Goal: Task Accomplishment & Management: Complete application form

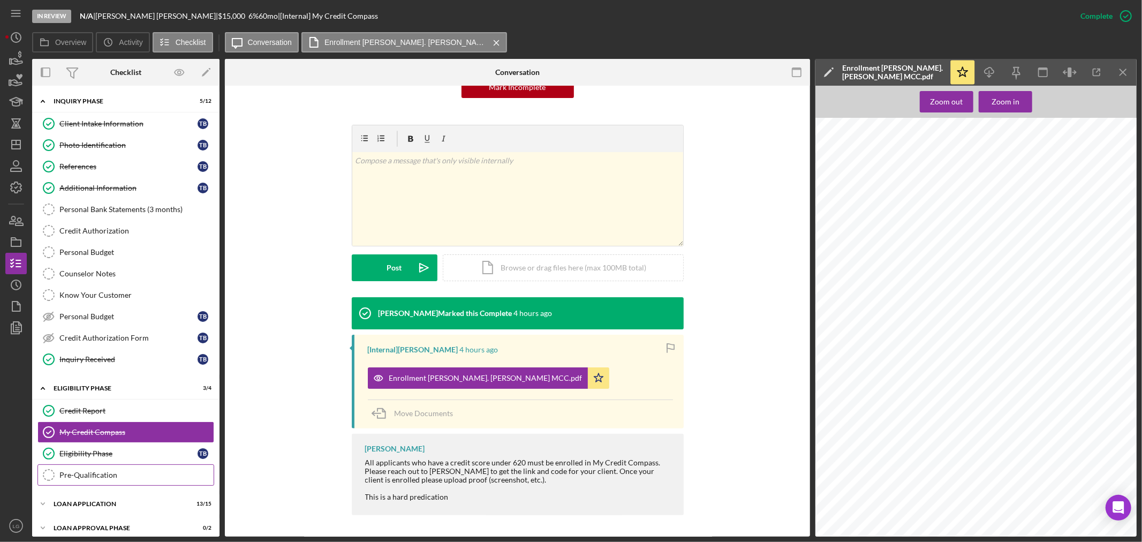
scroll to position [58, 0]
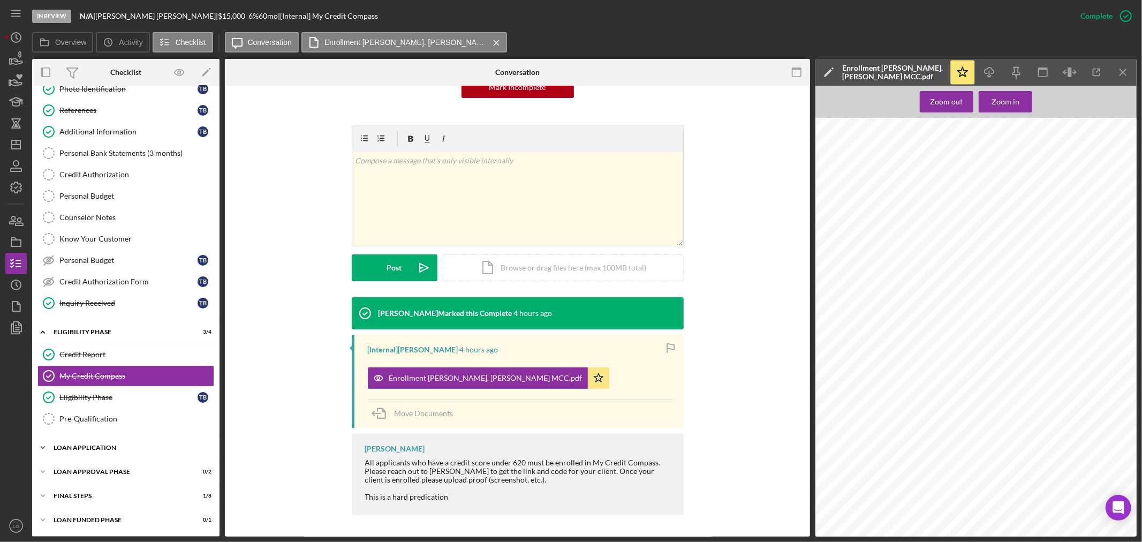
click at [103, 440] on div "Icon/Expander Loan Application 13 / 15" at bounding box center [125, 447] width 187 height 21
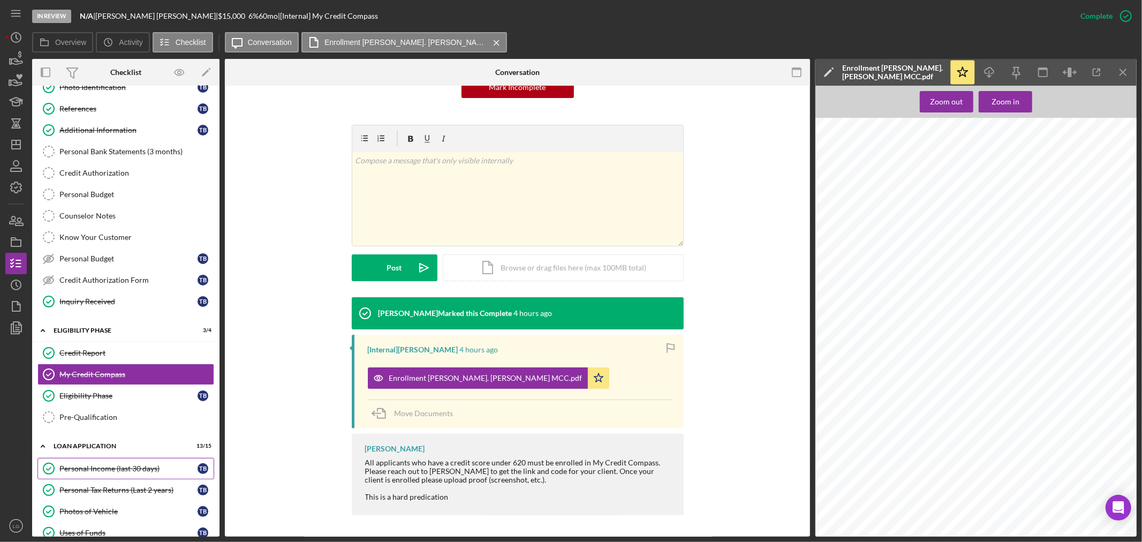
click at [92, 473] on div "Personal Income (last 30 days)" at bounding box center [128, 468] width 138 height 9
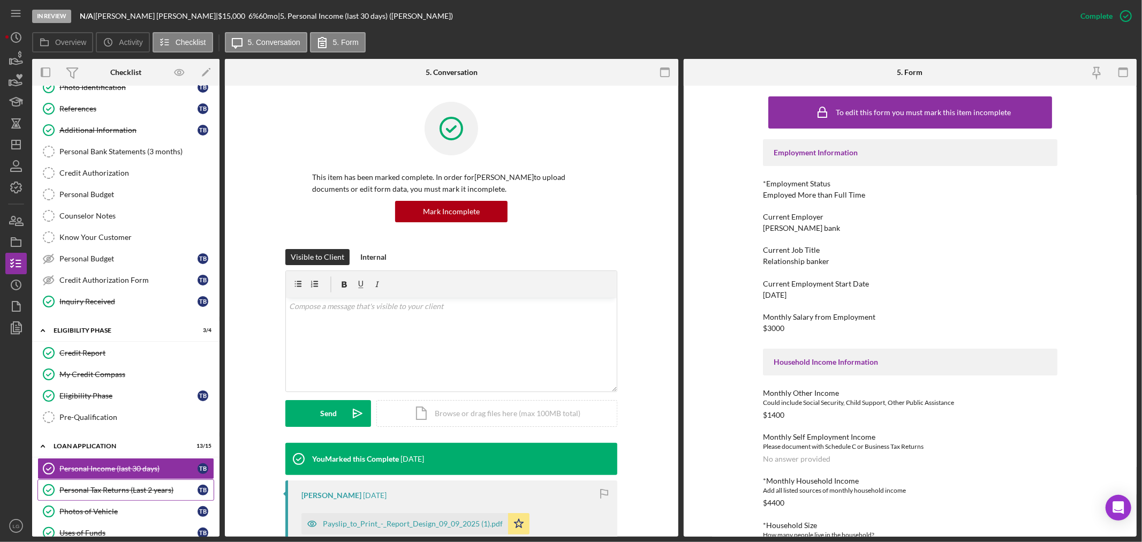
click at [116, 485] on link "Personal Tax Returns (Last 2 years) Personal Tax Returns (Last 2 years) T B" at bounding box center [125, 489] width 177 height 21
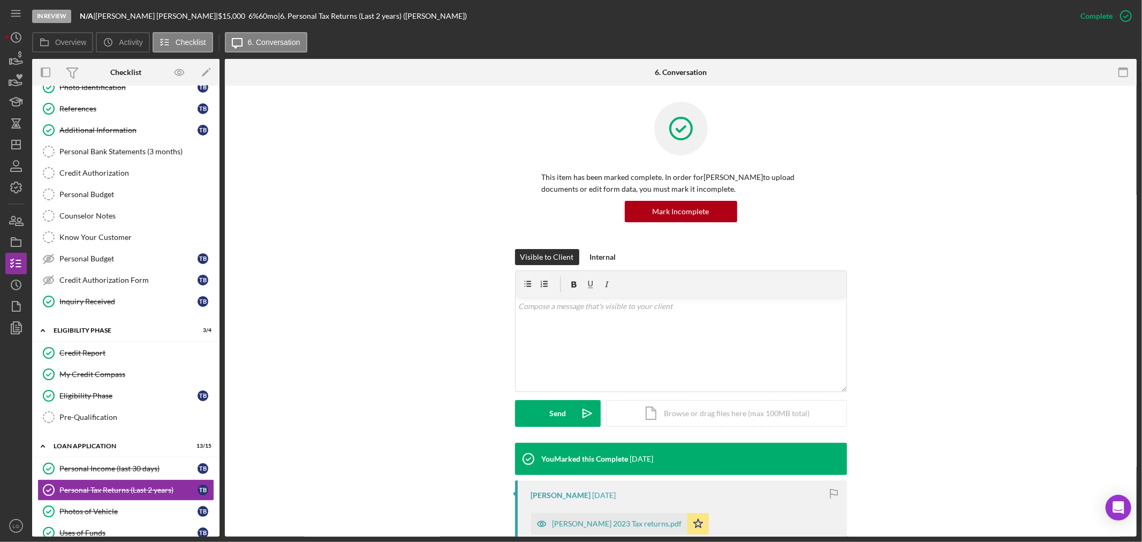
scroll to position [270, 0]
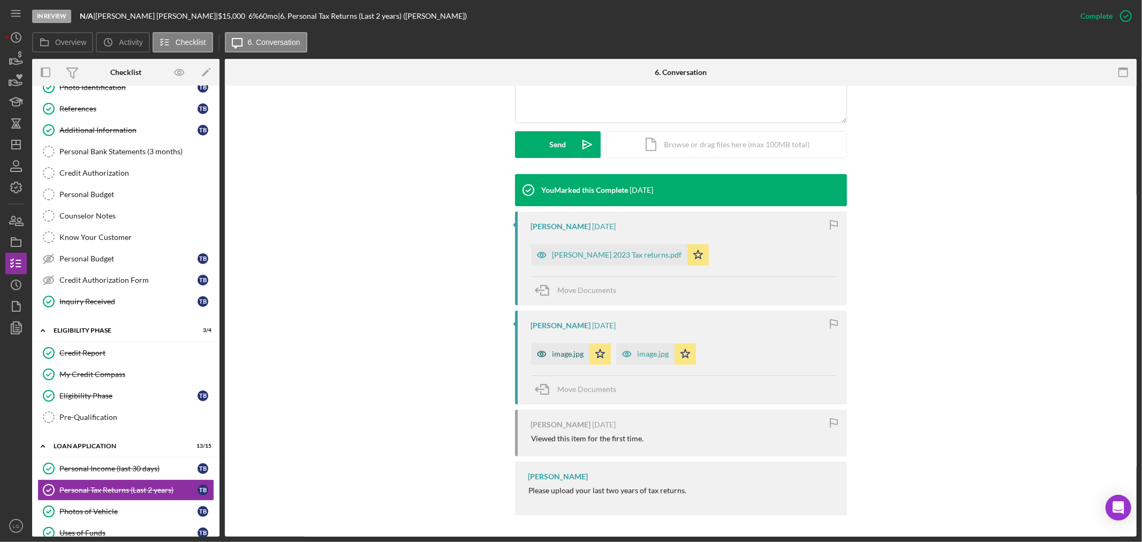
click at [568, 344] on div "image.jpg" at bounding box center [560, 353] width 58 height 21
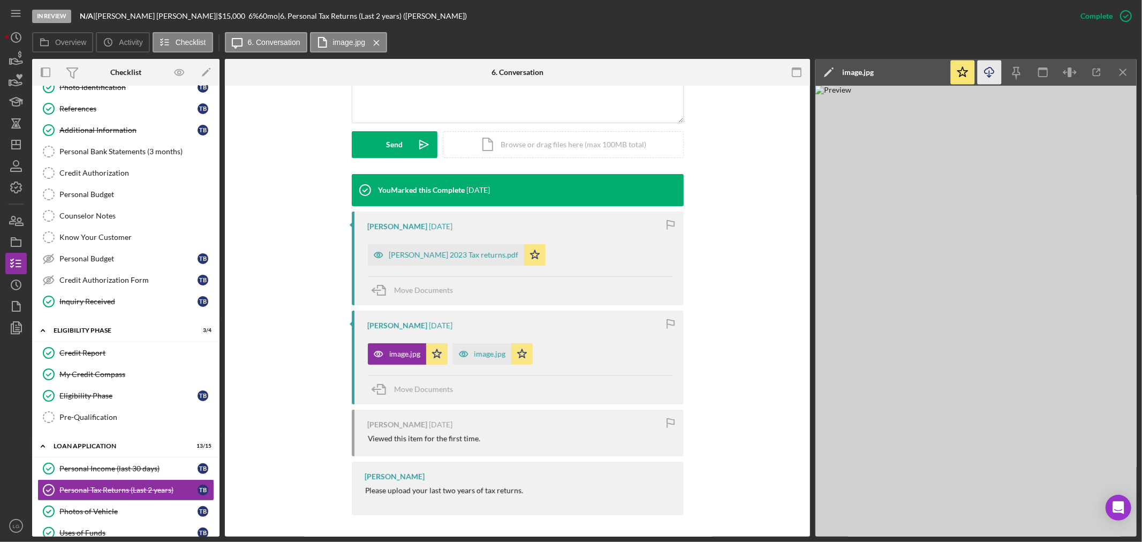
click at [982, 71] on icon "Icon/Download" at bounding box center [990, 73] width 24 height 24
click at [469, 355] on icon "button" at bounding box center [463, 353] width 21 height 21
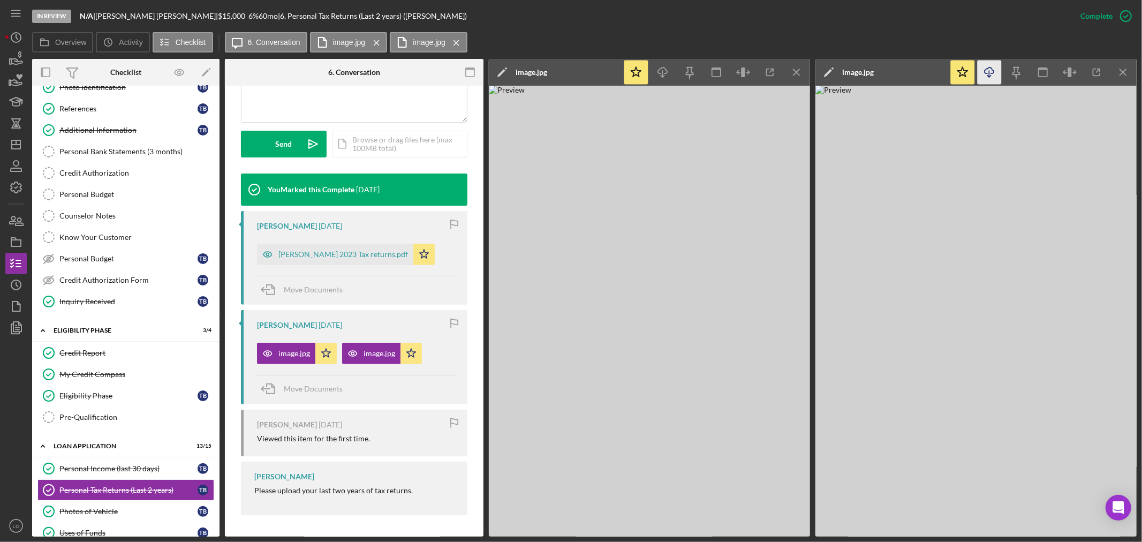
click at [987, 67] on icon "Icon/Download" at bounding box center [990, 73] width 24 height 24
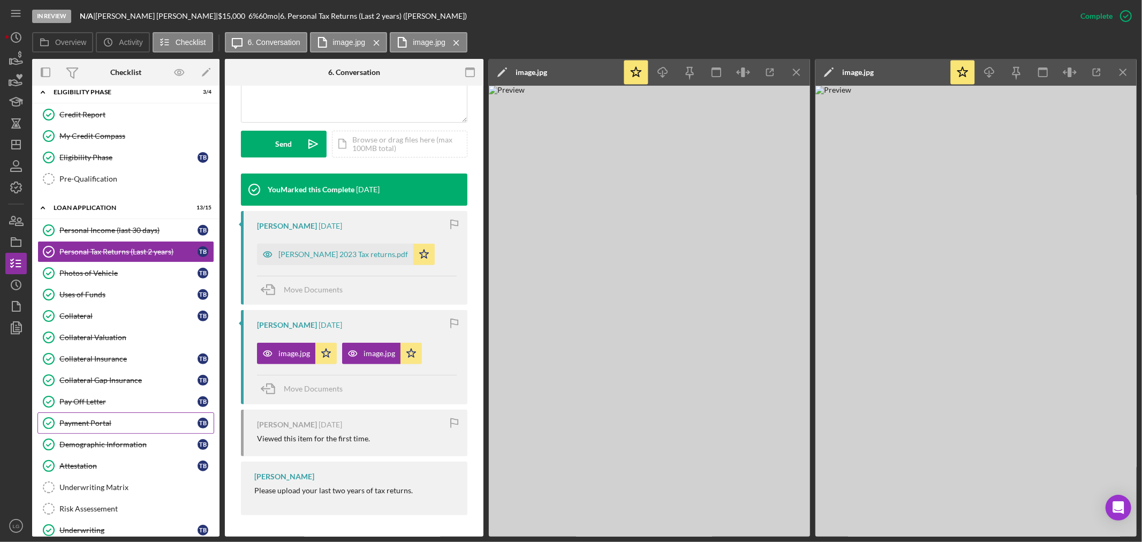
click at [92, 423] on div "Payment Portal" at bounding box center [128, 423] width 138 height 9
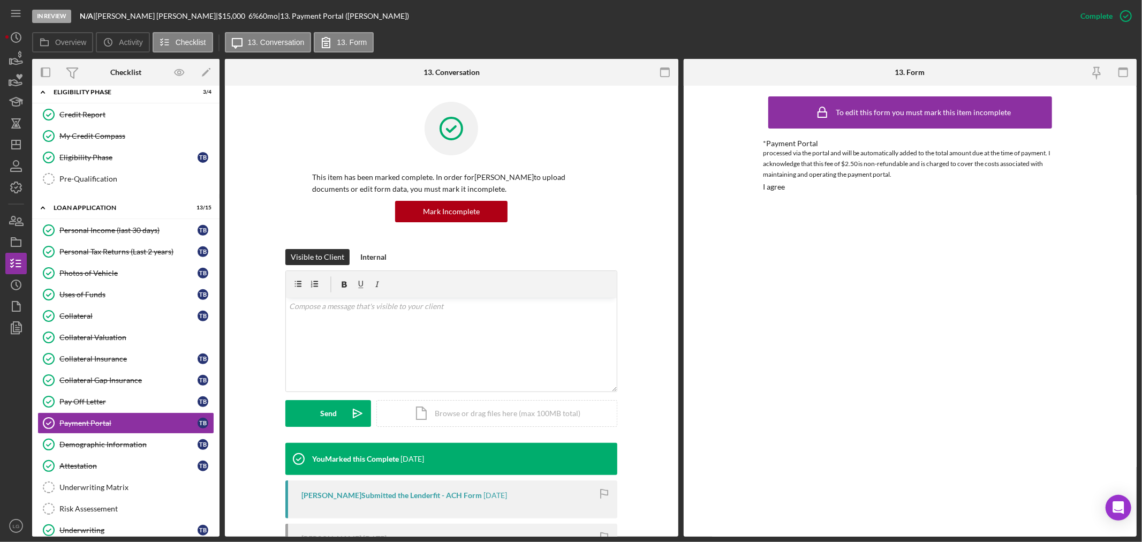
scroll to position [119, 0]
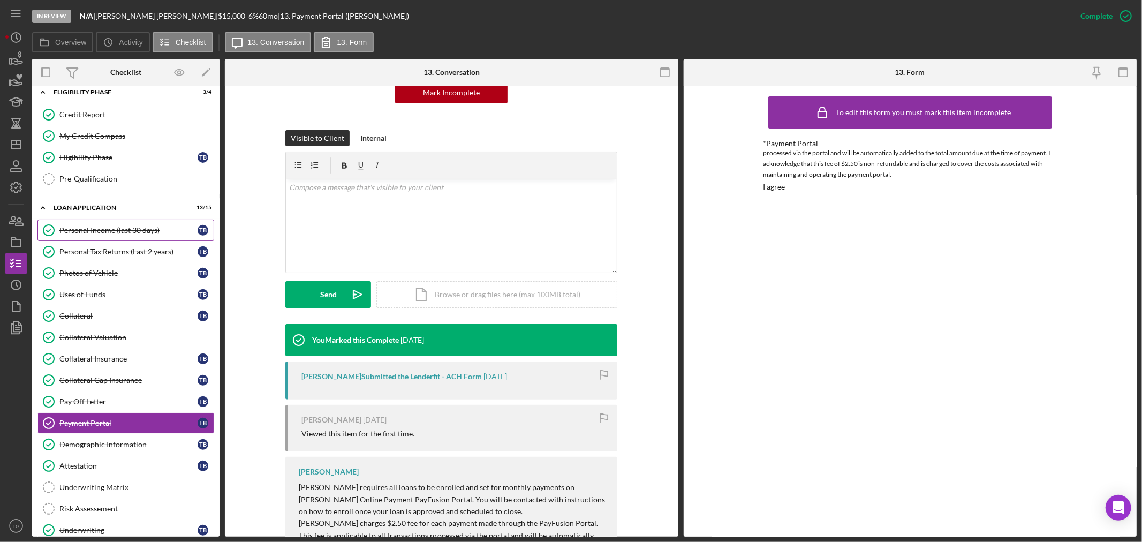
click at [133, 229] on div "Personal Income (last 30 days)" at bounding box center [128, 230] width 138 height 9
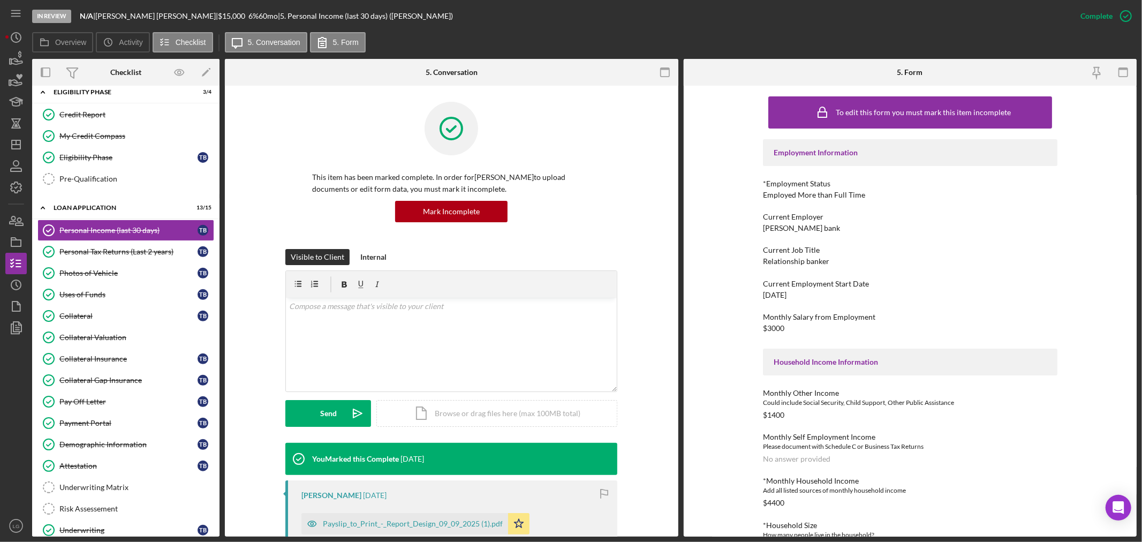
click at [760, 225] on div "To edit this form you must mark this item incomplete Employment Information *Em…" at bounding box center [911, 311] width 454 height 451
click at [766, 225] on div "[PERSON_NAME] bank" at bounding box center [801, 228] width 77 height 9
copy div "[PERSON_NAME] bank"
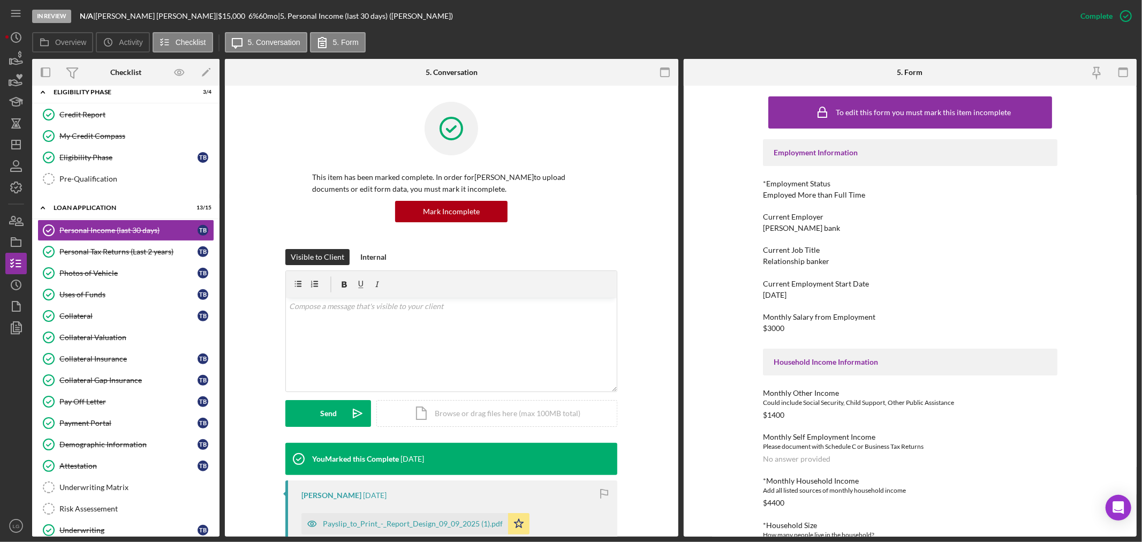
click at [797, 268] on div "Employment Information *Employment Status Employed More than Full Time Current …" at bounding box center [910, 405] width 295 height 533
click at [797, 265] on div "Relationship banker" at bounding box center [796, 261] width 66 height 9
click at [796, 264] on div "Relationship banker" at bounding box center [796, 261] width 66 height 9
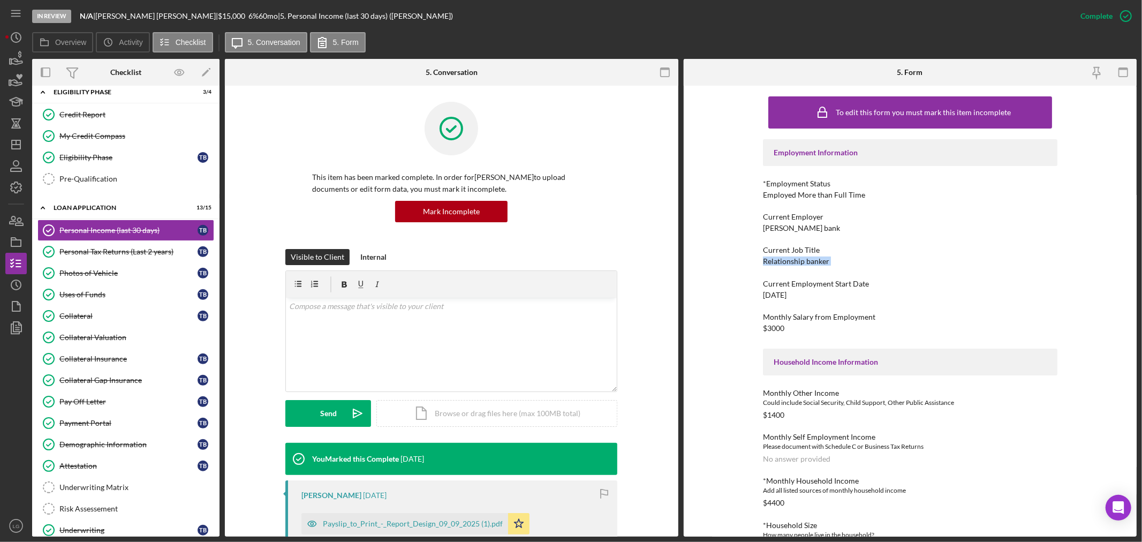
copy div "Relationship banker"
click at [783, 295] on div "[DATE]" at bounding box center [775, 295] width 24 height 9
copy div "[DATE]"
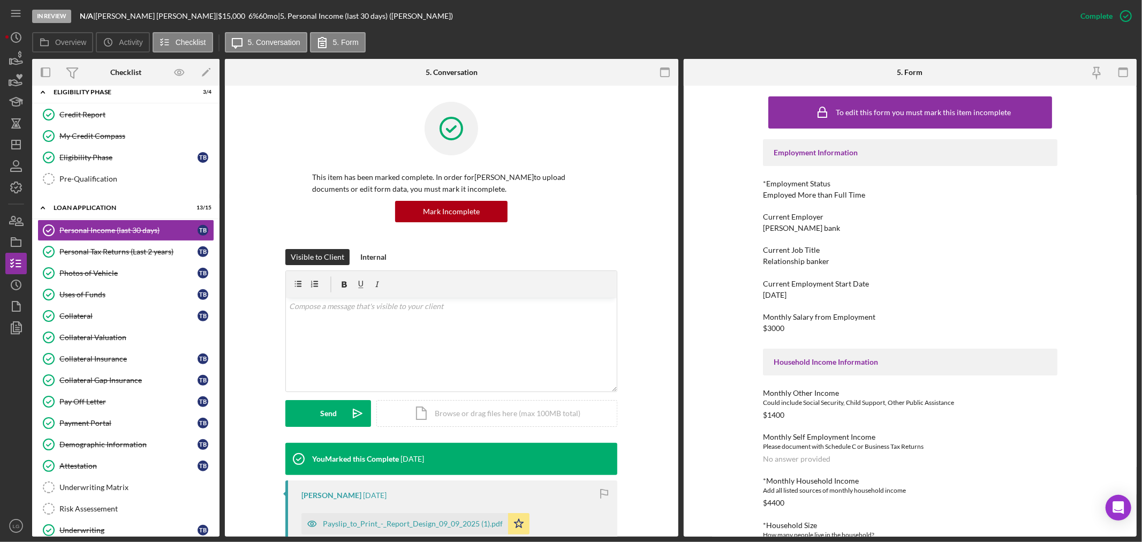
click at [774, 327] on div "$3000" at bounding box center [773, 328] width 21 height 9
copy div "$3000"
click at [765, 414] on div "$1400" at bounding box center [773, 415] width 21 height 9
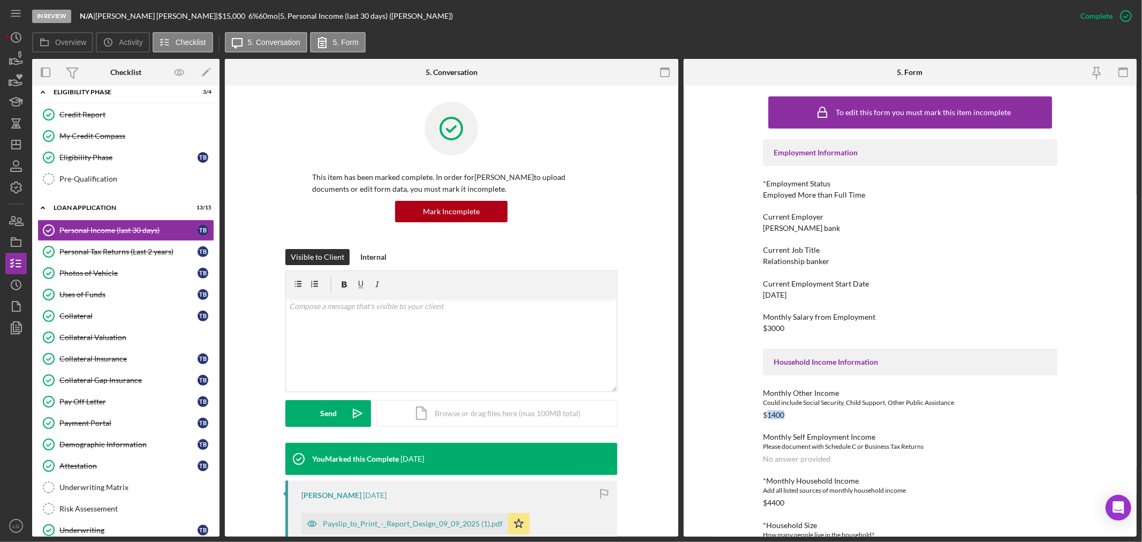
click at [765, 414] on div "$1400" at bounding box center [773, 415] width 21 height 9
copy div "$1400"
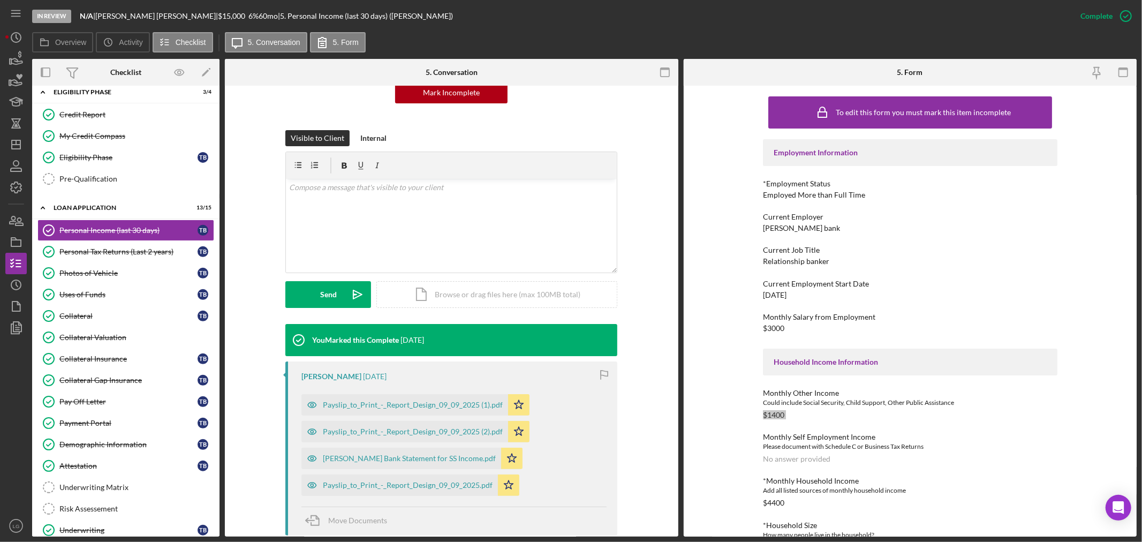
scroll to position [152, 0]
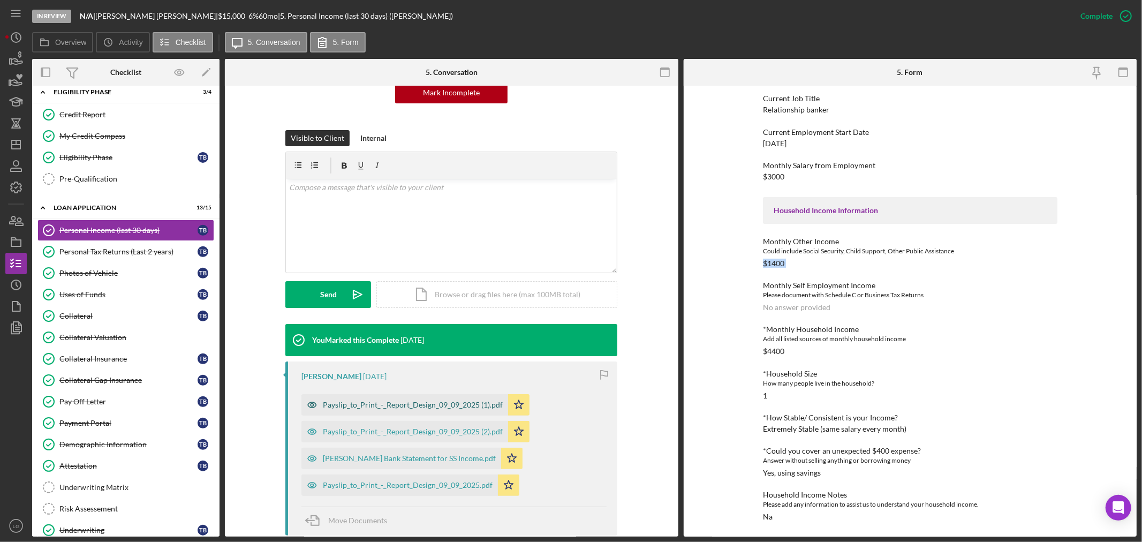
click at [418, 404] on div "Payslip_to_Print_-_Report_Design_09_09_2025 (1).pdf" at bounding box center [413, 405] width 180 height 9
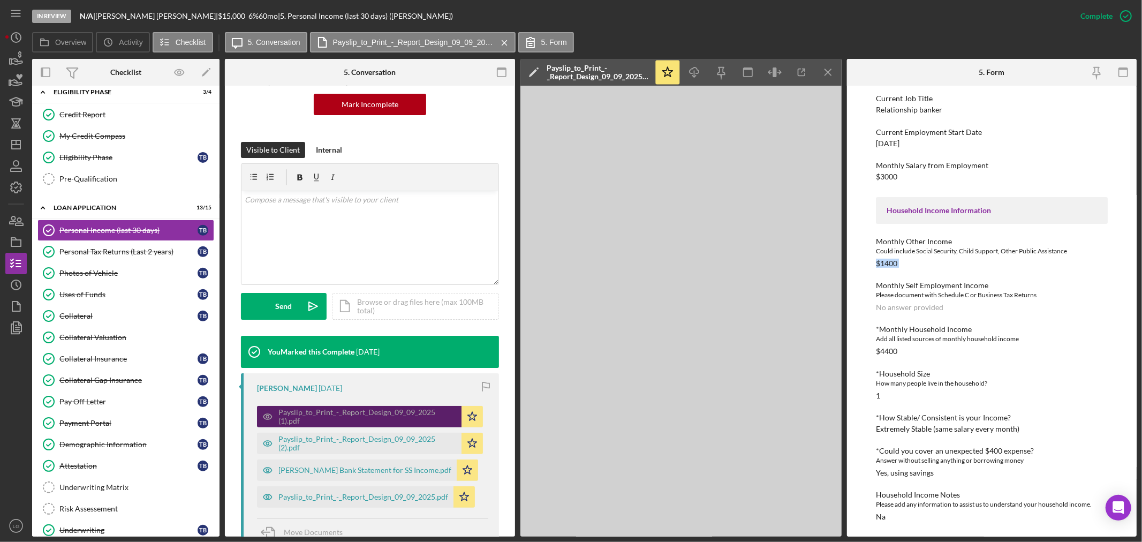
scroll to position [131, 0]
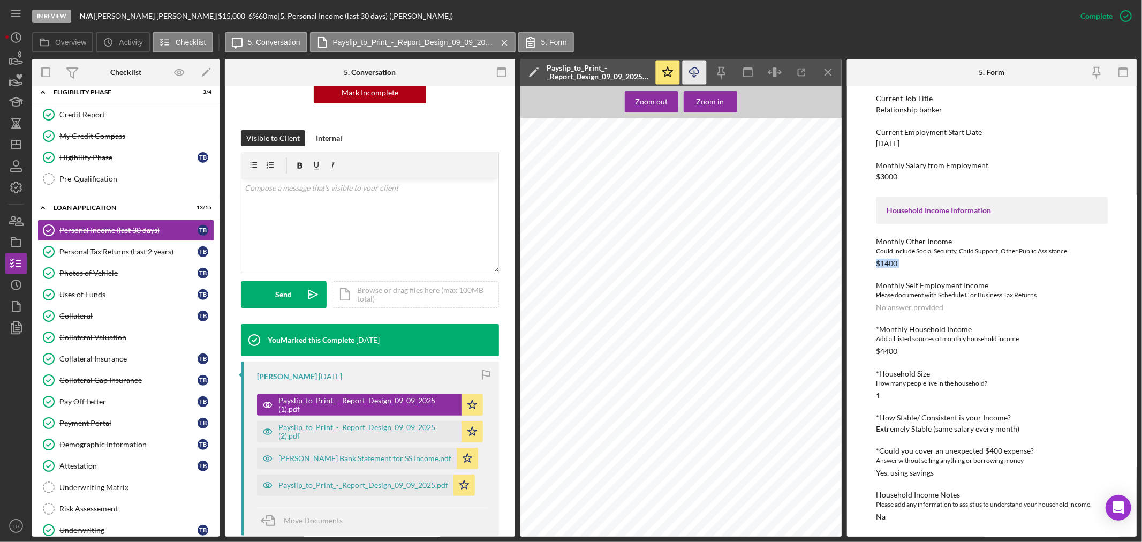
click at [698, 78] on icon "Icon/Download" at bounding box center [694, 73] width 24 height 24
click at [397, 432] on div "Payslip_to_Print_-_Report_Design_09_09_2025 (2).pdf" at bounding box center [368, 431] width 178 height 17
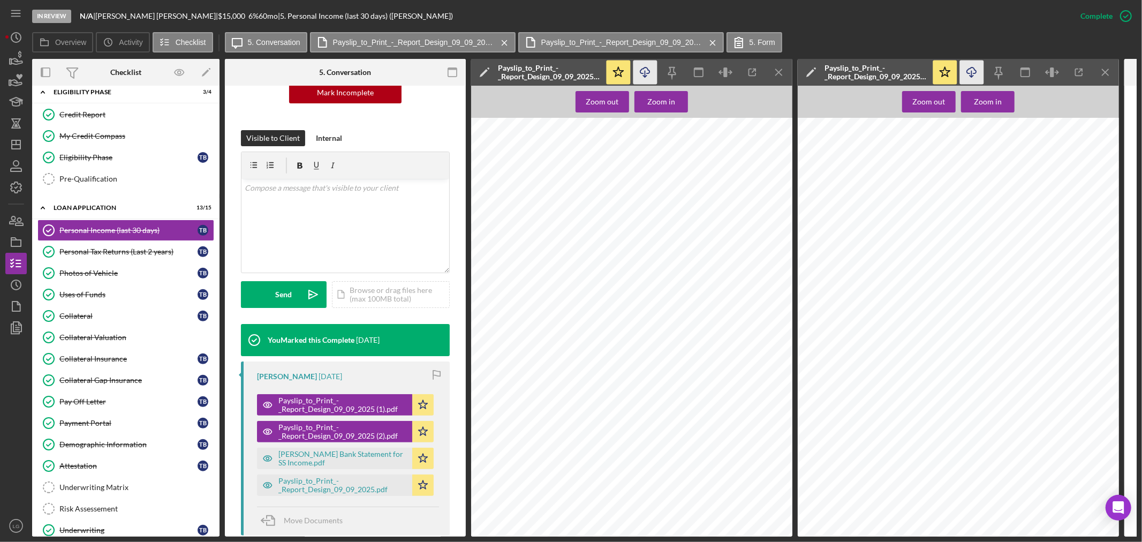
click at [653, 71] on icon "Icon/Download" at bounding box center [646, 73] width 24 height 24
click at [311, 458] on div "[PERSON_NAME] Bank Statement for SS Income.pdf" at bounding box center [343, 458] width 129 height 17
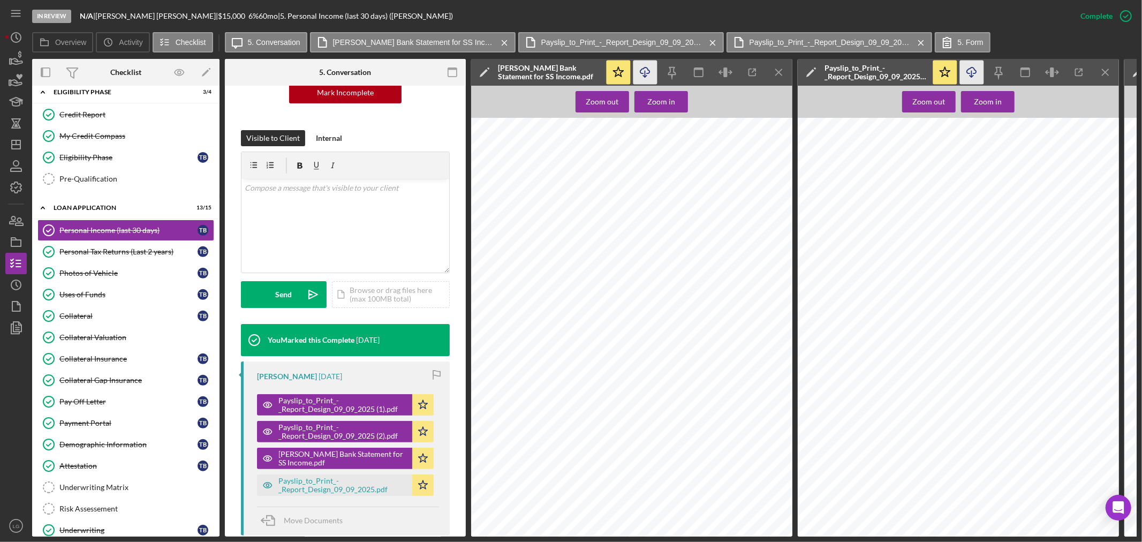
click at [637, 72] on icon "Icon/Download" at bounding box center [646, 73] width 24 height 24
click at [319, 491] on div "Payslip_to_Print_-_Report_Design_09_09_2025.pdf" at bounding box center [343, 485] width 129 height 17
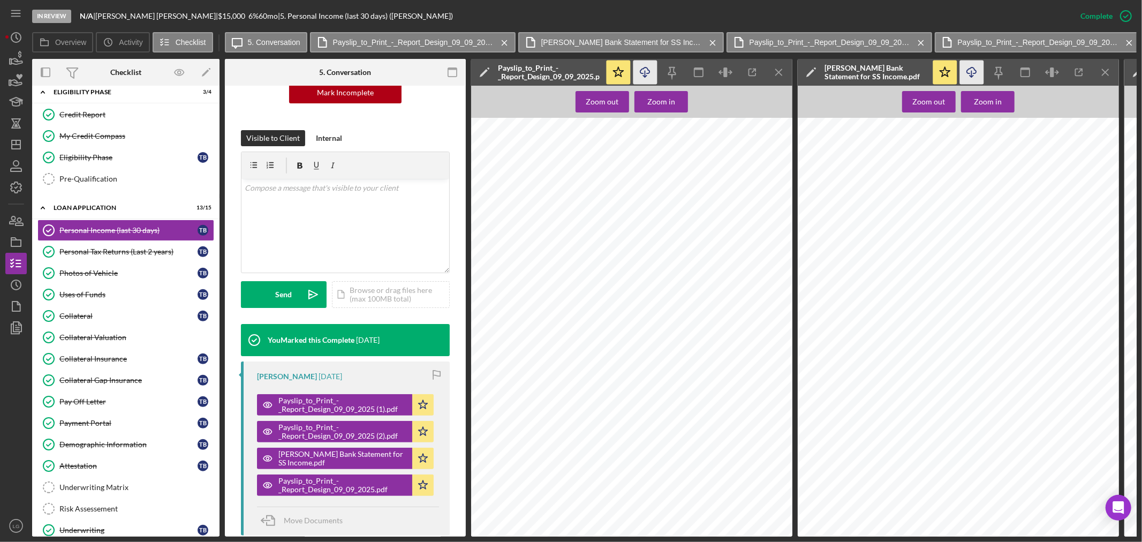
click at [656, 65] on icon "Icon/Download" at bounding box center [646, 73] width 24 height 24
click at [164, 248] on link "Personal Tax Returns (Last 2 years) Personal Tax Returns (Last 2 years) T B" at bounding box center [125, 251] width 177 height 21
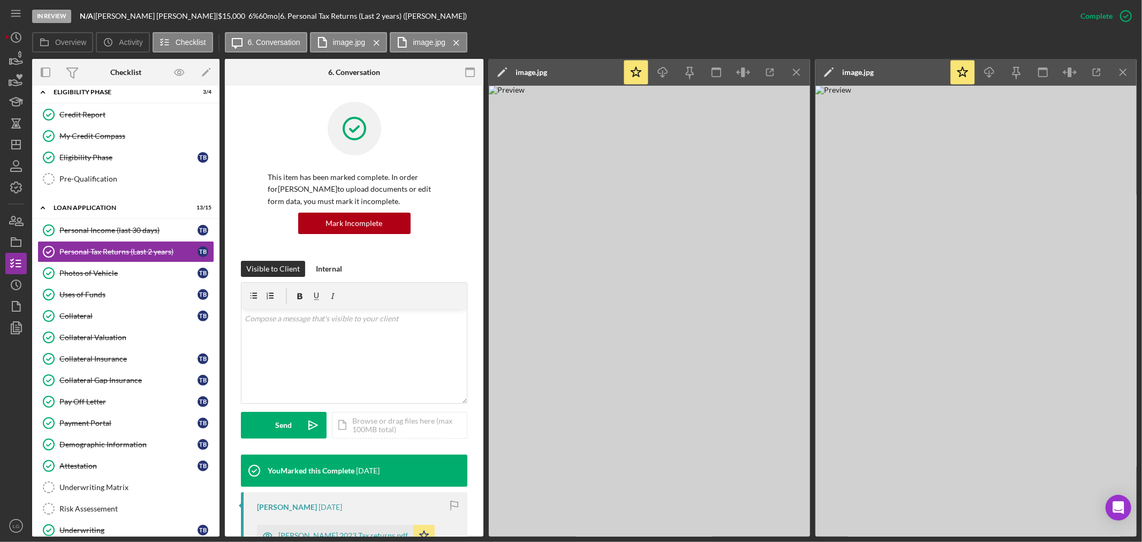
scroll to position [238, 0]
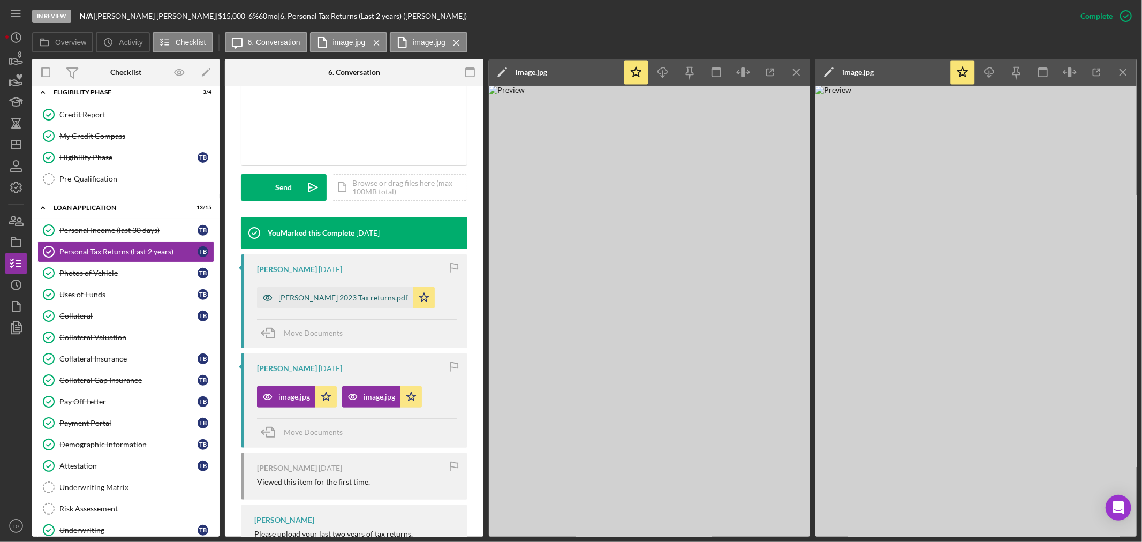
click at [319, 291] on div "[PERSON_NAME] 2023 Tax returns.pdf" at bounding box center [335, 297] width 156 height 21
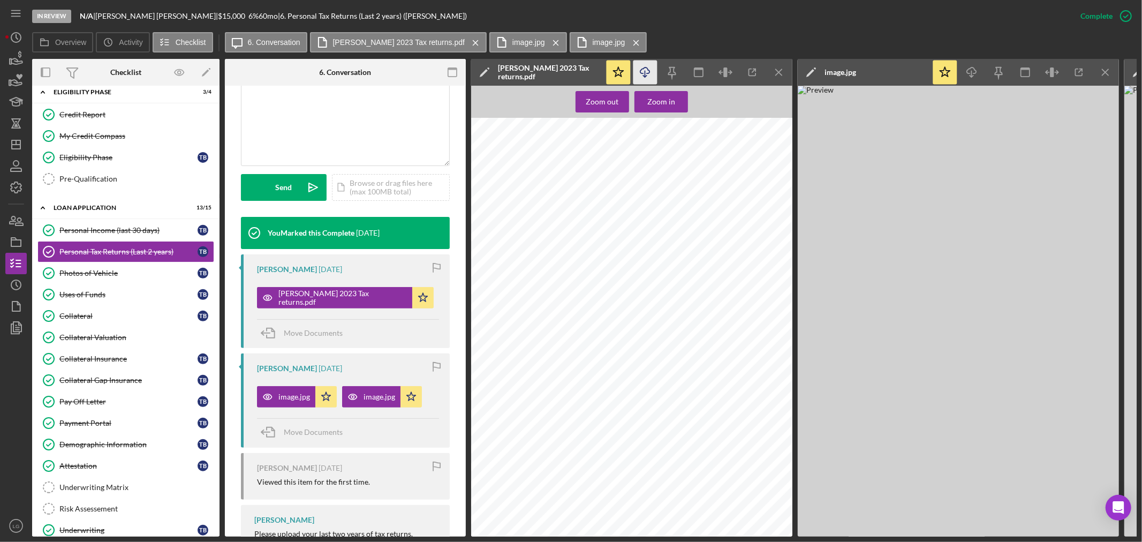
click at [640, 70] on icon "Icon/Download" at bounding box center [646, 73] width 24 height 24
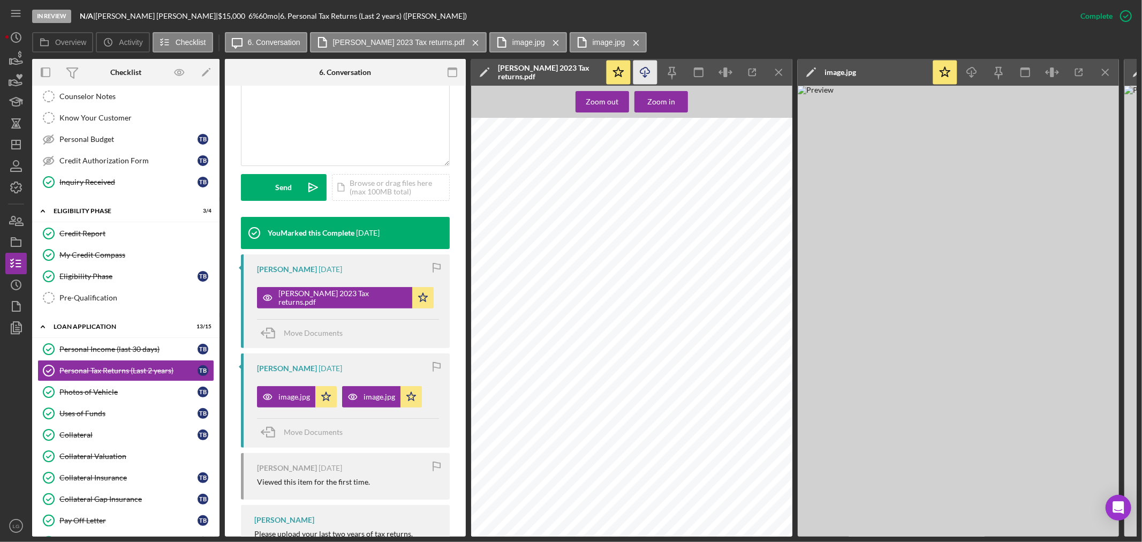
scroll to position [0, 0]
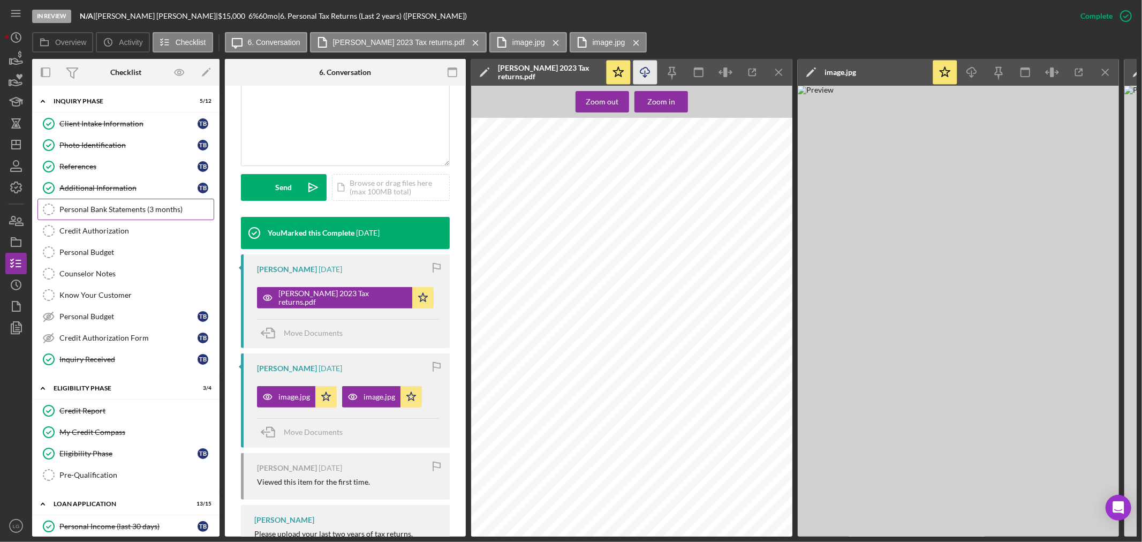
click at [103, 200] on link "Personal Bank Statements (3 months) Personal Bank Statements (3 months)" at bounding box center [125, 209] width 177 height 21
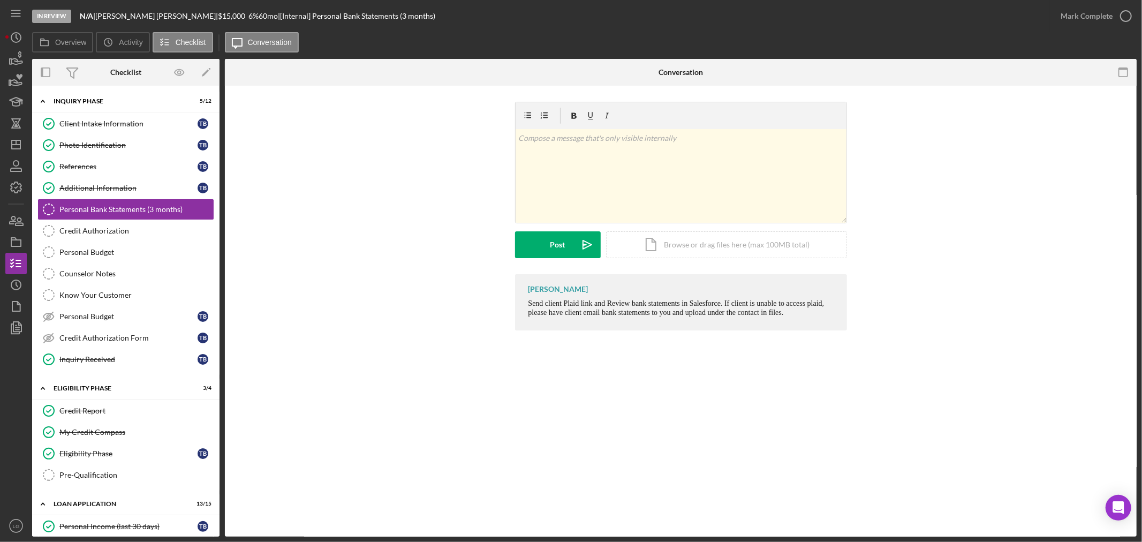
scroll to position [178, 0]
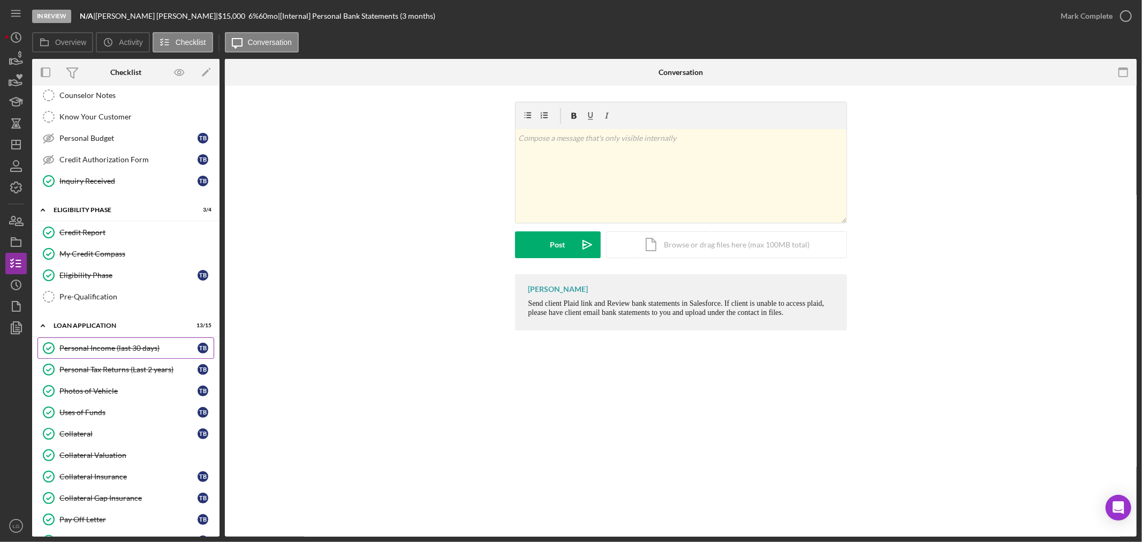
click at [134, 345] on div "Personal Income (last 30 days)" at bounding box center [128, 348] width 138 height 9
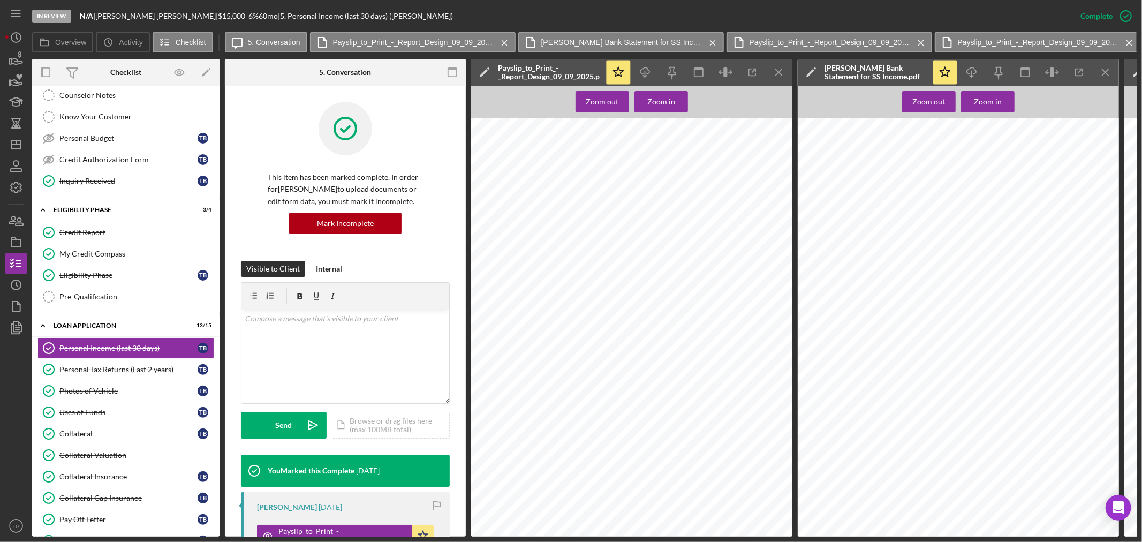
scroll to position [238, 0]
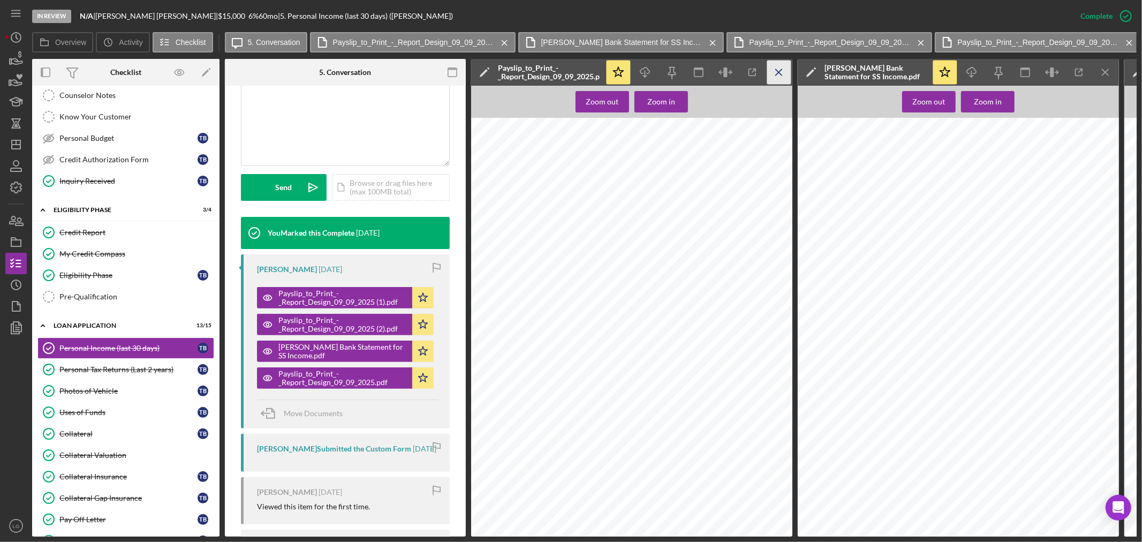
click at [780, 73] on line "button" at bounding box center [779, 72] width 6 height 6
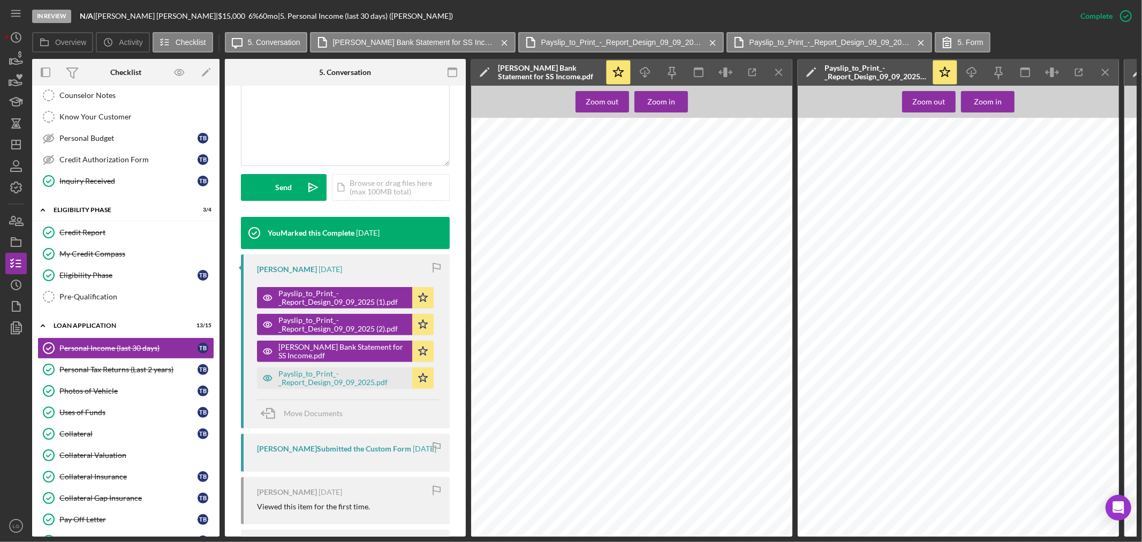
click at [780, 73] on line "button" at bounding box center [779, 72] width 6 height 6
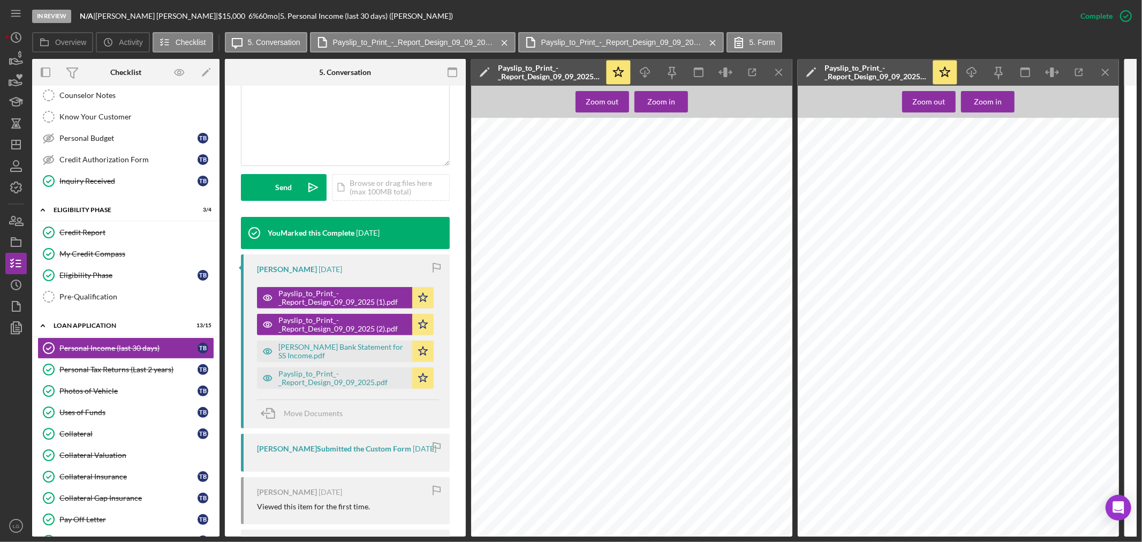
click at [780, 73] on line "button" at bounding box center [779, 72] width 6 height 6
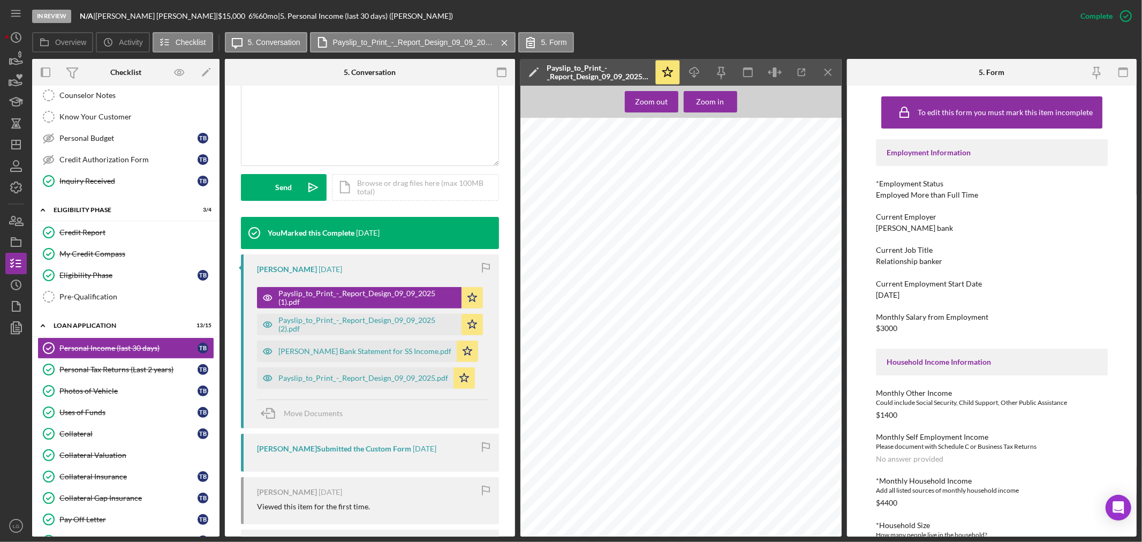
click at [780, 73] on icon "button" at bounding box center [779, 72] width 3 height 3
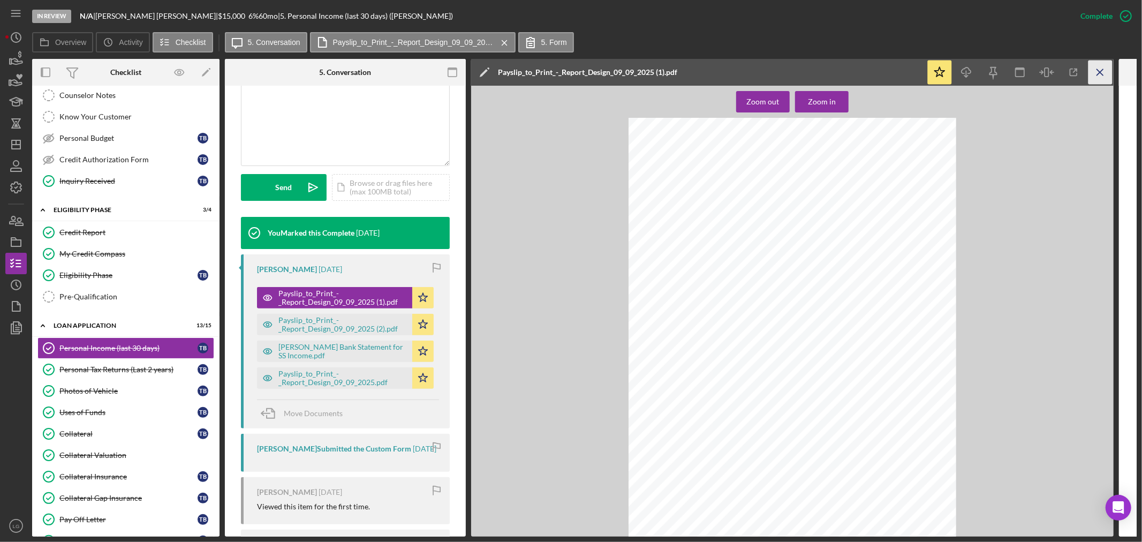
click at [1099, 77] on icon "Icon/Menu Close" at bounding box center [1101, 73] width 24 height 24
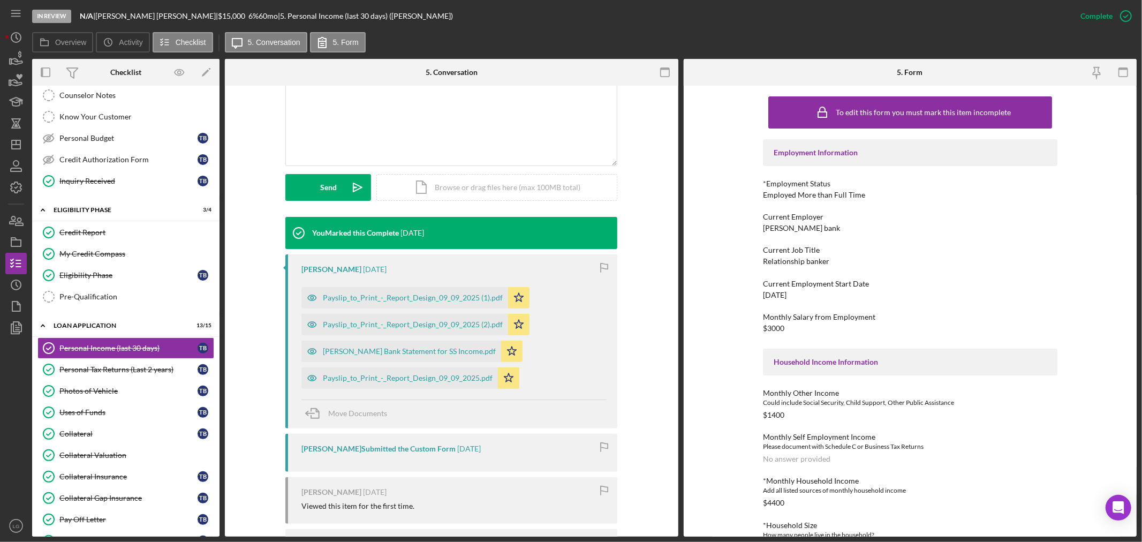
scroll to position [357, 0]
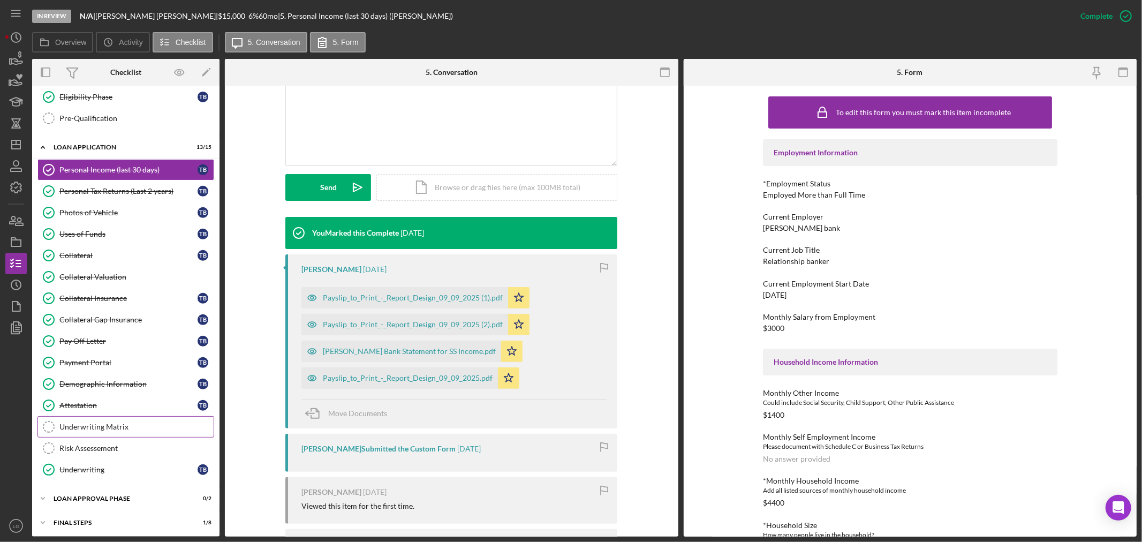
click at [113, 424] on link "Underwriting Matrix Underwriting Matrix" at bounding box center [125, 426] width 177 height 21
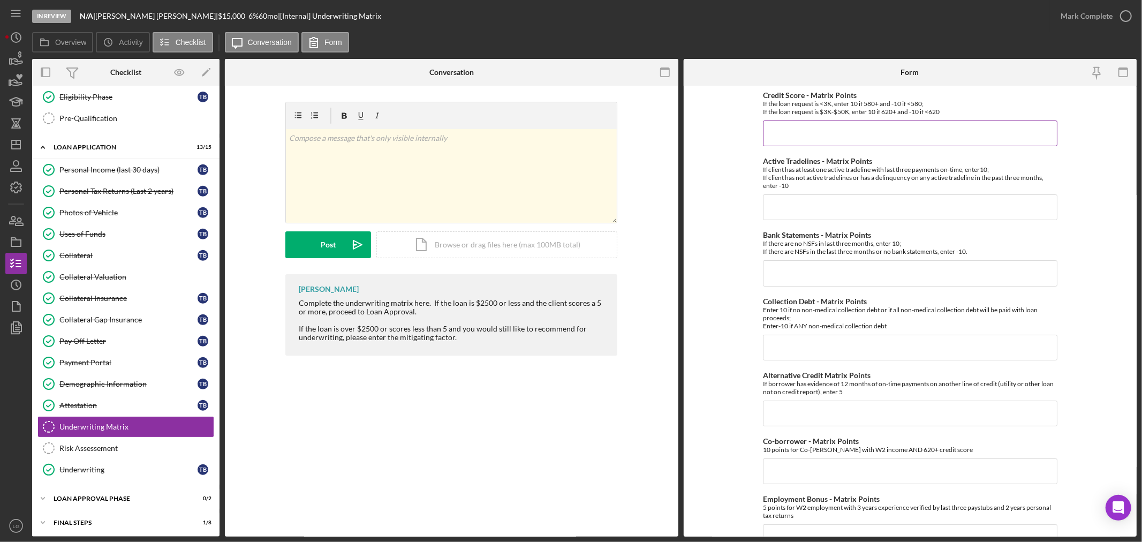
click at [853, 136] on input "Credit Score - Matrix Points" at bounding box center [910, 134] width 295 height 26
type input "-10"
click at [843, 216] on input "Active Tradelines - Matrix Points" at bounding box center [910, 207] width 295 height 26
type input "10"
click at [824, 265] on input "Bank Statements - Matrix Points" at bounding box center [910, 273] width 295 height 26
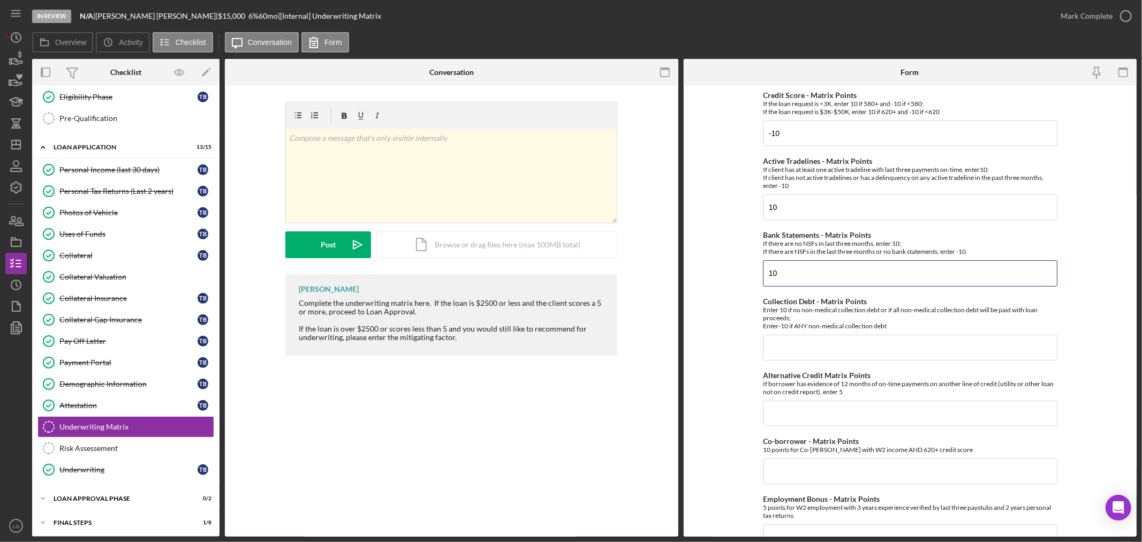
type input "10"
click at [802, 365] on div "Credit Score - Matrix Points If the loan request is <3K, enter 10 if 580+ and -…" at bounding box center [910, 475] width 295 height 769
click at [810, 354] on input "Collection Debt - Matrix Points" at bounding box center [910, 348] width 295 height 26
type input "10"
click at [790, 418] on input "Alternative Credit Matrix Points" at bounding box center [910, 414] width 295 height 26
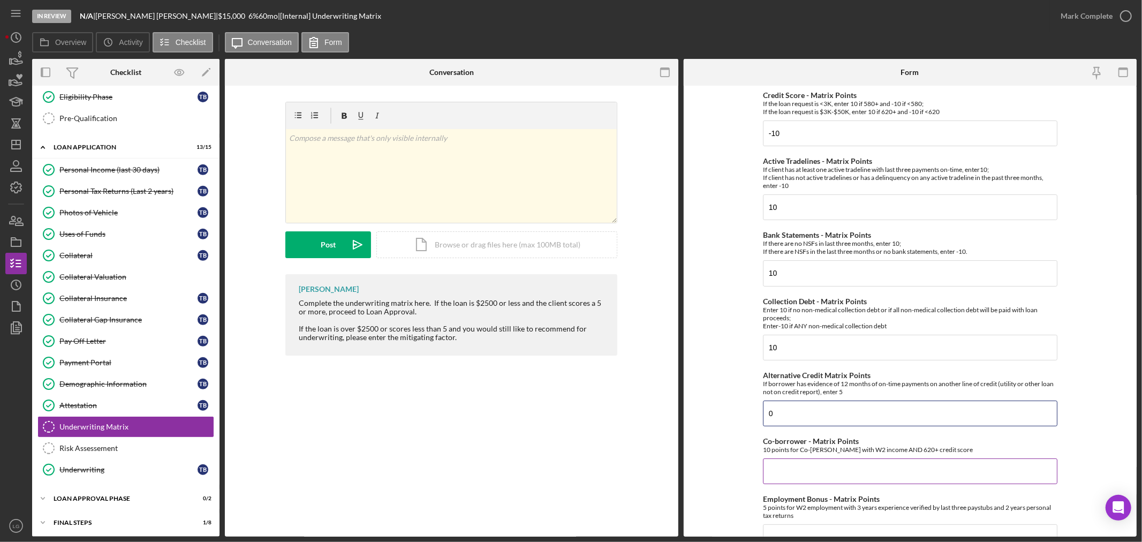
type input "0"
click at [796, 458] on div "Co-borrower - Matrix Points 10 points for Co-signor with W2 income AND 620+ cre…" at bounding box center [910, 460] width 295 height 47
click at [795, 464] on input "Co-borrower - Matrix Points" at bounding box center [910, 471] width 295 height 26
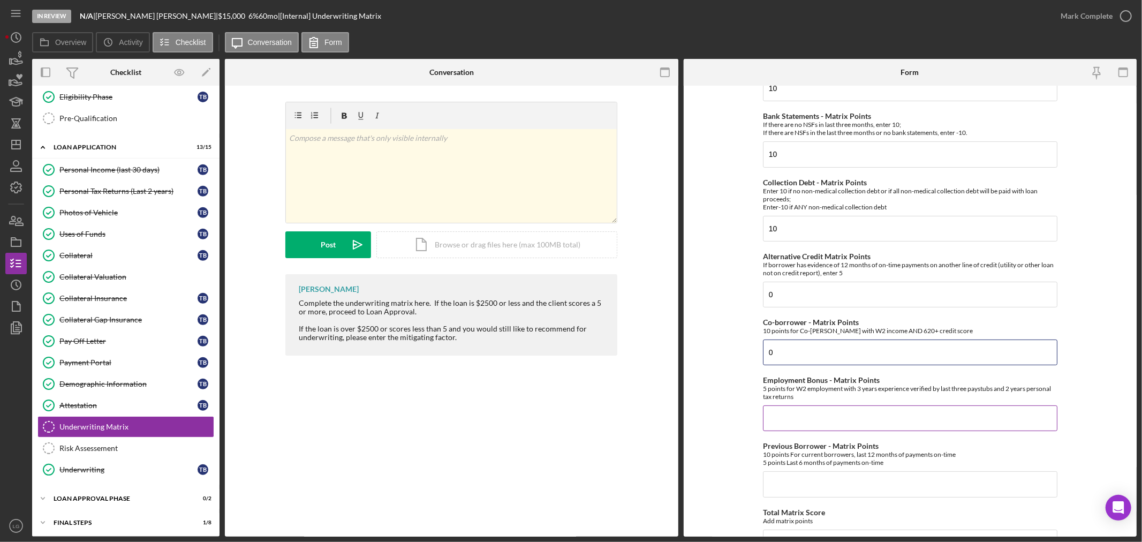
type input "0"
click at [815, 408] on input "Employment Bonus - Matrix Points" at bounding box center [910, 418] width 295 height 26
type input "5"
click at [864, 489] on input "Previous Borrower - Matrix Points" at bounding box center [910, 484] width 295 height 26
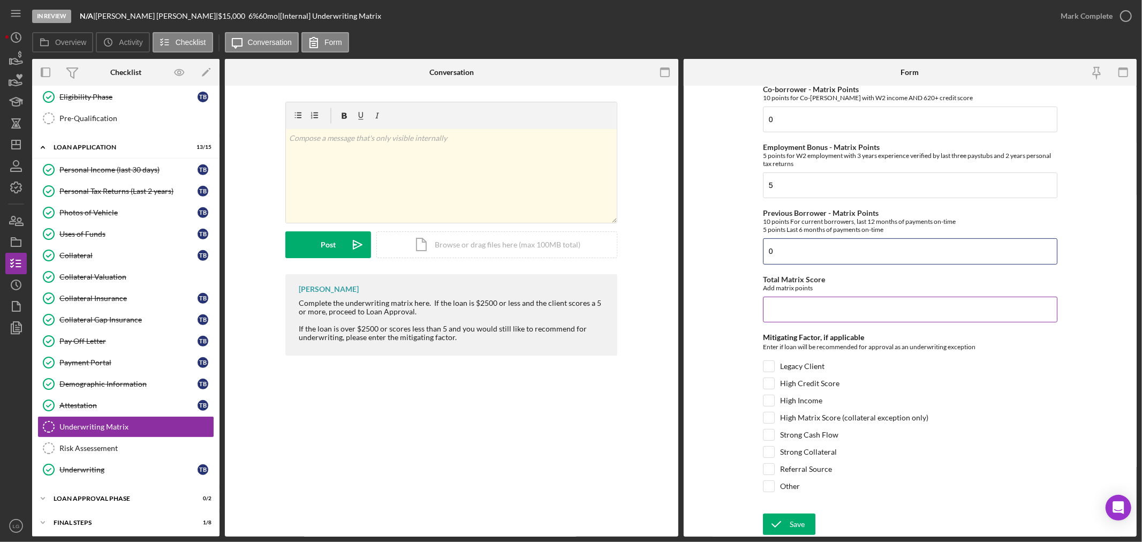
type input "0"
click at [801, 304] on input "Total Matrix Score" at bounding box center [910, 310] width 295 height 26
type input "25"
click at [771, 438] on input "Strong Cash Flow" at bounding box center [769, 435] width 11 height 11
checkbox input "true"
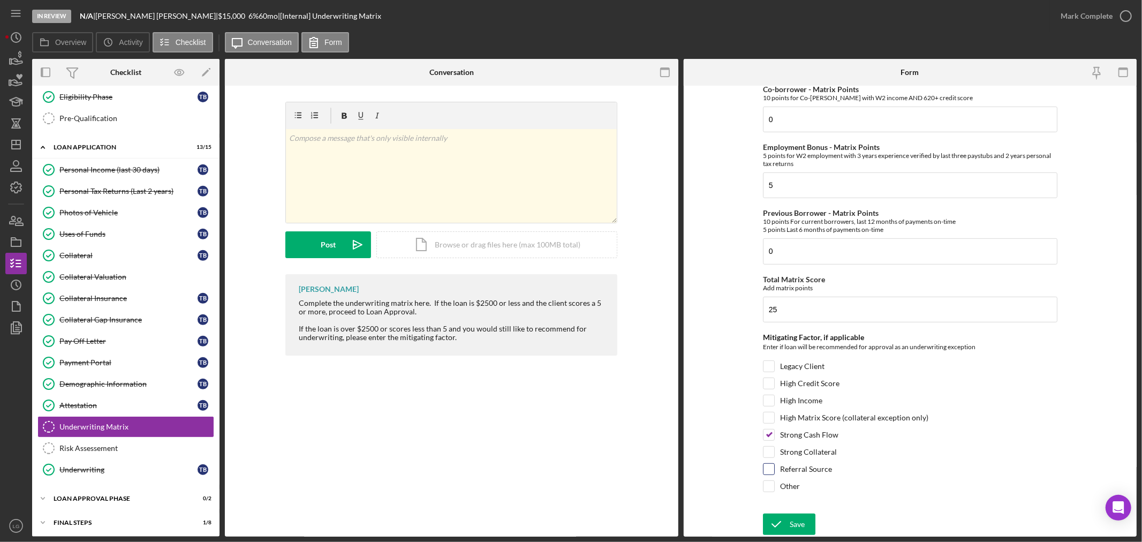
click at [770, 468] on input "Referral Source" at bounding box center [769, 469] width 11 height 11
checkbox input "true"
click at [777, 521] on icon "submit" at bounding box center [776, 524] width 27 height 27
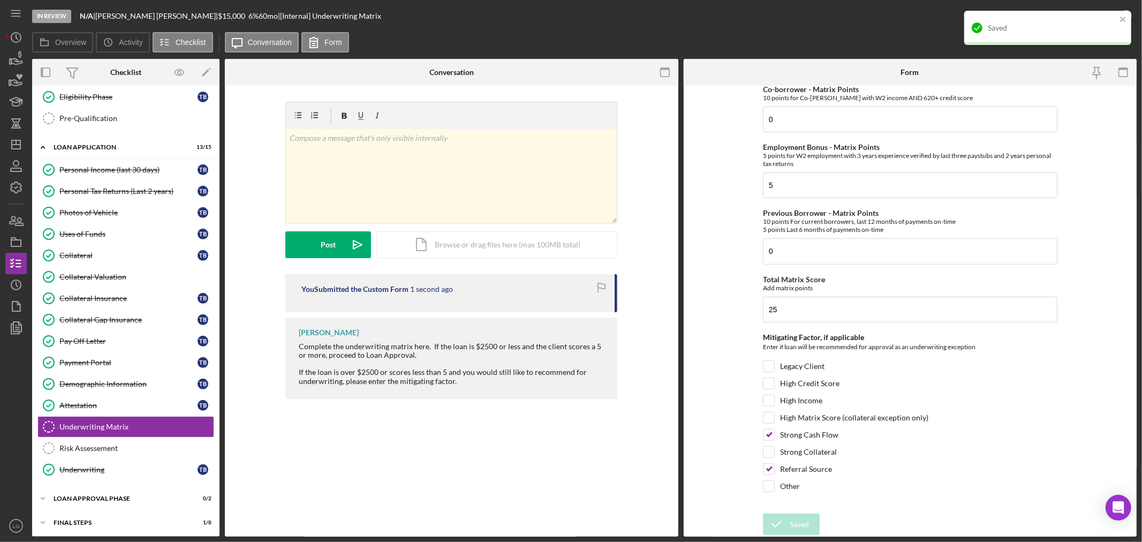
click at [1117, 20] on div "Saved" at bounding box center [1044, 27] width 151 height 17
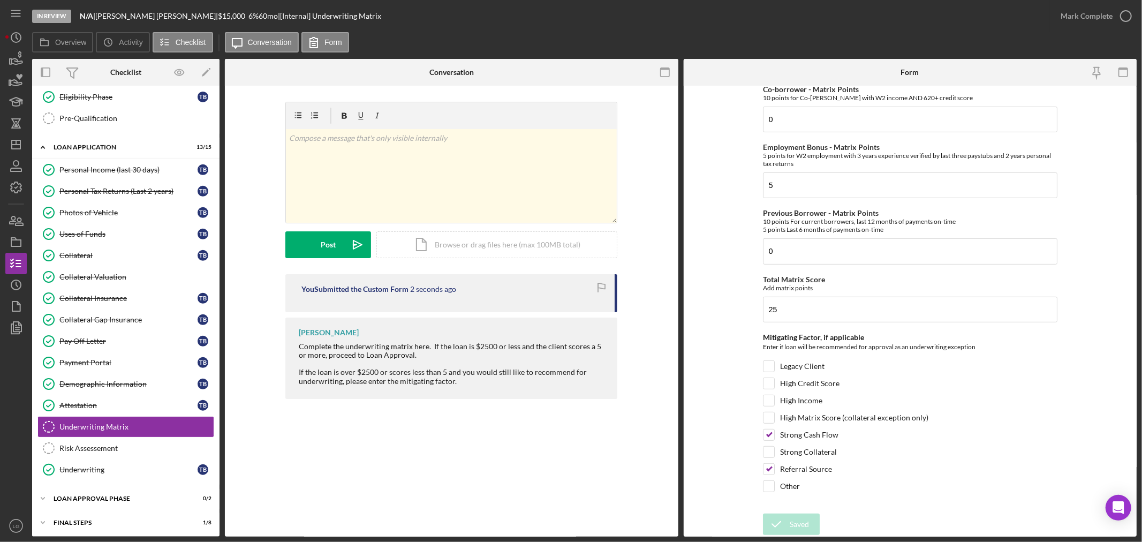
click at [1115, 18] on div "In Review N/A | Tammy Braden | $15,000 $15,000 6 % 60 mo | [Internal] Underwrit…" at bounding box center [571, 271] width 1142 height 542
click at [1101, 20] on div "Mark Complete" at bounding box center [1087, 15] width 52 height 21
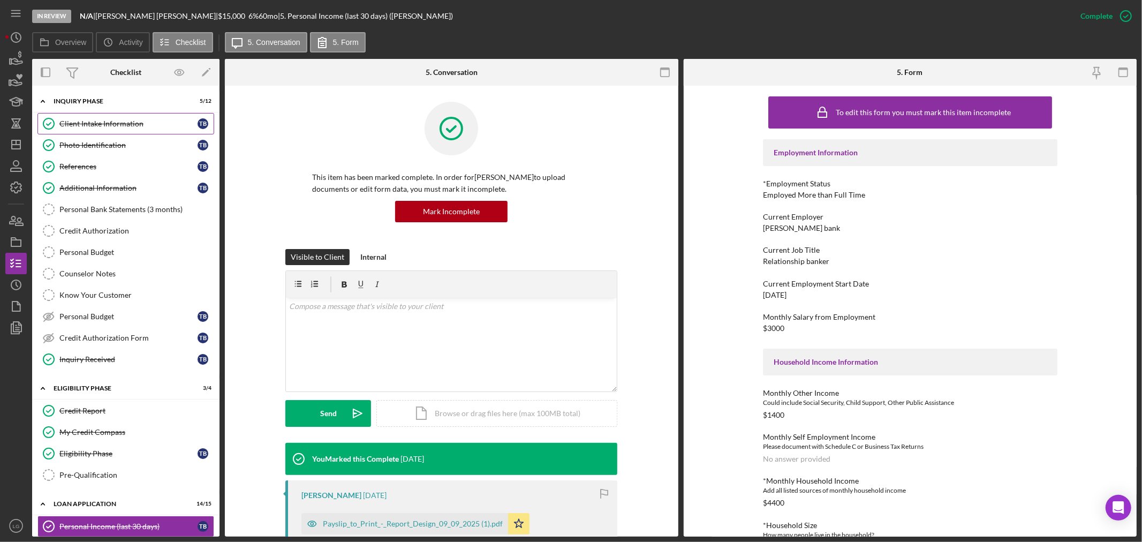
click at [84, 121] on div "Client Intake Information" at bounding box center [128, 123] width 138 height 9
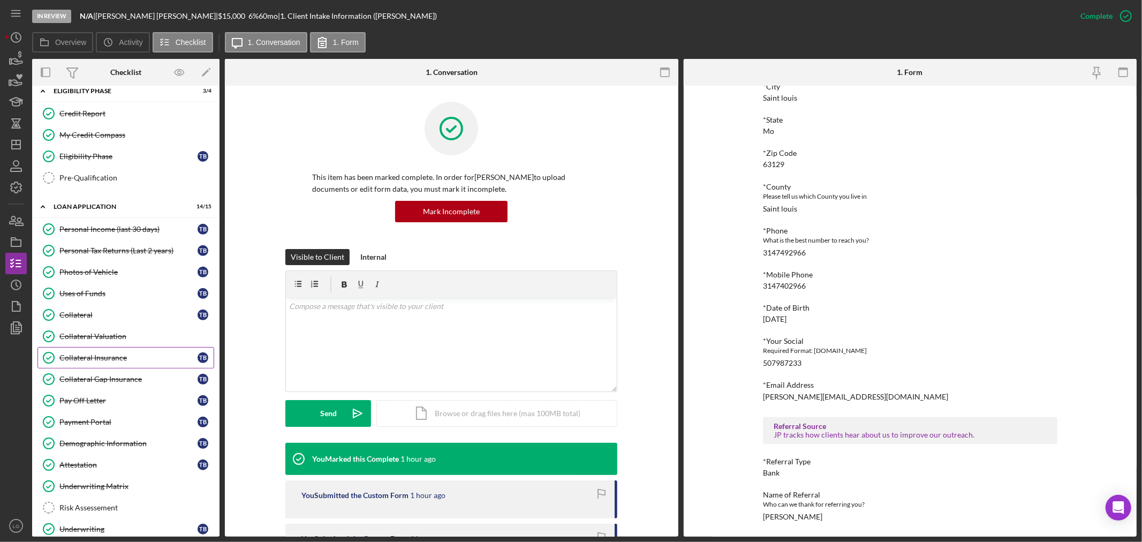
scroll to position [387, 0]
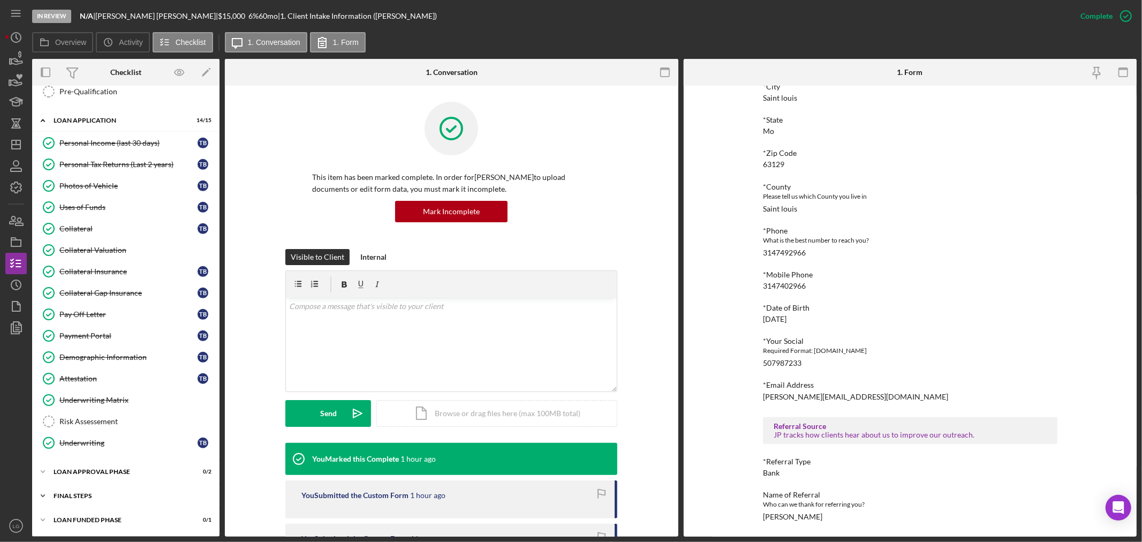
click at [120, 499] on div "FINAL STEPS" at bounding box center [130, 496] width 153 height 6
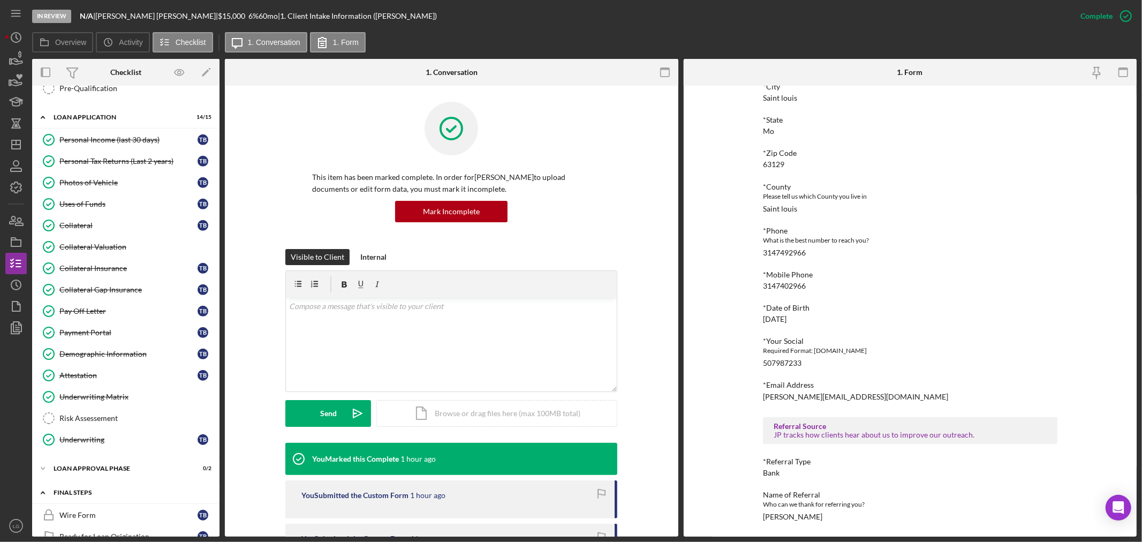
scroll to position [565, 0]
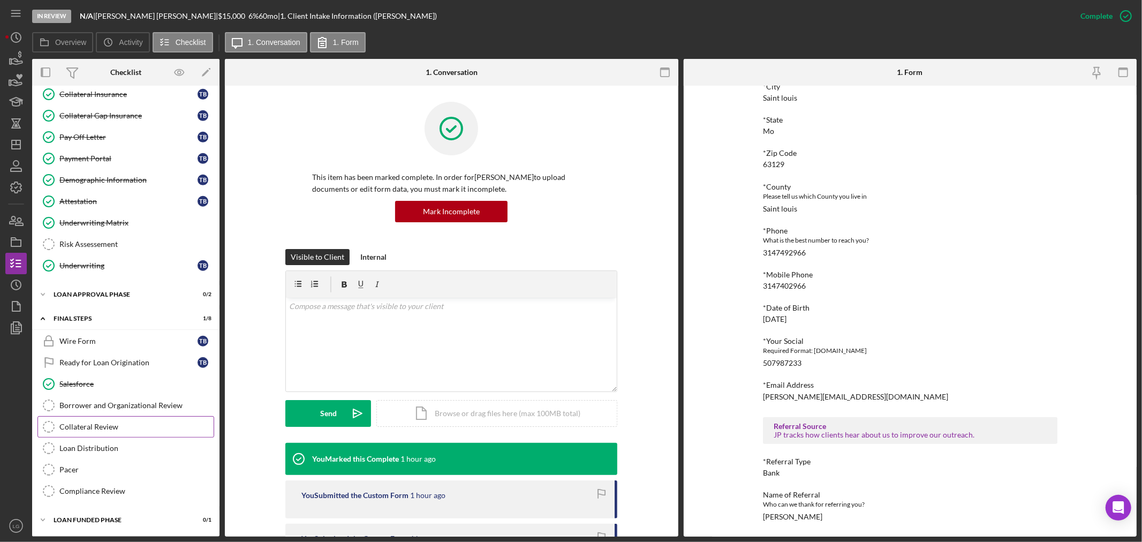
click at [130, 429] on div "Collateral Review" at bounding box center [136, 427] width 154 height 9
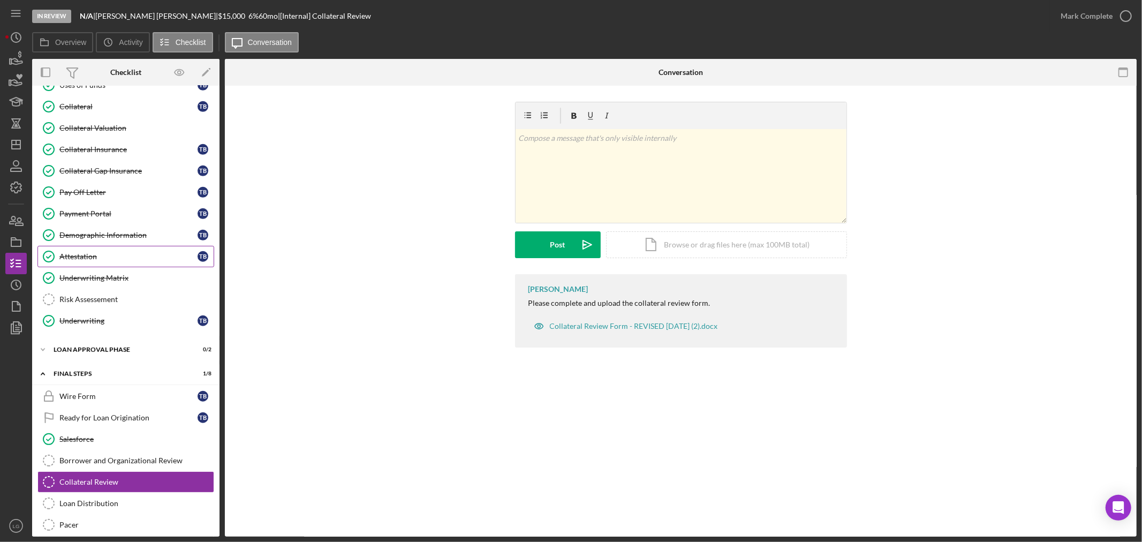
scroll to position [327, 0]
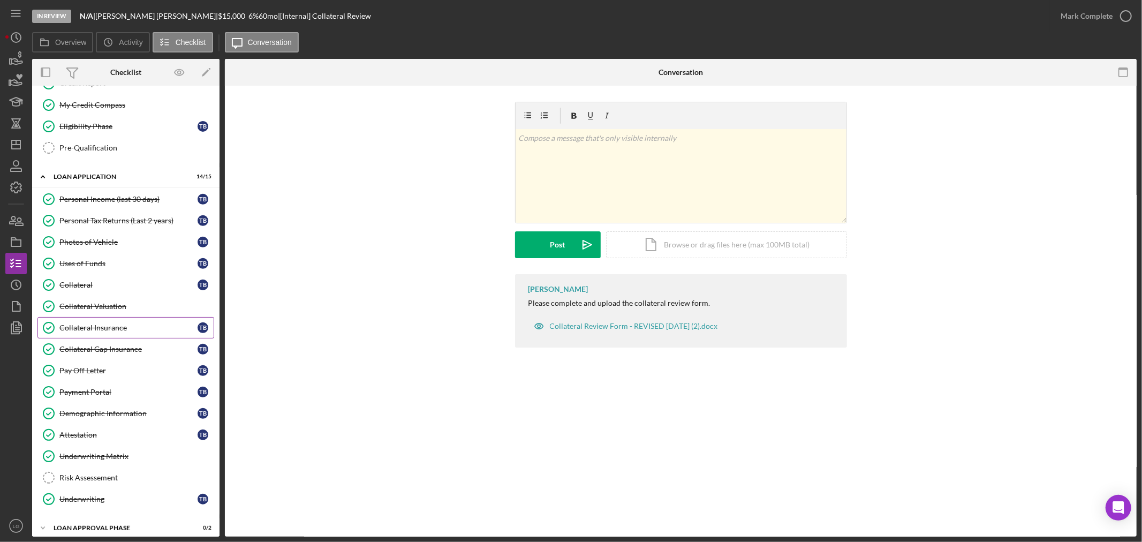
click at [99, 323] on link "Collateral Insurance Collateral Insurance T B" at bounding box center [125, 327] width 177 height 21
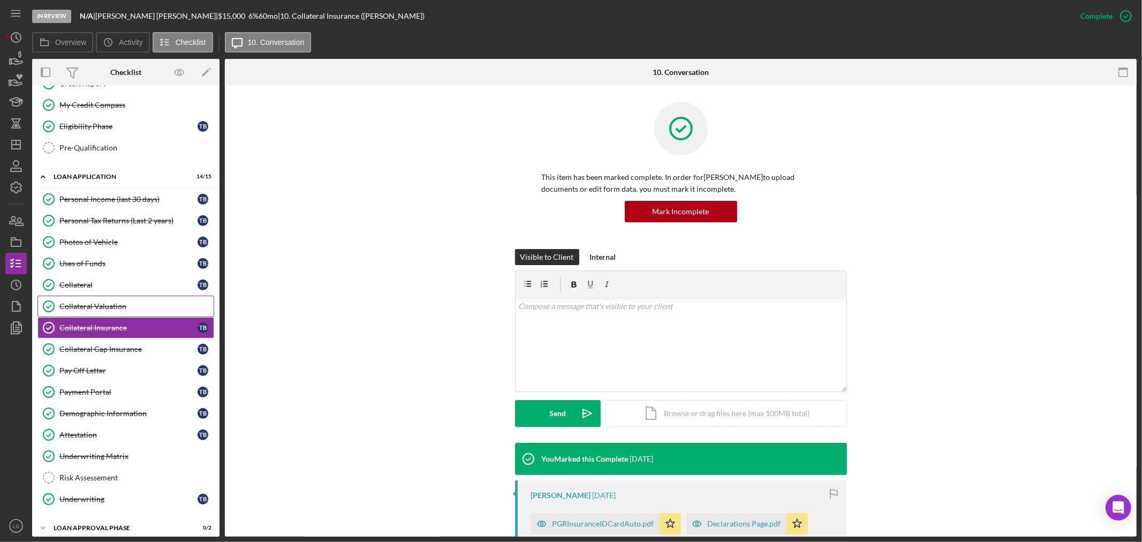
click at [118, 308] on div "Collateral Valuation" at bounding box center [136, 306] width 154 height 9
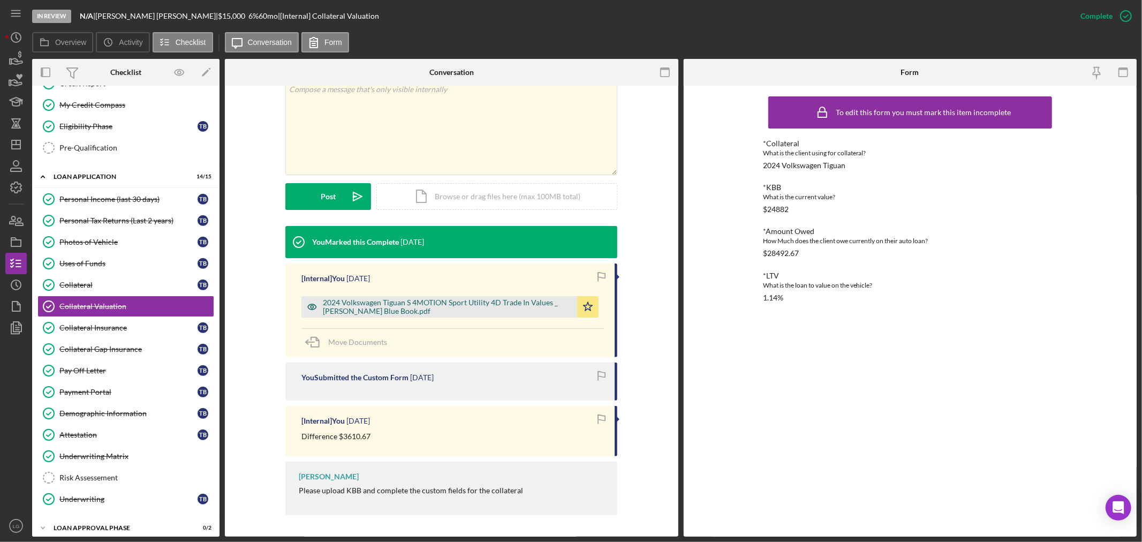
click at [435, 310] on div "2024 Volkswagen Tiguan S 4MOTION Sport Utility 4D Trade In Values _ Kelley Blue…" at bounding box center [447, 306] width 249 height 17
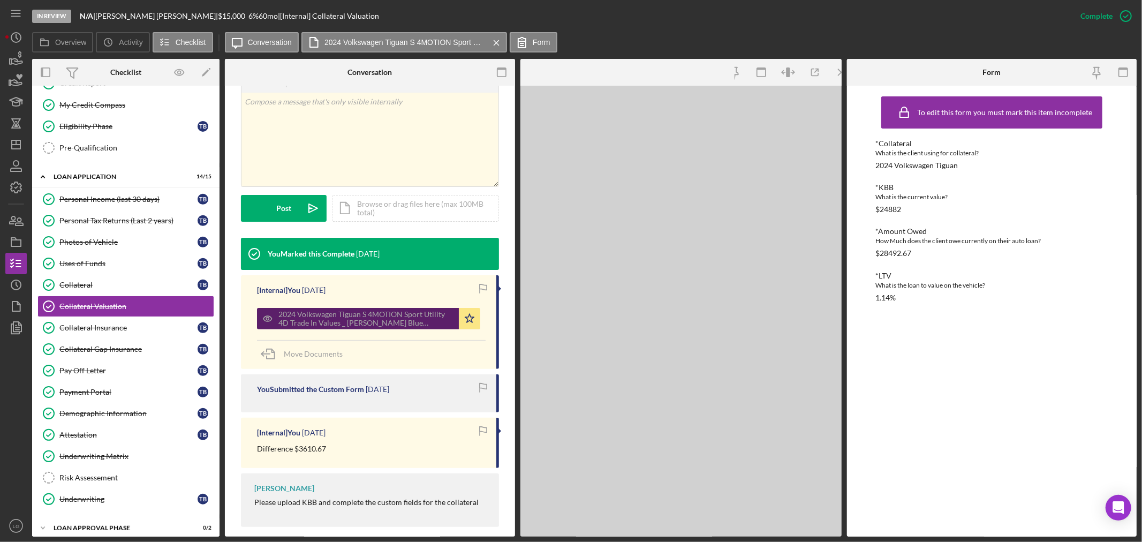
scroll to position [207, 0]
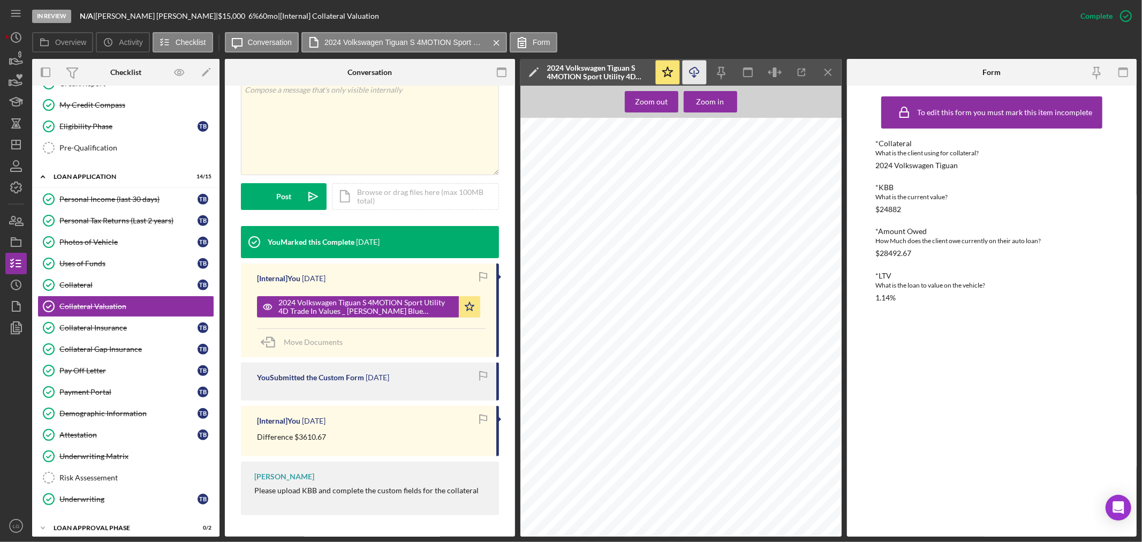
click at [697, 67] on icon "Icon/Download" at bounding box center [694, 73] width 24 height 24
click at [467, 393] on div "You Submitted the Custom Form 5 days ago" at bounding box center [370, 382] width 258 height 38
click at [140, 339] on link "Collateral Insurance Collateral Insurance T B" at bounding box center [125, 327] width 177 height 21
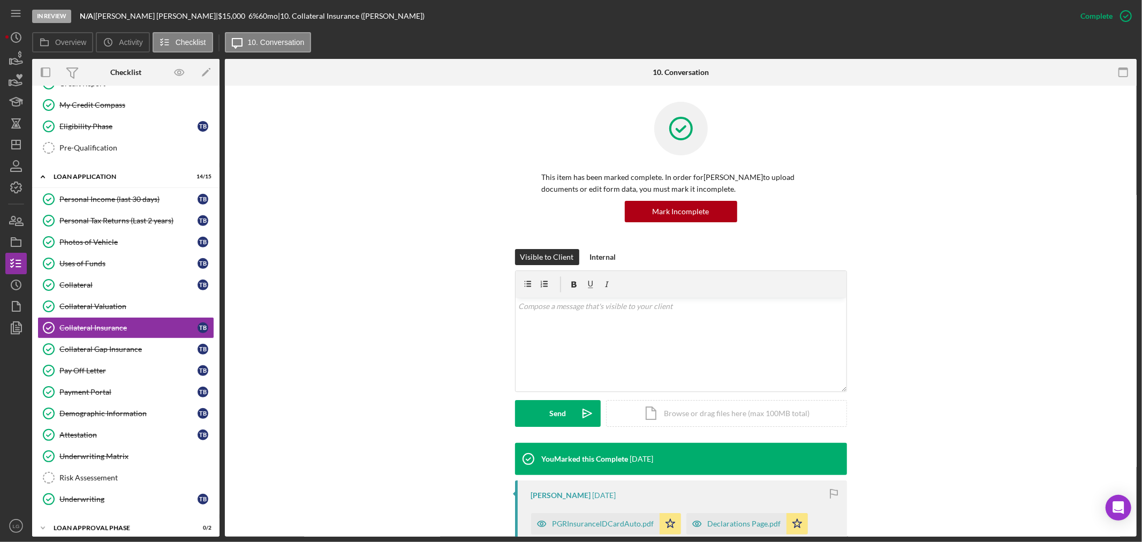
scroll to position [178, 0]
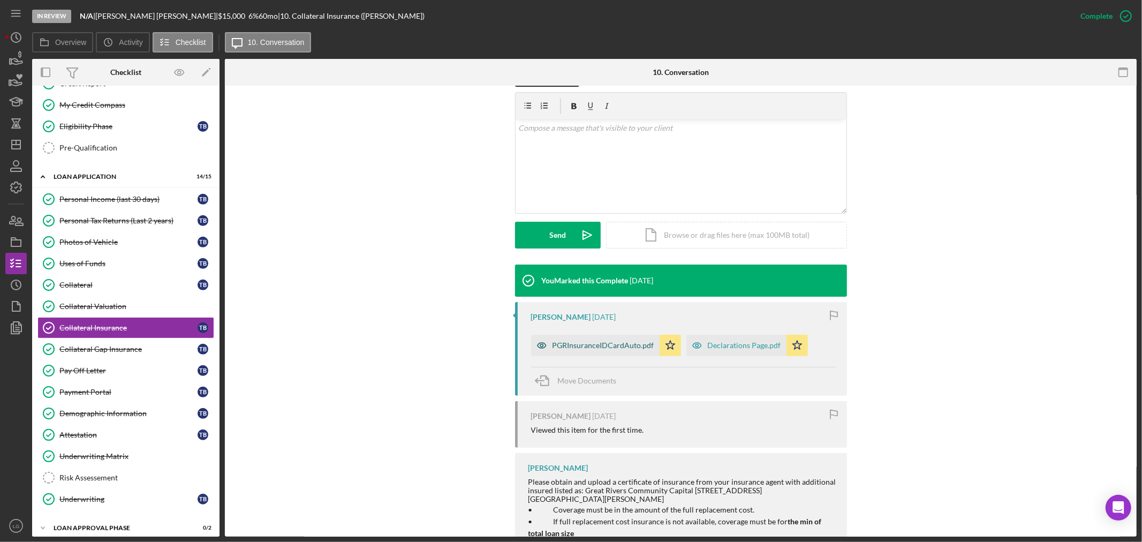
click at [587, 352] on div "PGRInsuranceIDCardAuto.pdf" at bounding box center [595, 345] width 129 height 21
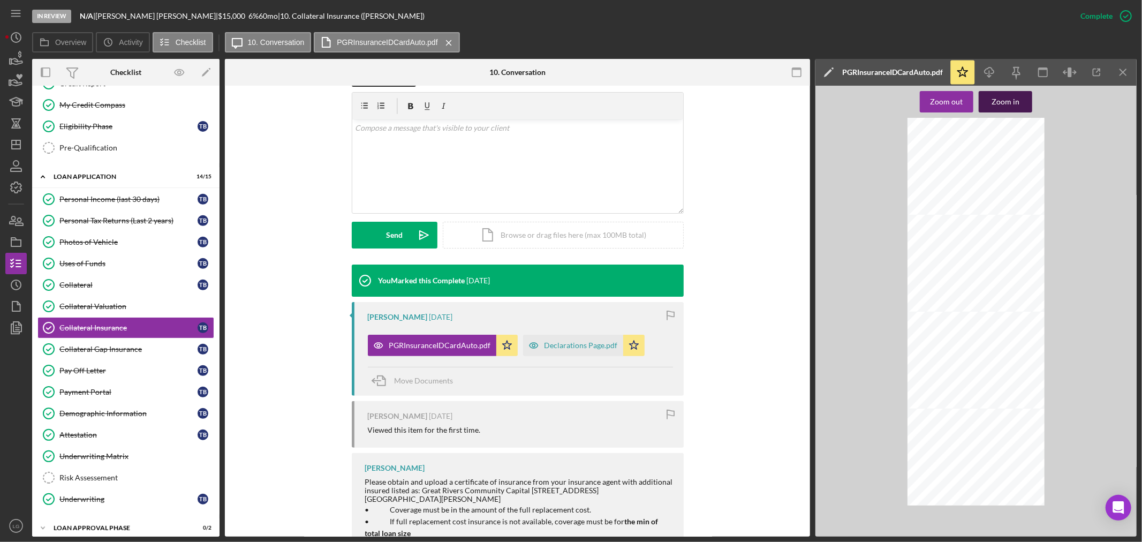
click at [1005, 97] on div "Zoom in" at bounding box center [1006, 101] width 28 height 21
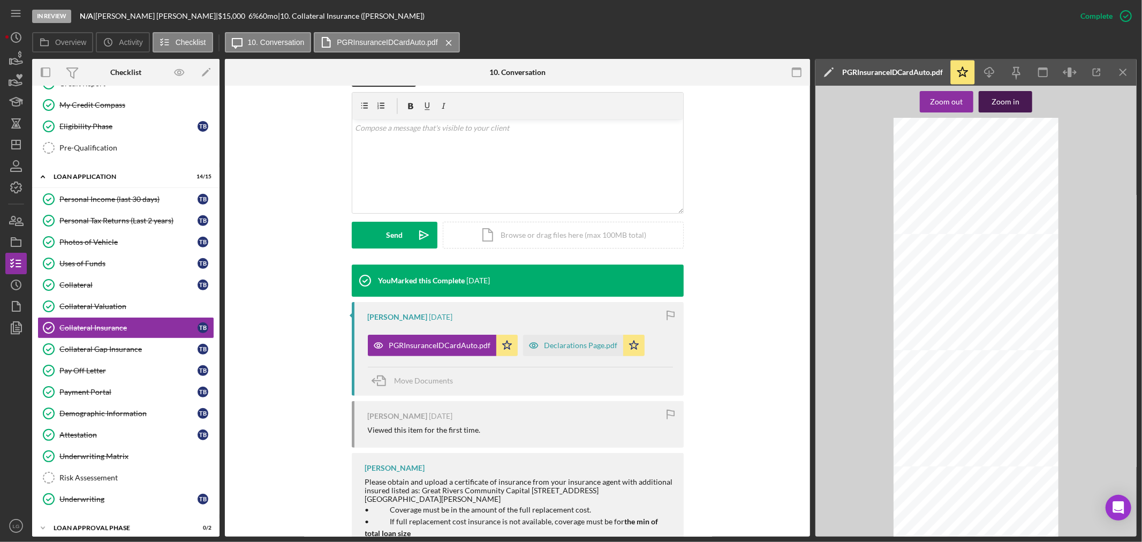
click at [1005, 97] on div "Zoom in" at bounding box center [1006, 101] width 28 height 21
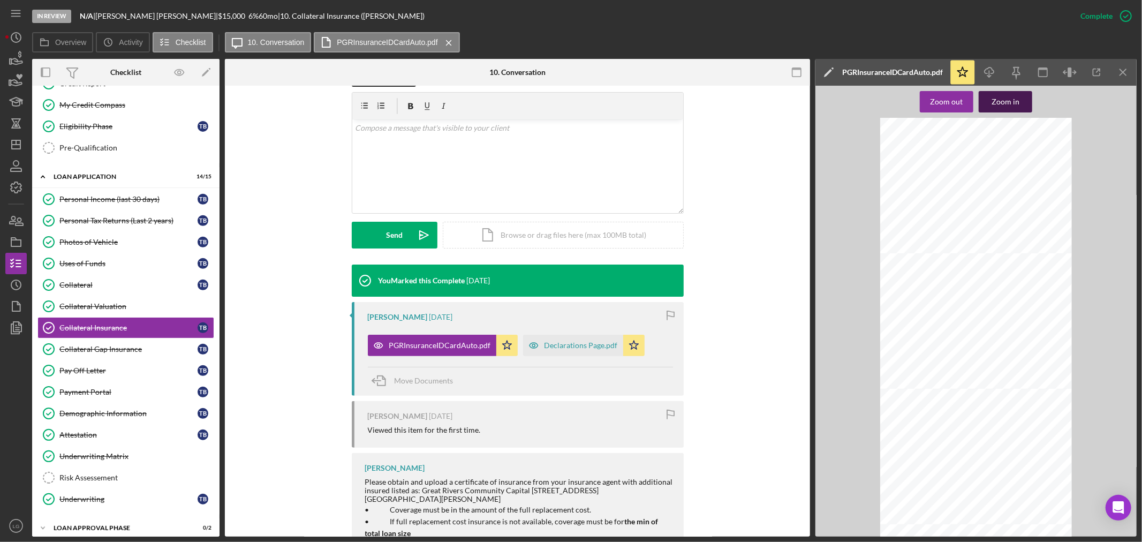
click at [1005, 97] on div "Zoom in" at bounding box center [1006, 101] width 28 height 21
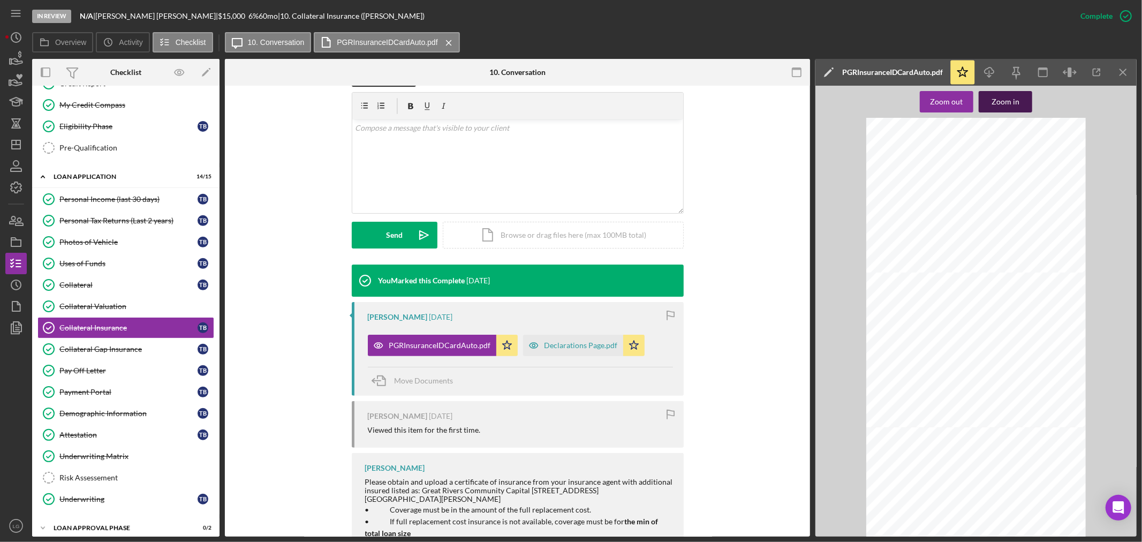
click at [1005, 97] on div "Zoom in" at bounding box center [1006, 101] width 28 height 21
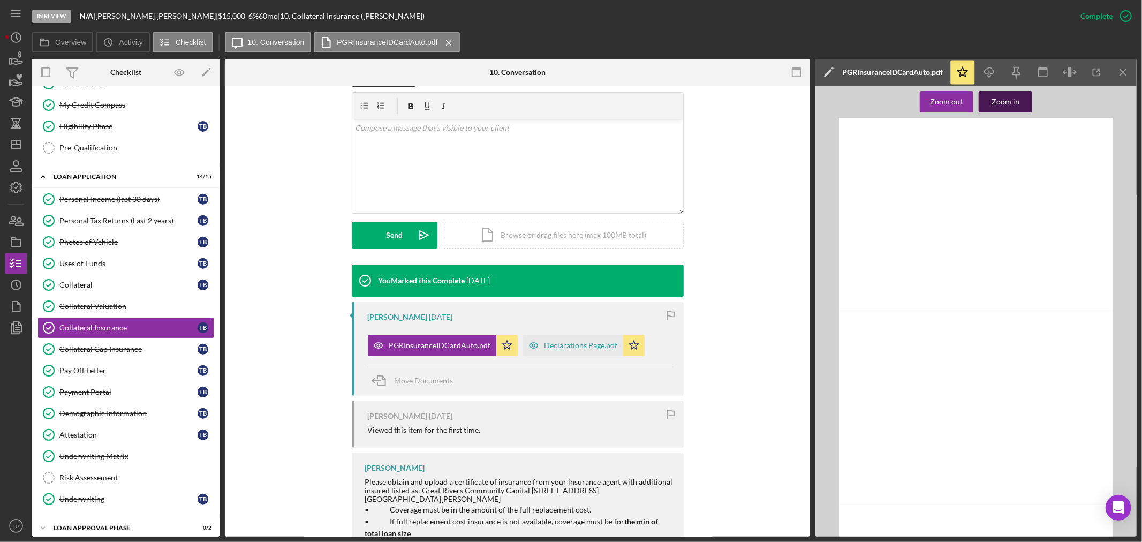
click at [1005, 97] on div "Zoom in" at bounding box center [1006, 101] width 28 height 21
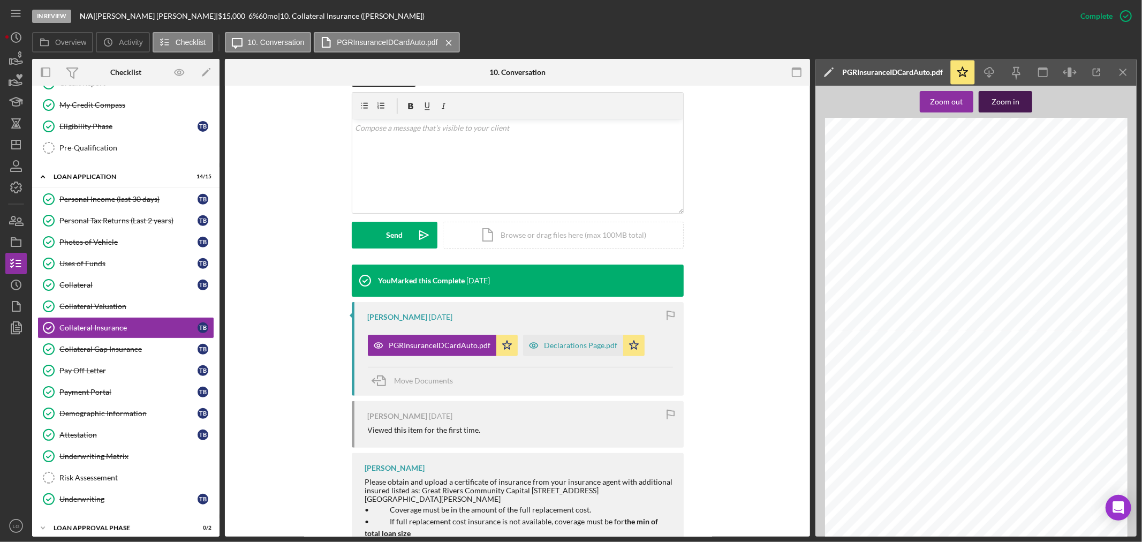
click at [1005, 97] on div "Zoom in" at bounding box center [1006, 101] width 28 height 21
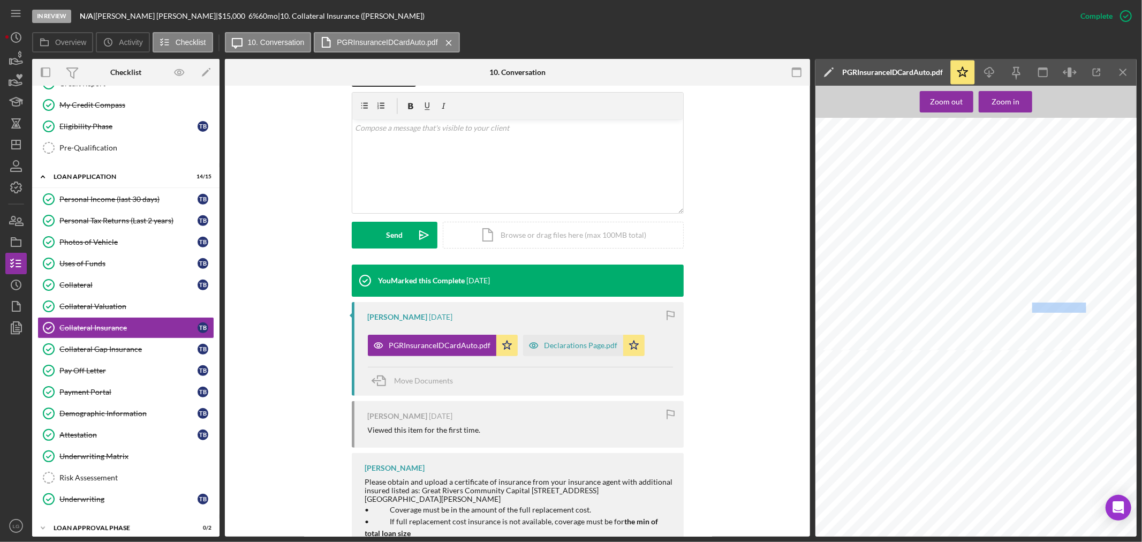
drag, startPoint x: 1034, startPoint y: 309, endPoint x: 1095, endPoint y: 313, distance: 60.6
click at [1095, 313] on span "3VVFB7AX1RM012985" at bounding box center [1107, 308] width 148 height 9
click at [1112, 307] on div "Form_SCTNID_CTGRY.XX0423A022E_IDCARD <docindex><index>IDCARD</index></docindex>…" at bounding box center [981, 234] width 330 height 232
drag, startPoint x: 1110, startPoint y: 308, endPoint x: 1034, endPoint y: 305, distance: 76.1
click at [1034, 305] on span "3VVFB7AX1RM012985" at bounding box center [1107, 308] width 148 height 9
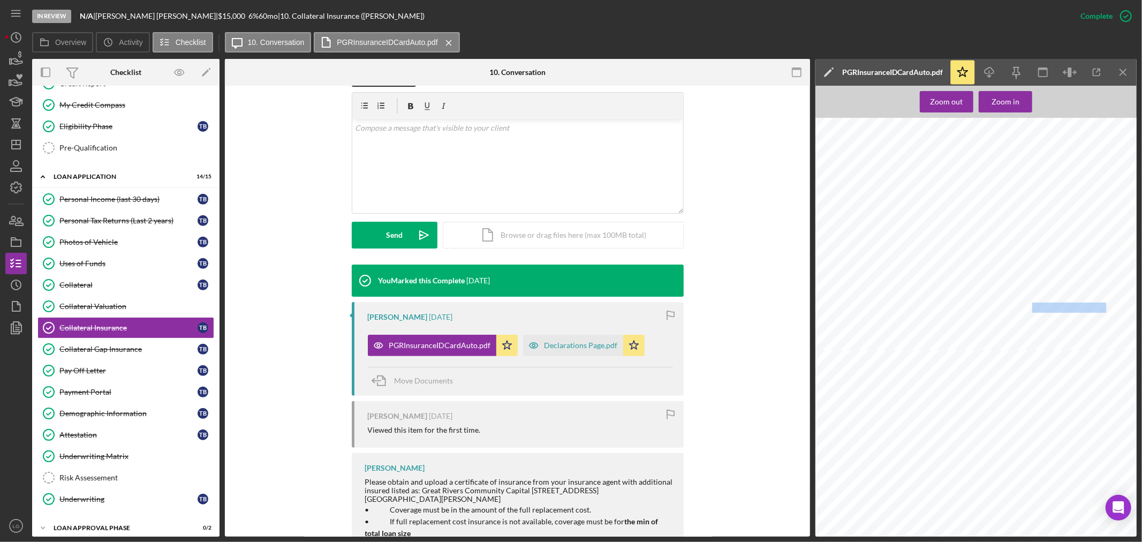
copy span "3VVFB7AX1RM012985"
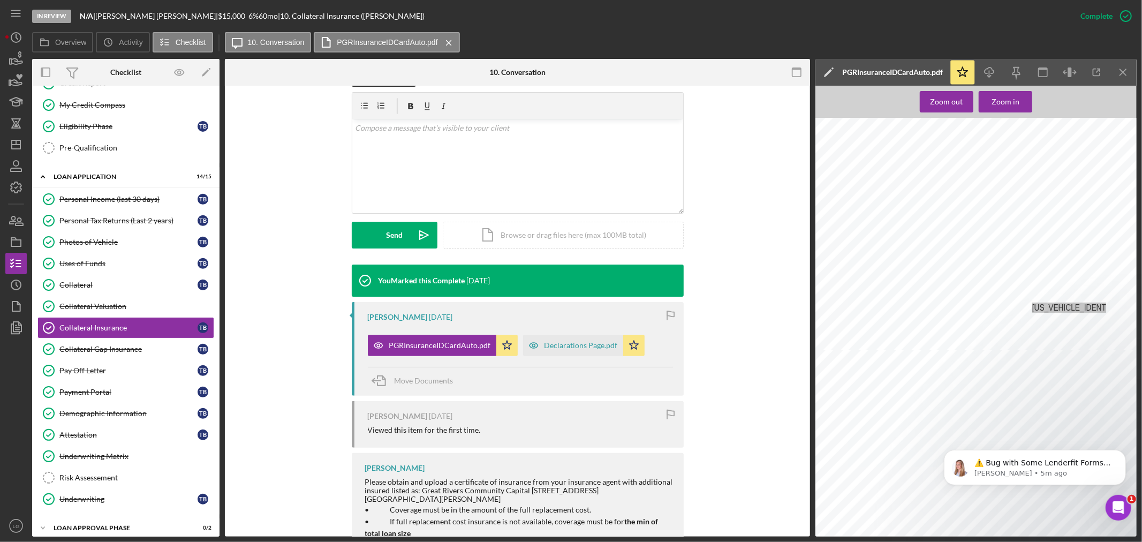
scroll to position [0, 0]
click at [77, 314] on link "Collateral Valuation Collateral Valuation" at bounding box center [125, 306] width 177 height 21
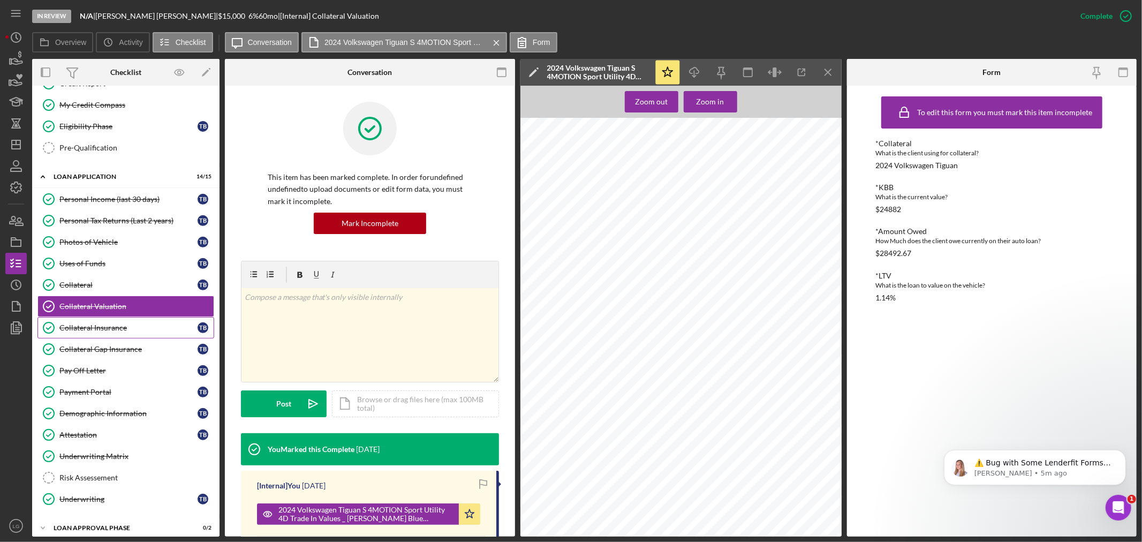
click at [114, 339] on link "Collateral Insurance Collateral Insurance T B" at bounding box center [125, 327] width 177 height 21
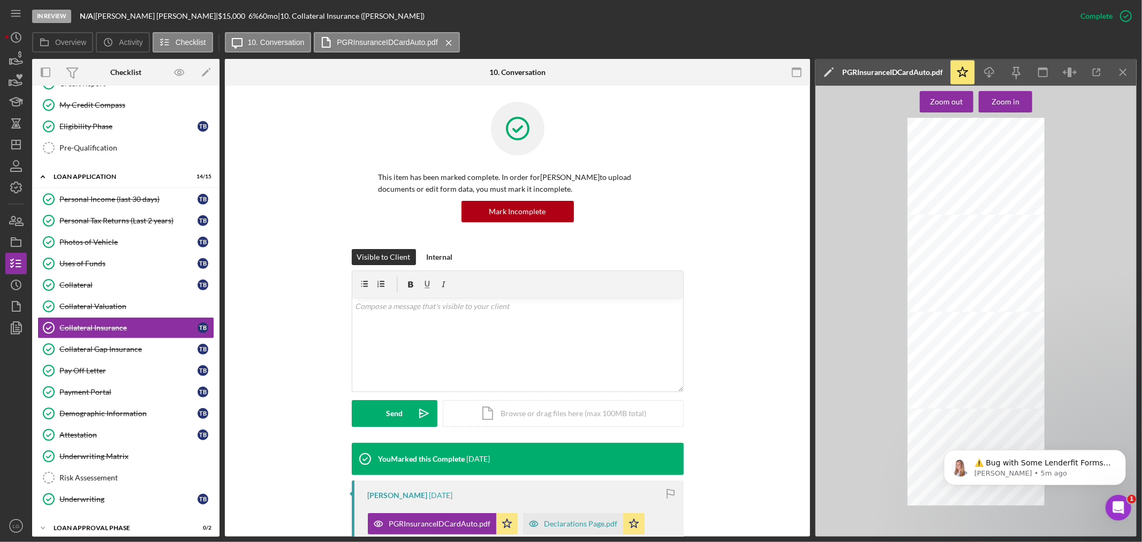
scroll to position [565, 0]
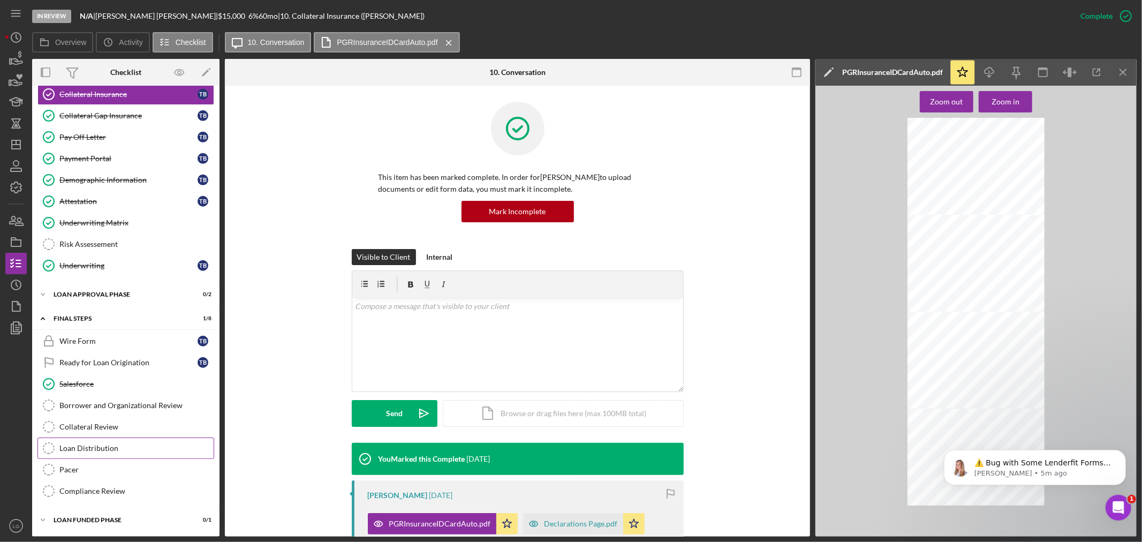
click at [111, 445] on div "Loan Distribution" at bounding box center [136, 448] width 154 height 9
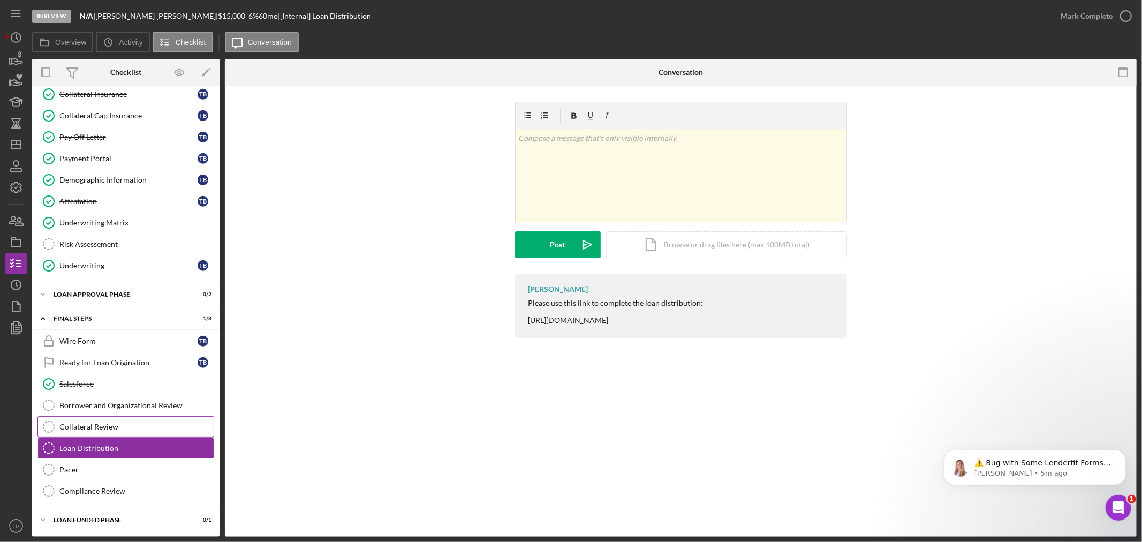
click at [117, 427] on div "Collateral Review" at bounding box center [136, 427] width 154 height 9
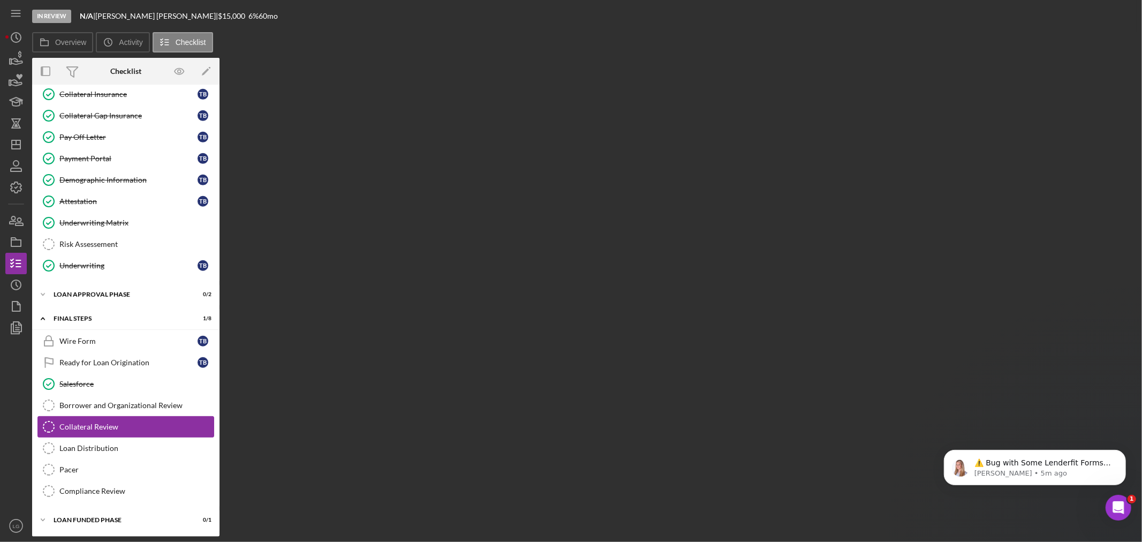
scroll to position [565, 0]
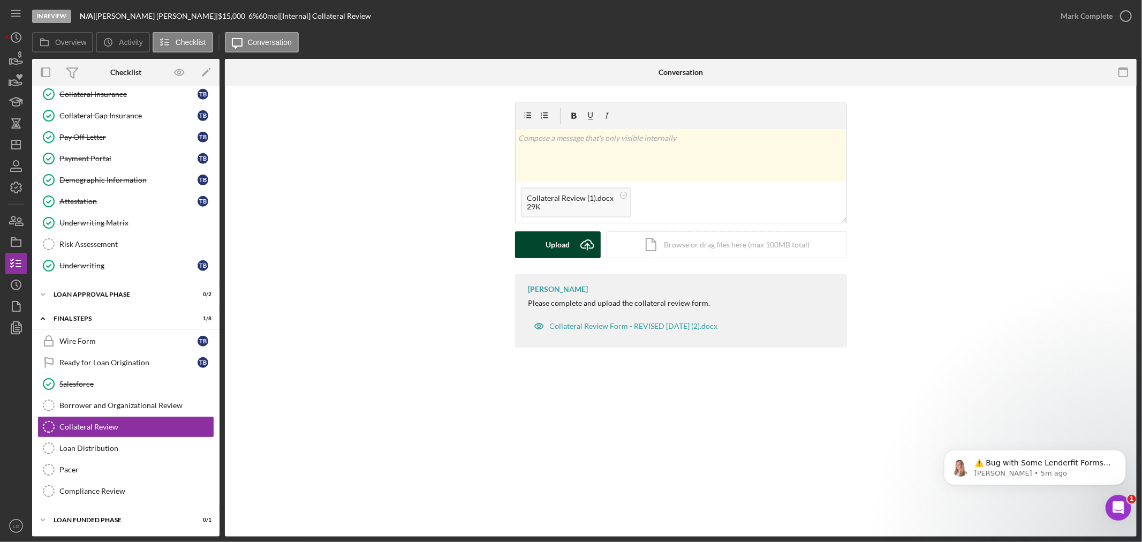
click at [554, 244] on div "Upload" at bounding box center [558, 244] width 24 height 27
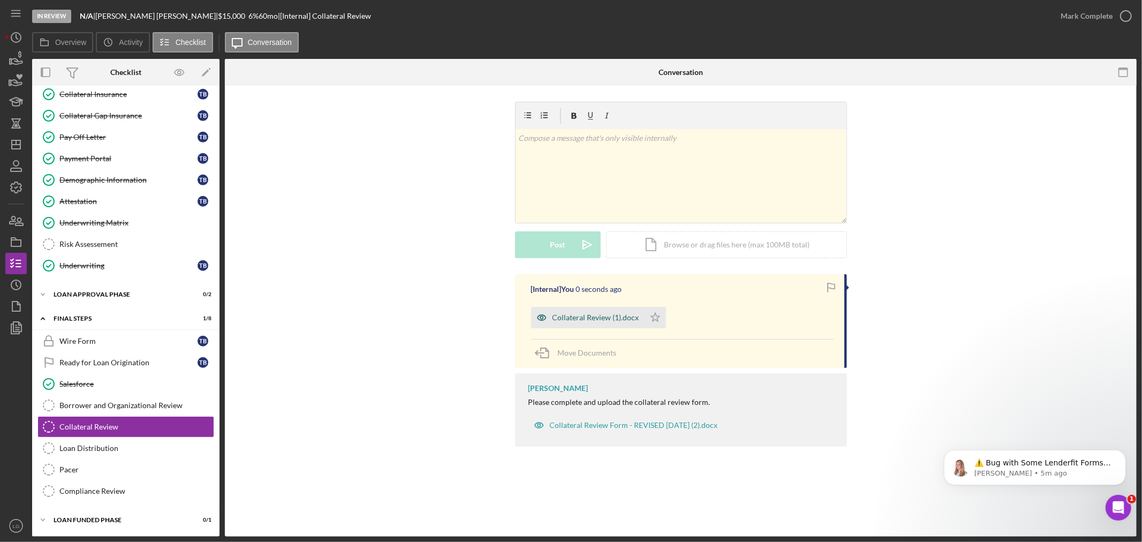
click at [603, 323] on div "Collateral Review (1).docx" at bounding box center [588, 317] width 114 height 21
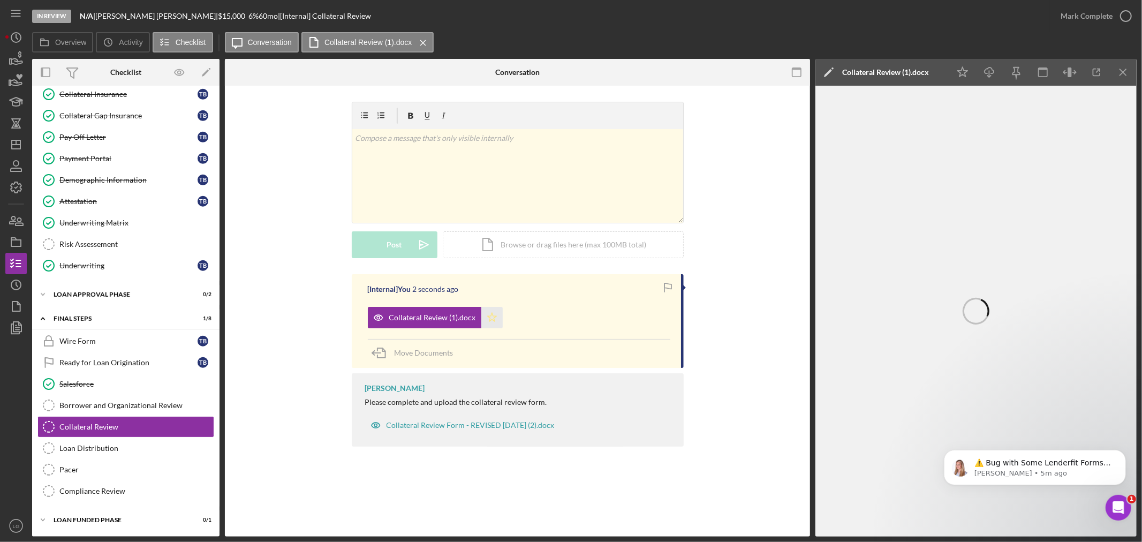
click at [482, 314] on icon "Icon/Star" at bounding box center [492, 317] width 21 height 21
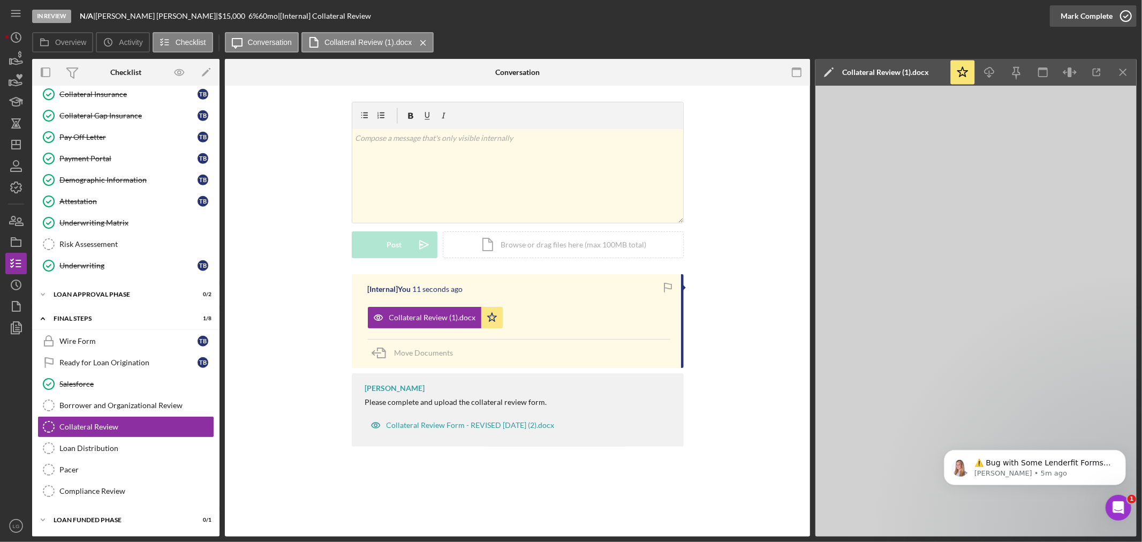
click at [1085, 12] on div "Mark Complete" at bounding box center [1087, 15] width 52 height 21
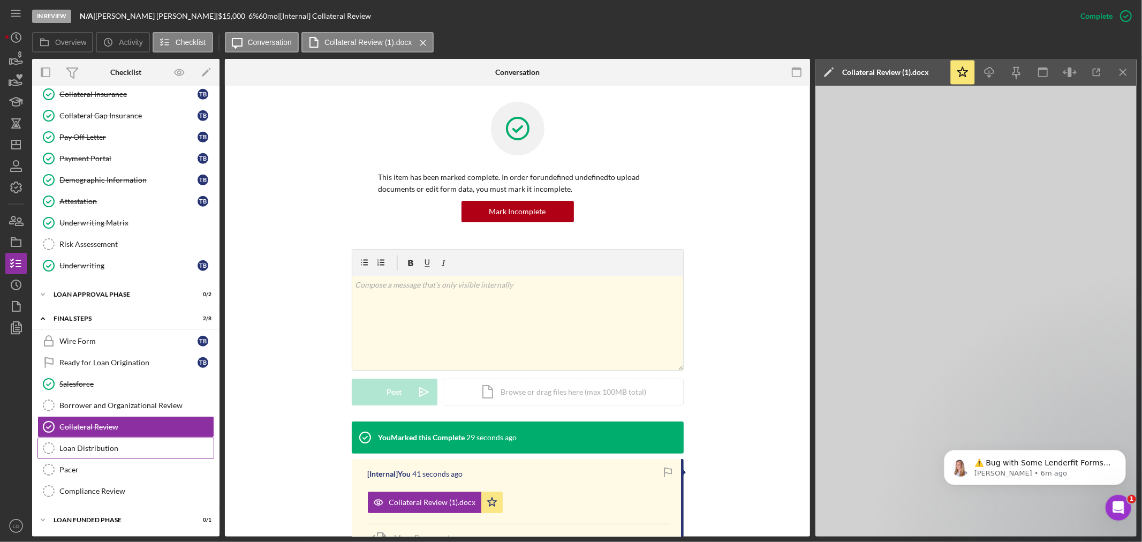
click at [93, 445] on div "Loan Distribution" at bounding box center [136, 448] width 154 height 9
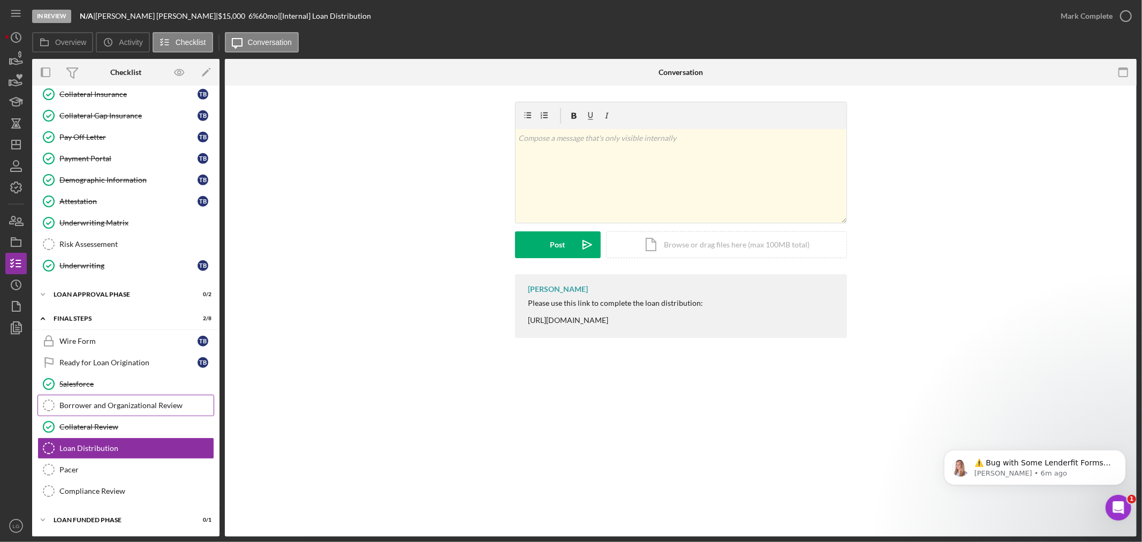
click at [142, 404] on div "Borrower and Organizational Review" at bounding box center [136, 405] width 154 height 9
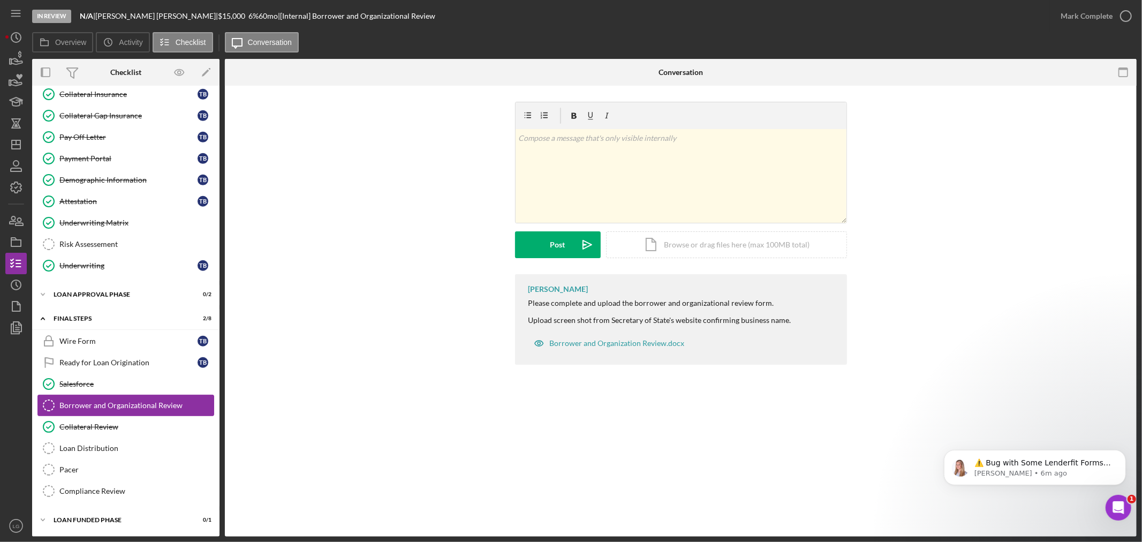
scroll to position [565, 0]
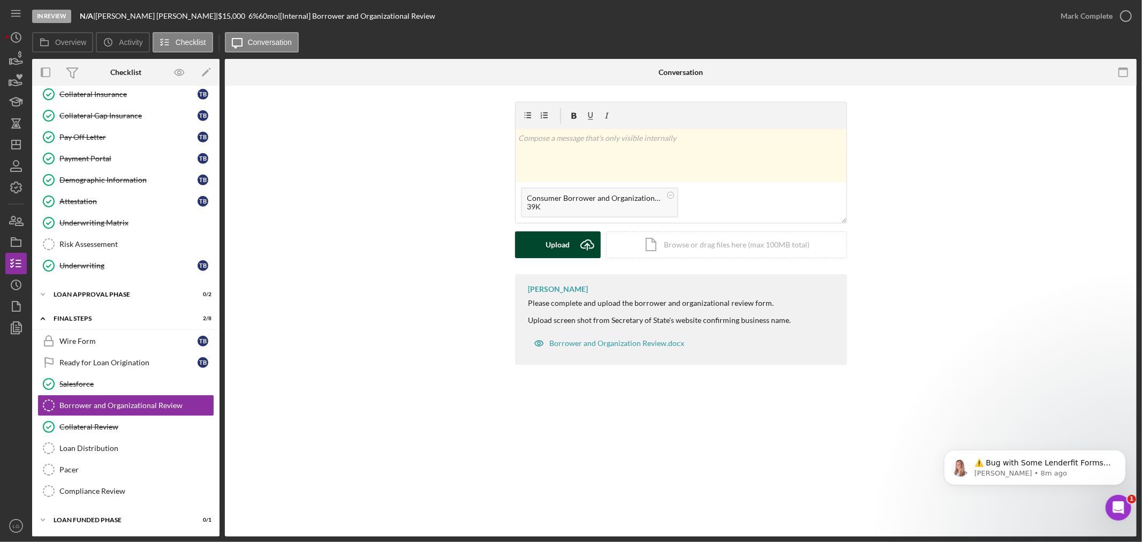
click at [552, 249] on div "Upload" at bounding box center [558, 244] width 24 height 27
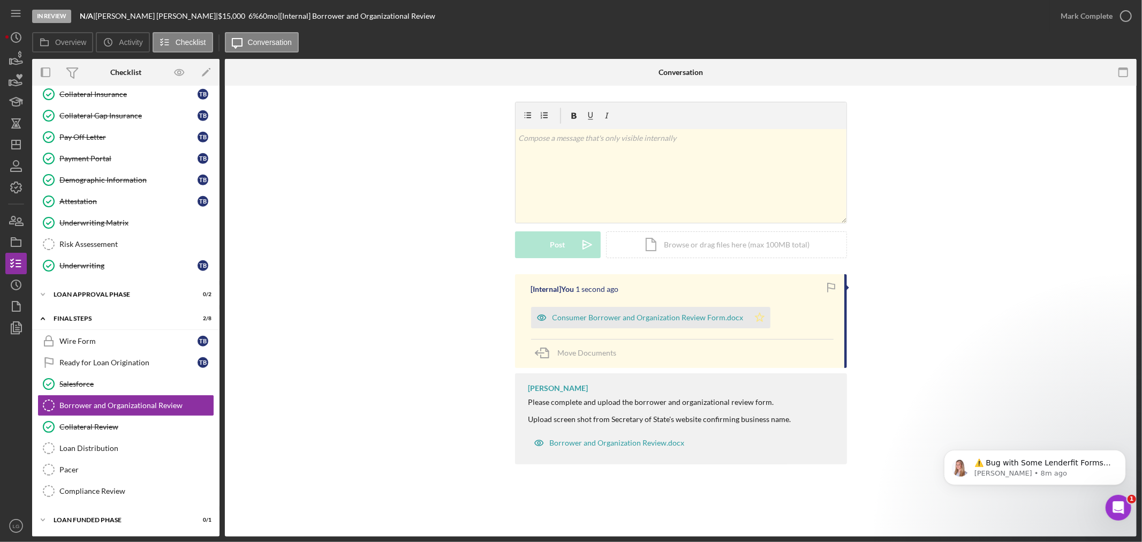
click at [751, 315] on icon "Icon/Star" at bounding box center [759, 317] width 21 height 21
click at [719, 317] on div "Consumer Borrower and Organization Review Form.docx" at bounding box center [648, 317] width 191 height 9
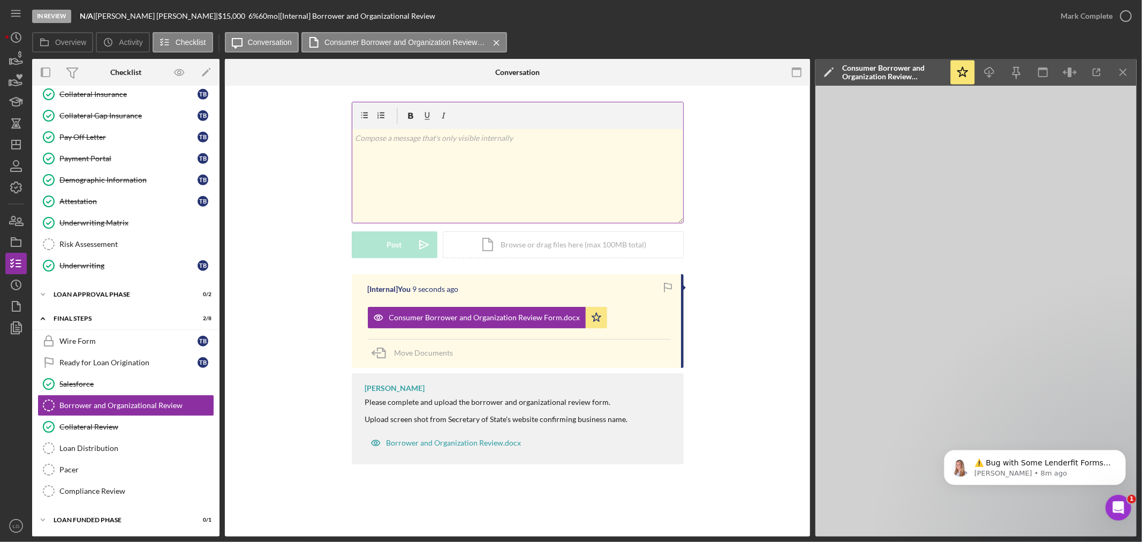
click at [440, 129] on div "v Color teal Color pink Remove color Add row above Add row below Add column bef…" at bounding box center [517, 162] width 331 height 121
click at [440, 129] on div "v Color teal Color pink Remove color Add row above Add row below Add column bef…" at bounding box center [517, 176] width 331 height 94
click at [405, 137] on p "bk was dischaarged" at bounding box center [517, 138] width 325 height 12
click at [411, 236] on icon "Icon/icon-invite-send" at bounding box center [424, 244] width 27 height 27
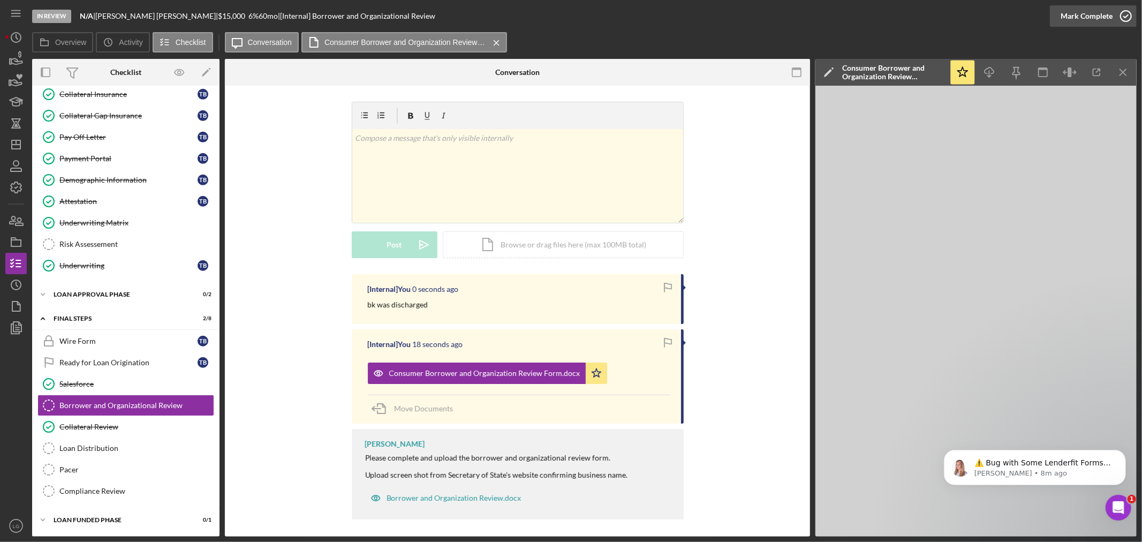
click at [1057, 12] on button "Mark Complete" at bounding box center [1093, 15] width 87 height 21
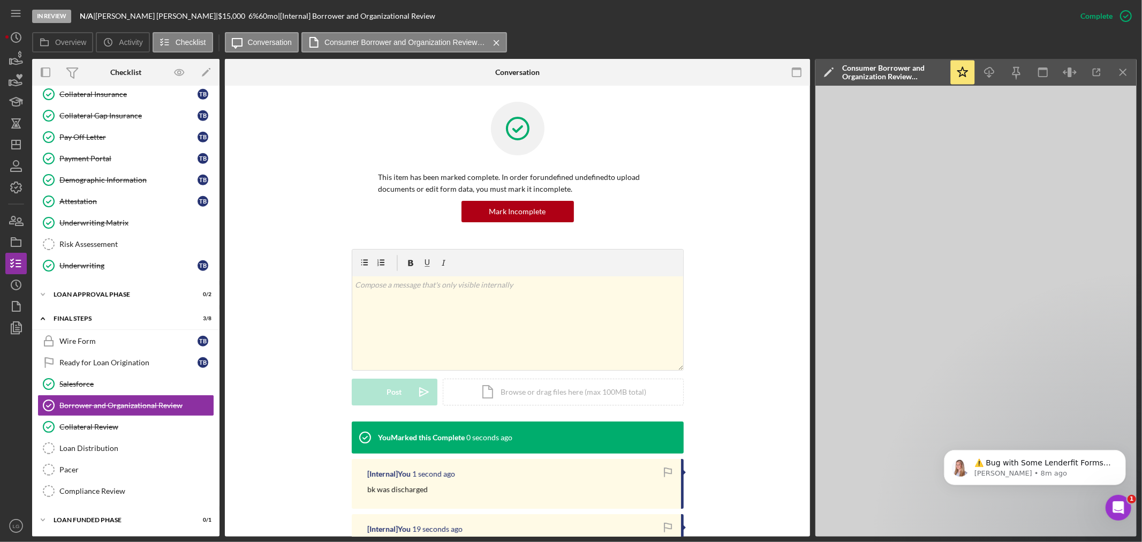
scroll to position [119, 0]
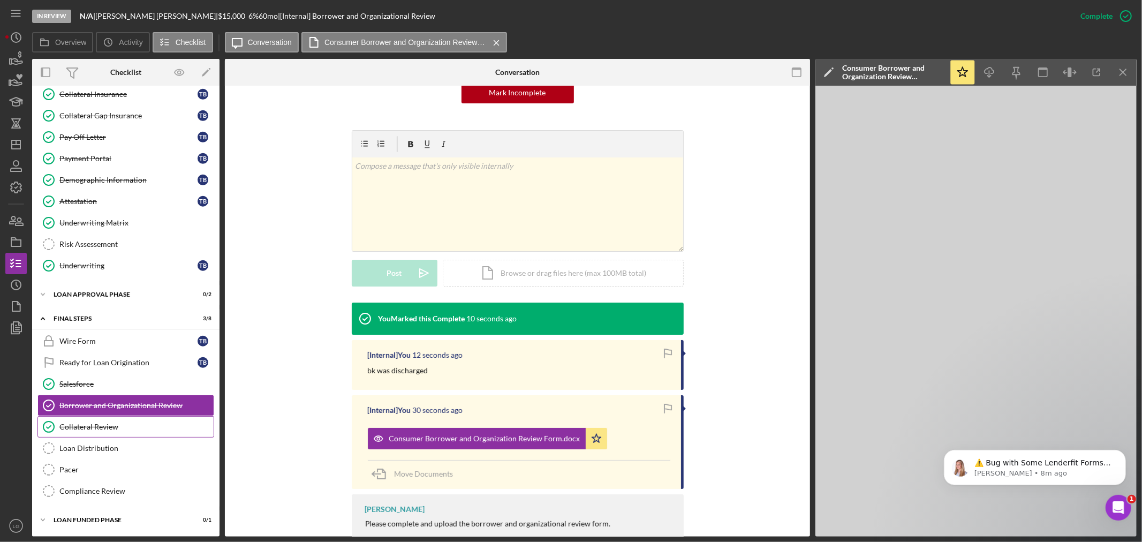
click at [100, 433] on link "Collateral Review Collateral Review" at bounding box center [125, 426] width 177 height 21
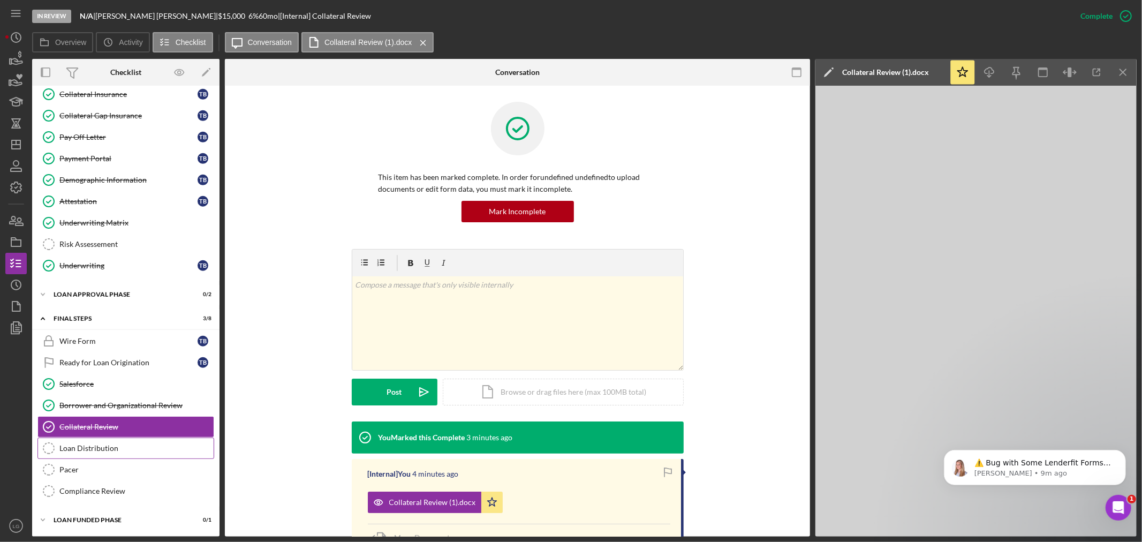
click at [98, 447] on div "Loan Distribution" at bounding box center [136, 448] width 154 height 9
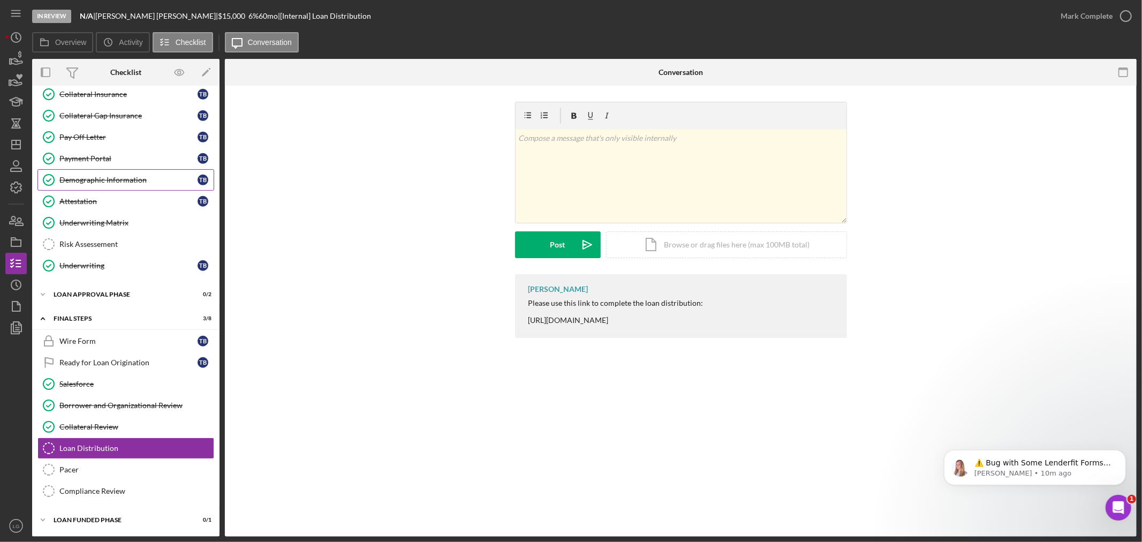
click at [93, 176] on div "Demographic Information" at bounding box center [128, 180] width 138 height 9
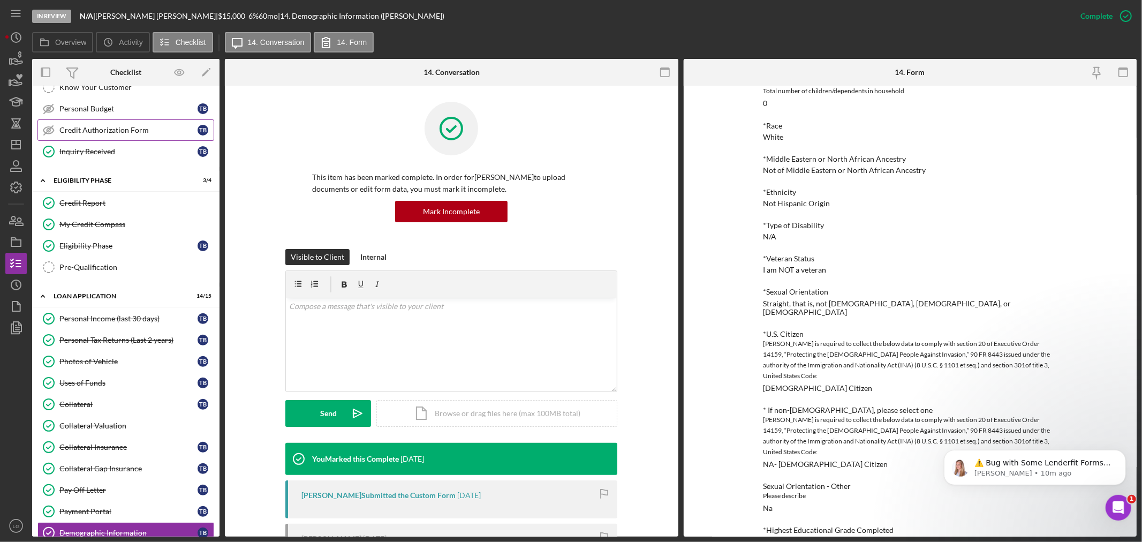
scroll to position [29, 0]
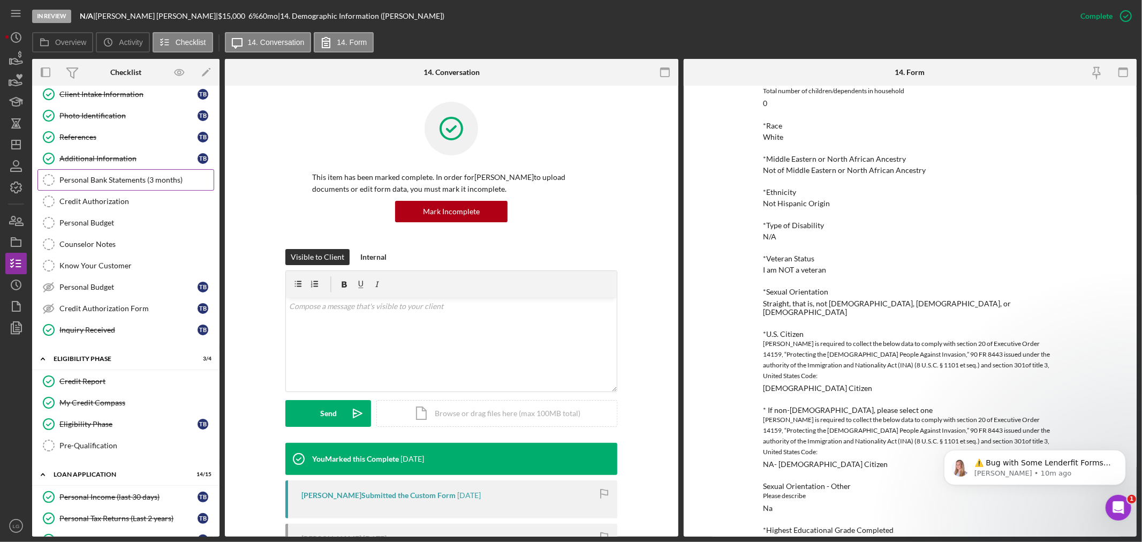
click at [104, 174] on link "Personal Bank Statements (3 months) Personal Bank Statements (3 months)" at bounding box center [125, 179] width 177 height 21
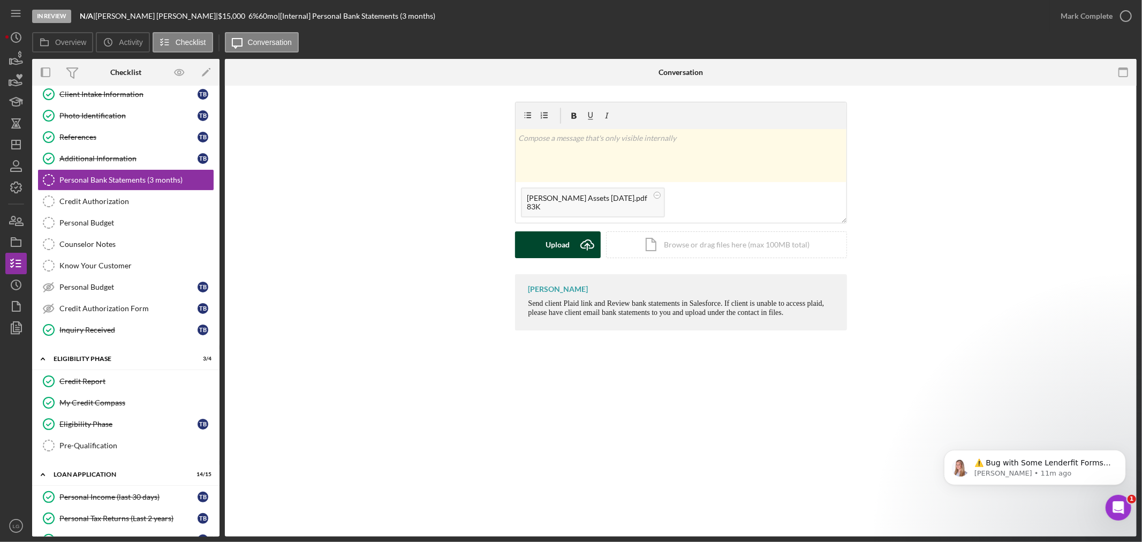
click at [558, 249] on div "Upload" at bounding box center [558, 244] width 24 height 27
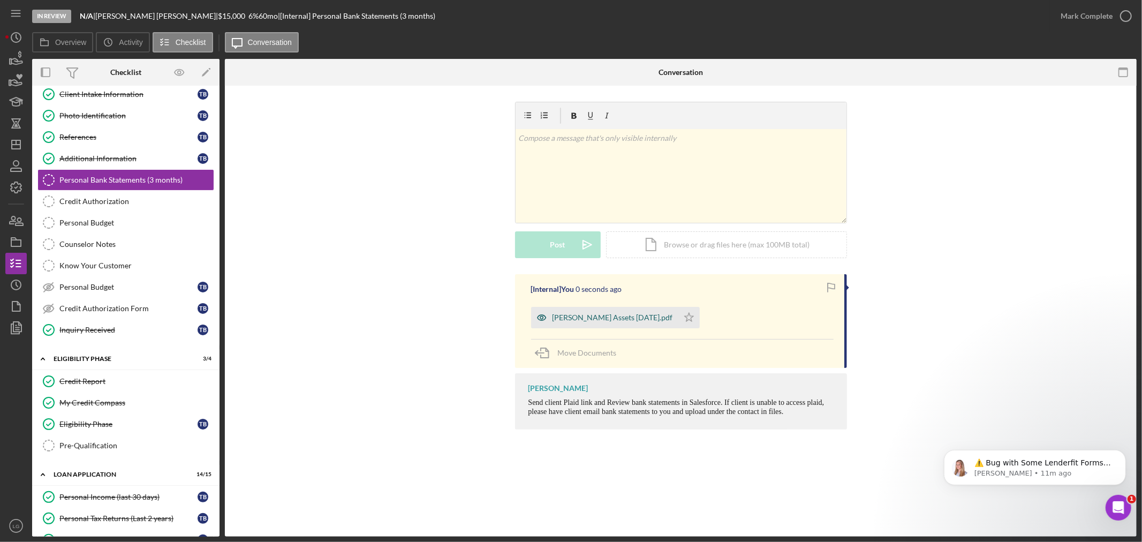
click at [616, 321] on div "[PERSON_NAME] Assets [DATE].pdf" at bounding box center [613, 317] width 121 height 9
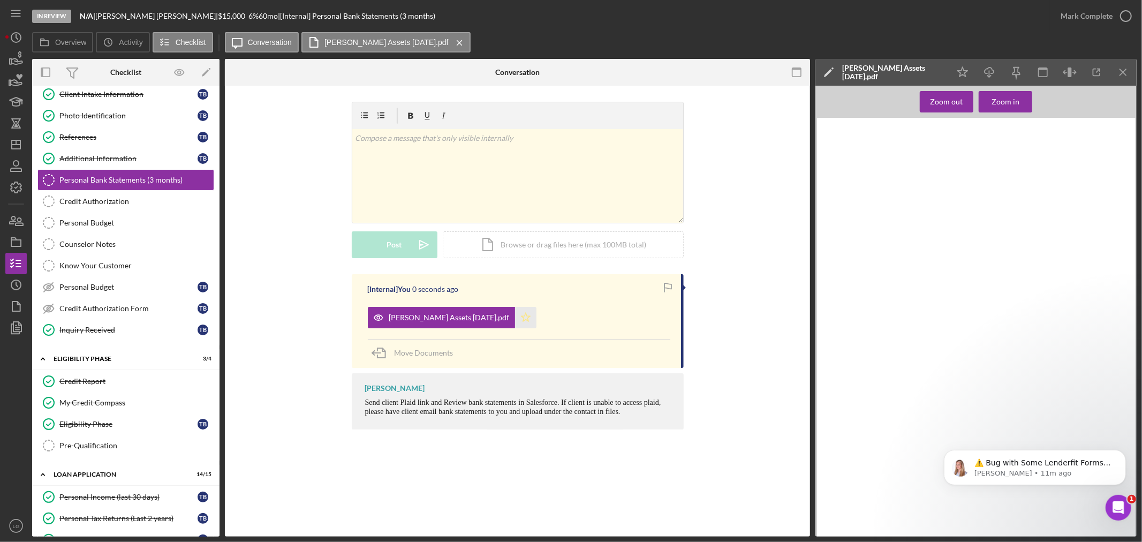
click at [537, 319] on icon "Icon/Star" at bounding box center [525, 317] width 21 height 21
click at [1069, 17] on div "Mark Complete" at bounding box center [1087, 15] width 52 height 21
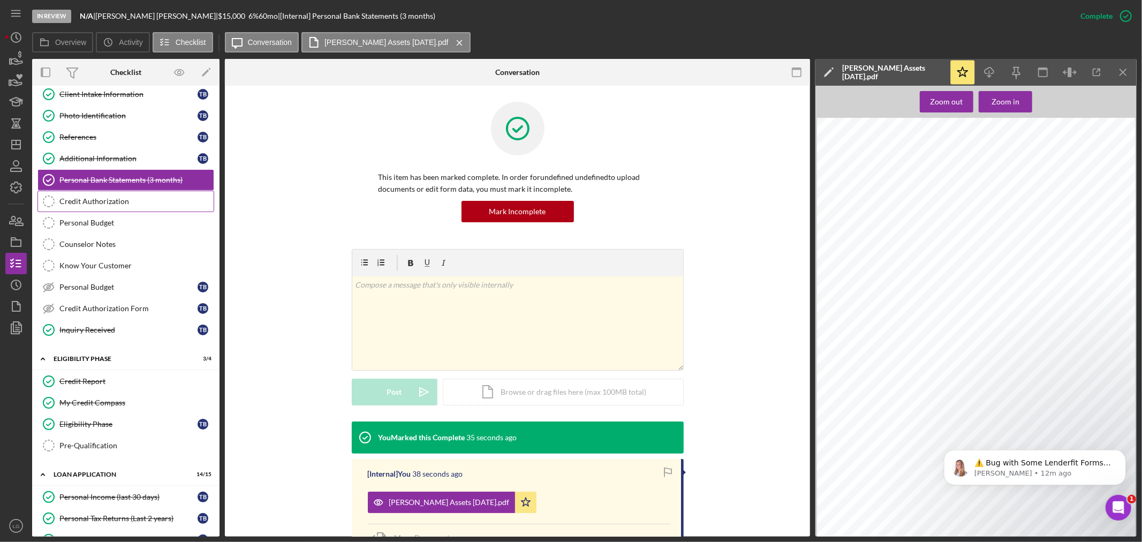
click at [76, 193] on link "Credit Authorization Credit Authorization" at bounding box center [125, 201] width 177 height 21
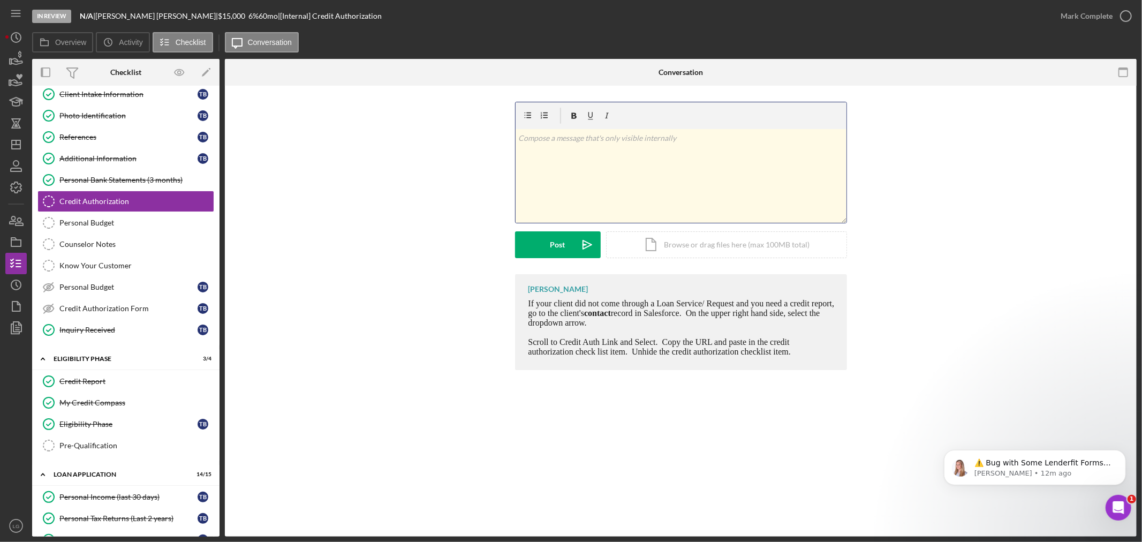
click at [574, 186] on div "v Color teal Color pink Remove color Add row above Add row below Add column bef…" at bounding box center [681, 176] width 331 height 94
click at [577, 253] on icon "Icon/icon-invite-send" at bounding box center [587, 244] width 27 height 27
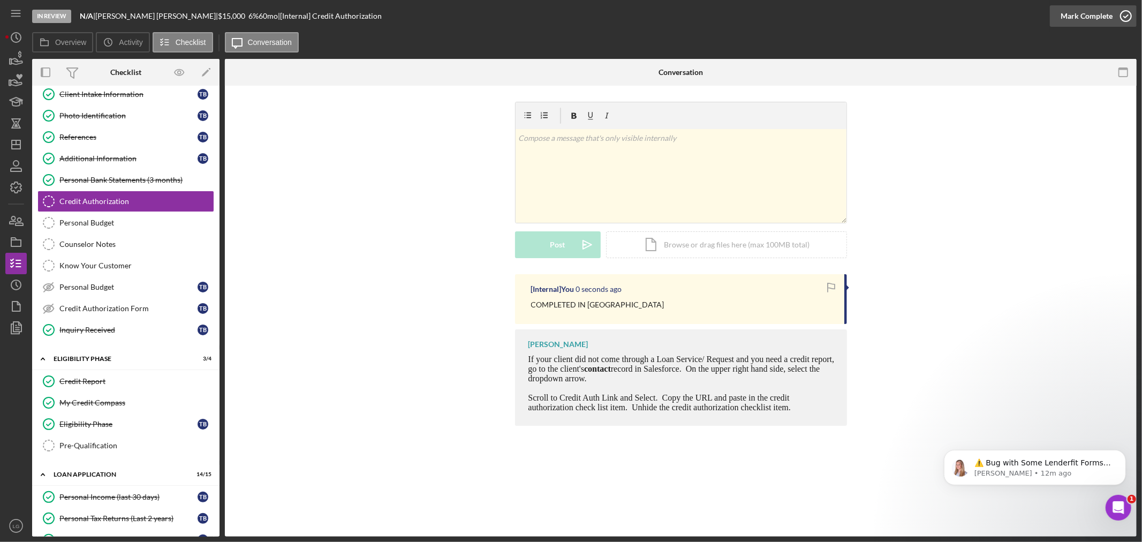
click at [1076, 22] on div "Mark Complete" at bounding box center [1087, 15] width 52 height 21
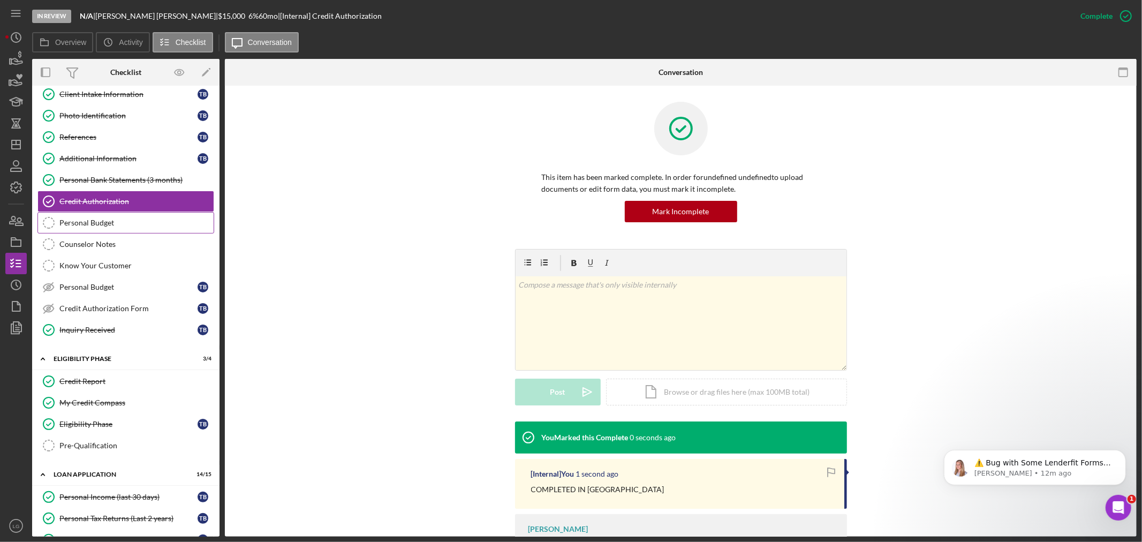
click at [92, 220] on div "Personal Budget" at bounding box center [136, 223] width 154 height 9
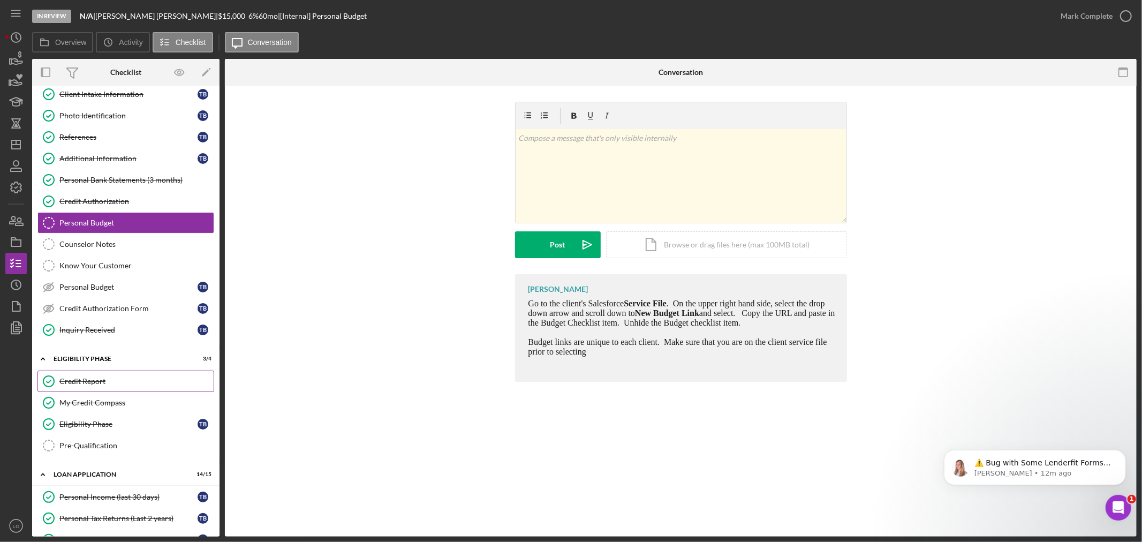
click at [119, 384] on div "Credit Report" at bounding box center [136, 381] width 154 height 9
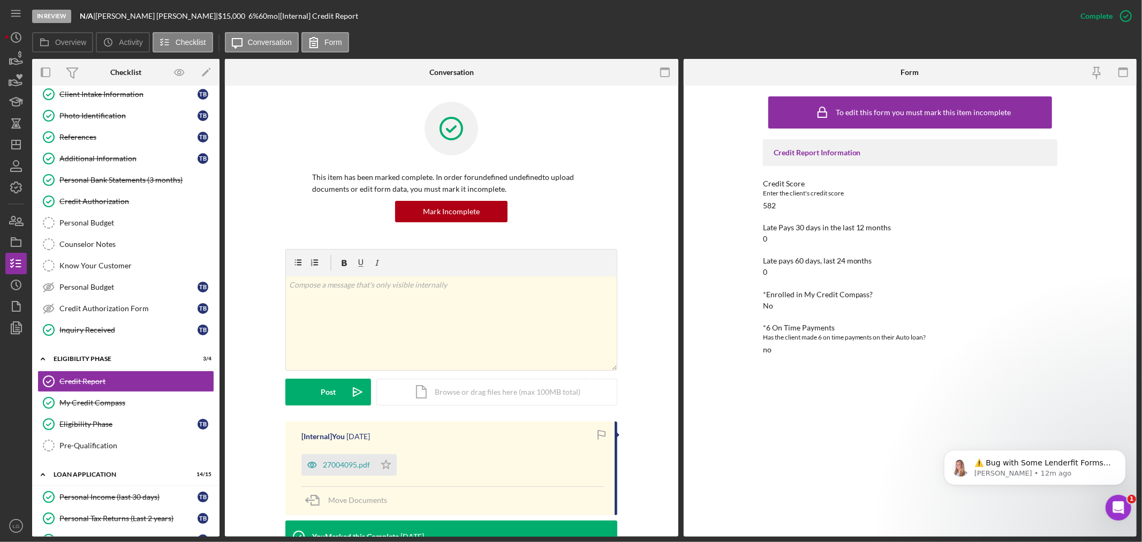
click at [333, 477] on div "[Internal] You 5 days ago 27004095.pdf Icon/Star Move Documents" at bounding box center [451, 469] width 332 height 94
click at [332, 474] on div "27004095.pdf" at bounding box center [339, 464] width 74 height 21
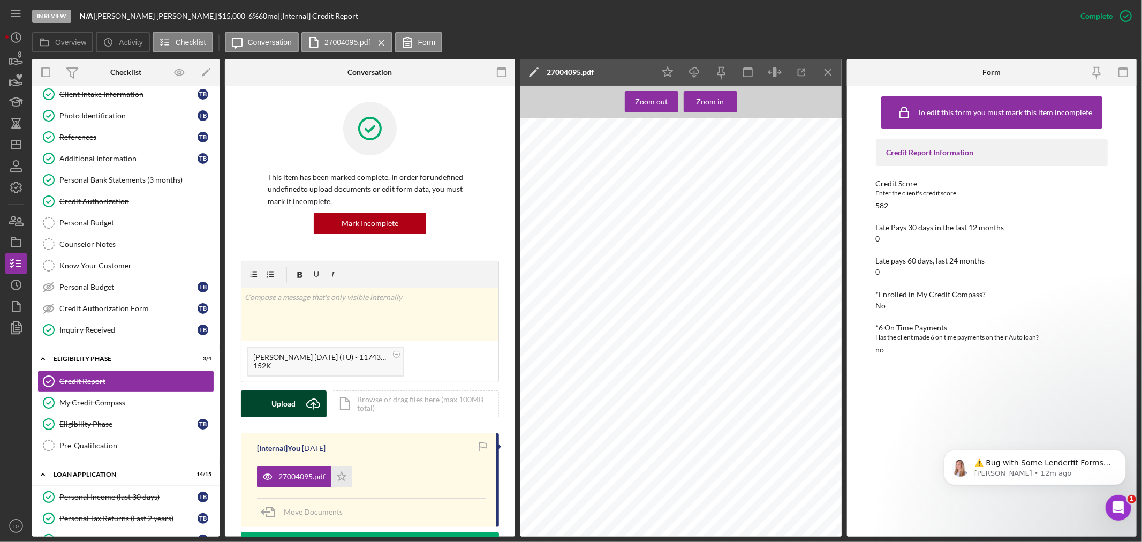
click at [305, 394] on icon "Icon/Upload" at bounding box center [313, 403] width 27 height 27
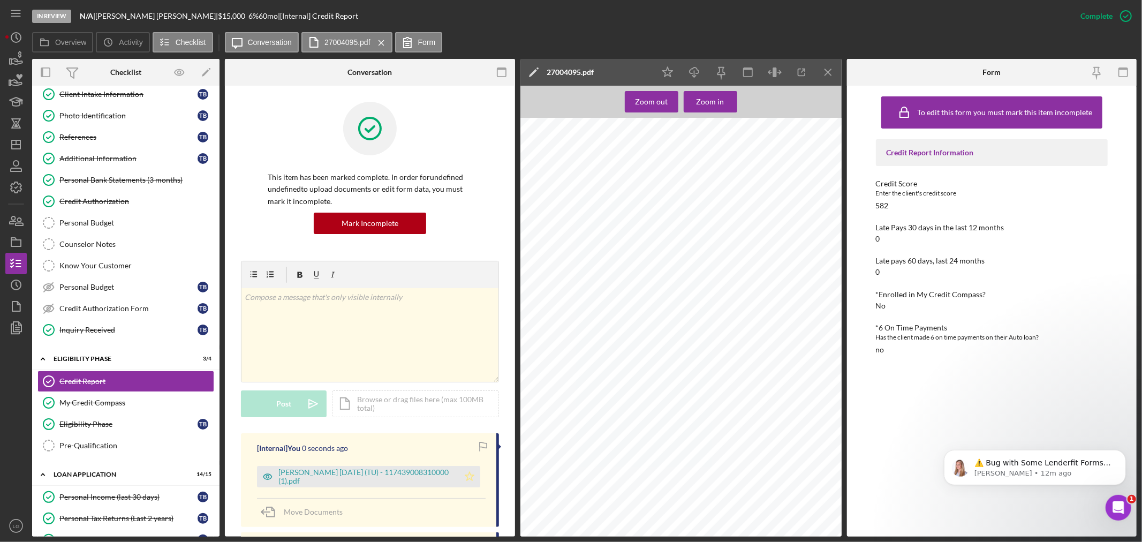
click at [465, 476] on icon "Icon/Star" at bounding box center [469, 476] width 21 height 21
click at [122, 493] on link "Personal Income (last 30 days) Personal Income (last 30 days) T B" at bounding box center [125, 496] width 177 height 21
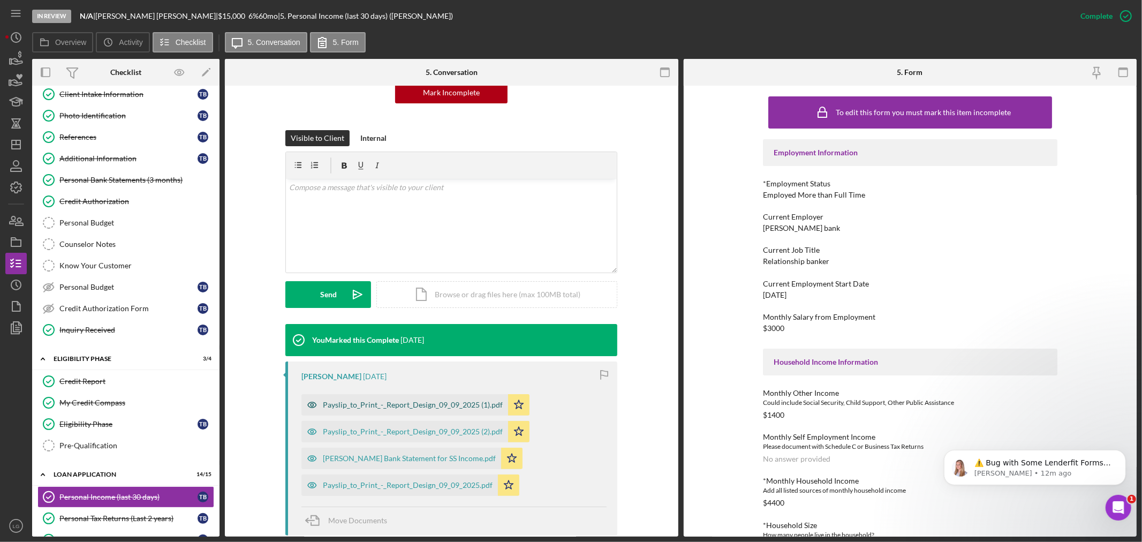
click at [453, 410] on div "Payslip_to_Print_-_Report_Design_09_09_2025 (1).pdf" at bounding box center [405, 404] width 207 height 21
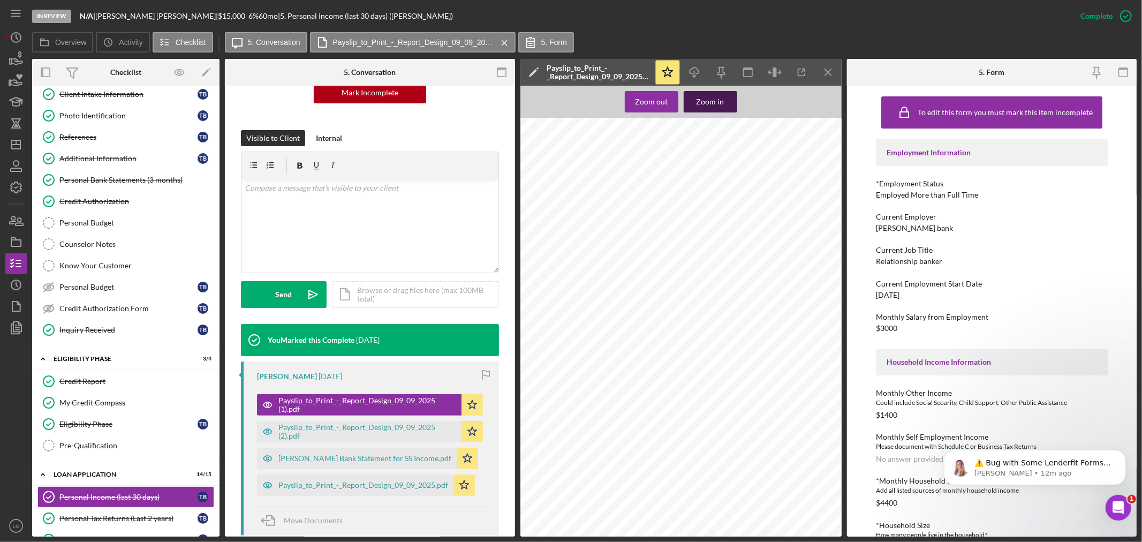
click at [719, 102] on div "Zoom in" at bounding box center [711, 101] width 28 height 21
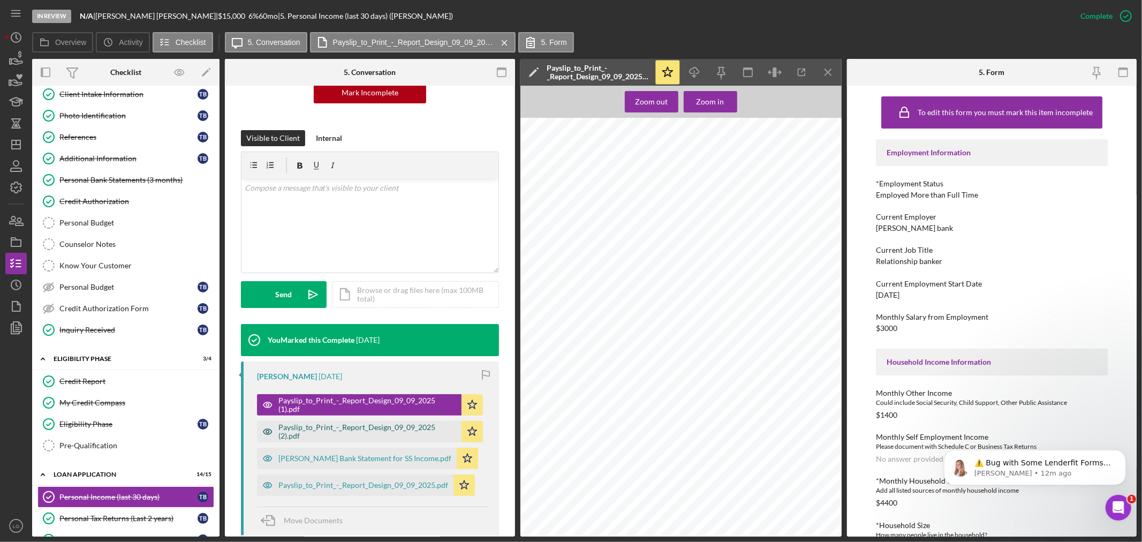
click at [408, 438] on div "Payslip_to_Print_-_Report_Design_09_09_2025 (2).pdf" at bounding box center [368, 431] width 178 height 17
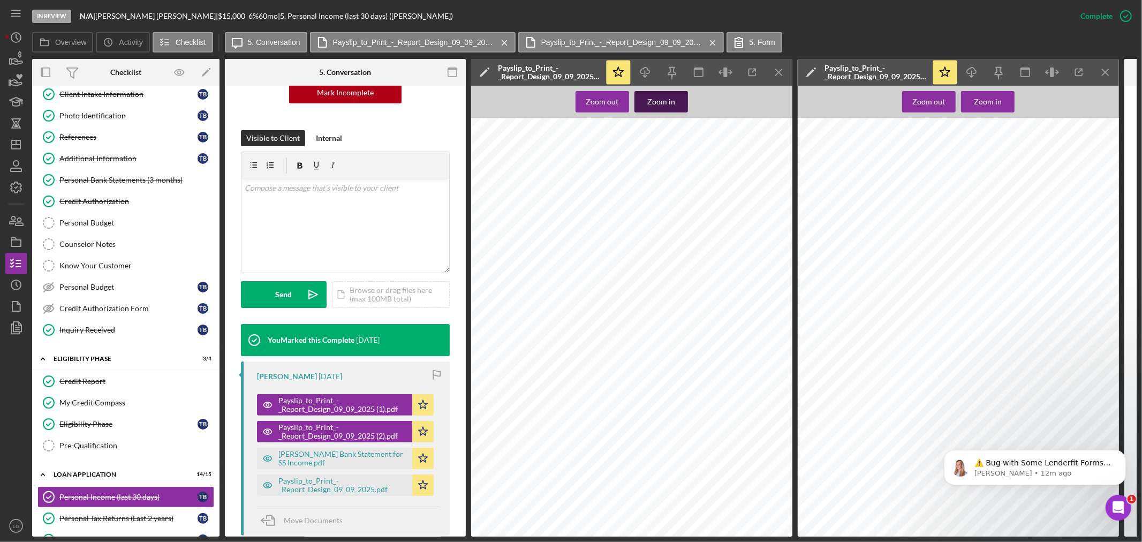
click at [679, 106] on button "Zoom in" at bounding box center [662, 101] width 54 height 21
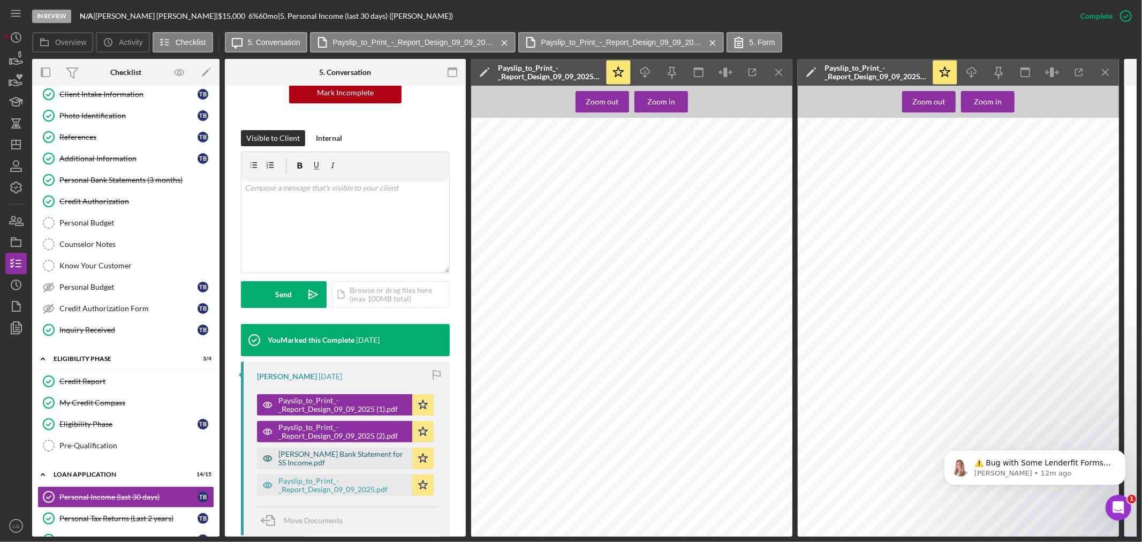
click at [357, 458] on div "[PERSON_NAME] Bank Statement for SS Income.pdf" at bounding box center [343, 458] width 129 height 17
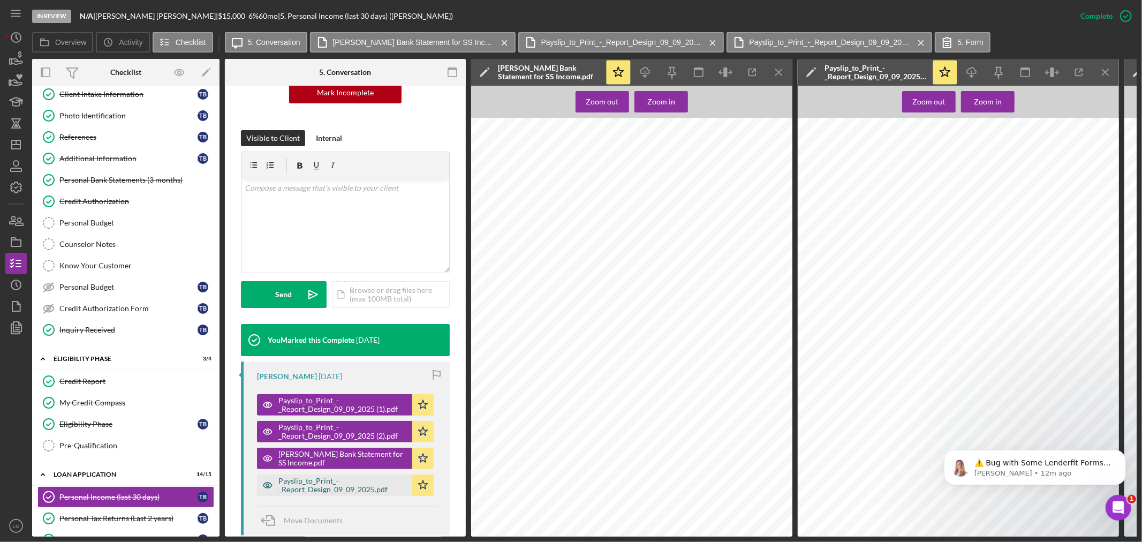
click at [356, 492] on div "Payslip_to_Print_-_Report_Design_09_09_2025.pdf" at bounding box center [343, 485] width 129 height 17
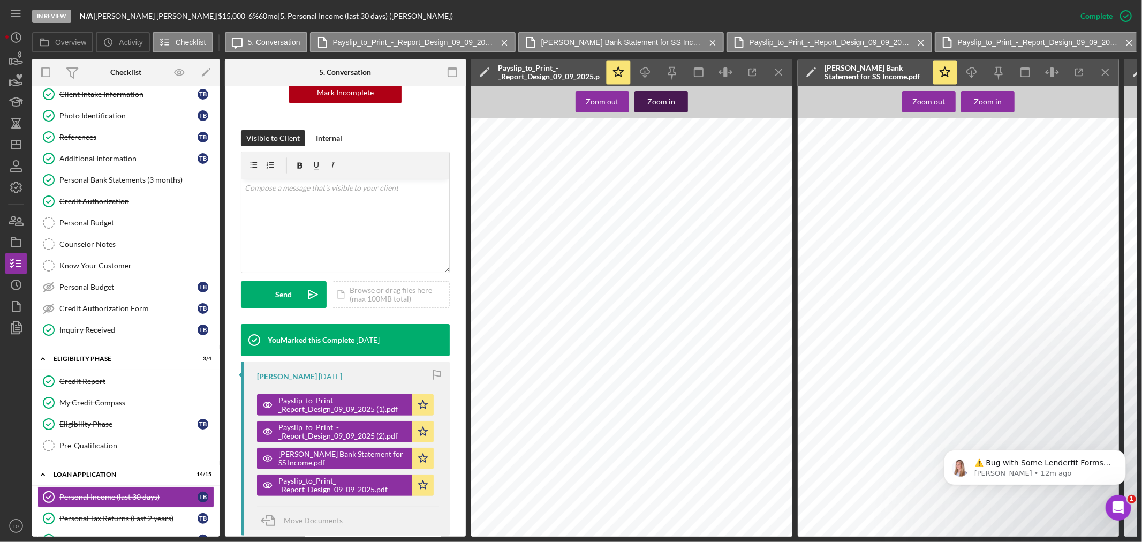
click at [676, 102] on button "Zoom in" at bounding box center [662, 101] width 54 height 21
click at [168, 510] on link "Personal Tax Returns (Last 2 years) Personal Tax Returns (Last 2 years) T B" at bounding box center [125, 518] width 177 height 21
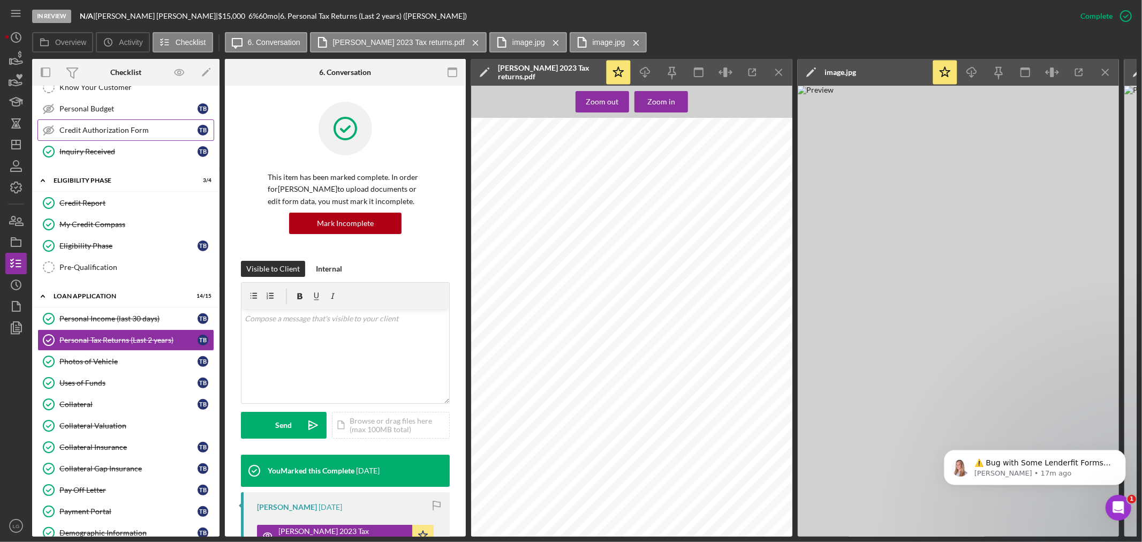
scroll to position [89, 0]
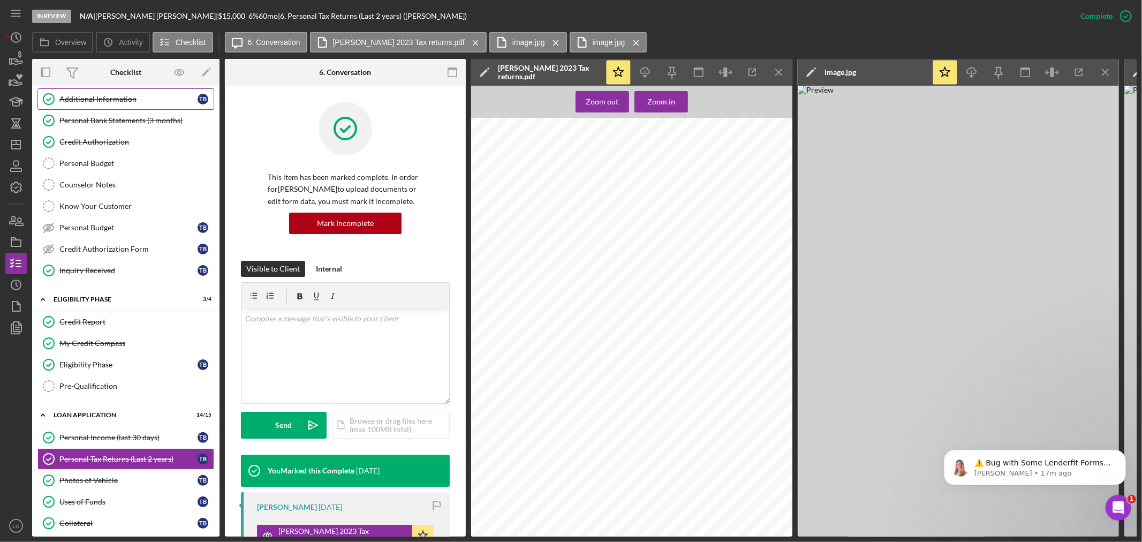
click at [129, 95] on div "Additional Information" at bounding box center [128, 99] width 138 height 9
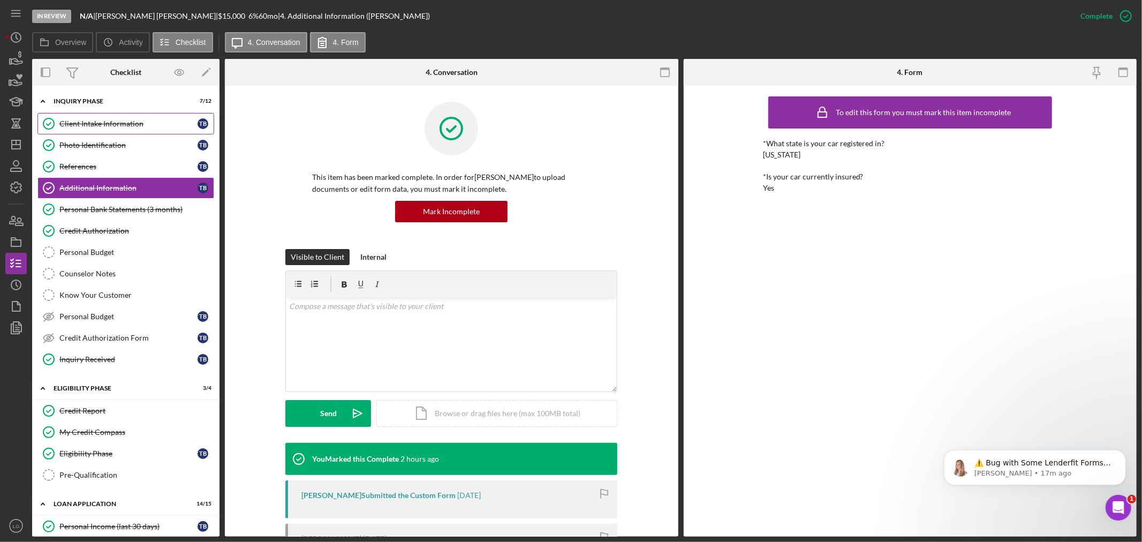
click at [106, 119] on div "Client Intake Information" at bounding box center [128, 123] width 138 height 9
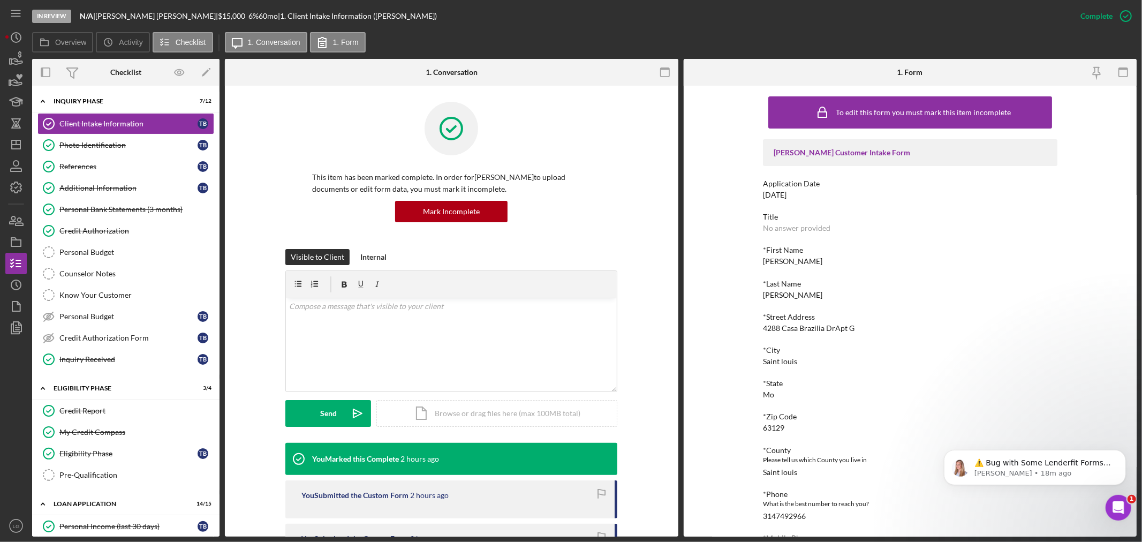
scroll to position [357, 0]
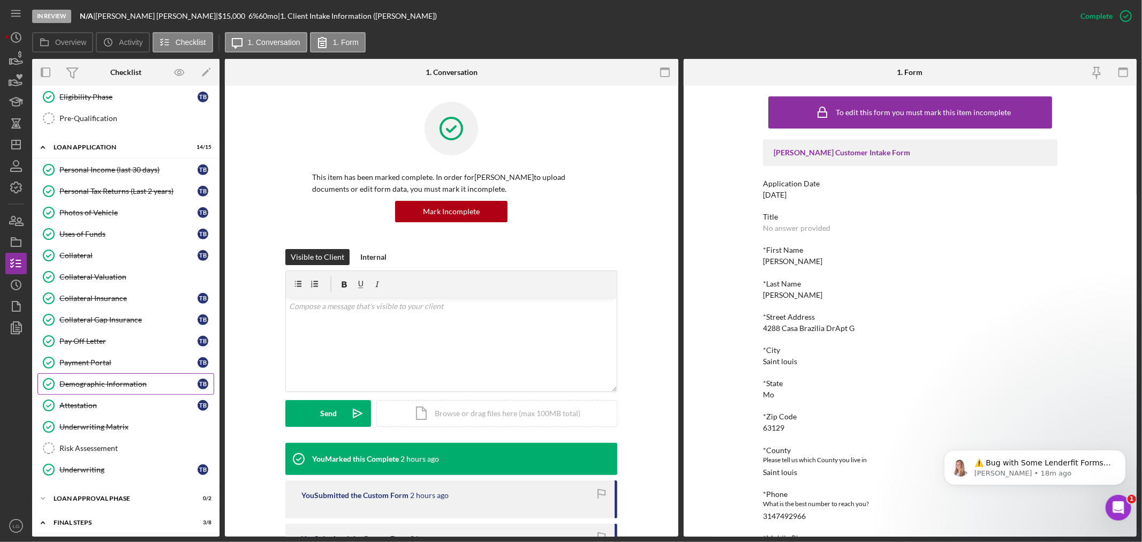
click at [121, 388] on div "Demographic Information" at bounding box center [128, 384] width 138 height 9
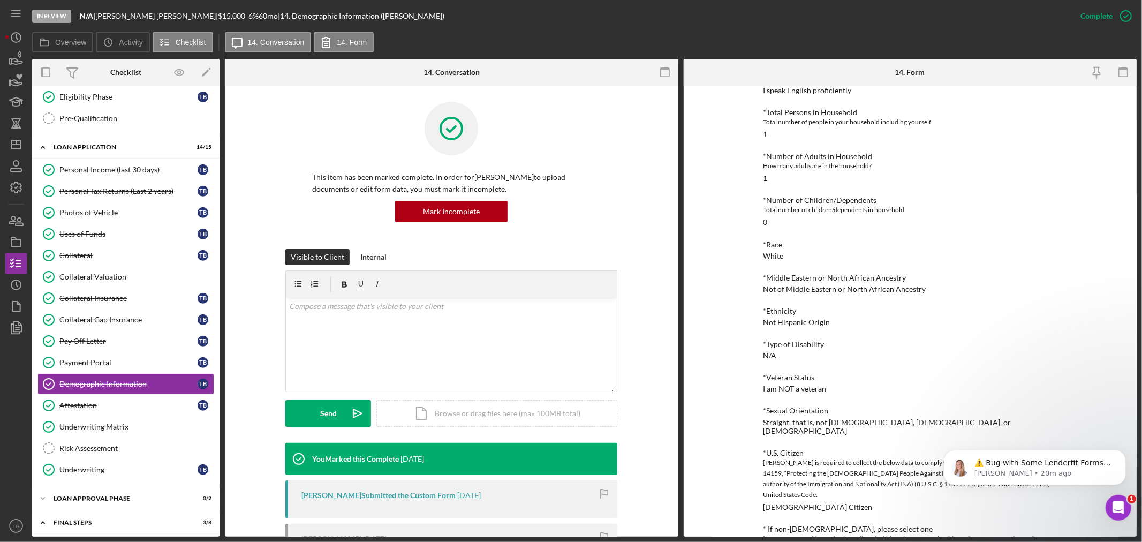
scroll to position [536, 0]
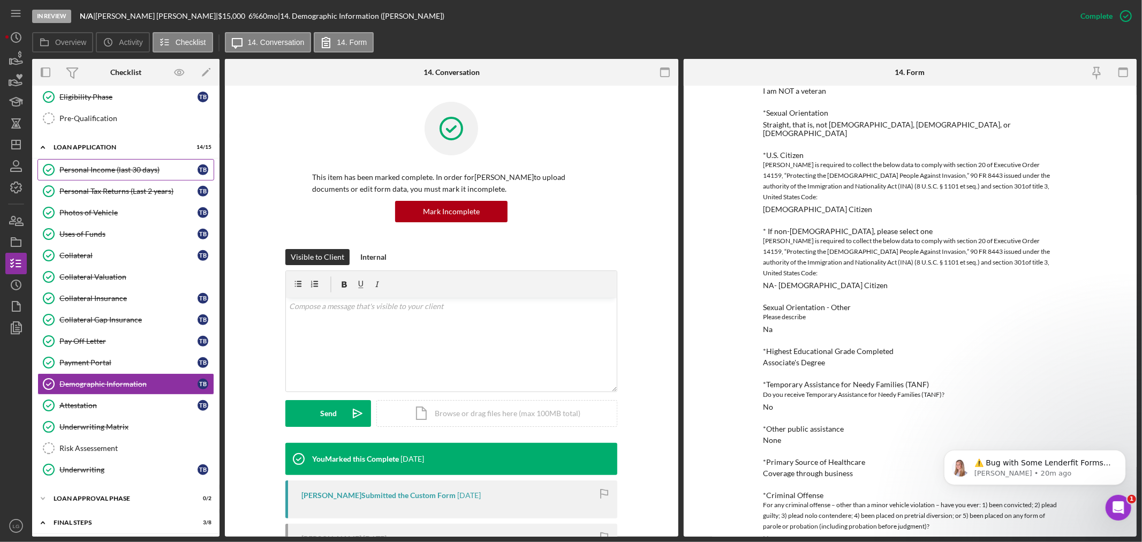
click at [121, 170] on div "Personal Income (last 30 days)" at bounding box center [128, 170] width 138 height 9
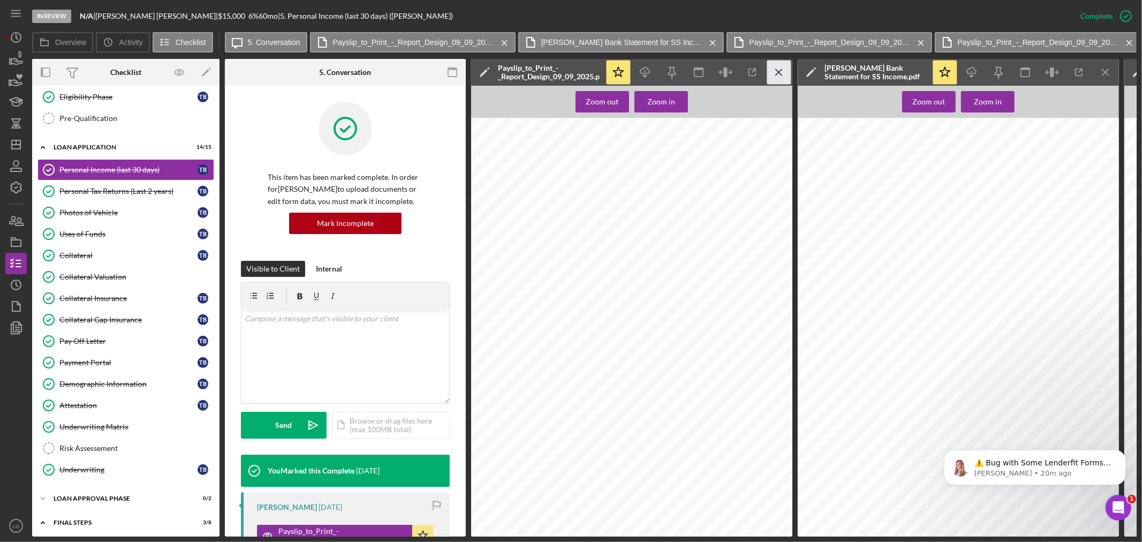
click at [774, 74] on icon "Icon/Menu Close" at bounding box center [780, 73] width 24 height 24
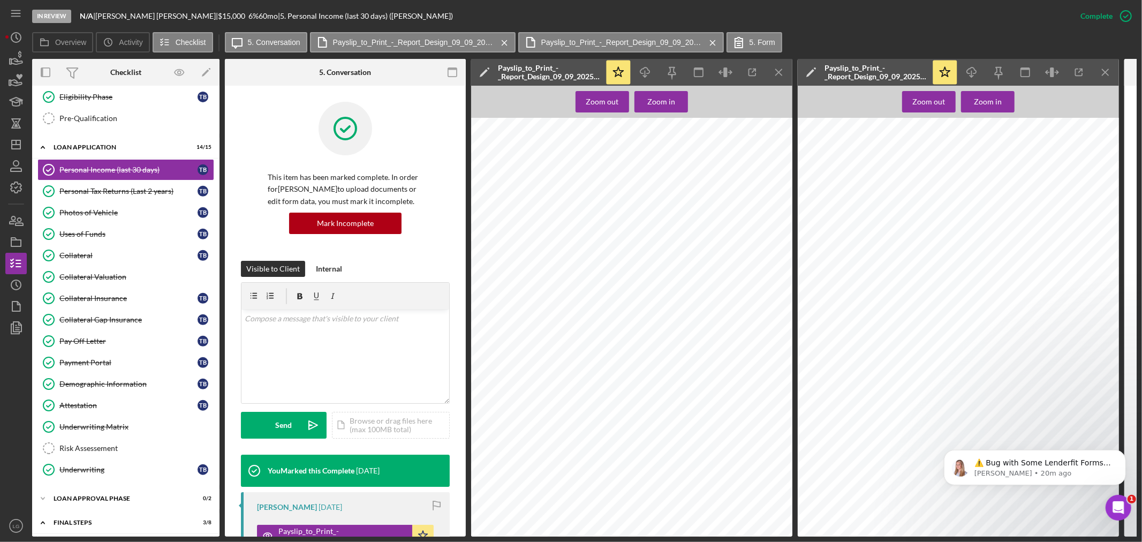
click at [774, 74] on icon "Icon/Menu Close" at bounding box center [780, 73] width 24 height 24
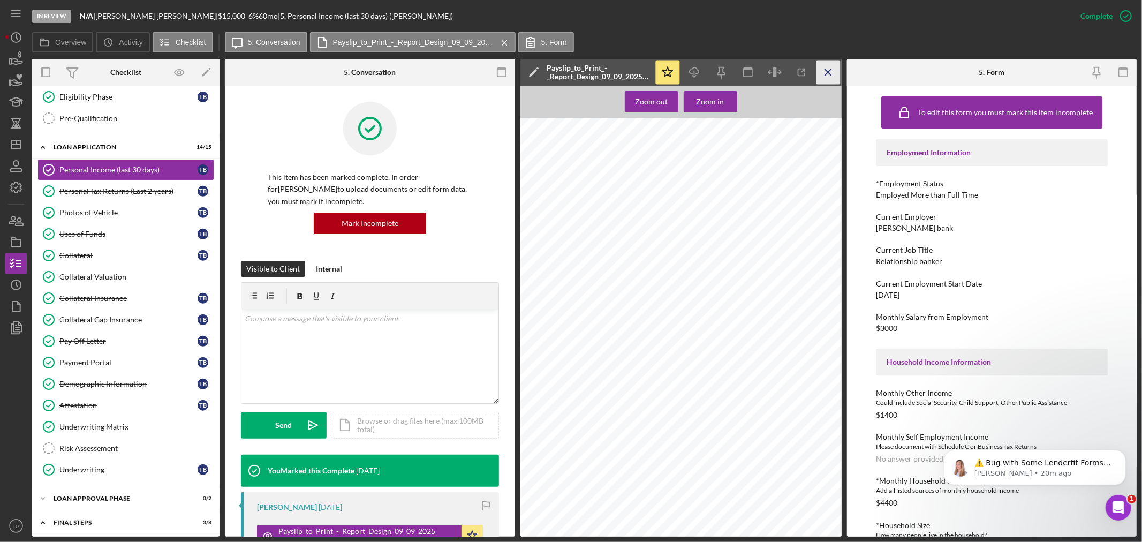
click at [834, 76] on icon "Icon/Menu Close" at bounding box center [828, 73] width 24 height 24
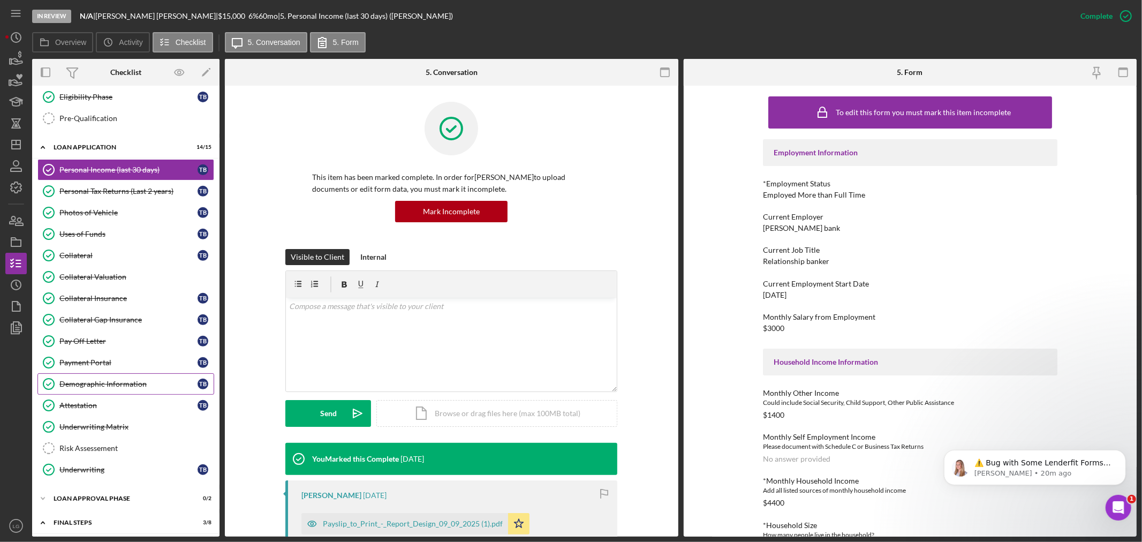
click at [142, 378] on link "Demographic Information Demographic Information T B" at bounding box center [125, 383] width 177 height 21
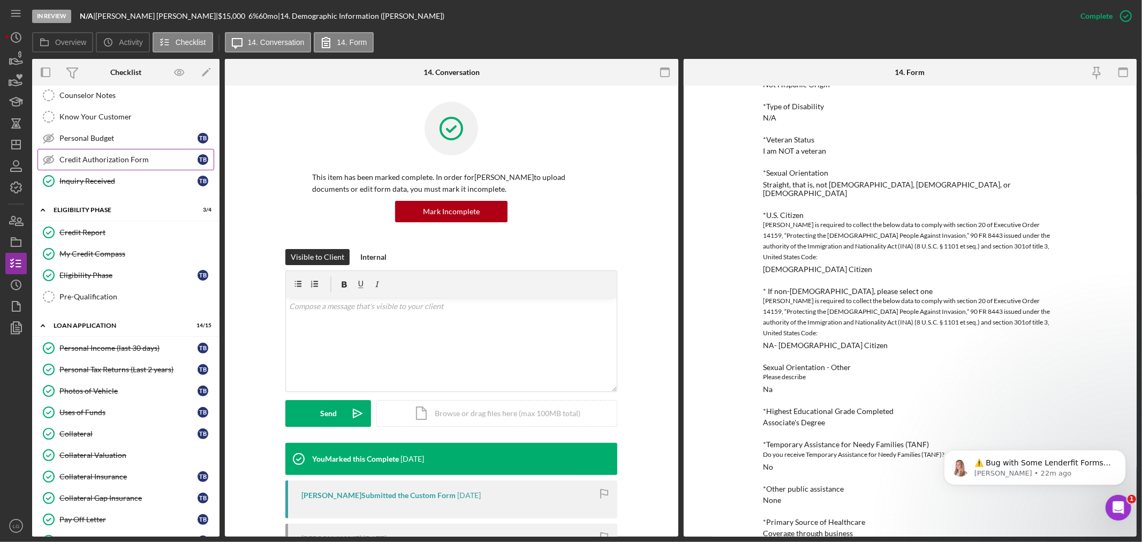
scroll to position [59, 0]
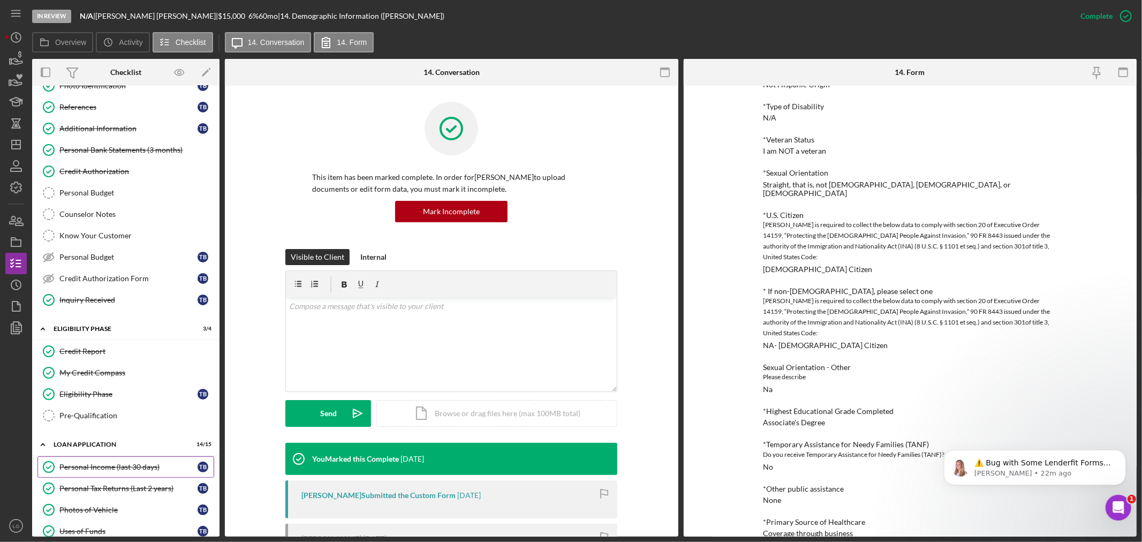
click at [110, 469] on div "Personal Income (last 30 days)" at bounding box center [128, 467] width 138 height 9
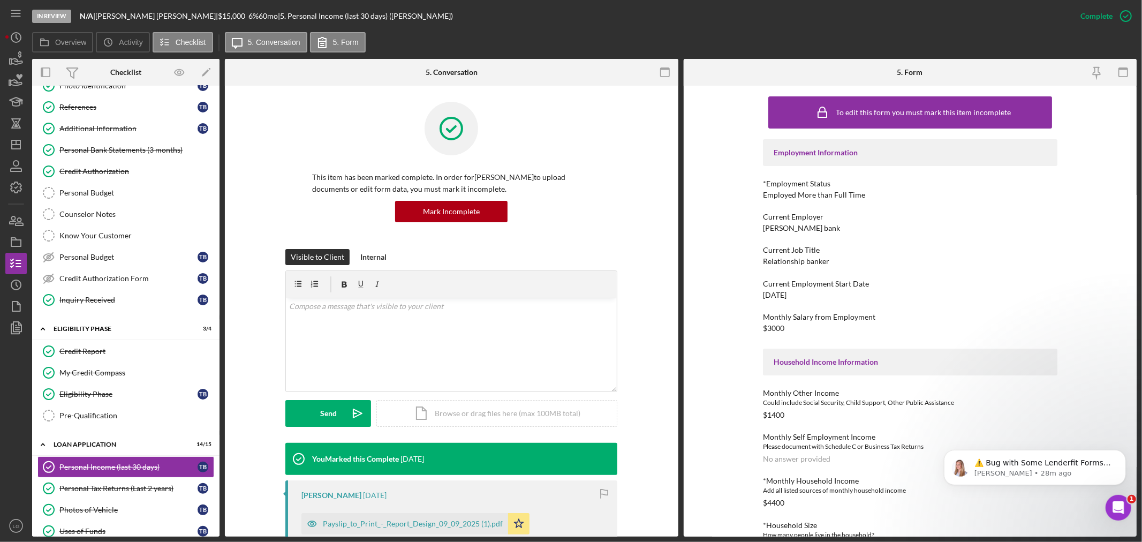
click at [790, 258] on div "Relationship banker" at bounding box center [796, 261] width 66 height 9
copy div "Relationship banker"
click at [782, 227] on div "[PERSON_NAME] bank" at bounding box center [801, 228] width 77 height 9
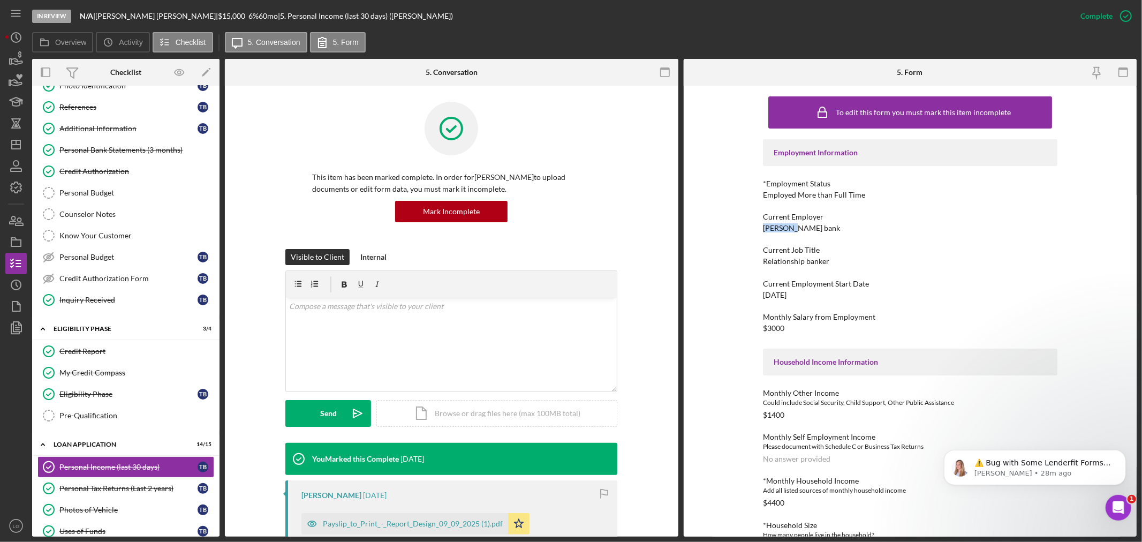
click at [782, 227] on div "[PERSON_NAME] bank" at bounding box center [801, 228] width 77 height 9
copy div "[PERSON_NAME] bank"
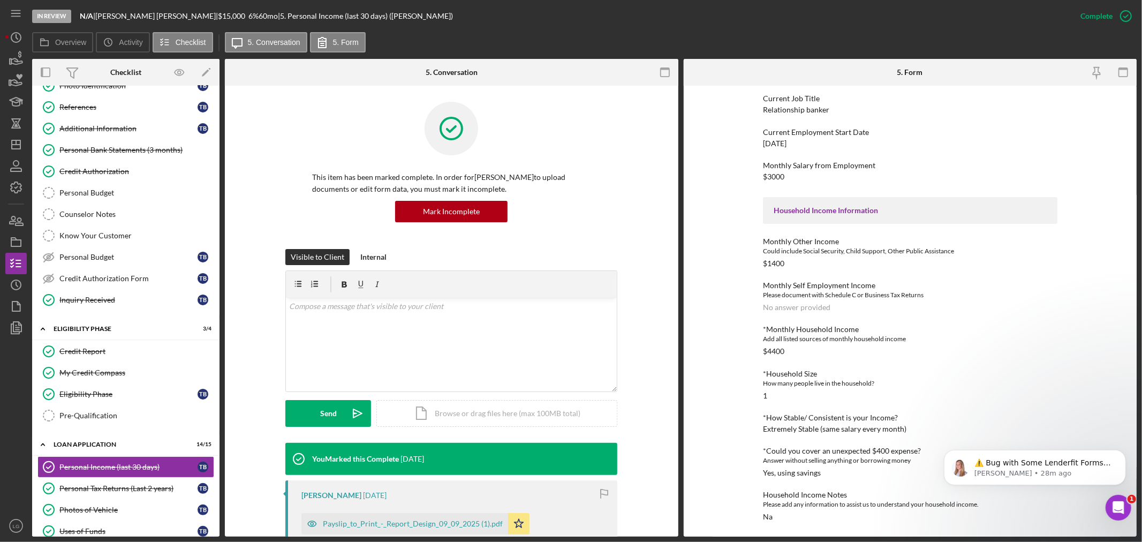
scroll to position [297, 0]
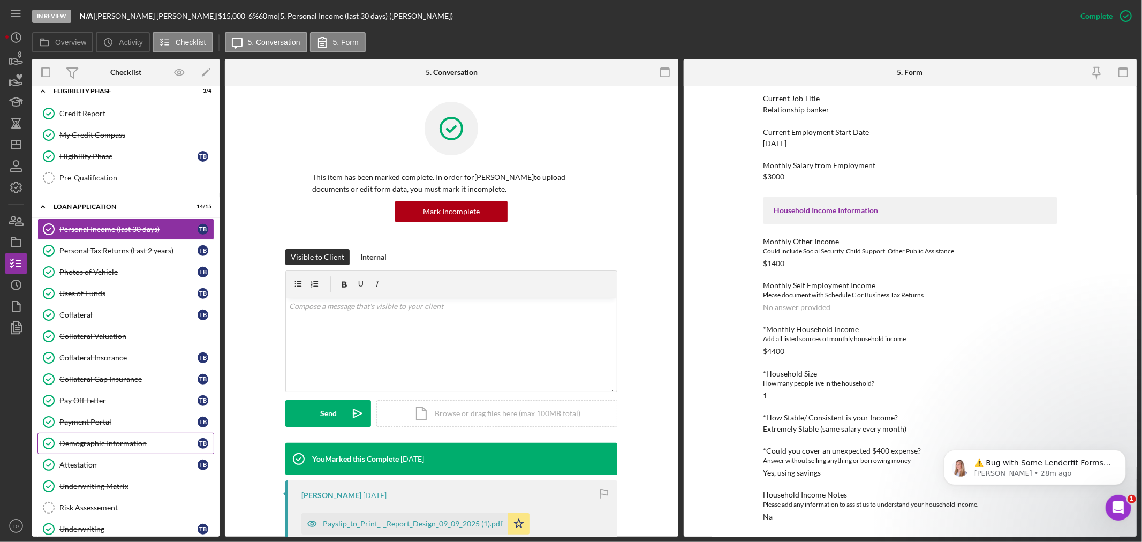
click at [107, 442] on div "Demographic Information" at bounding box center [128, 443] width 138 height 9
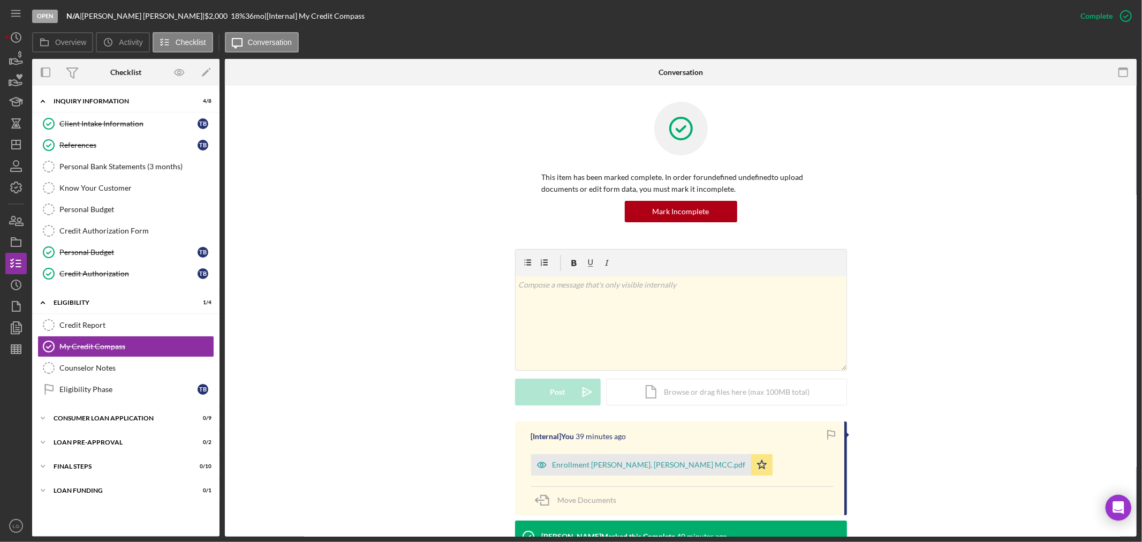
scroll to position [46, 0]
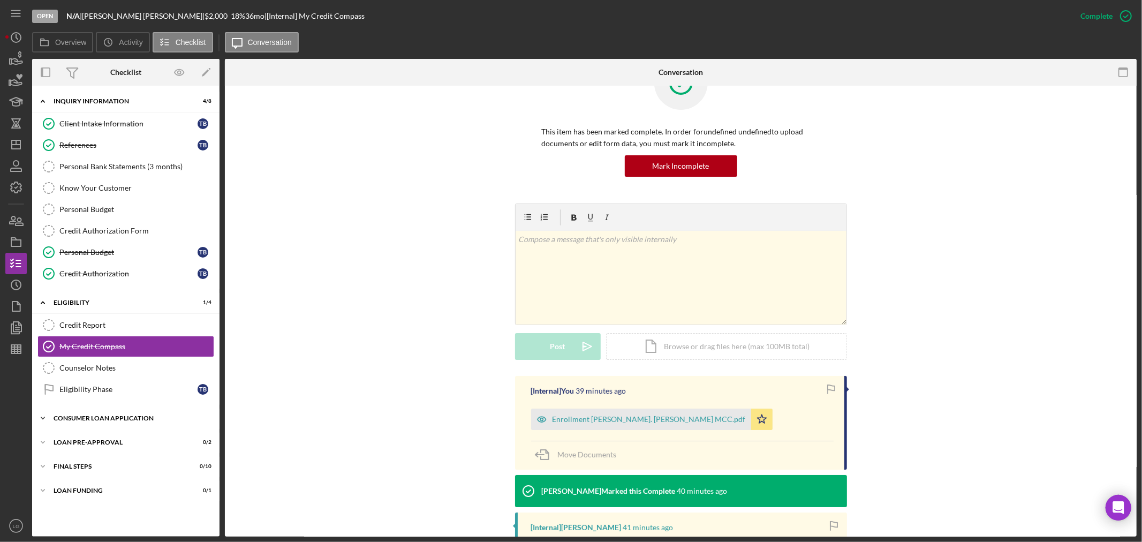
click at [134, 422] on div "Consumer Loan Application" at bounding box center [130, 418] width 153 height 6
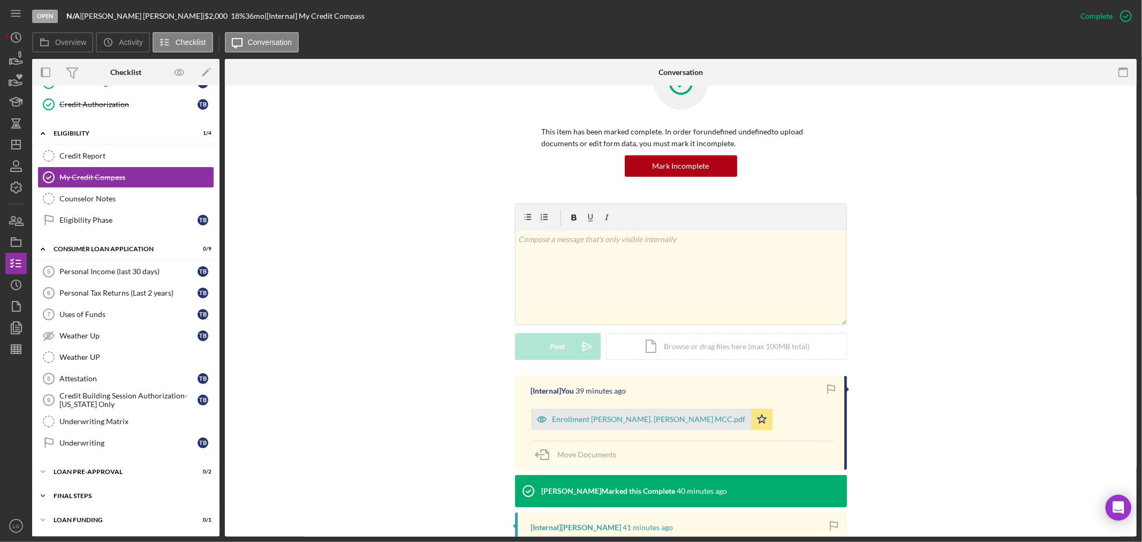
click at [110, 491] on div "Icon/Expander FINAL STEPS 0 / 10" at bounding box center [125, 495] width 187 height 21
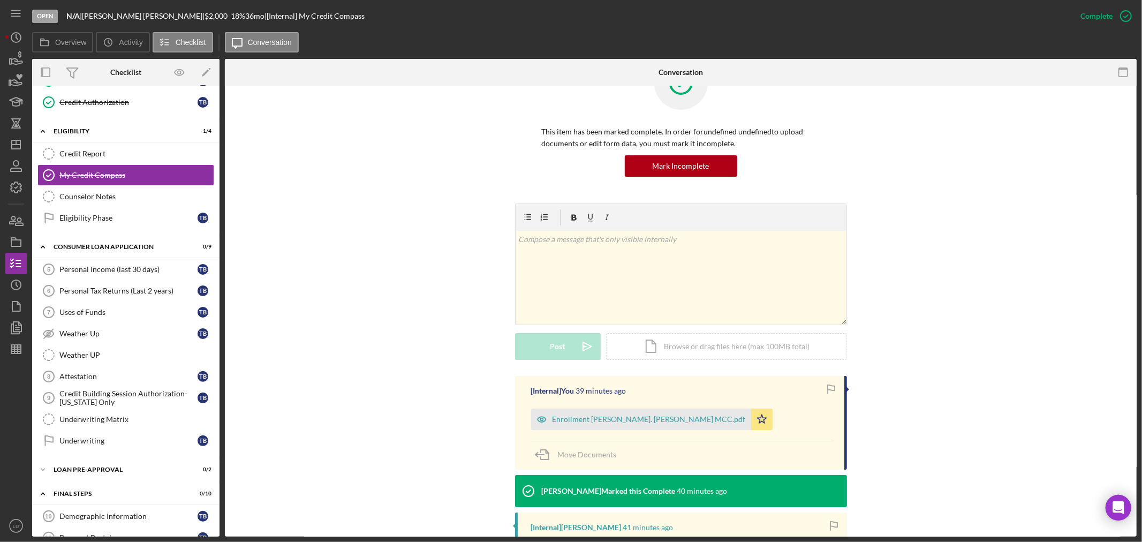
scroll to position [0, 0]
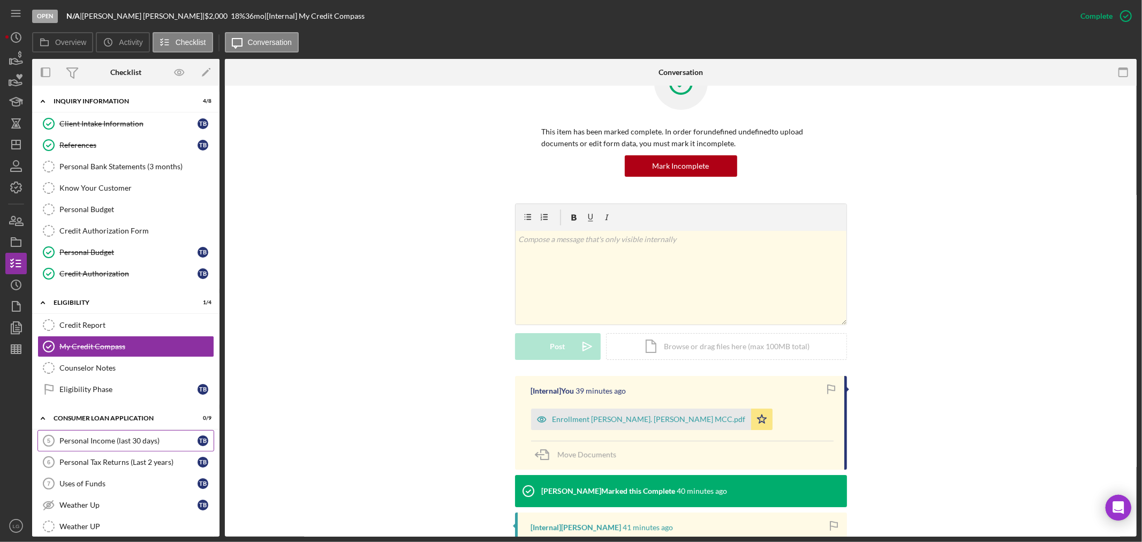
click at [98, 449] on link "Personal Income (last 30 days) 5 Personal Income (last 30 days) T B" at bounding box center [125, 440] width 177 height 21
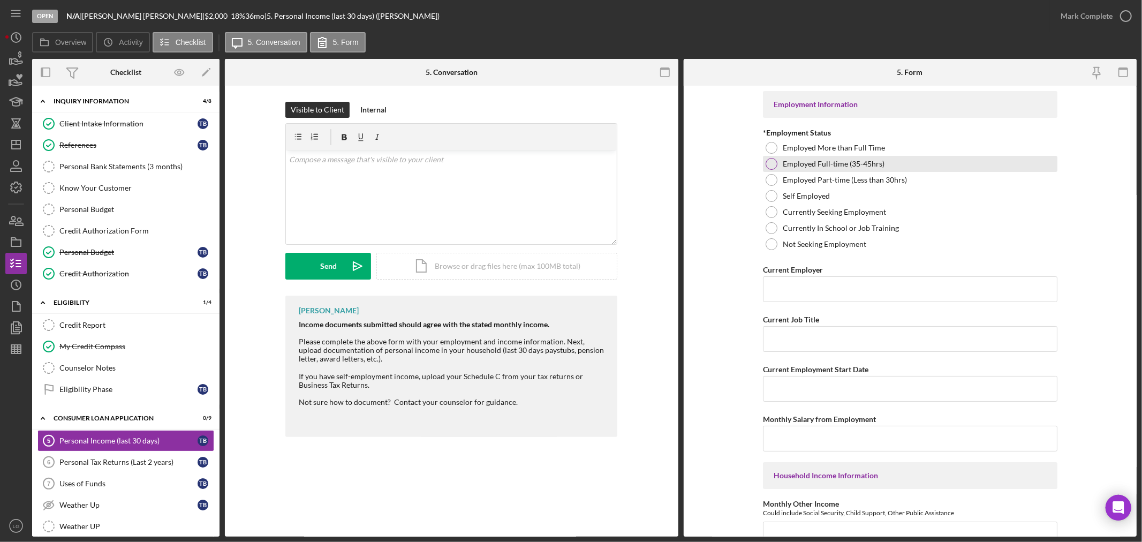
click at [797, 160] on label "Employed Full-time (35-45hrs)" at bounding box center [834, 164] width 102 height 9
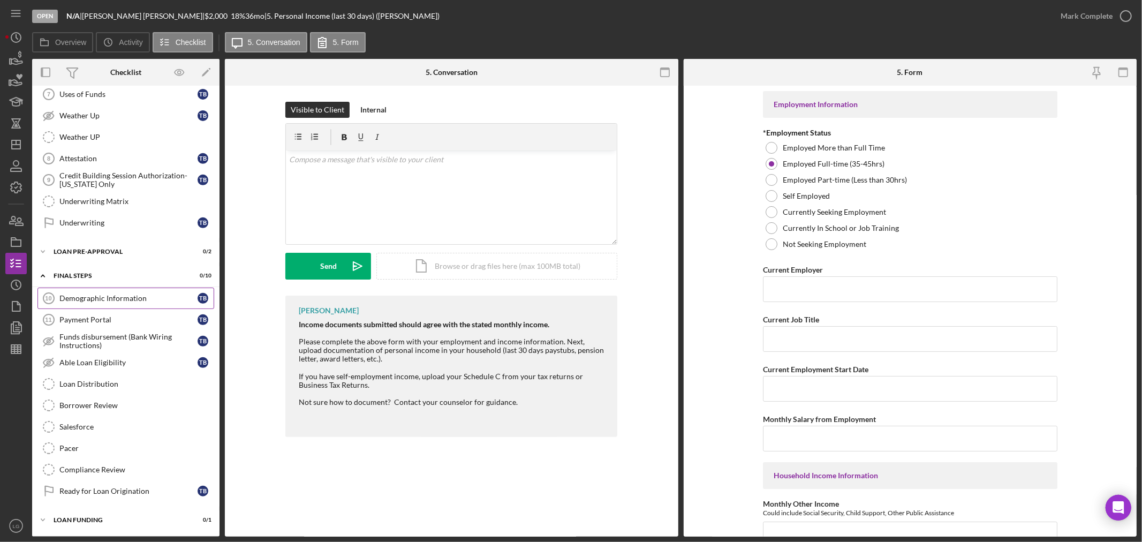
scroll to position [214, 0]
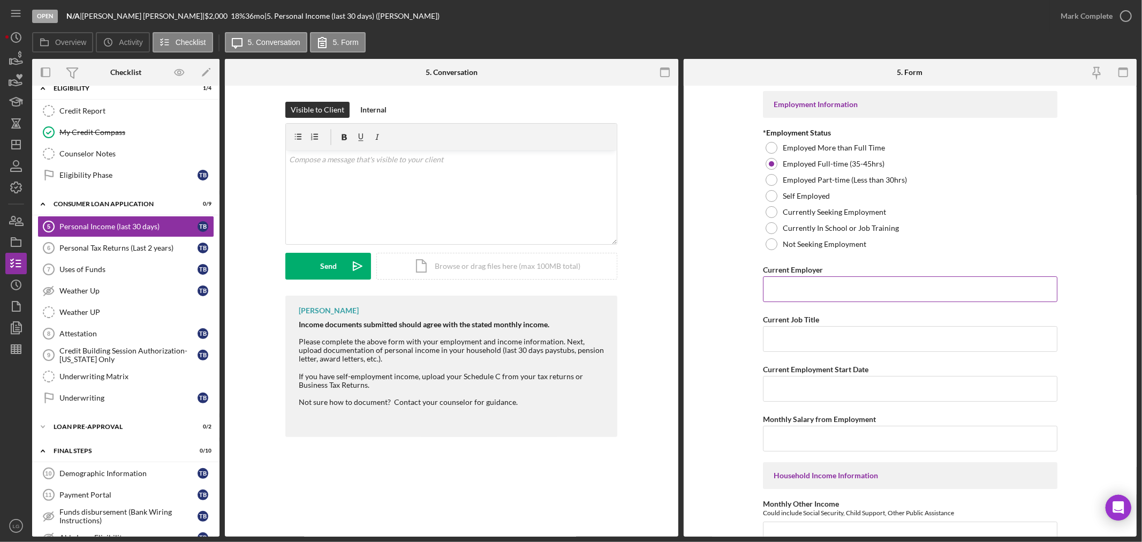
click at [863, 296] on input "Current Employer" at bounding box center [910, 289] width 295 height 26
paste input "[PERSON_NAME] bank"
type input "[PERSON_NAME] bank"
click at [859, 329] on input "Current Job Title" at bounding box center [910, 339] width 295 height 26
click at [804, 344] on input "Current Job Title" at bounding box center [910, 339] width 295 height 26
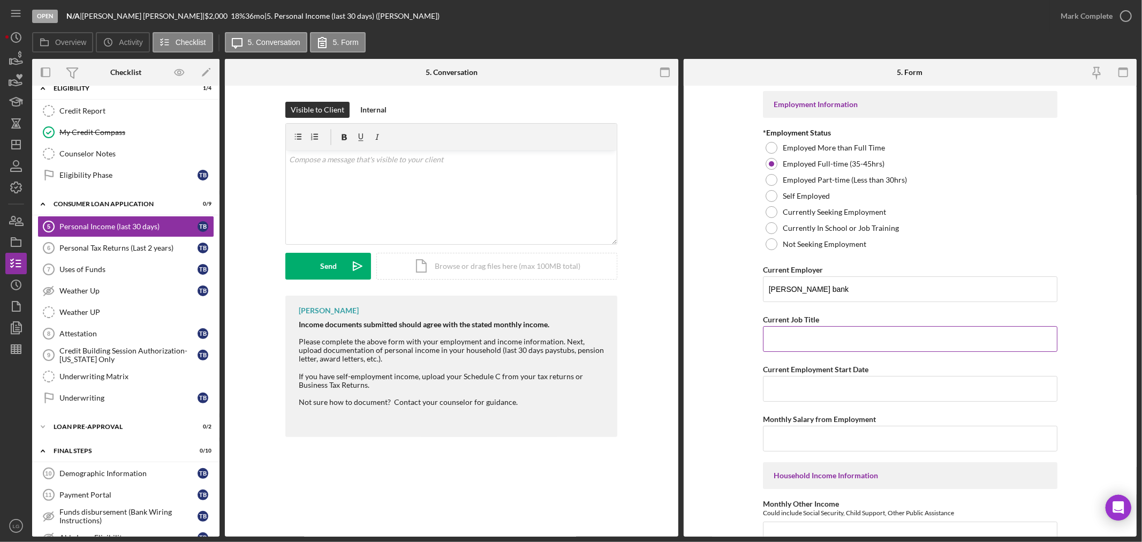
paste input "Relationship banker"
type input "Relationship banker"
click at [786, 393] on input "Current Employment Start Date" at bounding box center [910, 389] width 295 height 26
click at [801, 389] on input "Current Employment Start Date" at bounding box center [910, 389] width 295 height 26
paste input "[DATE]"
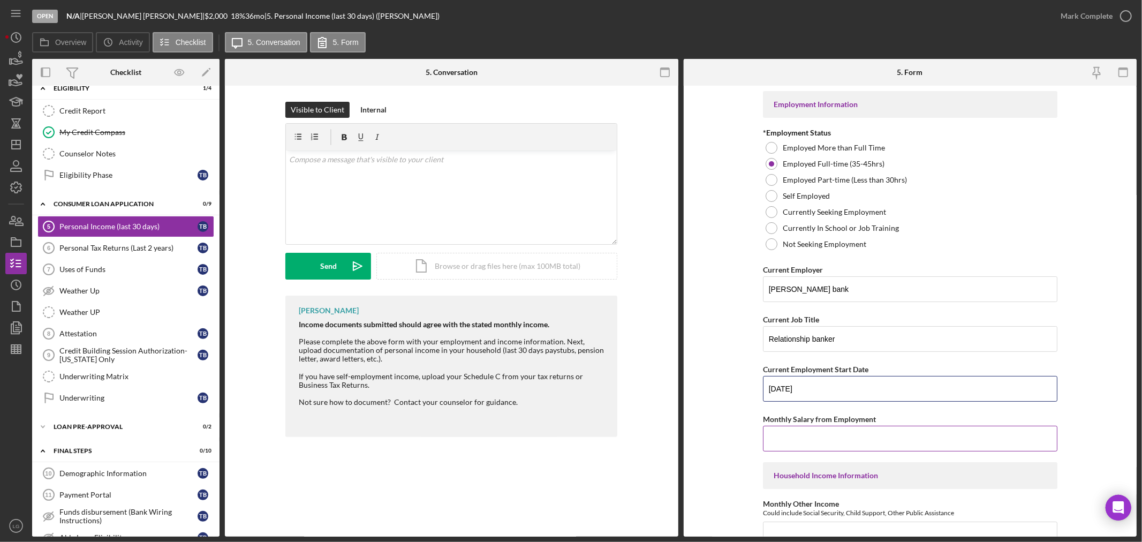
type input "[DATE]"
click at [873, 435] on input "Monthly Salary from Employment" at bounding box center [910, 439] width 295 height 26
click at [802, 437] on input "Monthly Salary from Employment" at bounding box center [910, 439] width 295 height 26
paste input "$3,000"
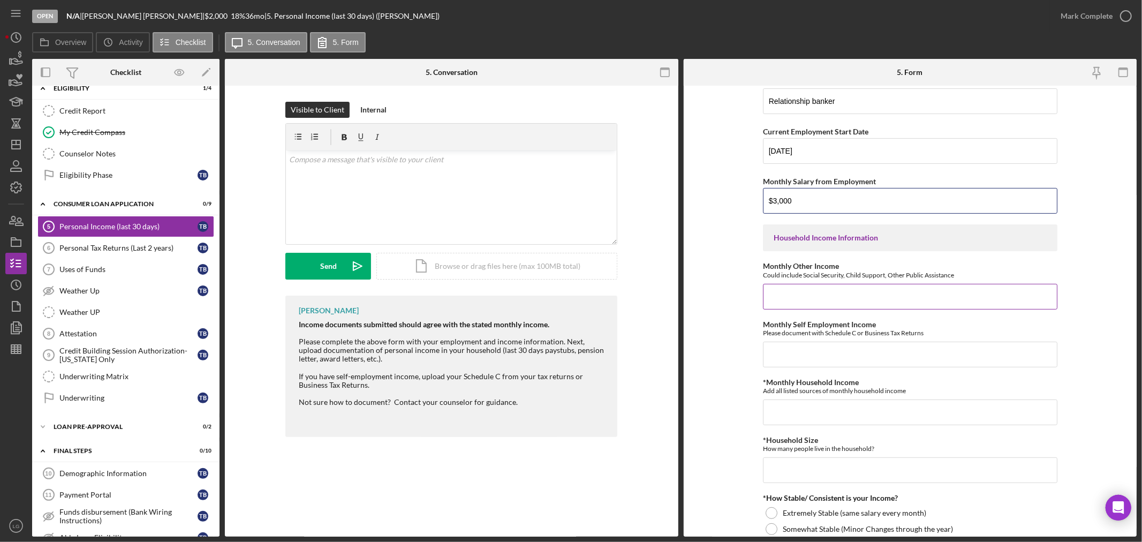
type input "$3,000"
click at [816, 303] on input "Monthly Other Income" at bounding box center [910, 297] width 295 height 26
click at [843, 299] on input "Monthly Other Income" at bounding box center [910, 297] width 295 height 26
paste input "$1,400"
type input "$1,400"
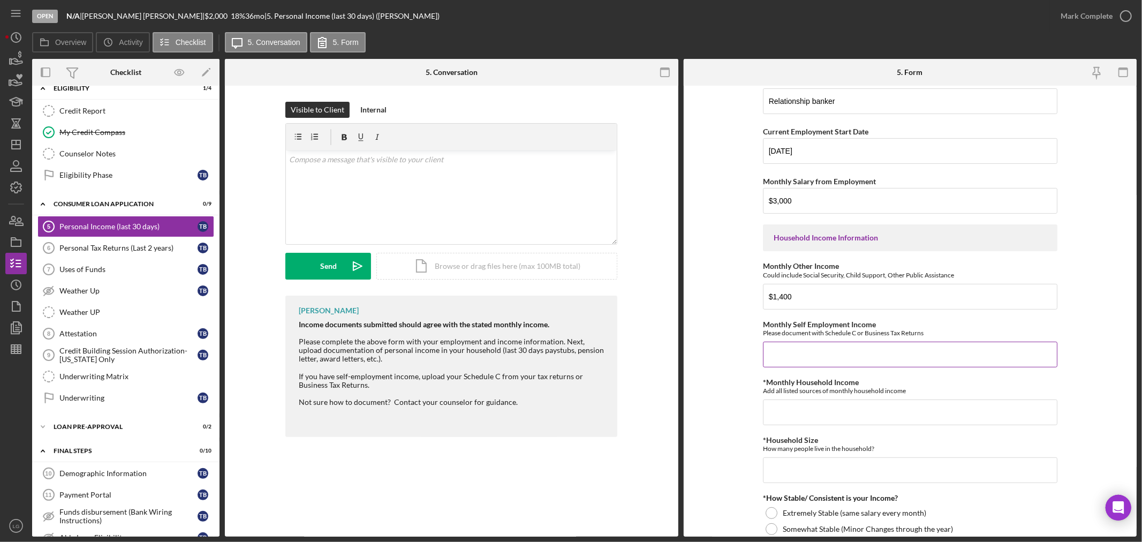
click at [821, 355] on input "Monthly Self Employment Income" at bounding box center [910, 355] width 295 height 26
click at [819, 356] on input "Monthly Self Employment Income" at bounding box center [910, 355] width 295 height 26
type input "$0"
click at [817, 404] on input "*Monthly Household Income" at bounding box center [910, 413] width 295 height 26
type input "$4,400"
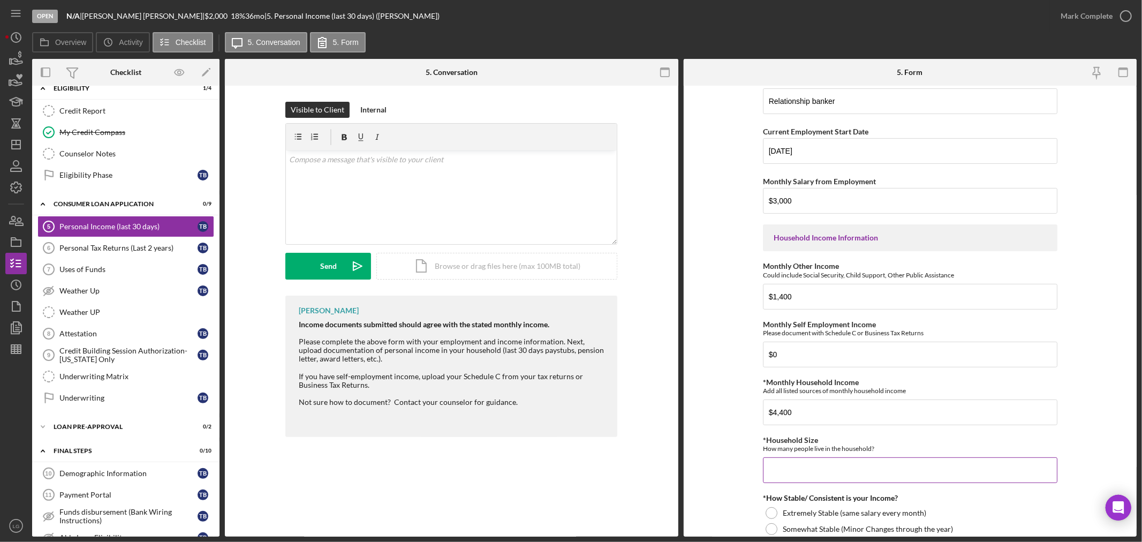
click at [790, 468] on input "*Household Size" at bounding box center [910, 470] width 295 height 26
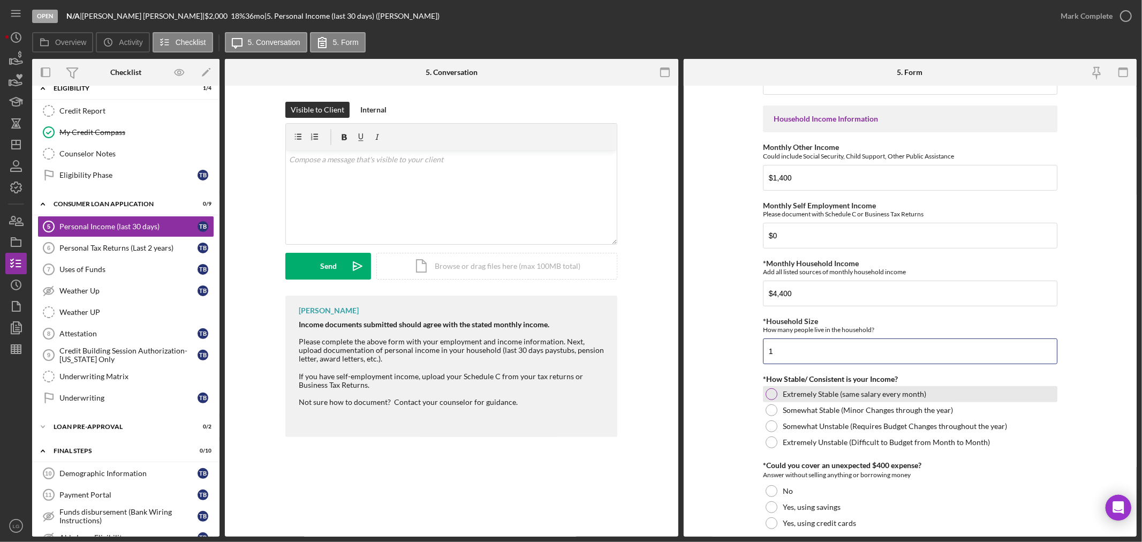
type input "1"
click at [999, 394] on div "Extremely Stable (same salary every month)" at bounding box center [910, 394] width 295 height 16
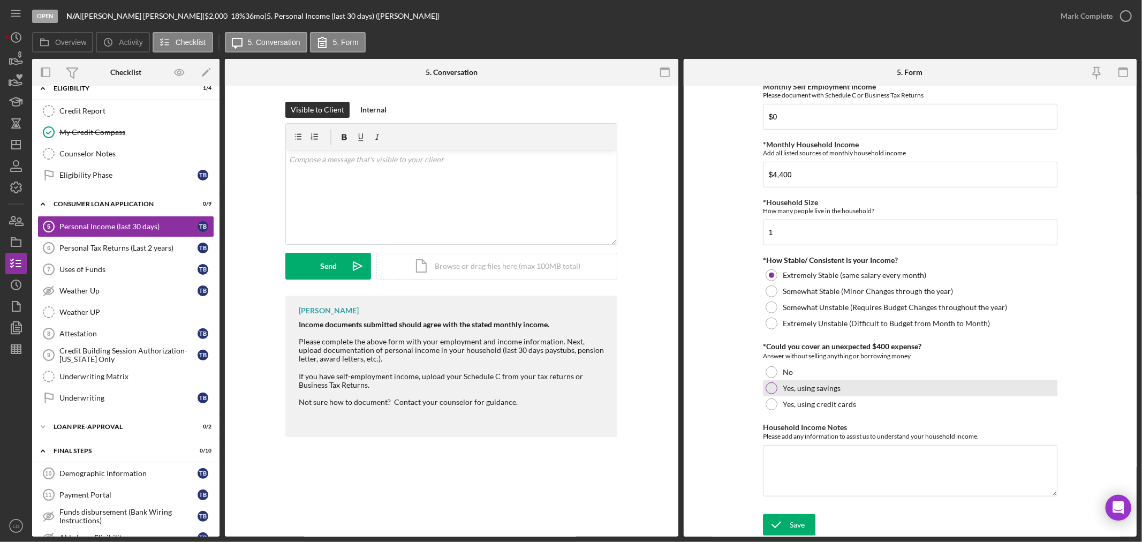
click at [817, 392] on label "Yes, using savings" at bounding box center [812, 388] width 58 height 9
click at [815, 457] on textarea "Household Income Notes" at bounding box center [910, 470] width 295 height 51
type textarea "Na"
click at [794, 522] on div "Save" at bounding box center [797, 524] width 15 height 21
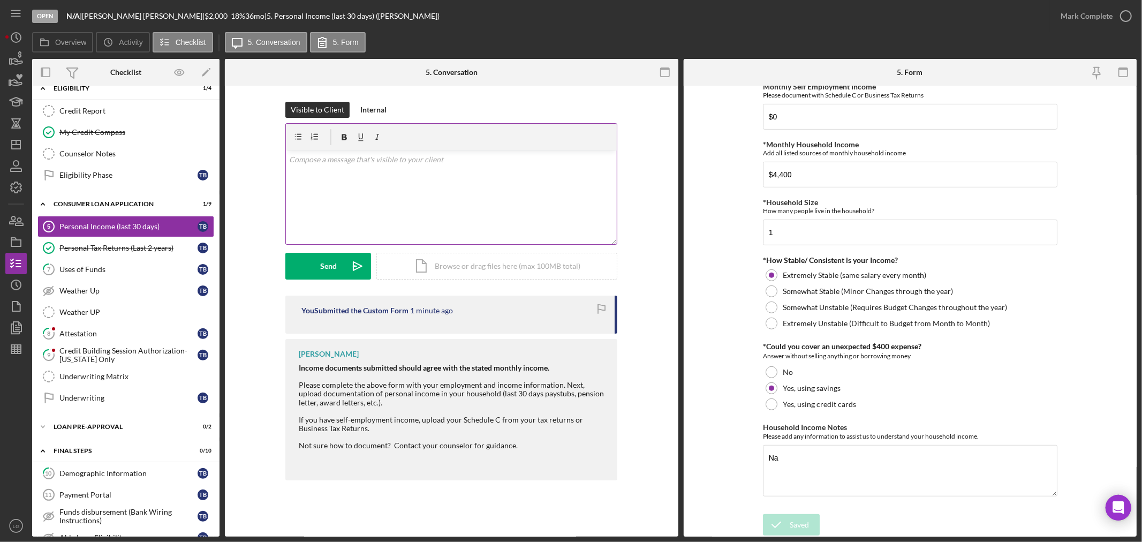
click at [516, 165] on p at bounding box center [451, 160] width 325 height 12
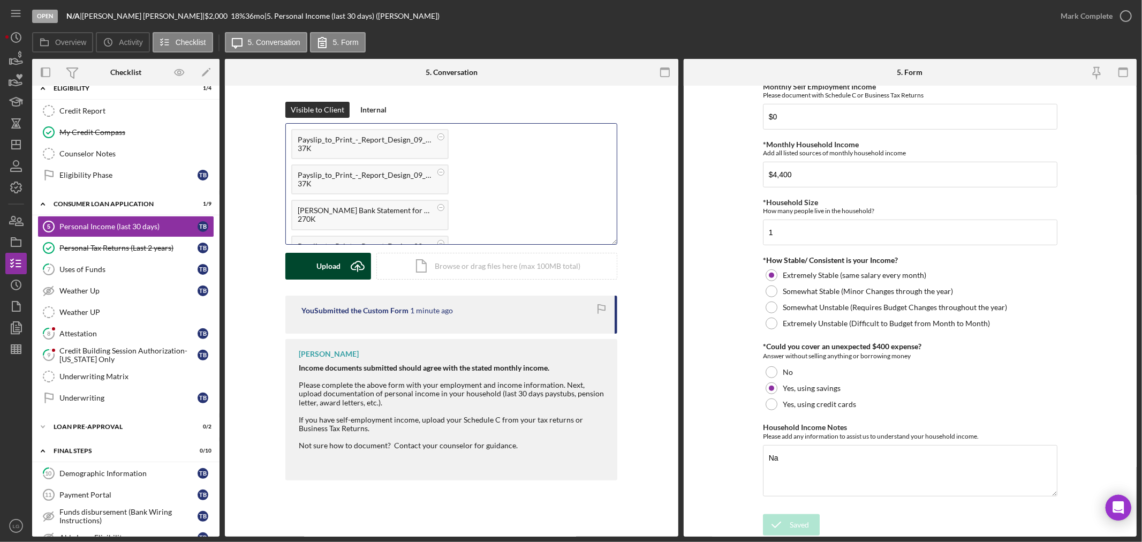
click at [351, 269] on icon "submit" at bounding box center [357, 265] width 13 height 8
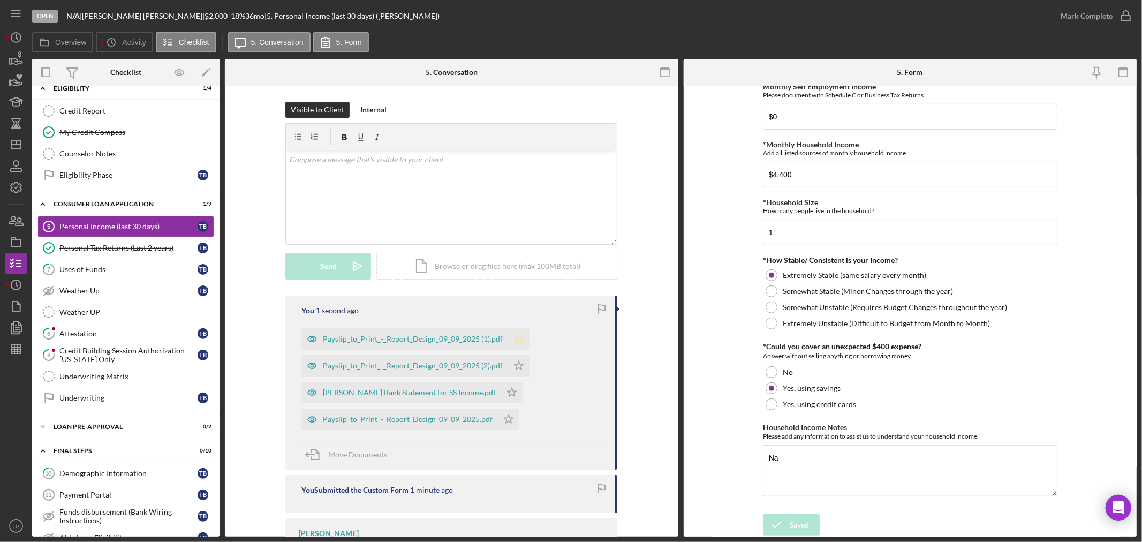
click at [508, 344] on icon "Icon/Star" at bounding box center [518, 338] width 21 height 21
click at [515, 363] on icon "Icon/Star" at bounding box center [518, 365] width 21 height 21
click at [501, 388] on icon "Icon/Star" at bounding box center [511, 392] width 21 height 21
click at [500, 422] on icon "Icon/Star" at bounding box center [508, 419] width 21 height 21
click at [1087, 25] on div "Mark Complete" at bounding box center [1087, 15] width 52 height 21
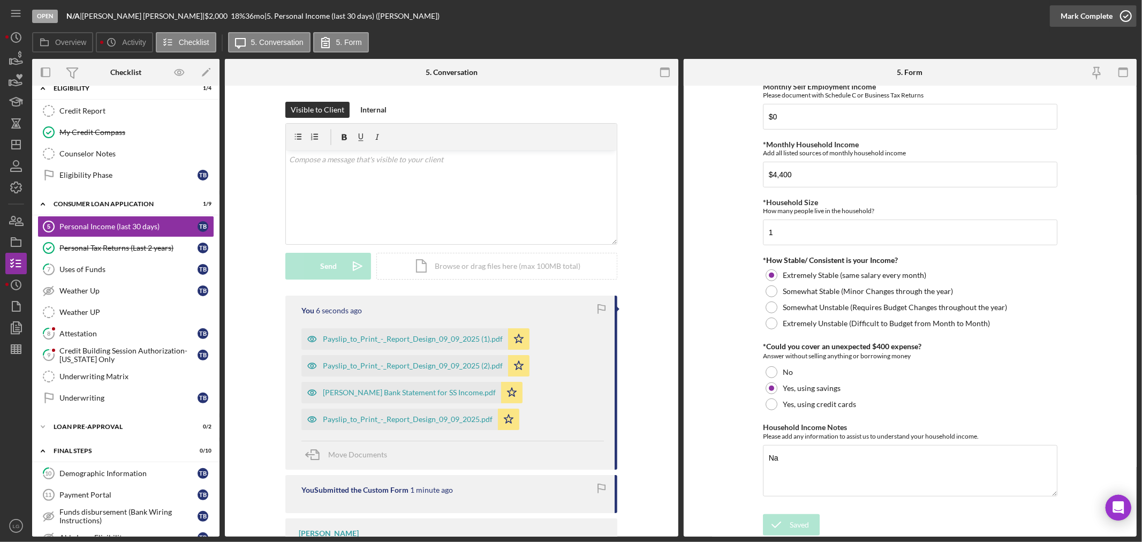
scroll to position [518, 0]
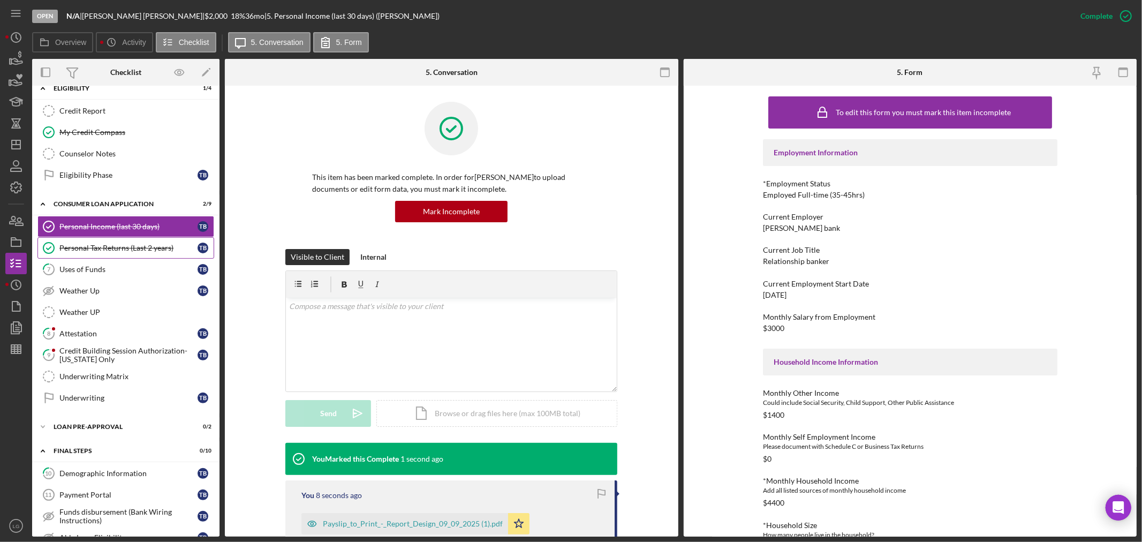
click at [85, 252] on div "Personal Tax Returns (Last 2 years)" at bounding box center [128, 248] width 138 height 9
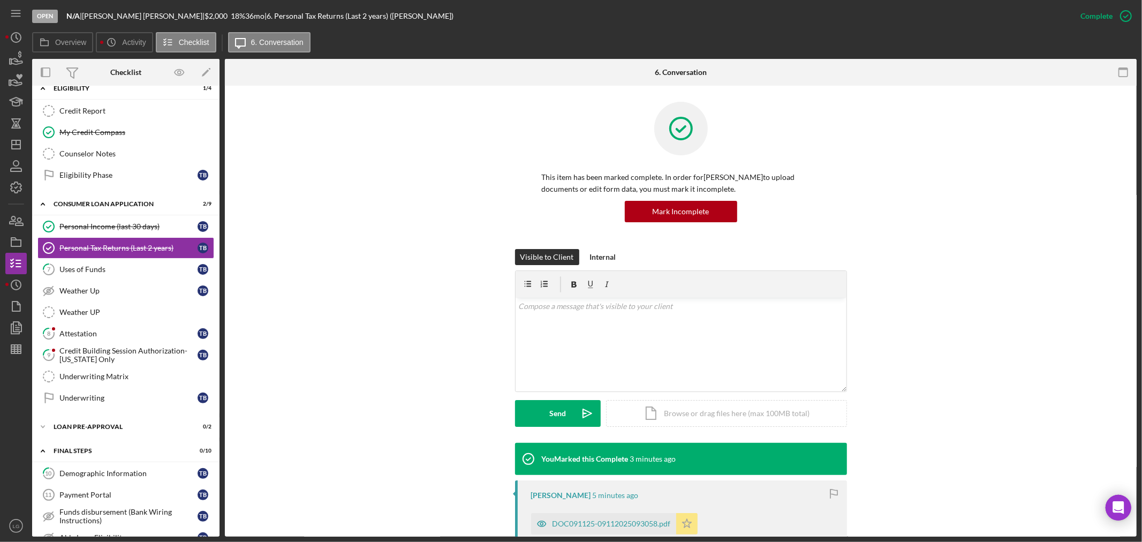
scroll to position [172, 0]
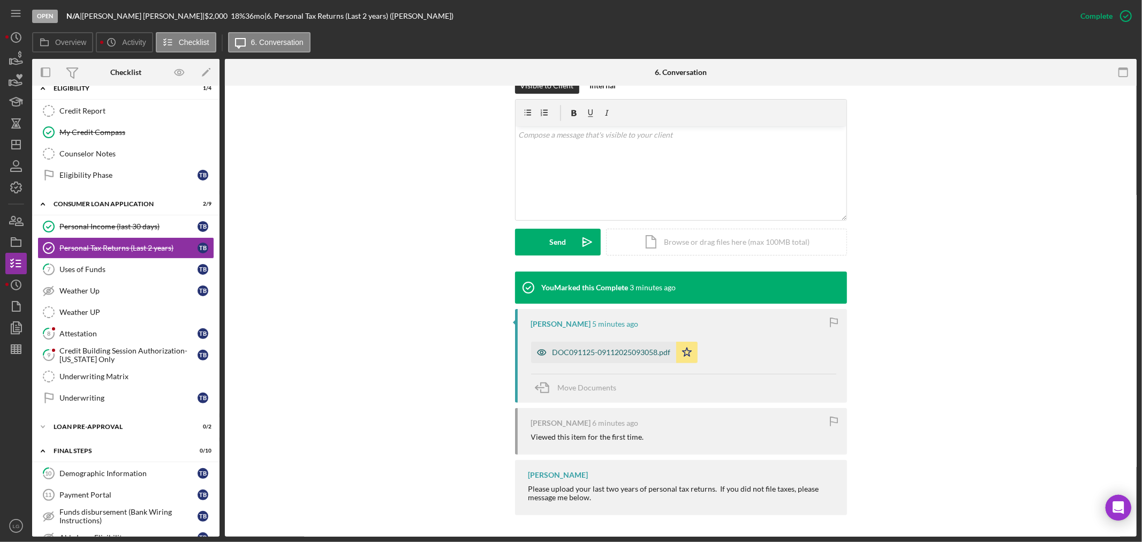
click at [588, 345] on div "DOC091125-09112025093058.pdf" at bounding box center [603, 352] width 145 height 21
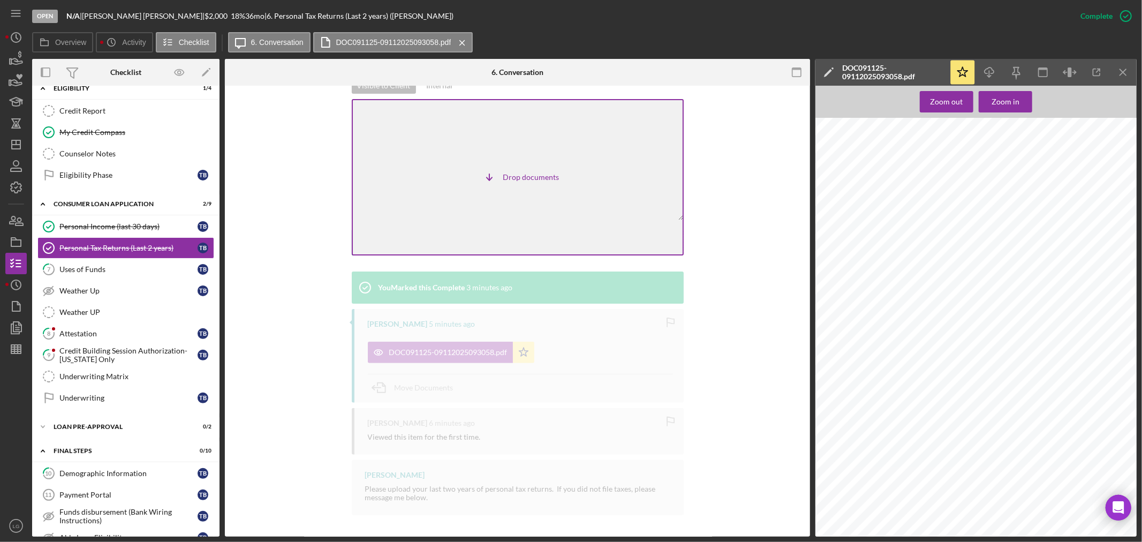
drag, startPoint x: 611, startPoint y: 218, endPoint x: 605, endPoint y: 218, distance: 5.9
click at [607, 218] on div "Icon/Table Sort Arrow Drop documents" at bounding box center [518, 177] width 332 height 156
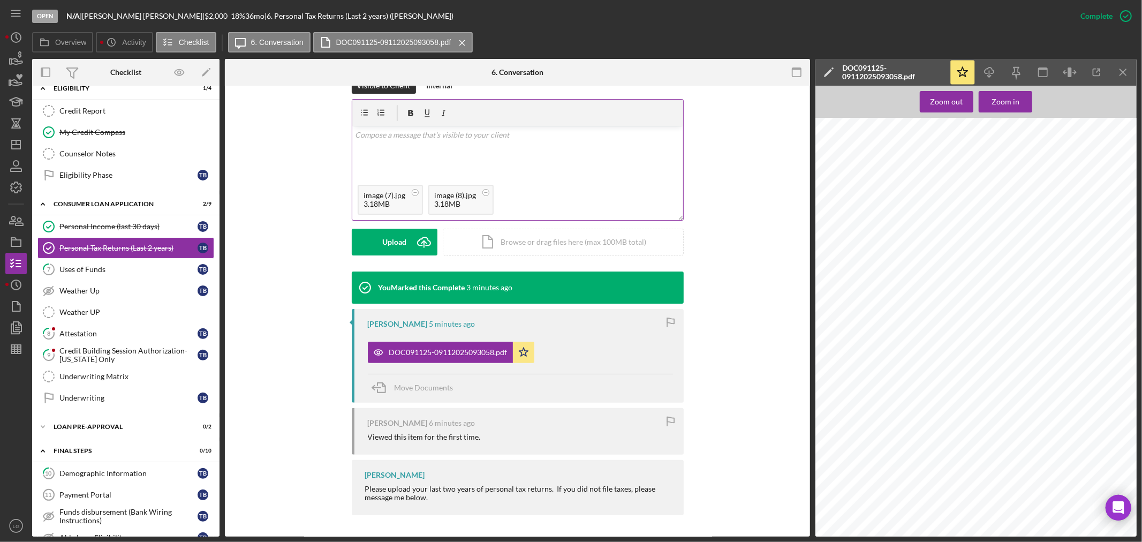
click at [446, 163] on div "v Color teal Color pink Remove color Add row above Add row below Add column bef…" at bounding box center [517, 152] width 331 height 53
click at [392, 250] on div "Send" at bounding box center [394, 242] width 17 height 27
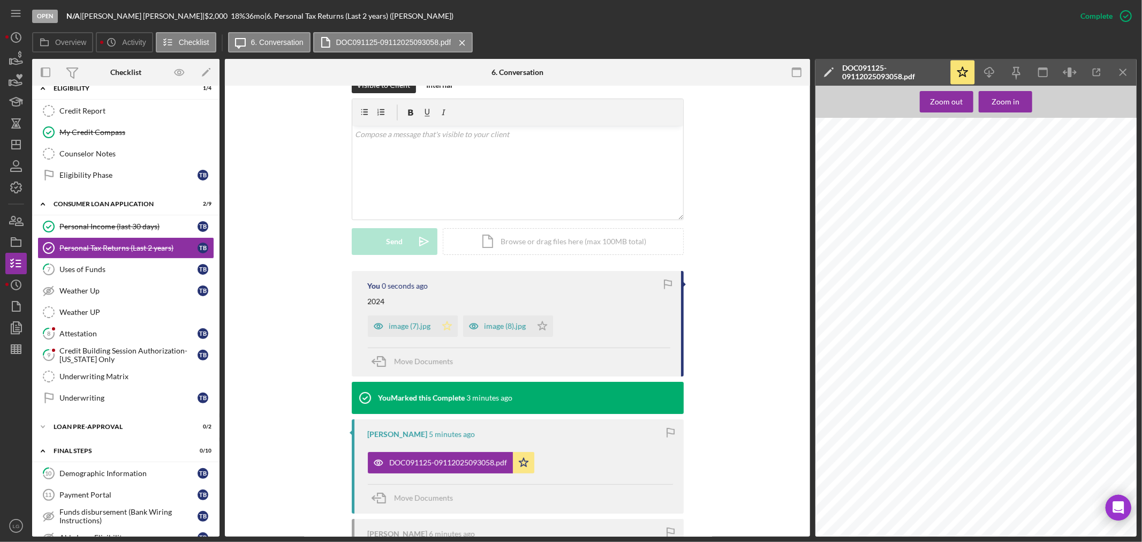
click at [447, 323] on icon "Icon/Star" at bounding box center [447, 325] width 21 height 21
click at [539, 327] on icon "Icon/Star" at bounding box center [542, 325] width 21 height 21
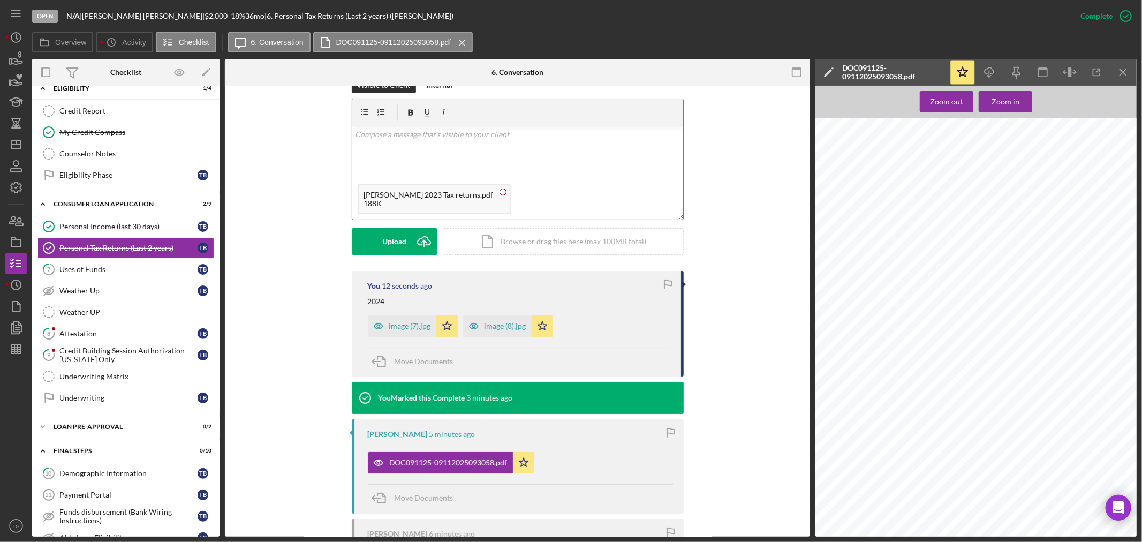
click at [497, 189] on icon at bounding box center [503, 191] width 13 height 13
click at [186, 274] on div "Uses of Funds" at bounding box center [128, 269] width 138 height 9
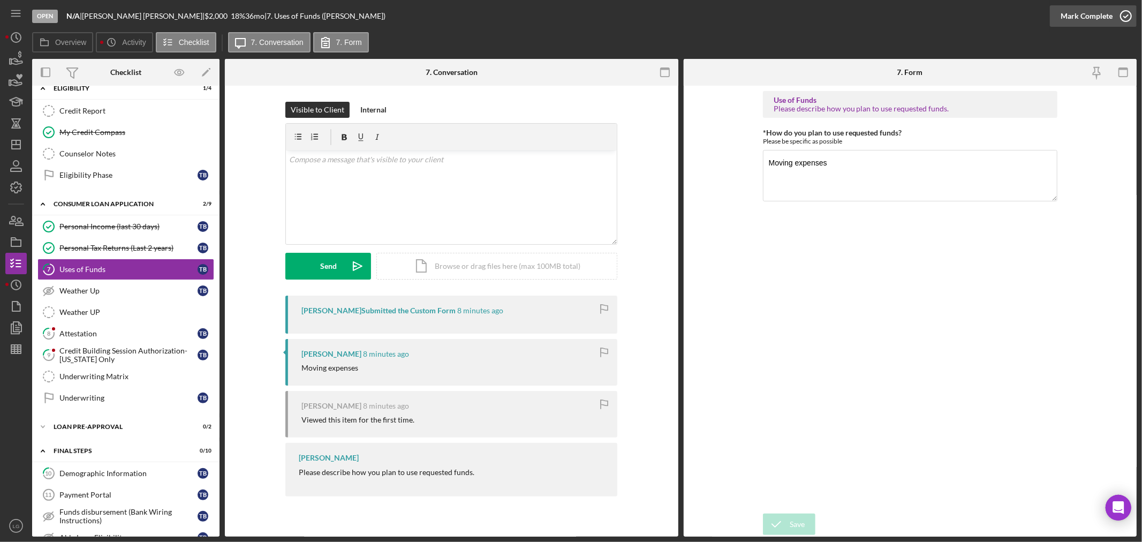
click at [1066, 19] on div "Mark Complete" at bounding box center [1087, 15] width 52 height 21
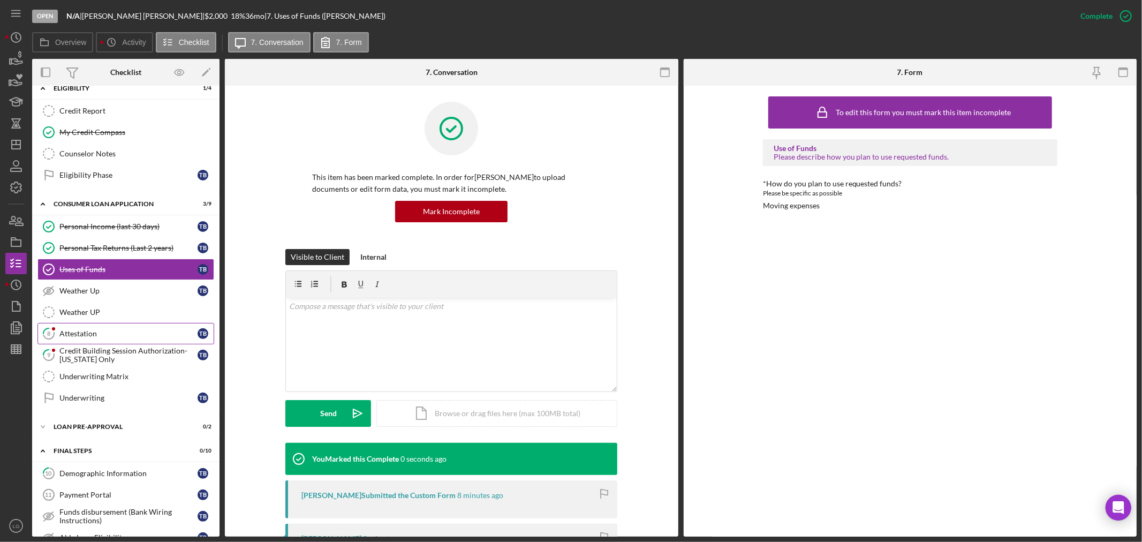
click at [59, 339] on icon "8" at bounding box center [48, 333] width 27 height 27
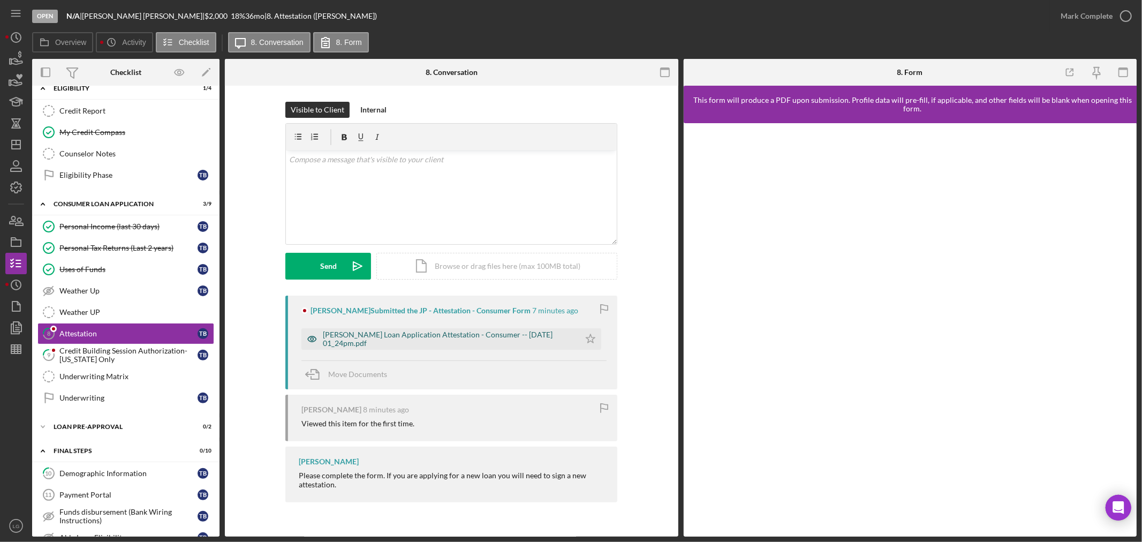
drag, startPoint x: 430, startPoint y: 335, endPoint x: 448, endPoint y: 337, distance: 17.8
click at [431, 335] on div "[PERSON_NAME] Loan Application Attestation - Consumer -- [DATE] 01_24pm.pdf" at bounding box center [449, 338] width 252 height 17
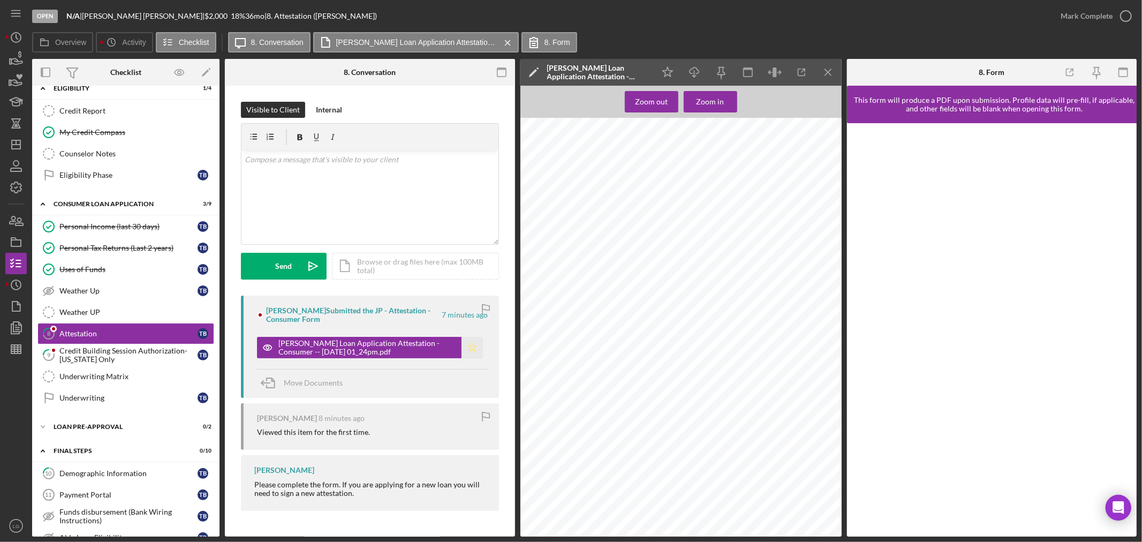
click at [469, 344] on icon "Icon/Star" at bounding box center [472, 347] width 21 height 21
click at [1063, 13] on div "Mark Complete" at bounding box center [1087, 15] width 52 height 21
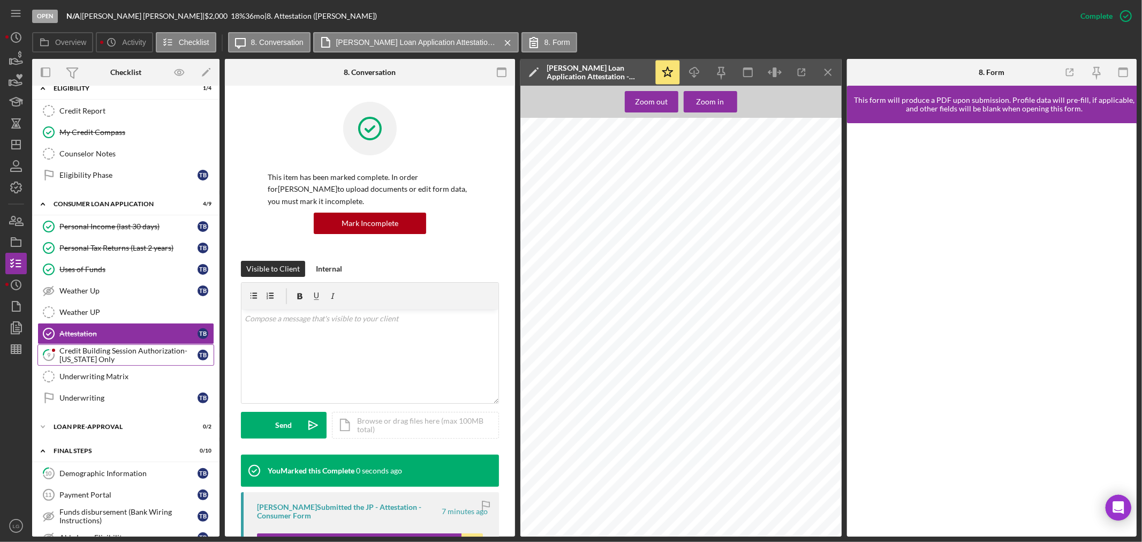
click at [148, 362] on div "Credit Building Session Authorization- [US_STATE] Only" at bounding box center [128, 355] width 138 height 17
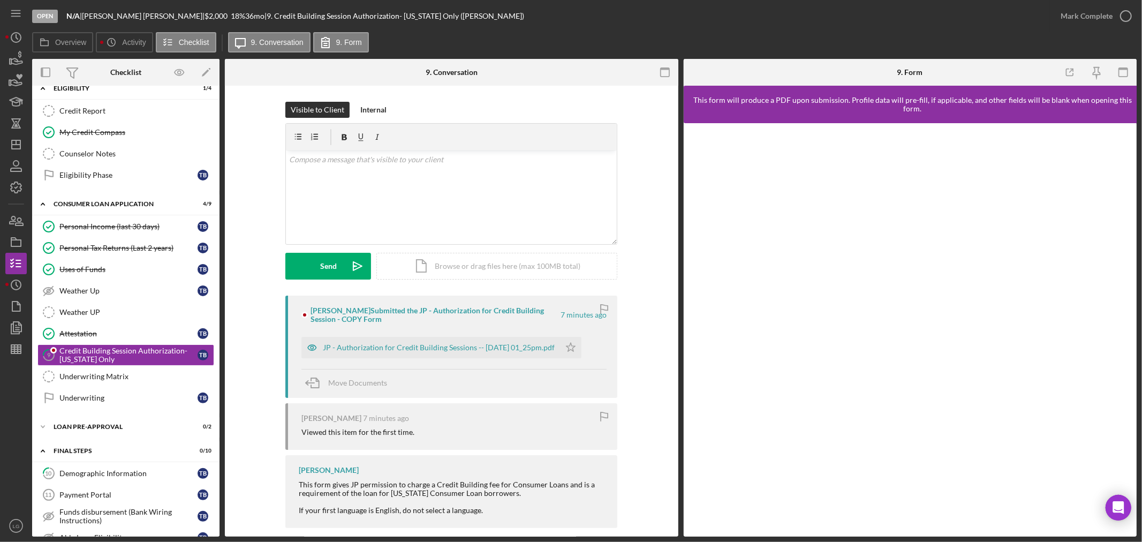
click at [518, 350] on div "JP - Authorization for Credit Building Sessions -- [DATE] 01_25pm.pdf" at bounding box center [439, 347] width 232 height 9
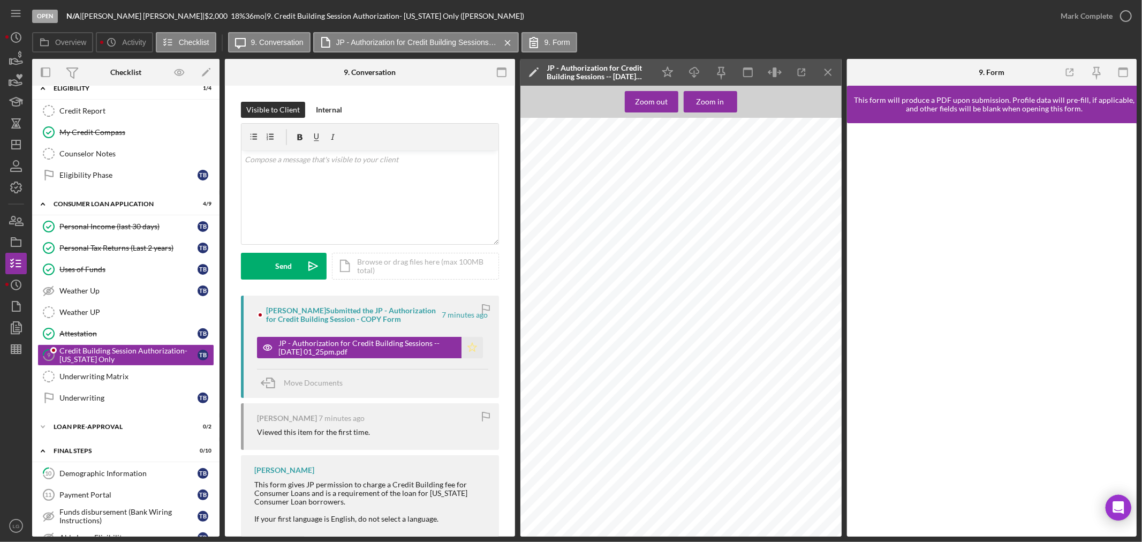
click at [474, 341] on icon "Icon/Star" at bounding box center [472, 347] width 21 height 21
click at [1066, 11] on div "Mark Complete" at bounding box center [1087, 15] width 52 height 21
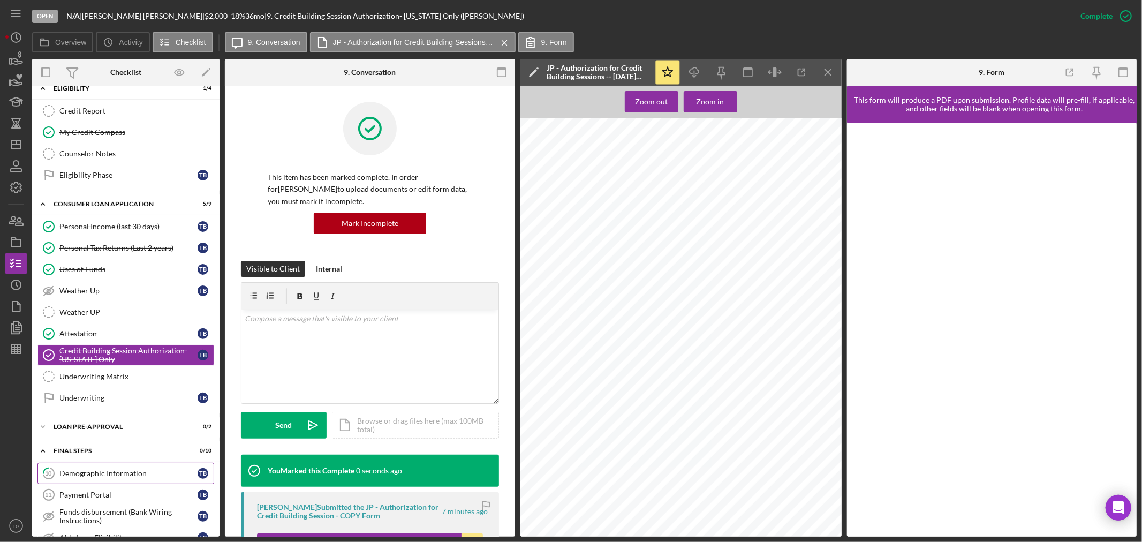
click at [96, 467] on link "10 Demographic Information T B" at bounding box center [125, 473] width 177 height 21
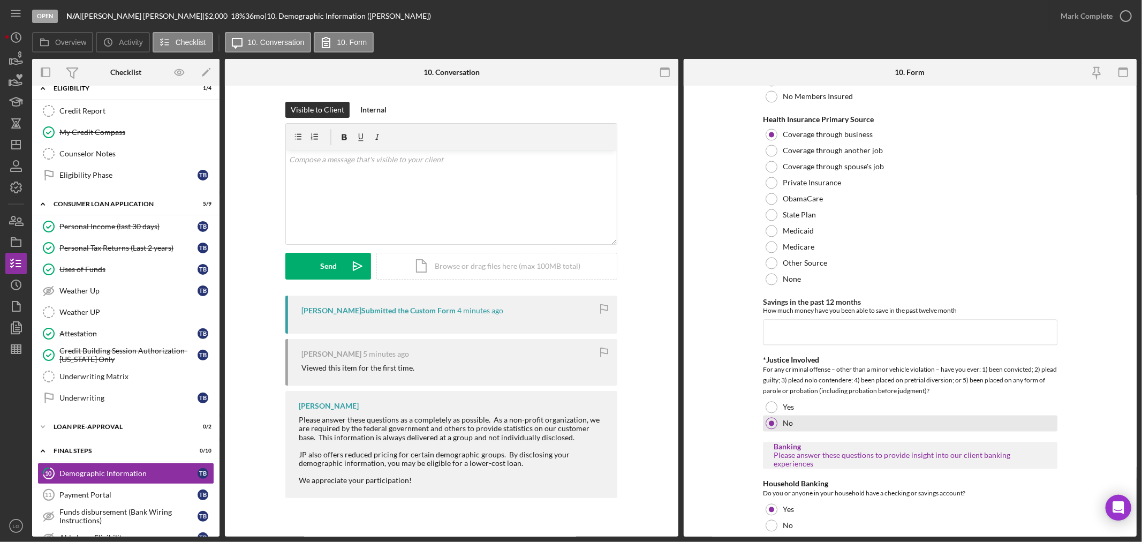
scroll to position [1916, 0]
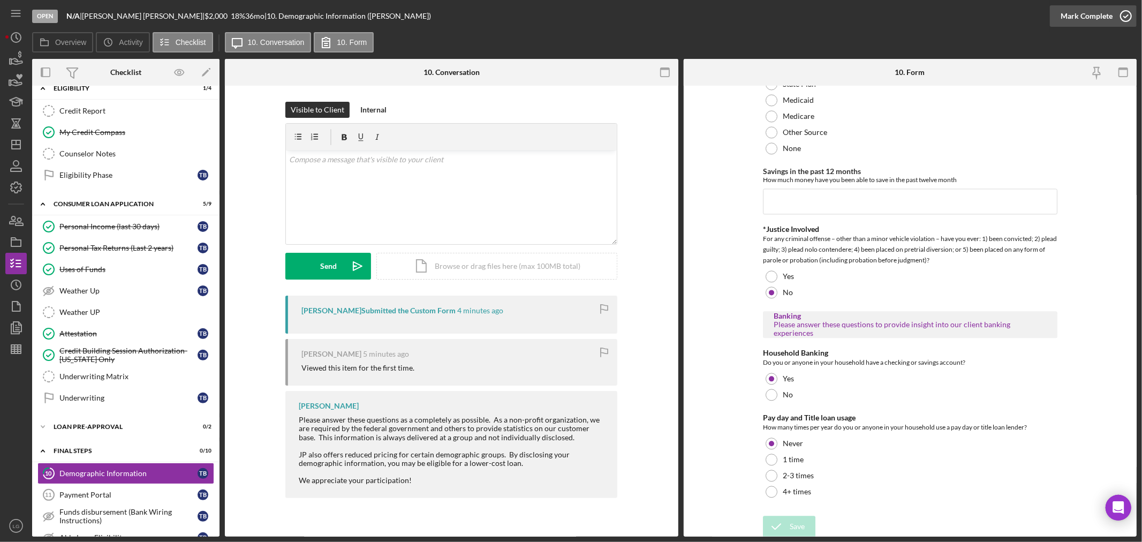
click at [1072, 24] on div "Mark Complete" at bounding box center [1087, 15] width 52 height 21
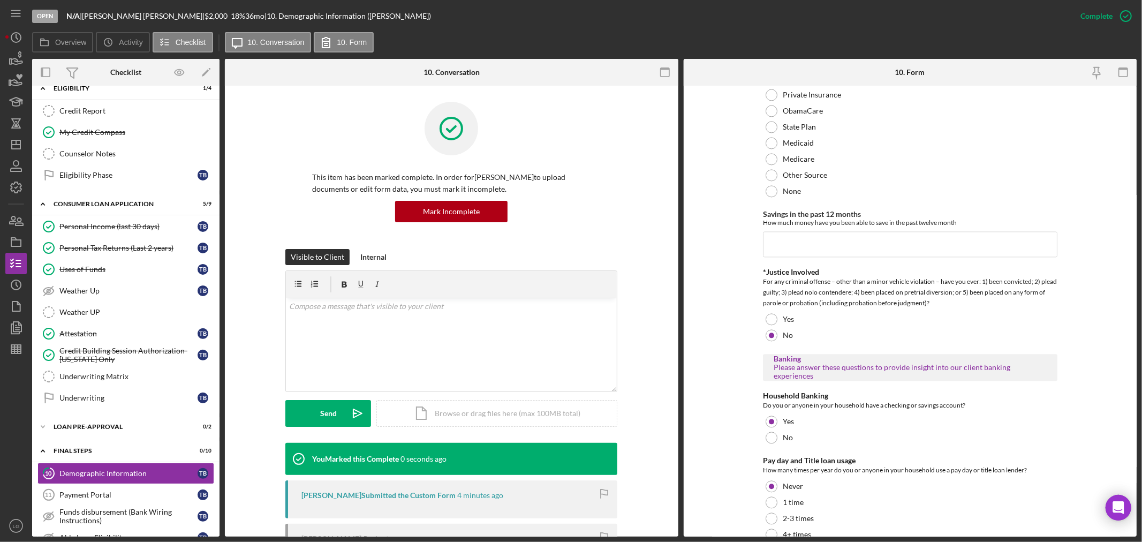
scroll to position [1959, 0]
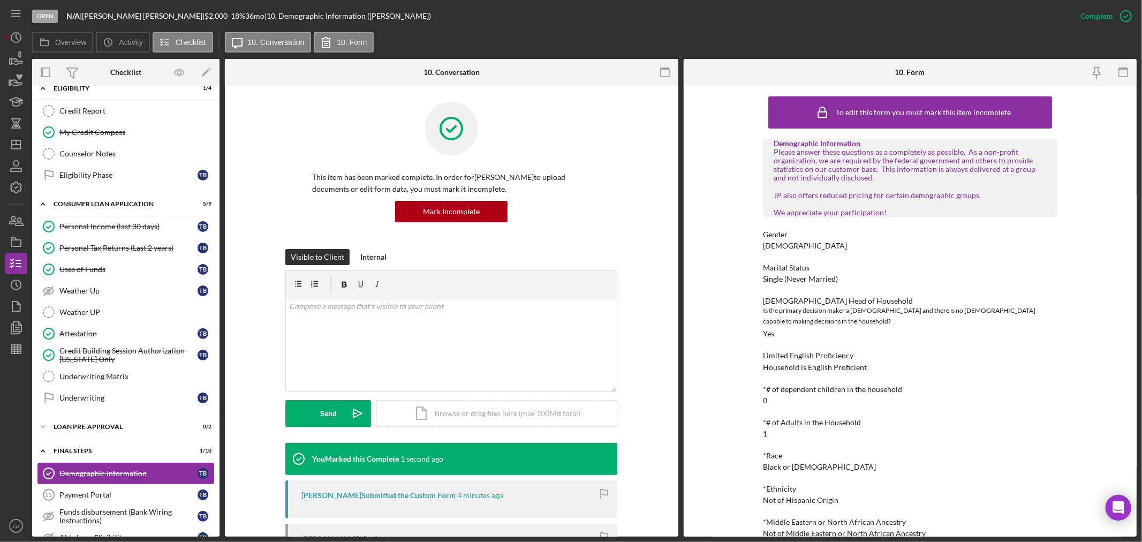
click at [68, 490] on link "Payment Portal 11 Payment Portal T B" at bounding box center [125, 494] width 177 height 21
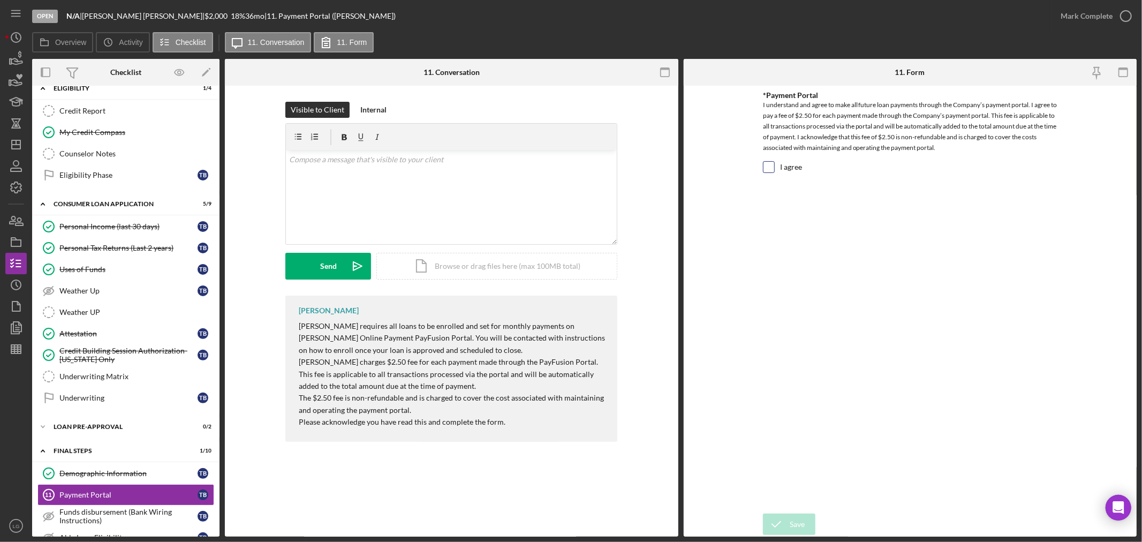
click at [773, 168] on input "I agree" at bounding box center [769, 167] width 11 height 11
checkbox input "true"
click at [794, 526] on div "Save" at bounding box center [797, 524] width 15 height 21
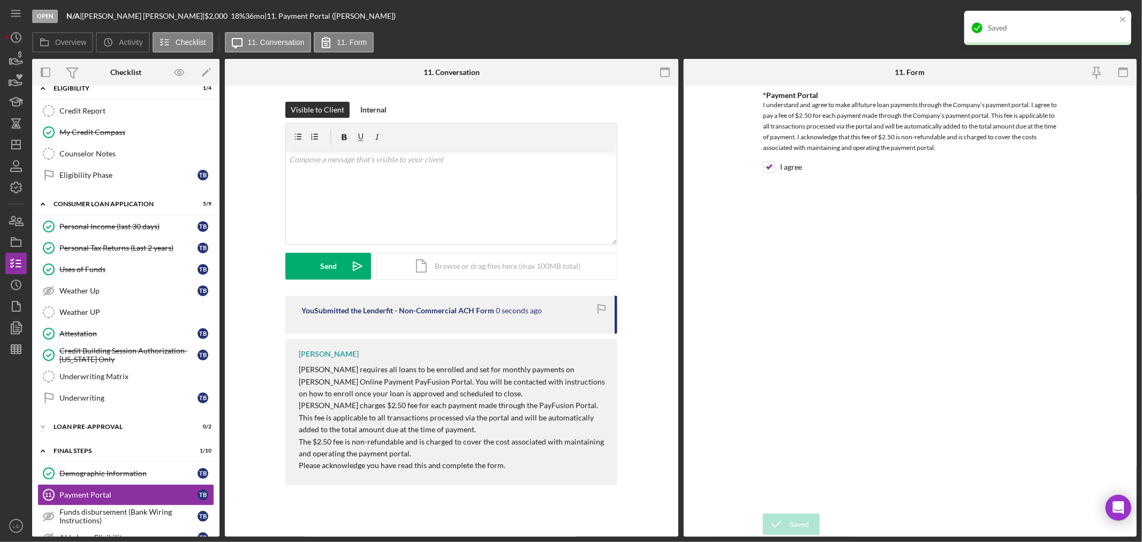
click at [1058, 27] on div "Saved" at bounding box center [1052, 28] width 129 height 9
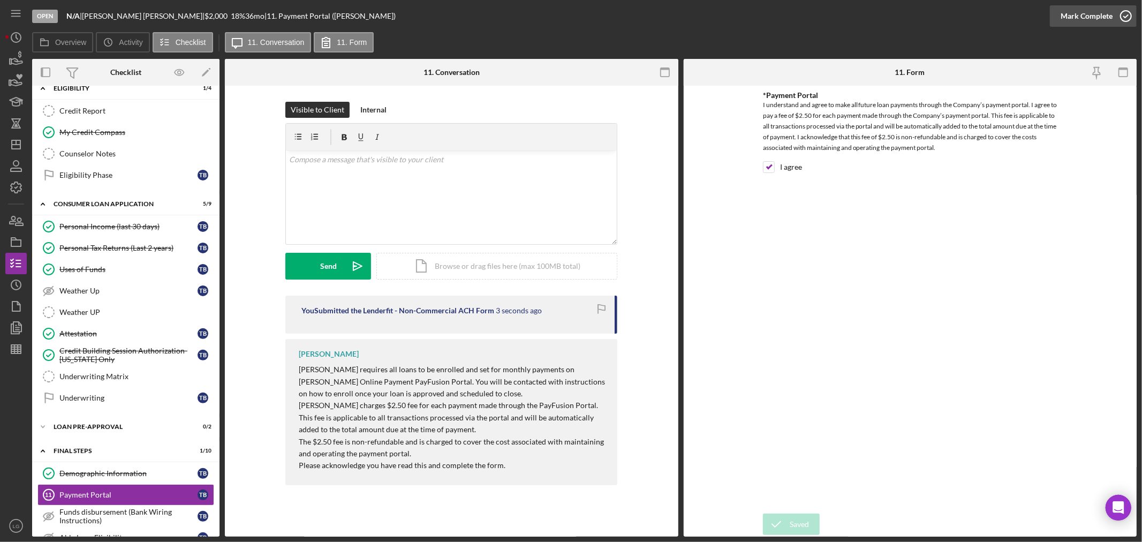
click at [1075, 20] on div "Mark Complete" at bounding box center [1087, 15] width 52 height 21
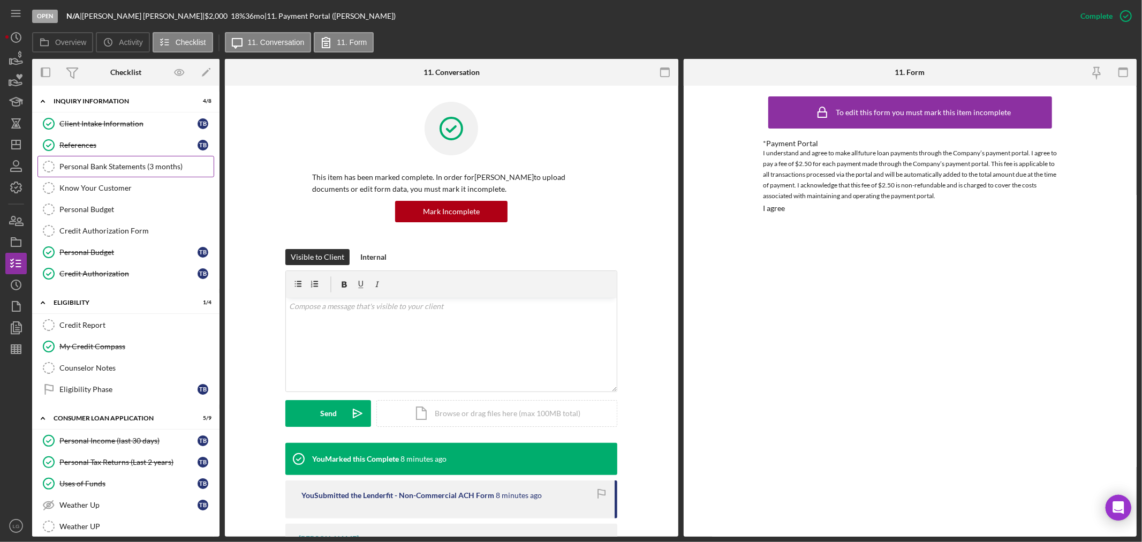
click at [96, 162] on link "Personal Bank Statements (3 months) Personal Bank Statements (3 months)" at bounding box center [125, 166] width 177 height 21
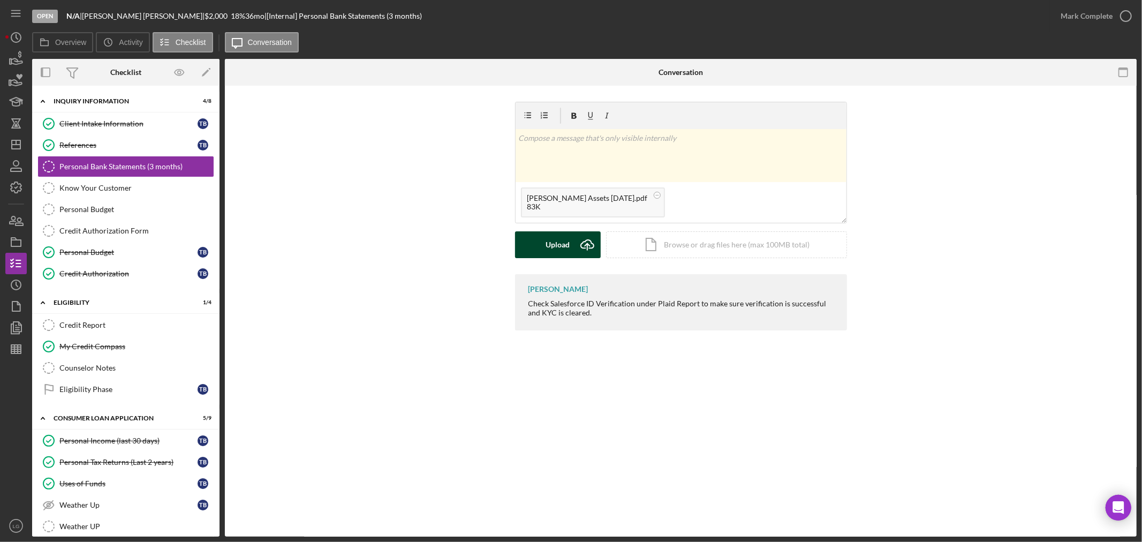
click at [543, 244] on button "Upload Icon/Upload" at bounding box center [558, 244] width 86 height 27
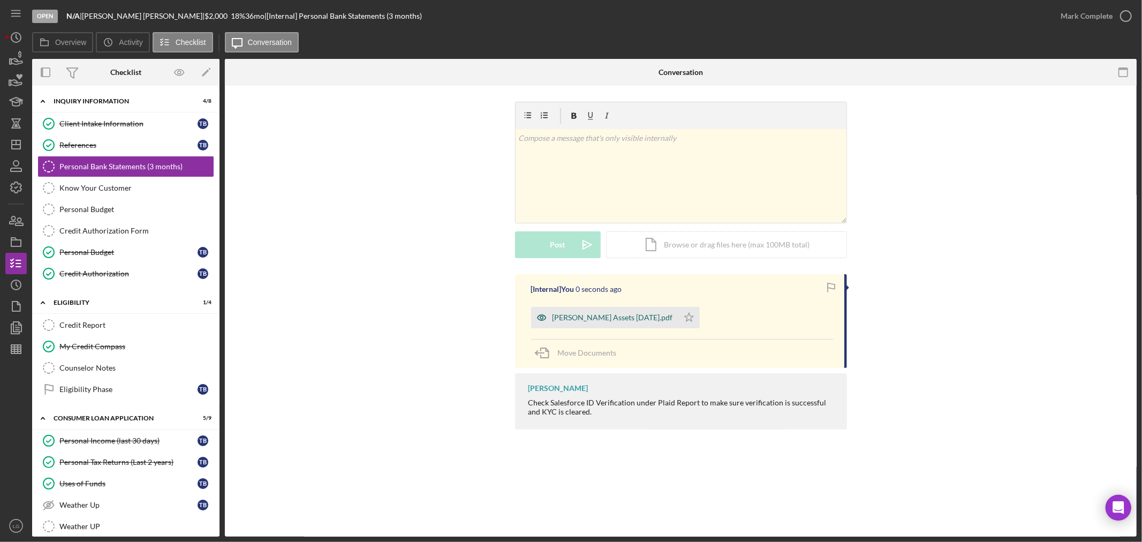
click at [679, 322] on div "[PERSON_NAME] Assets [DATE].pdf" at bounding box center [604, 317] width 147 height 21
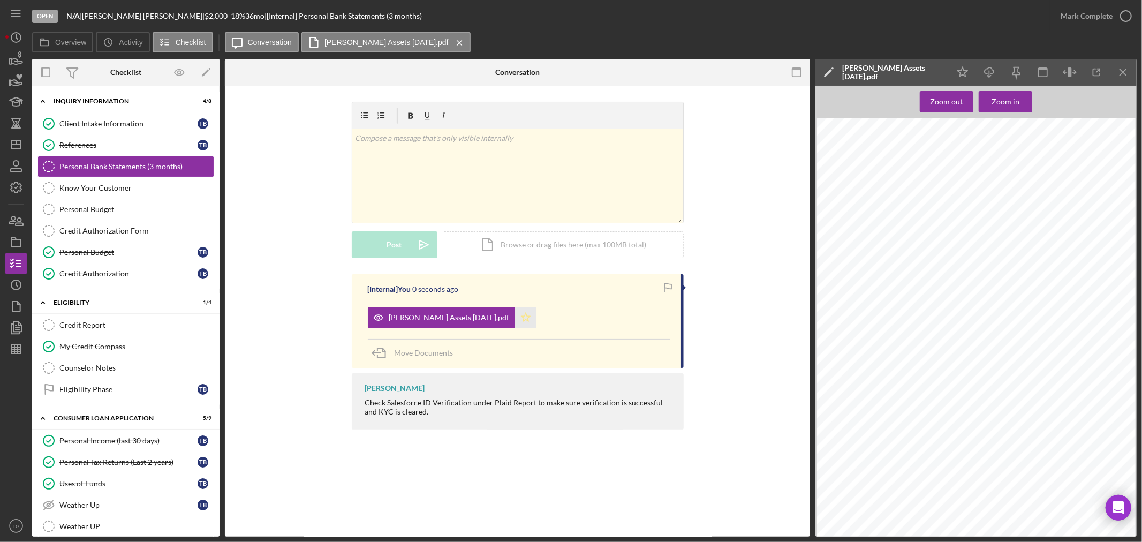
click at [526, 320] on icon "Icon/Star" at bounding box center [525, 317] width 21 height 21
click at [1078, 17] on div "Mark Complete" at bounding box center [1087, 15] width 52 height 21
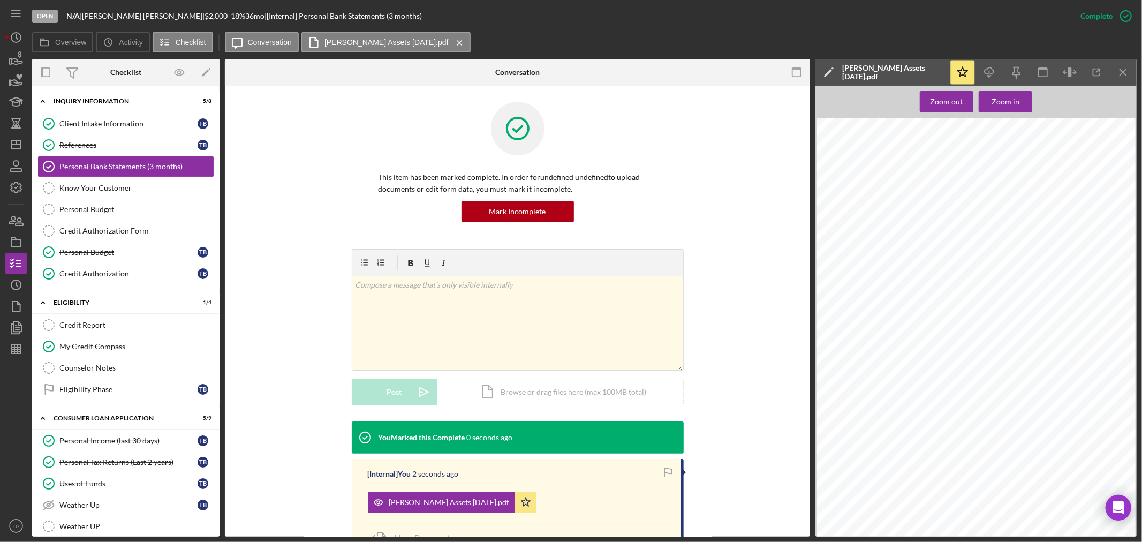
click at [749, 285] on div "v Color teal Color pink Remove color Add row above Add row below Add column bef…" at bounding box center [517, 335] width 553 height 172
click at [115, 188] on div "Know Your Customer" at bounding box center [136, 188] width 154 height 9
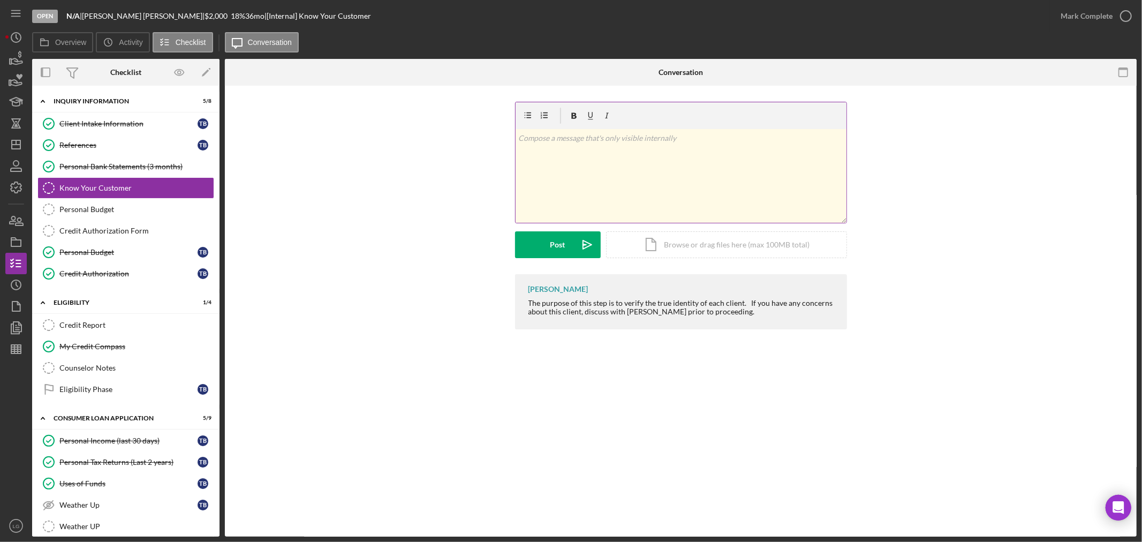
click at [627, 148] on div "v Color teal Color pink Remove color Add row above Add row below Add column bef…" at bounding box center [681, 176] width 331 height 94
click at [548, 252] on button "Post Icon/icon-invite-send" at bounding box center [558, 244] width 86 height 27
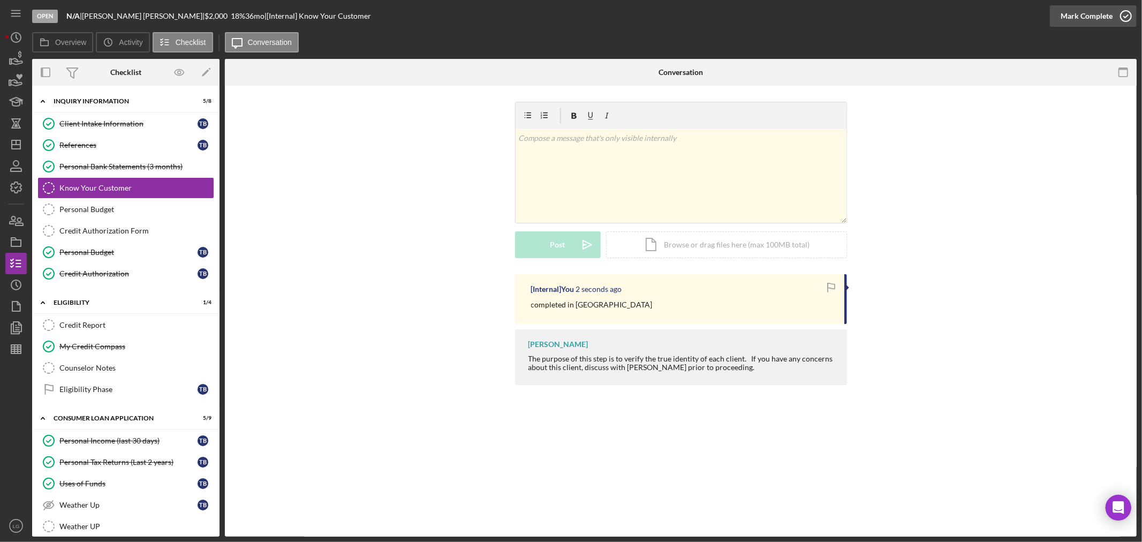
click at [1086, 20] on div "Mark Complete" at bounding box center [1087, 15] width 52 height 21
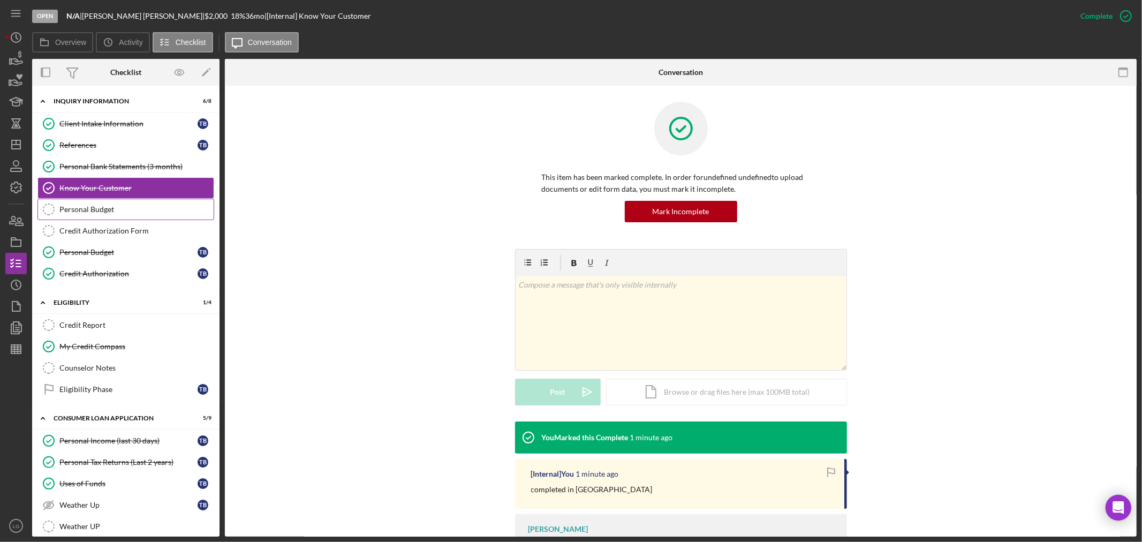
click at [110, 199] on link "Personal Budget Personal Budget" at bounding box center [125, 209] width 177 height 21
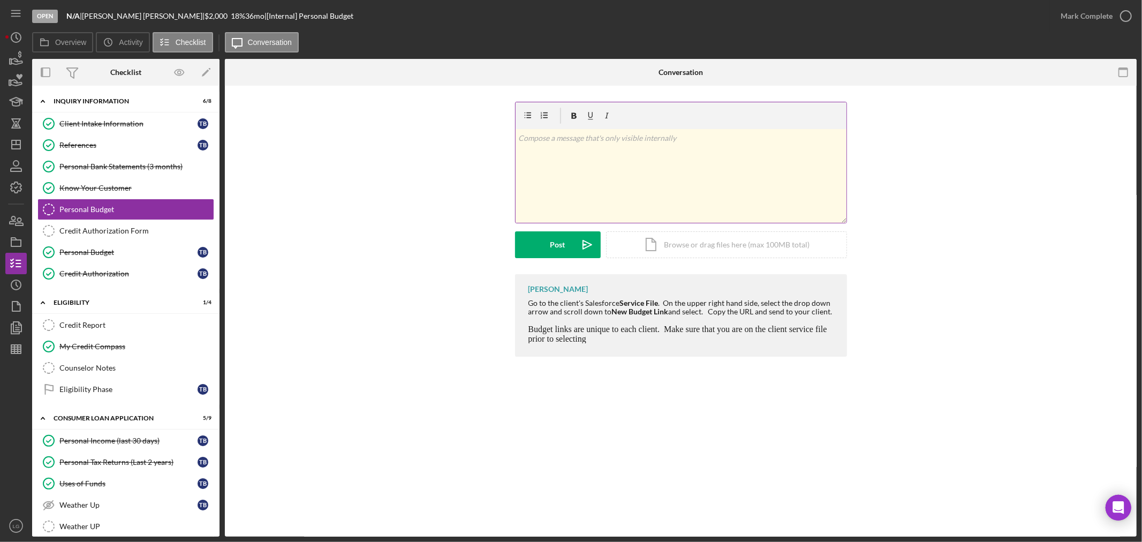
drag, startPoint x: 666, startPoint y: 186, endPoint x: 687, endPoint y: 202, distance: 26.5
click at [666, 186] on div "v Color teal Color pink Remove color Add row above Add row below Add column bef…" at bounding box center [681, 176] width 331 height 94
click at [544, 257] on button "Post Icon/icon-invite-send" at bounding box center [558, 244] width 86 height 27
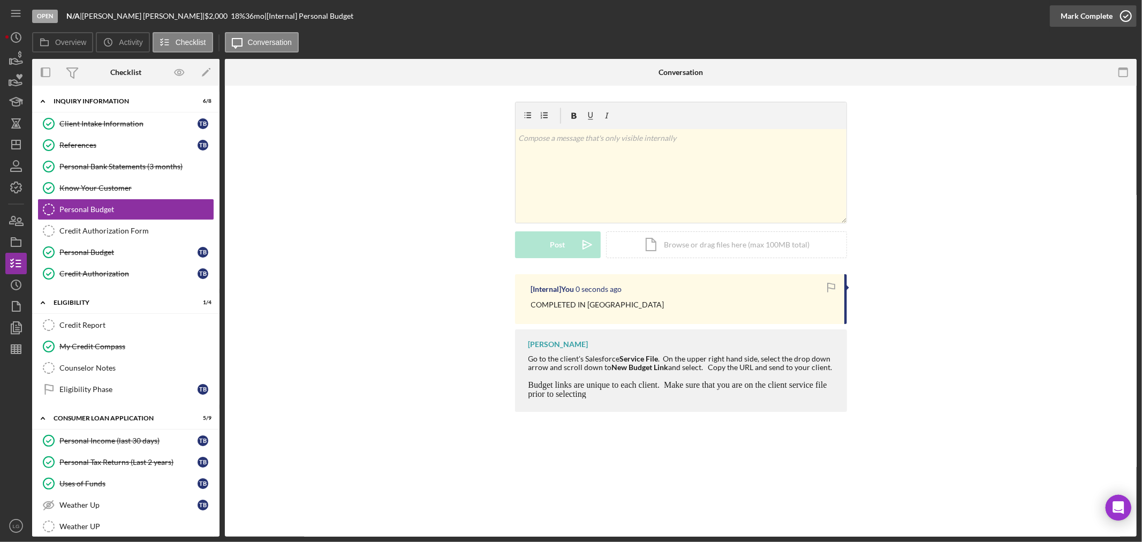
click at [1121, 11] on icon "button" at bounding box center [1126, 16] width 27 height 27
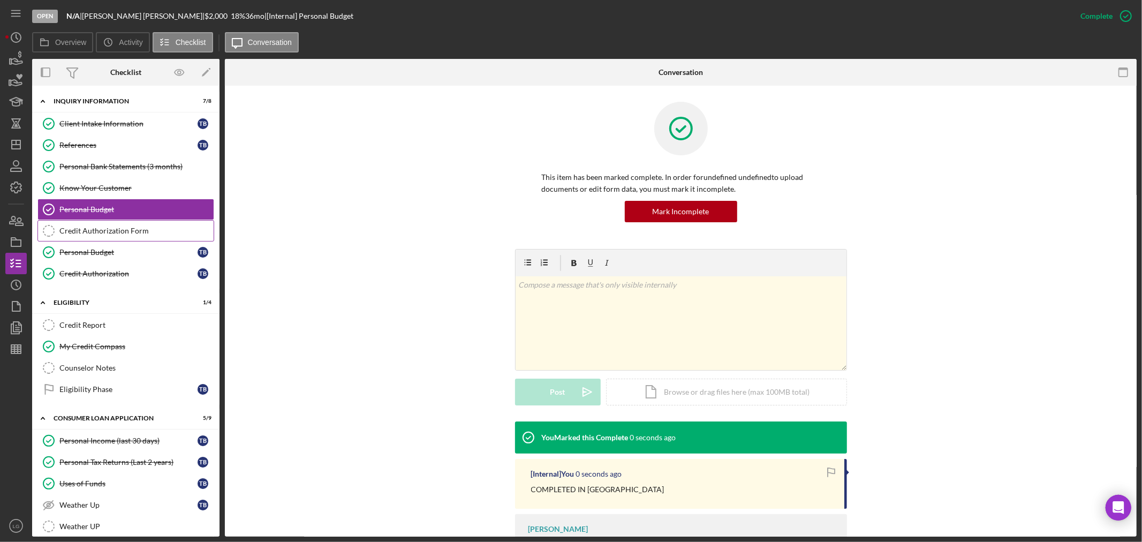
click at [65, 227] on div "Credit Authorization Form" at bounding box center [136, 231] width 154 height 9
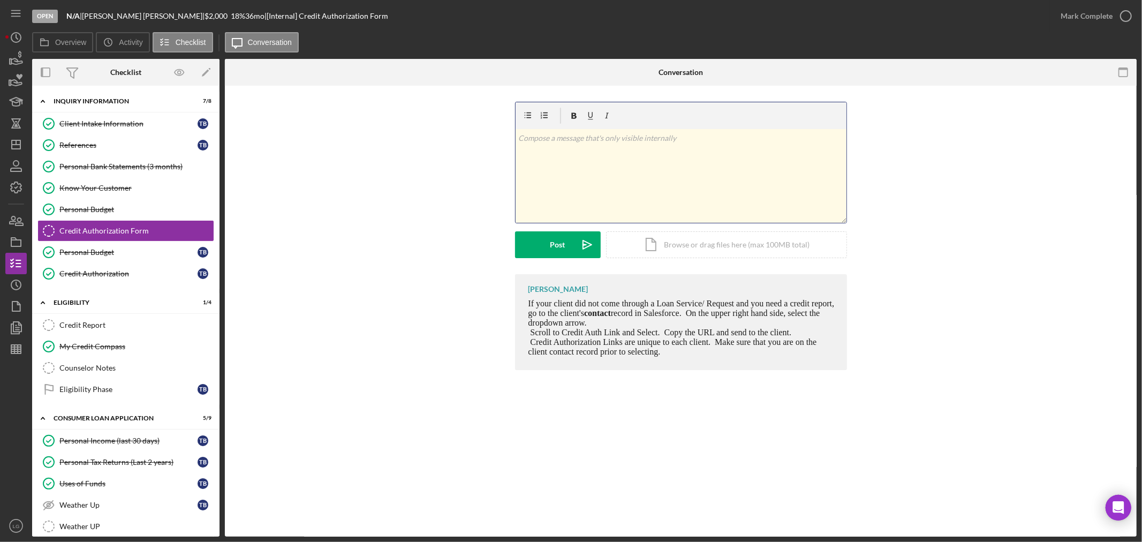
click at [686, 162] on div "v Color teal Color pink Remove color Add row above Add row below Add column bef…" at bounding box center [681, 176] width 331 height 94
click at [522, 240] on button "Post Icon/icon-invite-send" at bounding box center [558, 244] width 86 height 27
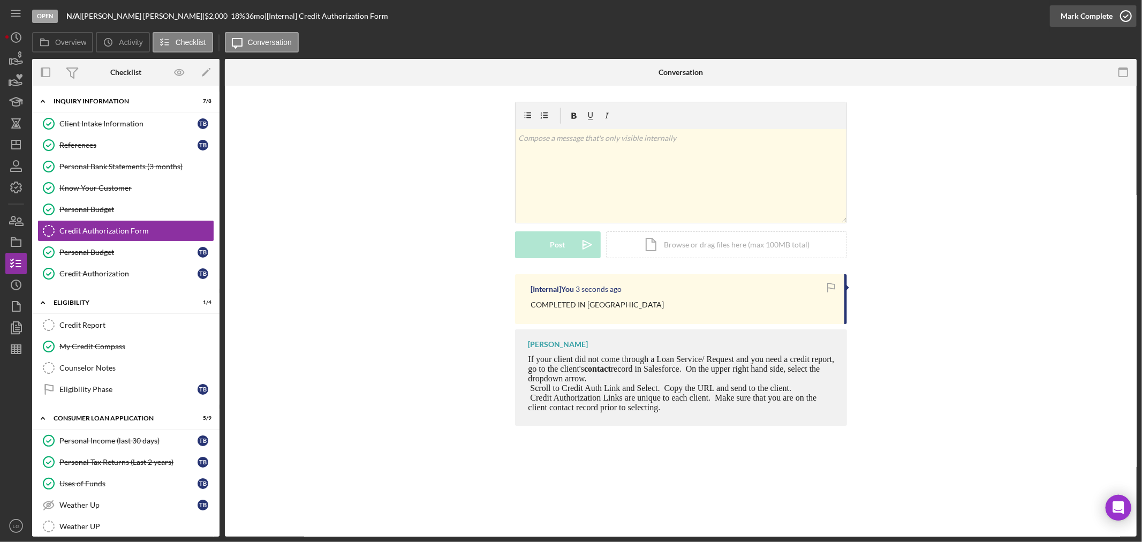
click at [1072, 18] on div "Mark Complete" at bounding box center [1087, 15] width 52 height 21
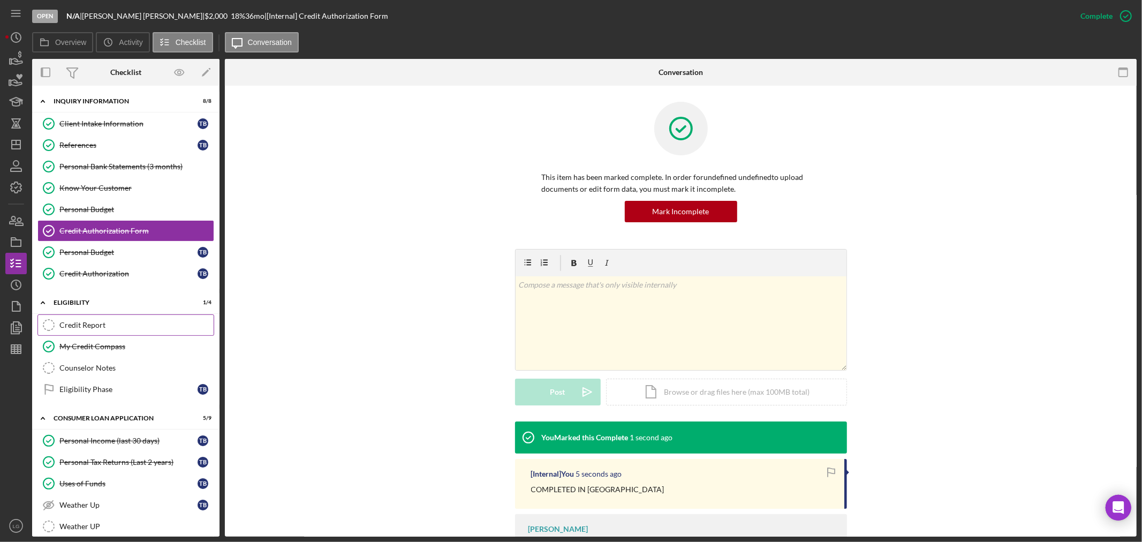
click at [108, 322] on div "Credit Report" at bounding box center [136, 325] width 154 height 9
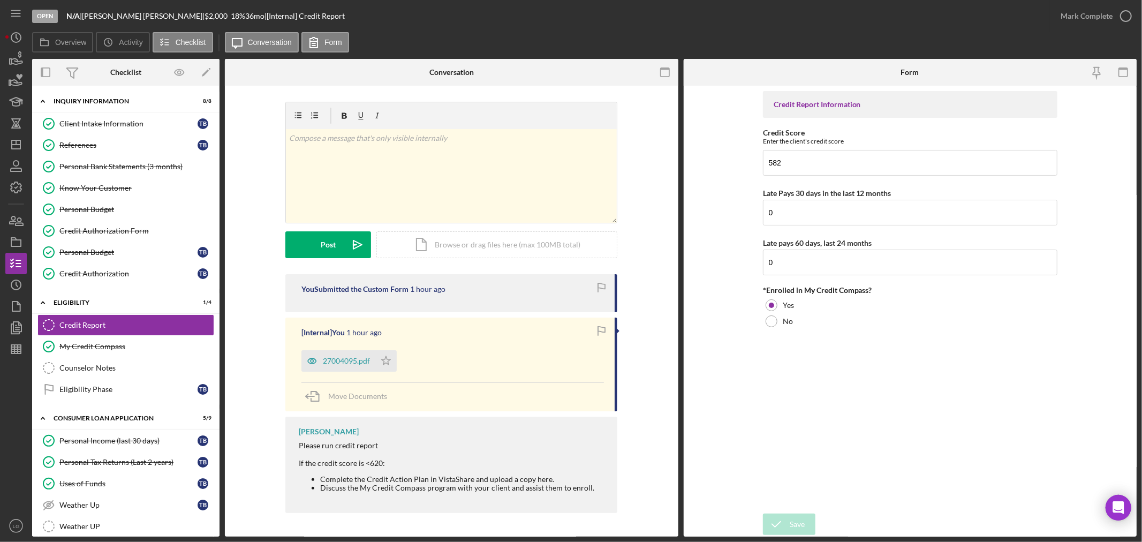
scroll to position [119, 0]
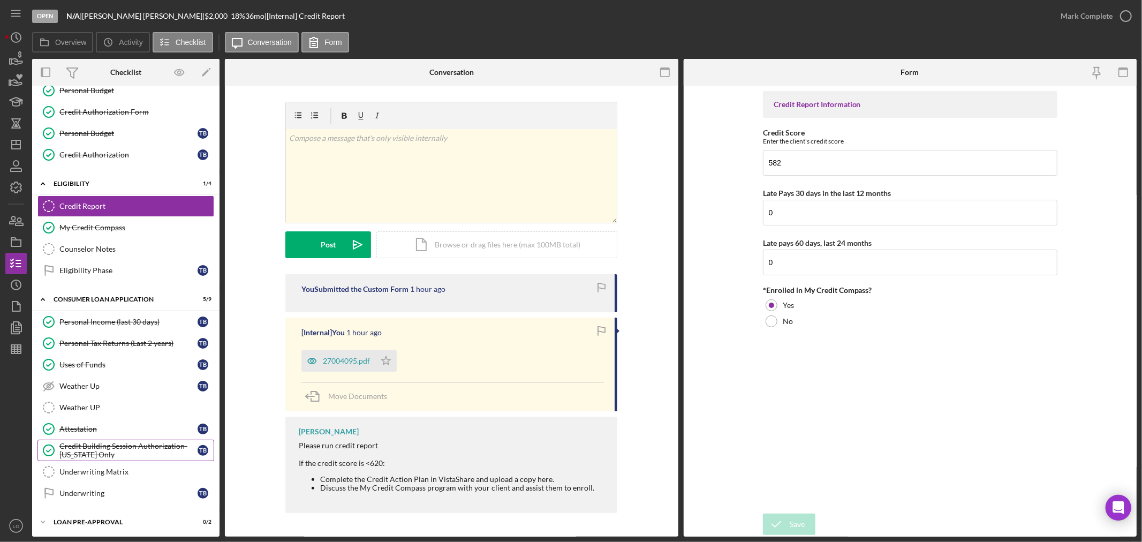
click at [100, 443] on div "Credit Building Session Authorization- [US_STATE] Only" at bounding box center [128, 450] width 138 height 17
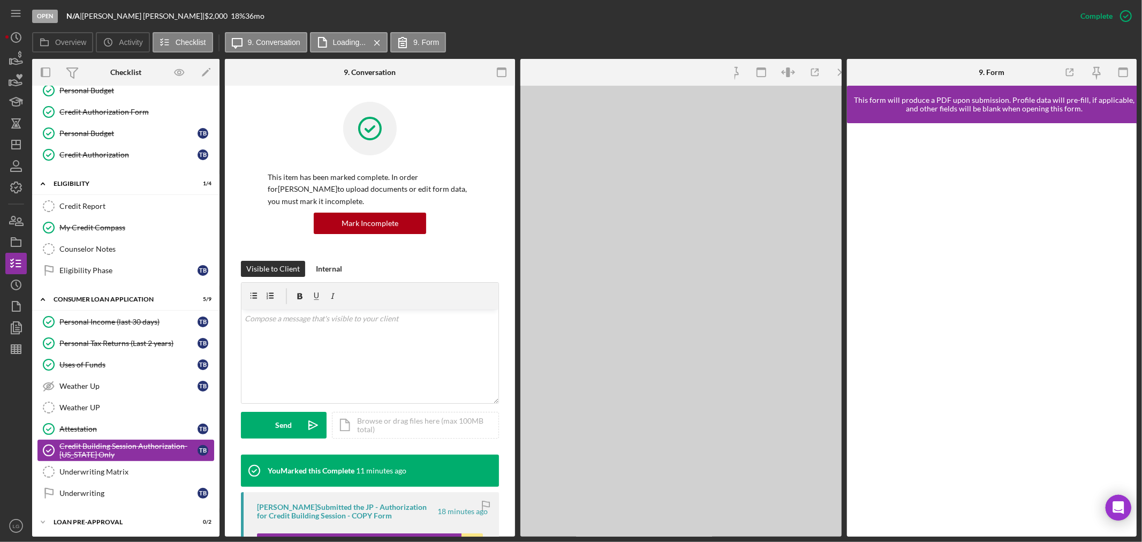
scroll to position [393, 0]
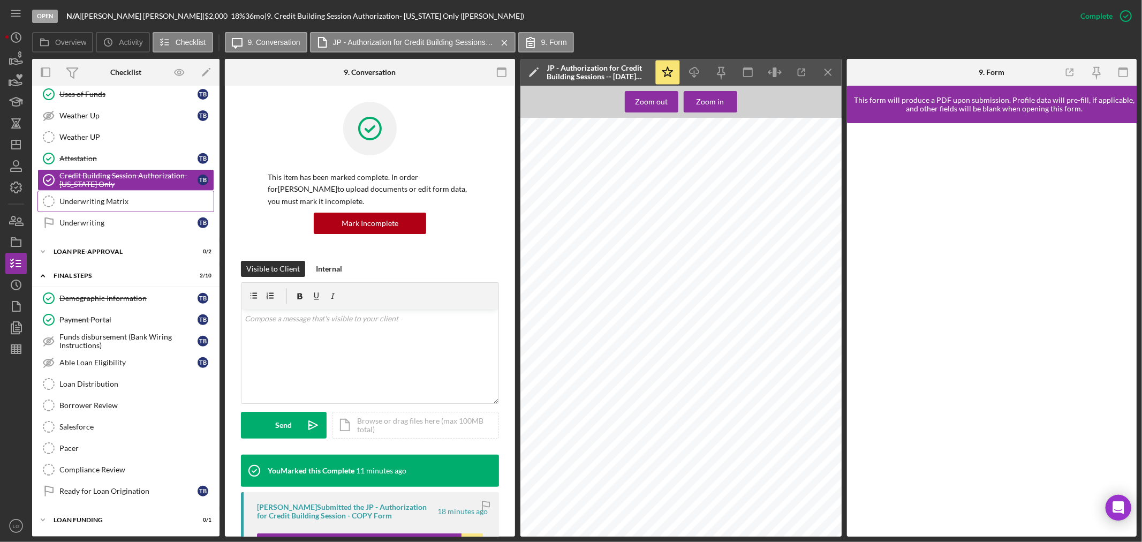
click at [93, 204] on div "Underwriting Matrix" at bounding box center [136, 201] width 154 height 9
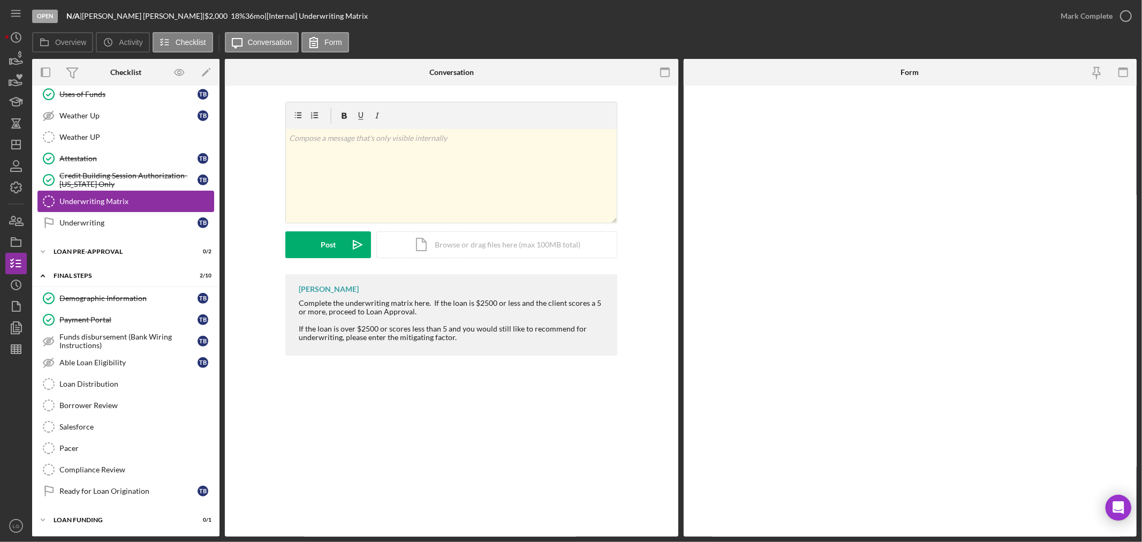
scroll to position [393, 0]
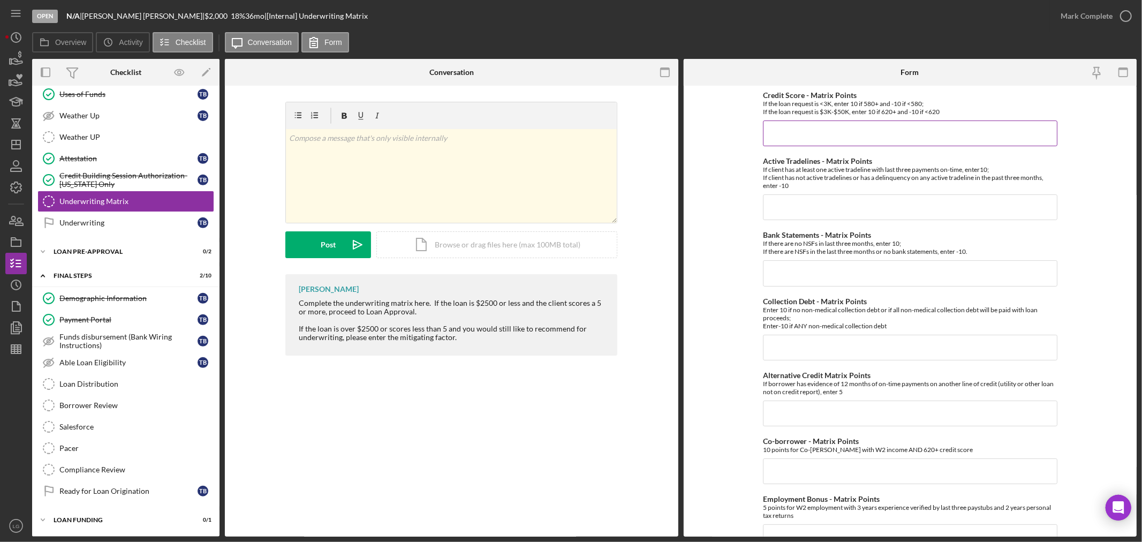
click at [839, 135] on input "Credit Score - Matrix Points" at bounding box center [910, 134] width 295 height 26
type input "-"
type input "+10"
click at [822, 206] on input "Active Tradelines - Matrix Points" at bounding box center [910, 207] width 295 height 26
type input "+10"
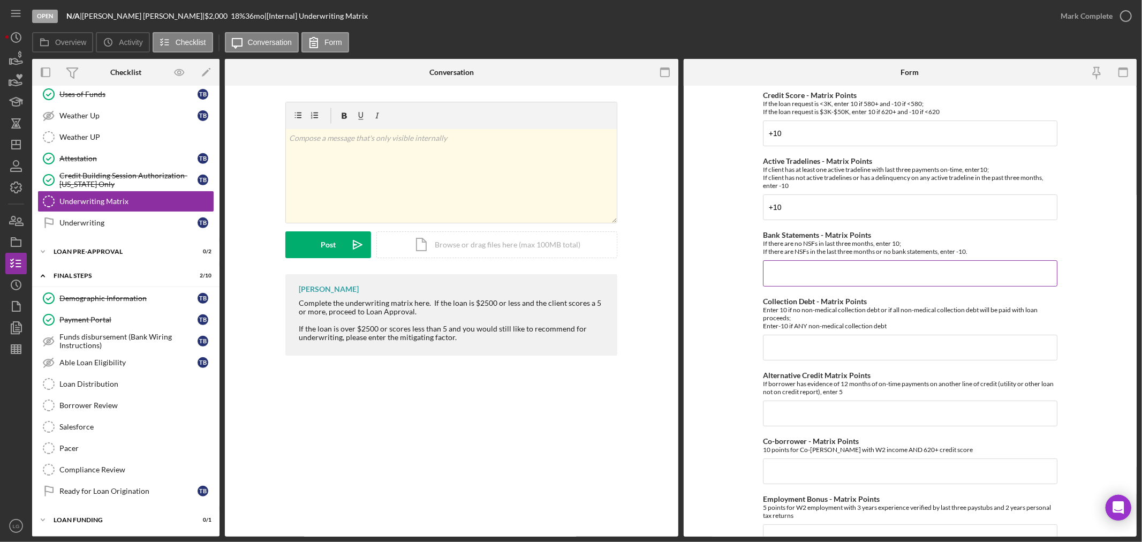
click at [817, 277] on input "Bank Statements - Matrix Points" at bounding box center [910, 273] width 295 height 26
type input "+10"
click at [817, 349] on input "Collection Debt - Matrix Points" at bounding box center [910, 348] width 295 height 26
click at [797, 356] on input "Collection Debt - Matrix Points" at bounding box center [910, 348] width 295 height 26
type input "+10"
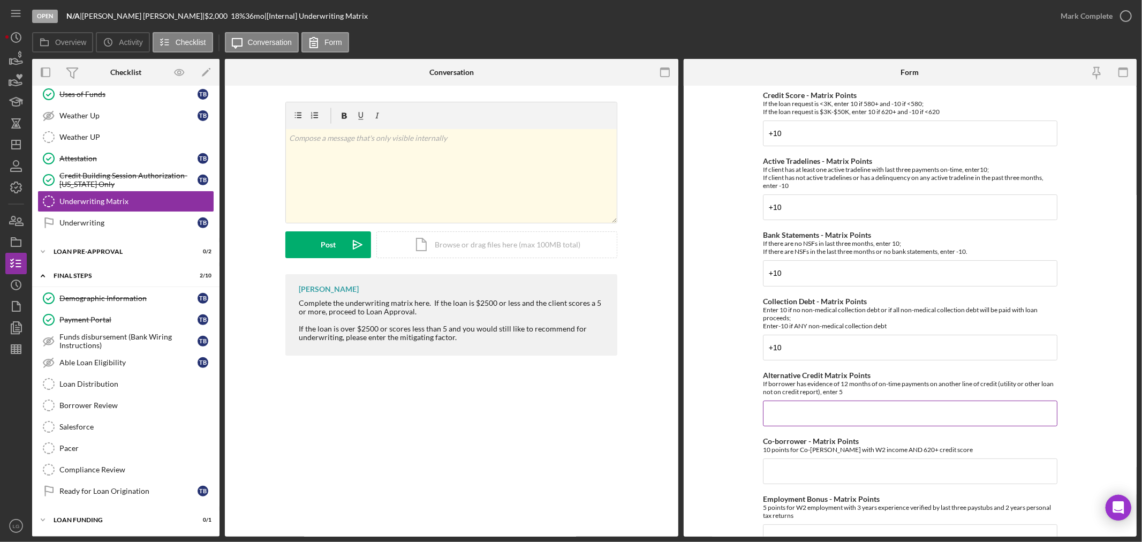
click at [810, 409] on input "Alternative Credit Matrix Points" at bounding box center [910, 414] width 295 height 26
type input "0"
click at [816, 472] on input "Co-borrower - Matrix Points" at bounding box center [910, 471] width 295 height 26
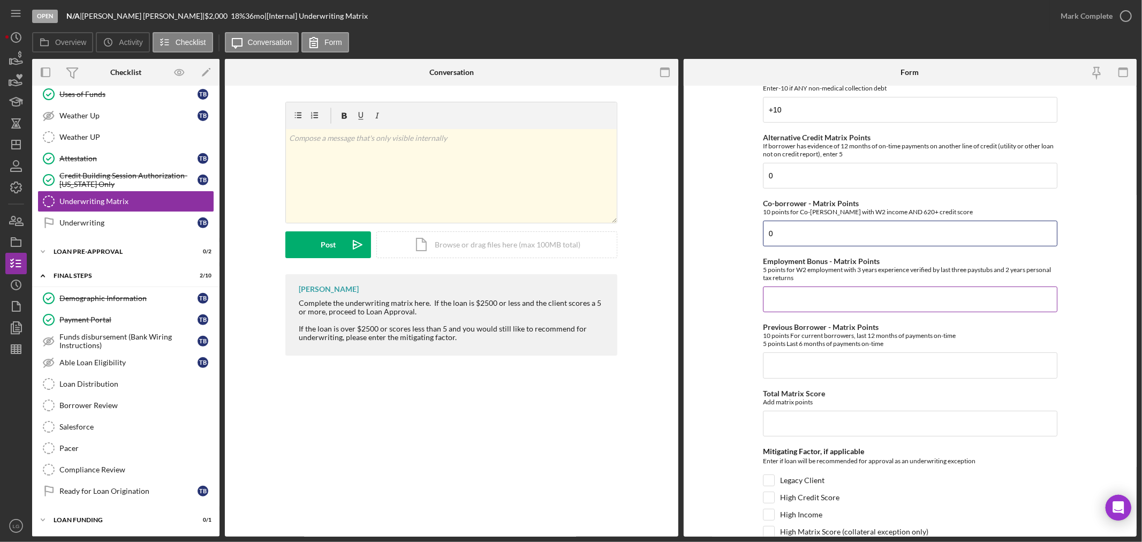
type input "0"
click at [784, 297] on input "Employment Bonus - Matrix Points" at bounding box center [910, 300] width 295 height 26
click at [785, 295] on input "Employment Bonus - Matrix Points" at bounding box center [910, 300] width 295 height 26
type input "5"
click at [842, 370] on input "Previous Borrower - Matrix Points" at bounding box center [910, 365] width 295 height 26
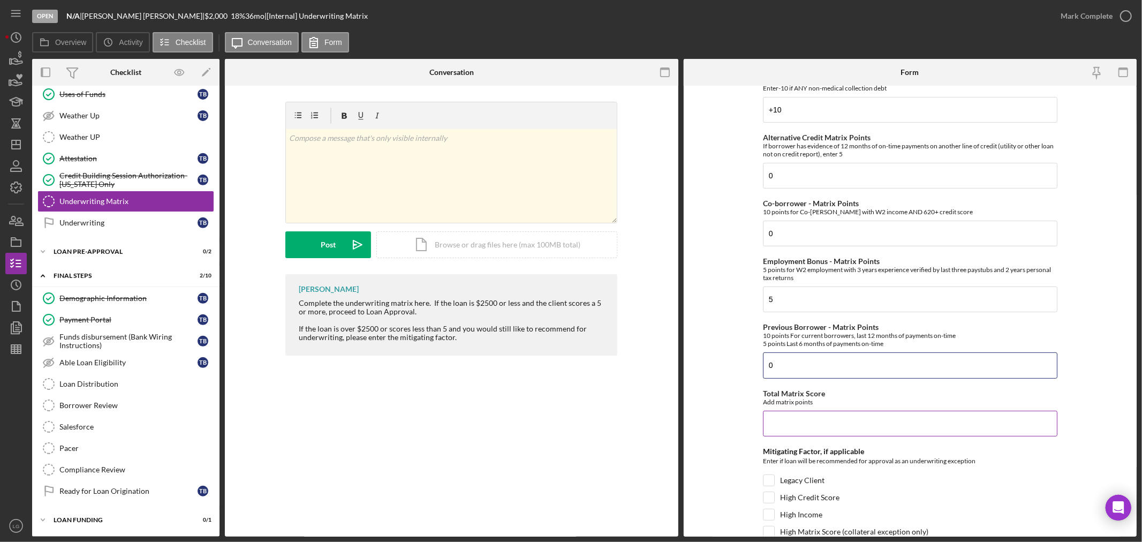
type input "0"
click at [834, 421] on input "Total Matrix Score" at bounding box center [910, 424] width 295 height 26
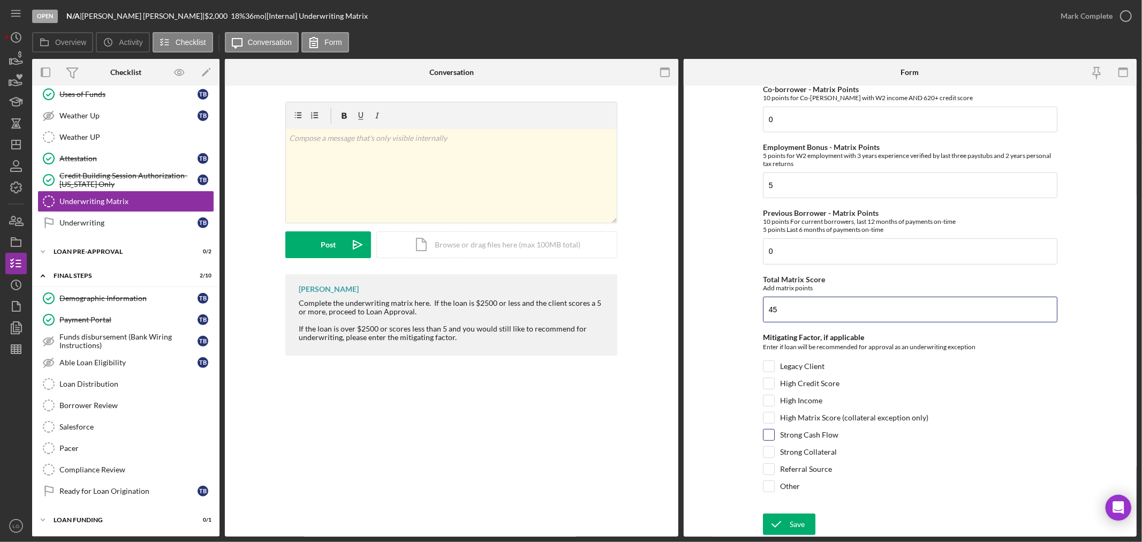
type input "45"
click at [774, 435] on div "Strong Cash Flow" at bounding box center [910, 437] width 295 height 17
click at [769, 435] on input "Strong Cash Flow" at bounding box center [769, 435] width 11 height 11
checkbox input "true"
click at [768, 470] on input "Referral Source" at bounding box center [769, 469] width 11 height 11
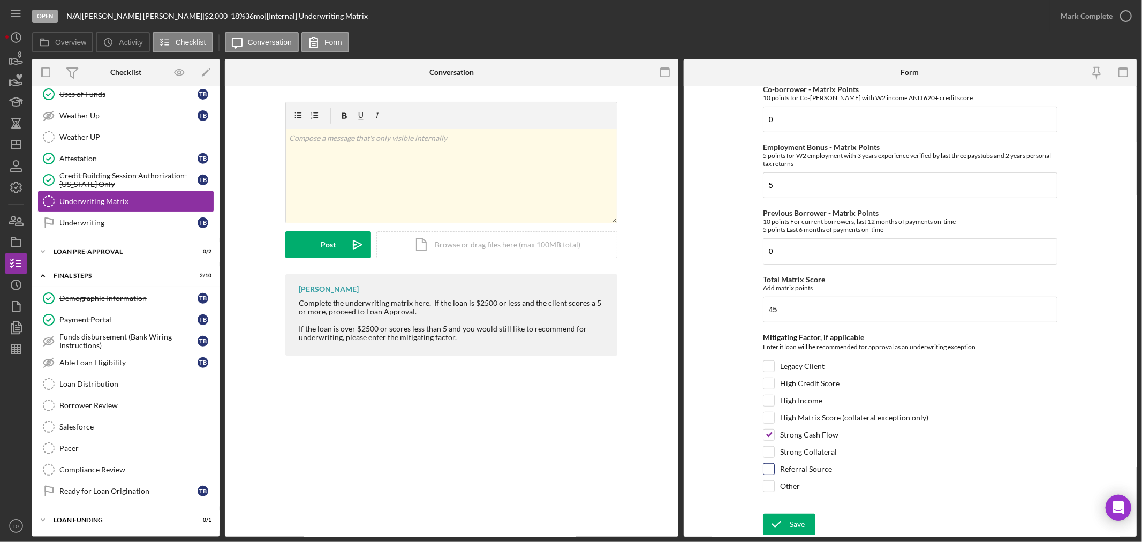
checkbox input "true"
click at [783, 523] on icon "submit" at bounding box center [776, 524] width 27 height 27
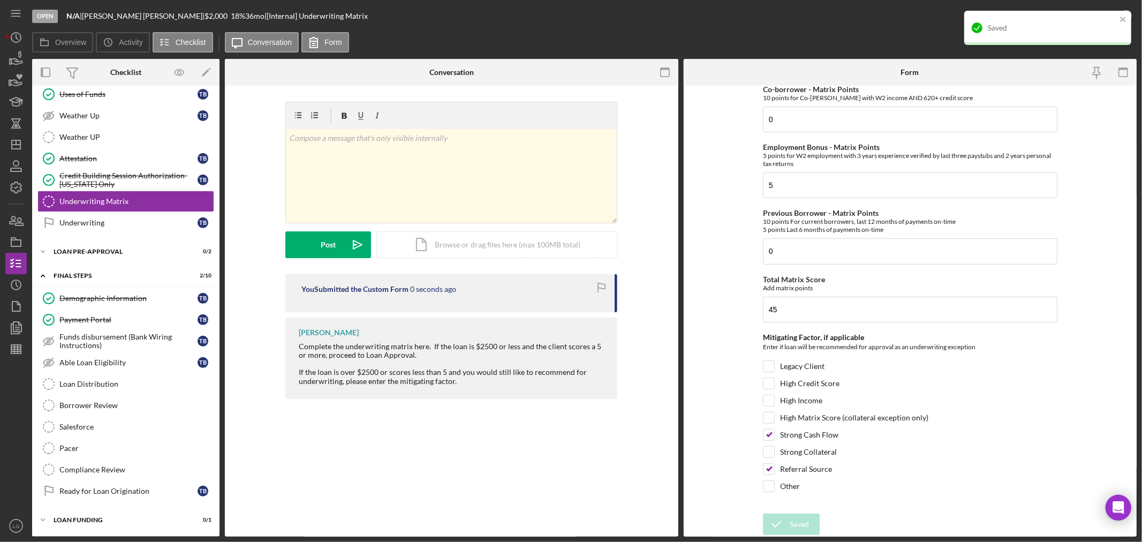
click at [1092, 18] on div "Saved" at bounding box center [1048, 28] width 167 height 34
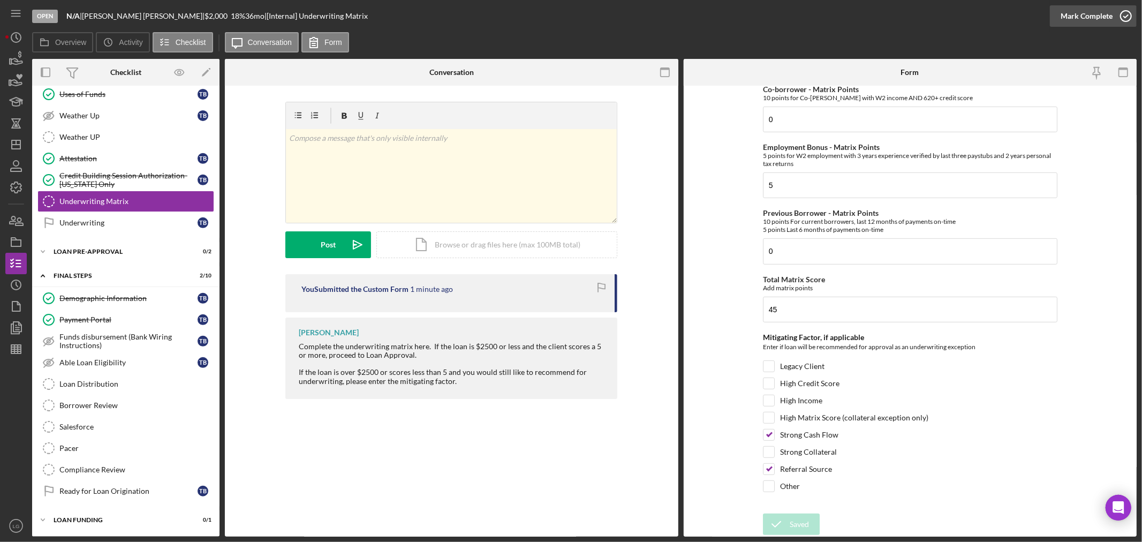
click at [1095, 11] on div "Mark Complete" at bounding box center [1087, 15] width 52 height 21
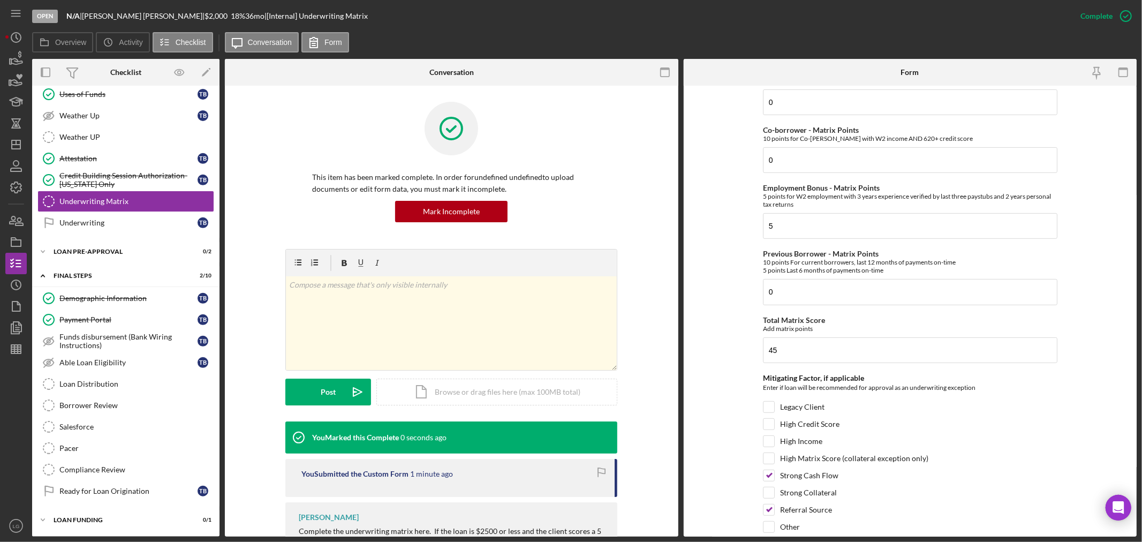
scroll to position [397, 0]
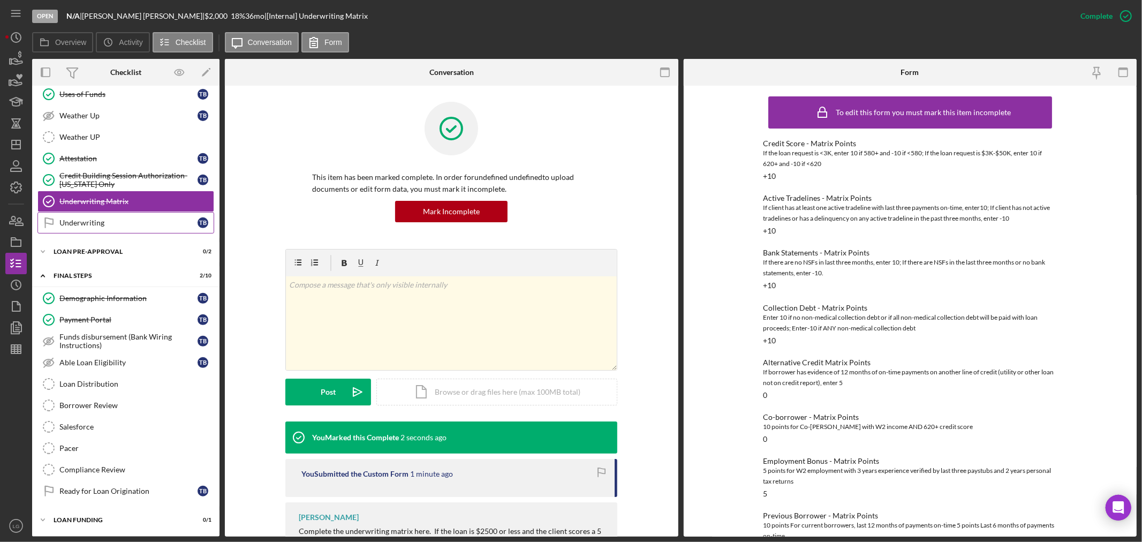
click at [77, 221] on div "Underwriting" at bounding box center [128, 223] width 138 height 9
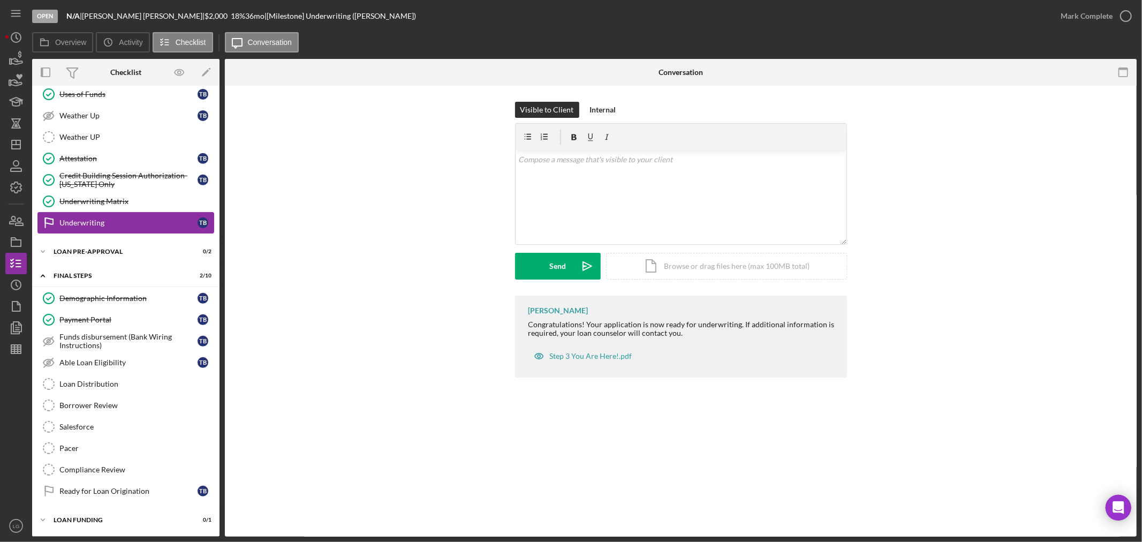
scroll to position [393, 0]
click at [110, 255] on div "Icon/Expander Loan Pre-Approval 0 / 2" at bounding box center [125, 251] width 187 height 21
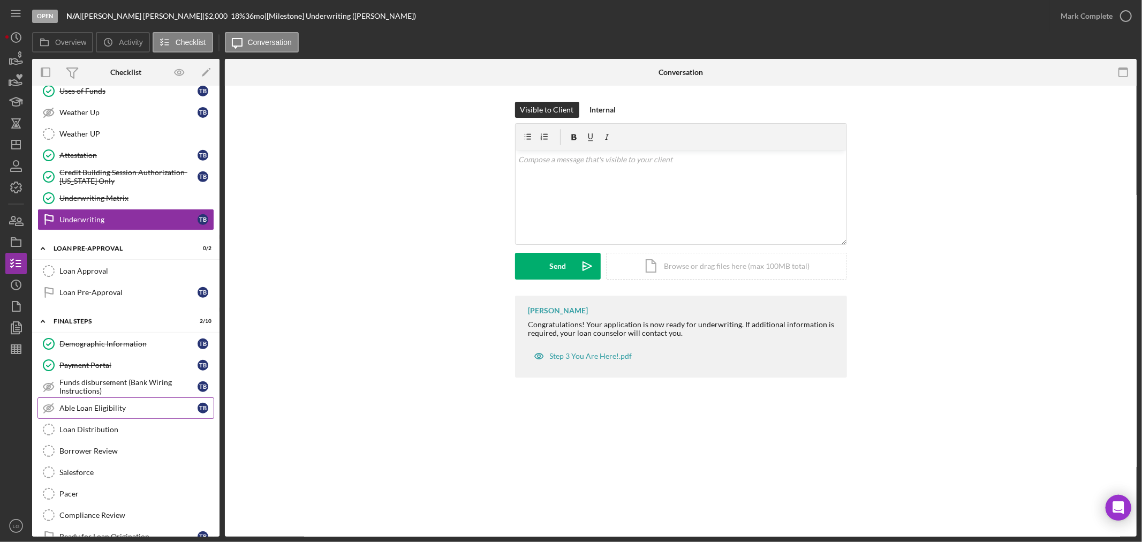
click at [108, 411] on div "Able Loan Eligibility" at bounding box center [128, 408] width 138 height 9
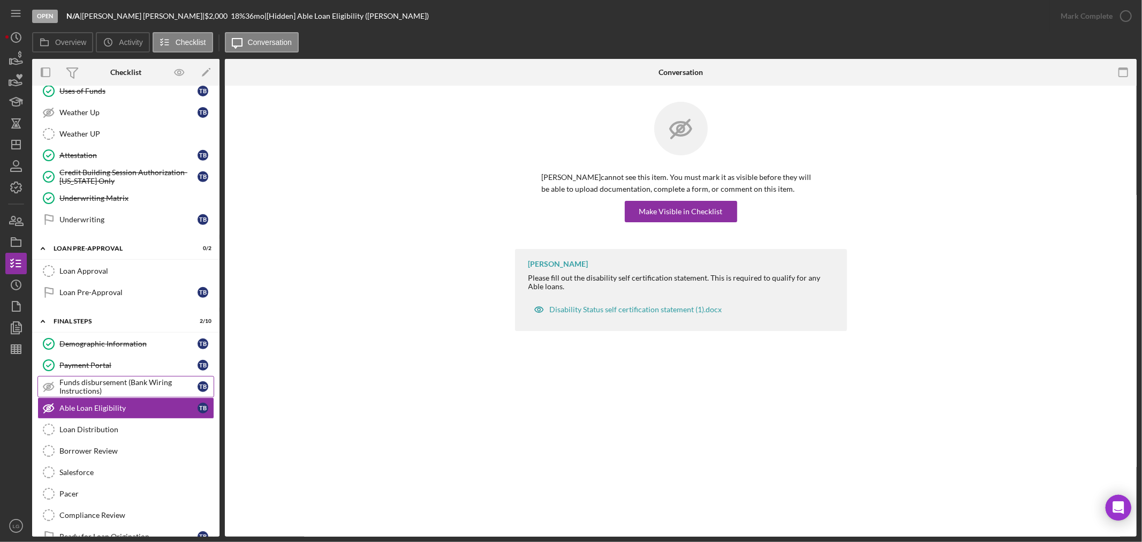
click at [136, 392] on div "Funds disbursement (Bank Wiring Instructions)" at bounding box center [128, 386] width 138 height 17
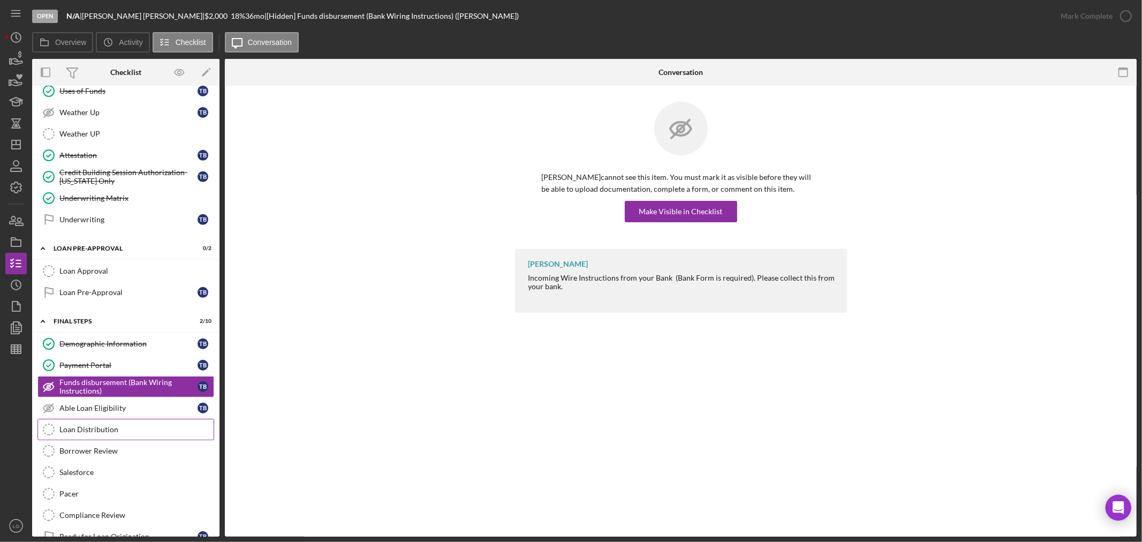
click at [122, 430] on div "Loan Distribution" at bounding box center [136, 429] width 154 height 9
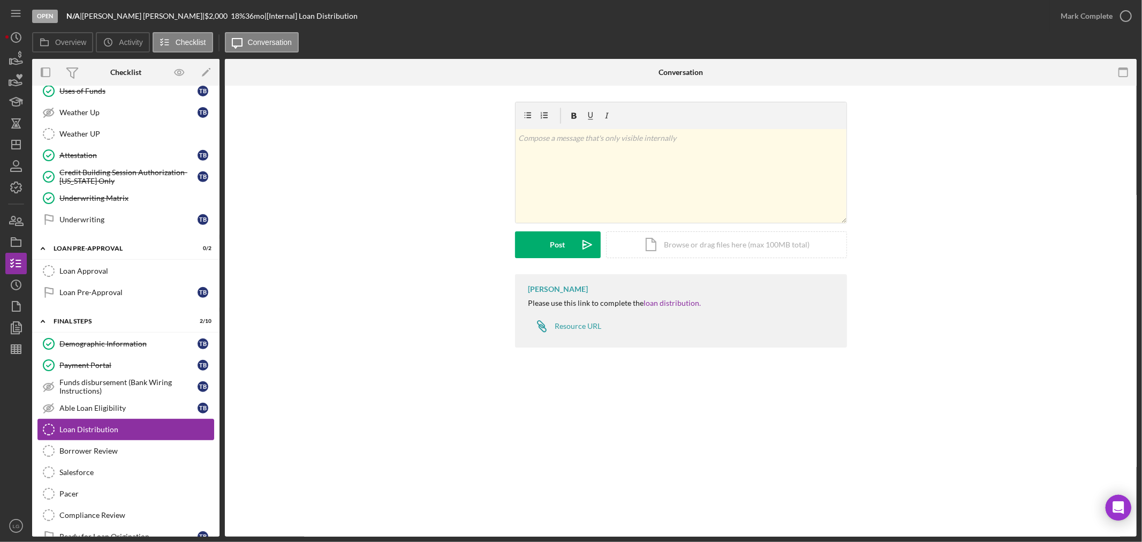
click at [119, 440] on link "Loan Distribution Loan Distribution" at bounding box center [125, 429] width 177 height 21
click at [119, 451] on div "Borrower Review" at bounding box center [136, 451] width 154 height 9
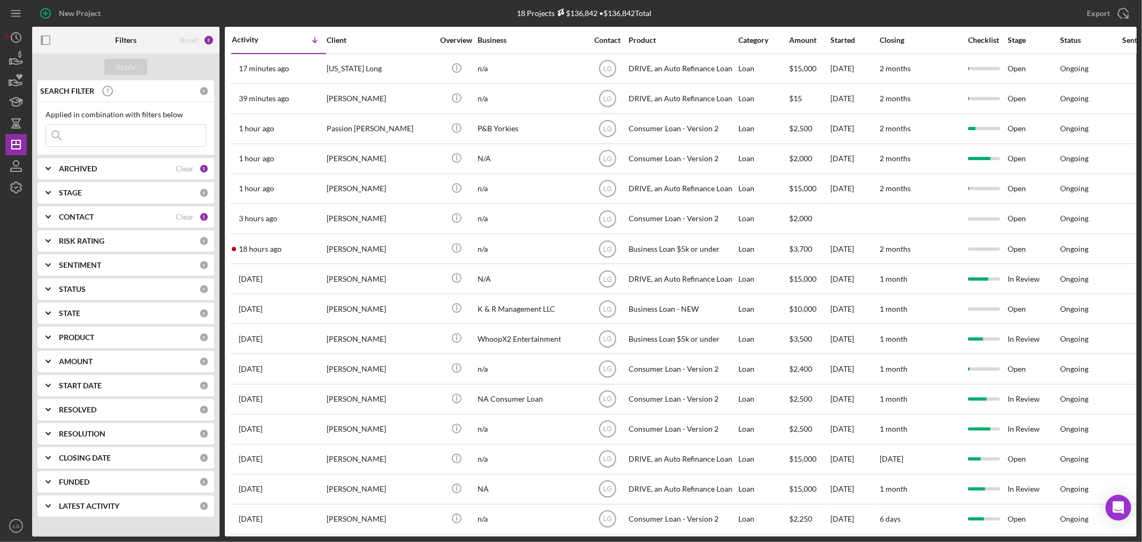
click at [973, 45] on div "Checklist" at bounding box center [984, 40] width 46 height 26
click at [991, 41] on div "Checklist" at bounding box center [984, 40] width 46 height 9
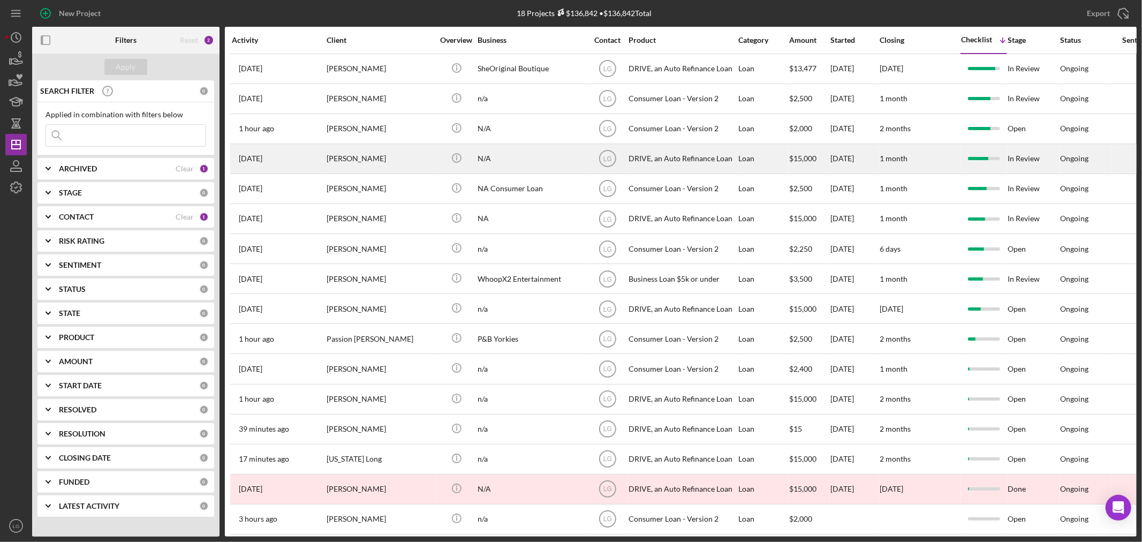
click at [378, 155] on div "[PERSON_NAME]" at bounding box center [380, 159] width 107 height 28
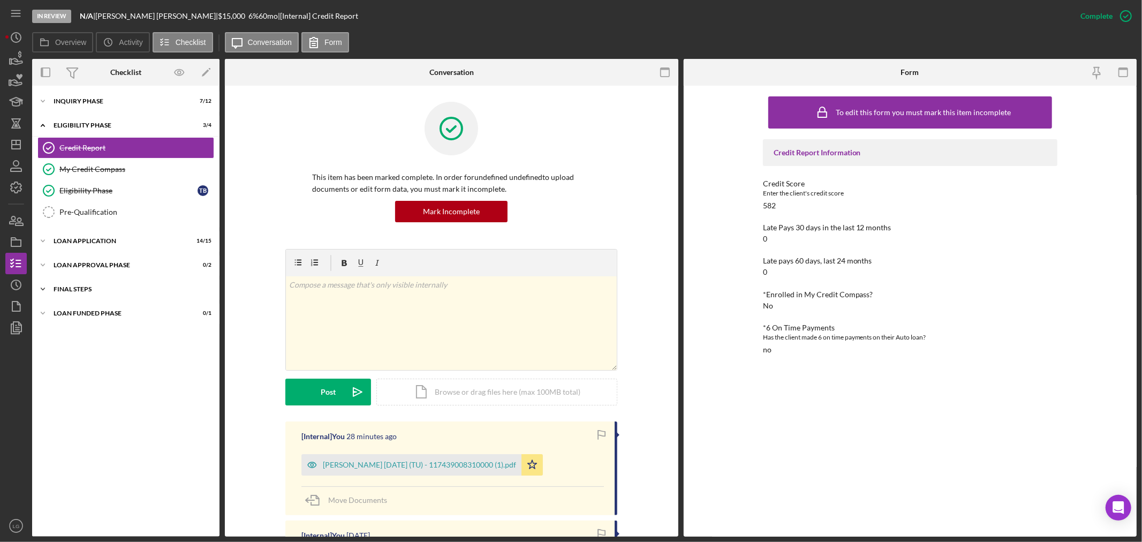
click at [107, 279] on div "Icon/Expander FINAL STEPS 3 / 8" at bounding box center [125, 289] width 187 height 21
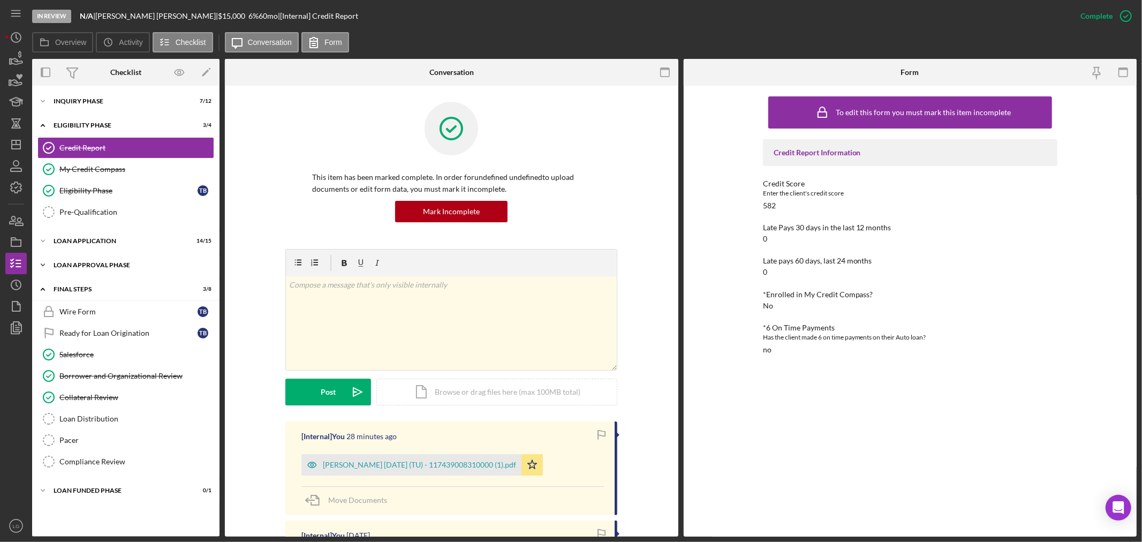
click at [110, 259] on div "Icon/Expander Loan Approval Phase 0 / 2" at bounding box center [125, 264] width 187 height 21
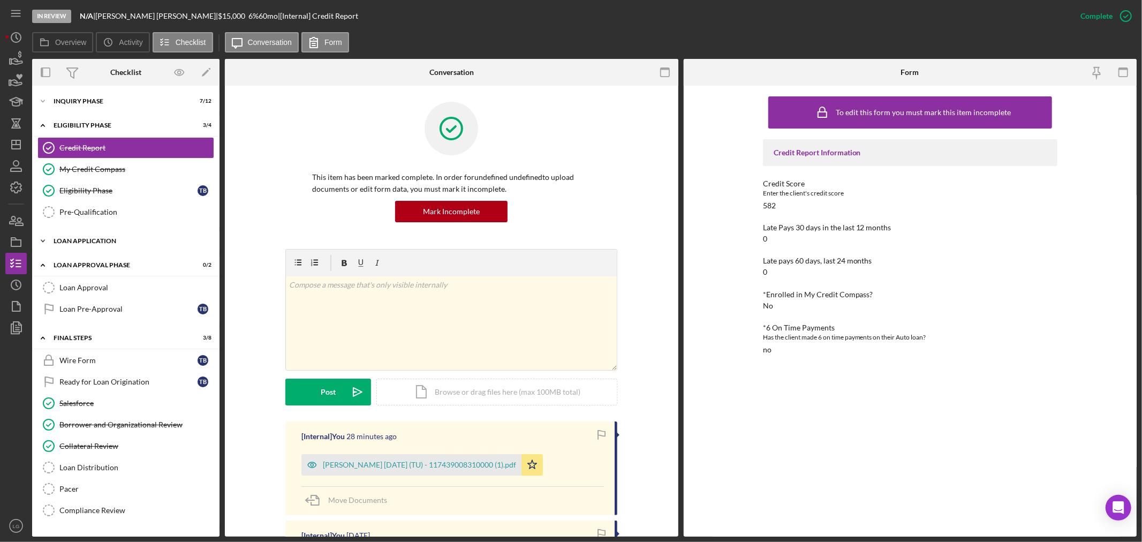
click at [116, 244] on div "Loan Application" at bounding box center [130, 241] width 153 height 6
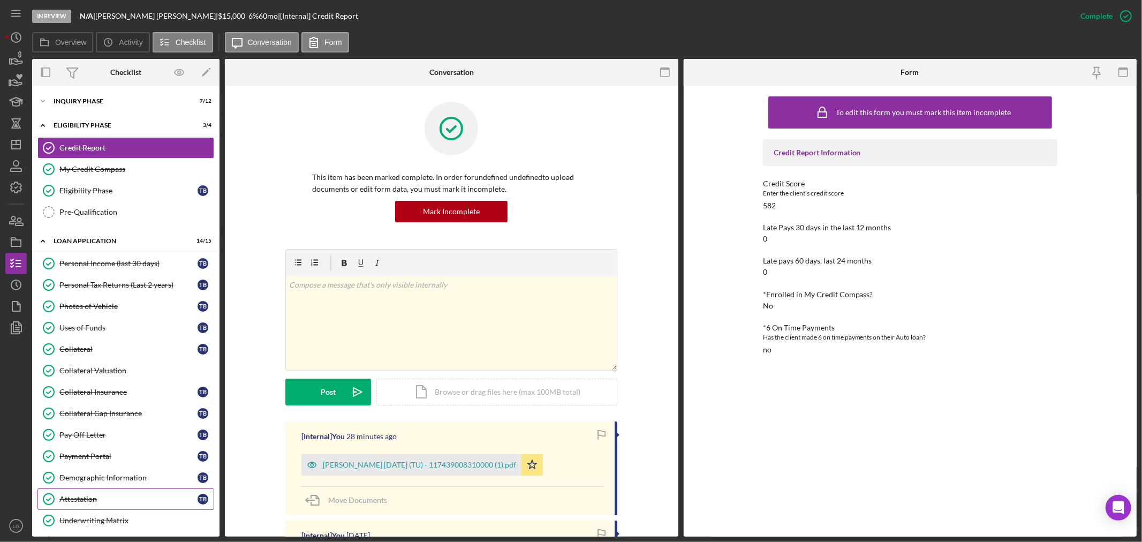
click at [101, 502] on div "Attestation" at bounding box center [128, 499] width 138 height 9
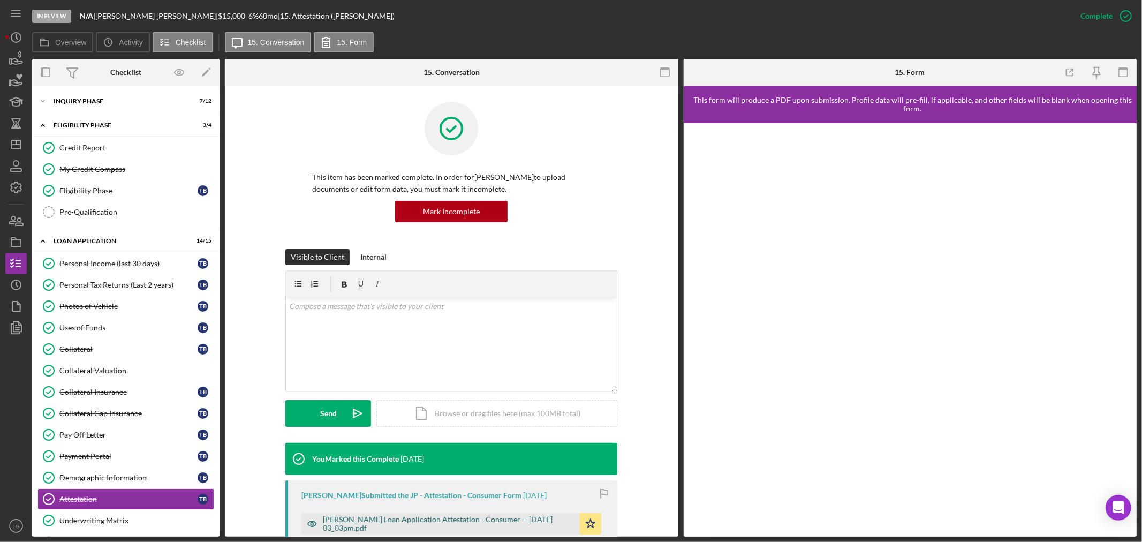
click at [484, 525] on div "Justine Petersen Loan Application Attestation - Consumer -- 2025-09-10 03_03pm.…" at bounding box center [449, 523] width 252 height 17
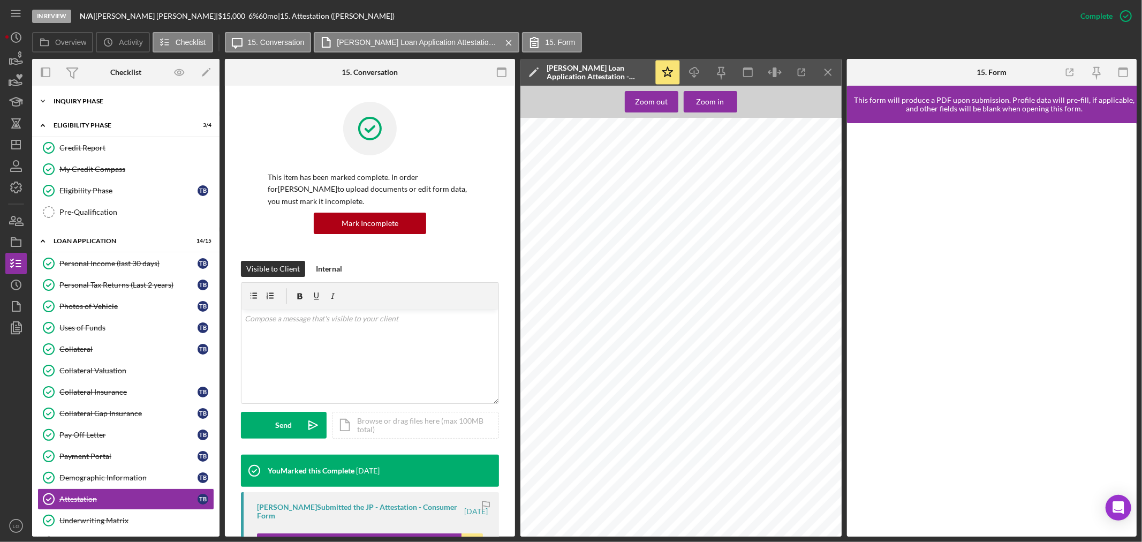
click at [111, 108] on div "Icon/Expander Inquiry Phase 7 / 12" at bounding box center [125, 101] width 187 height 21
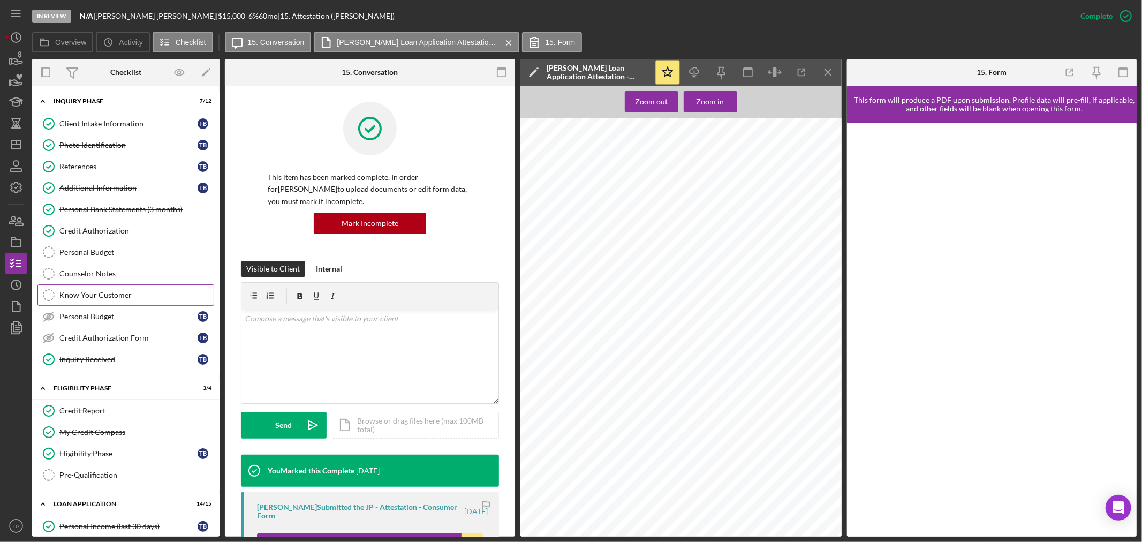
click at [123, 297] on div "Know Your Customer" at bounding box center [136, 295] width 154 height 9
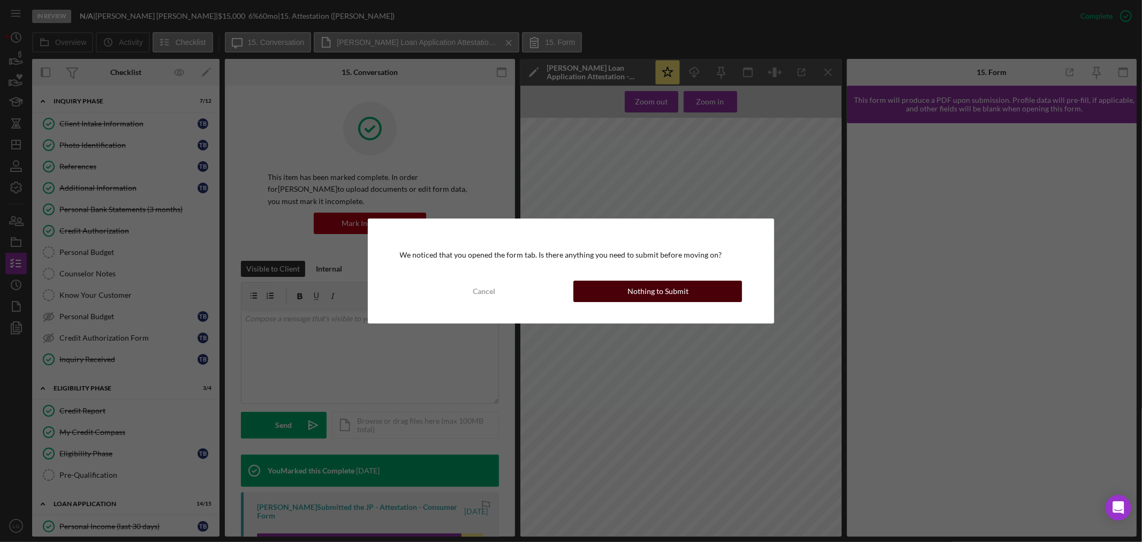
click at [712, 295] on button "Nothing to Submit" at bounding box center [658, 291] width 169 height 21
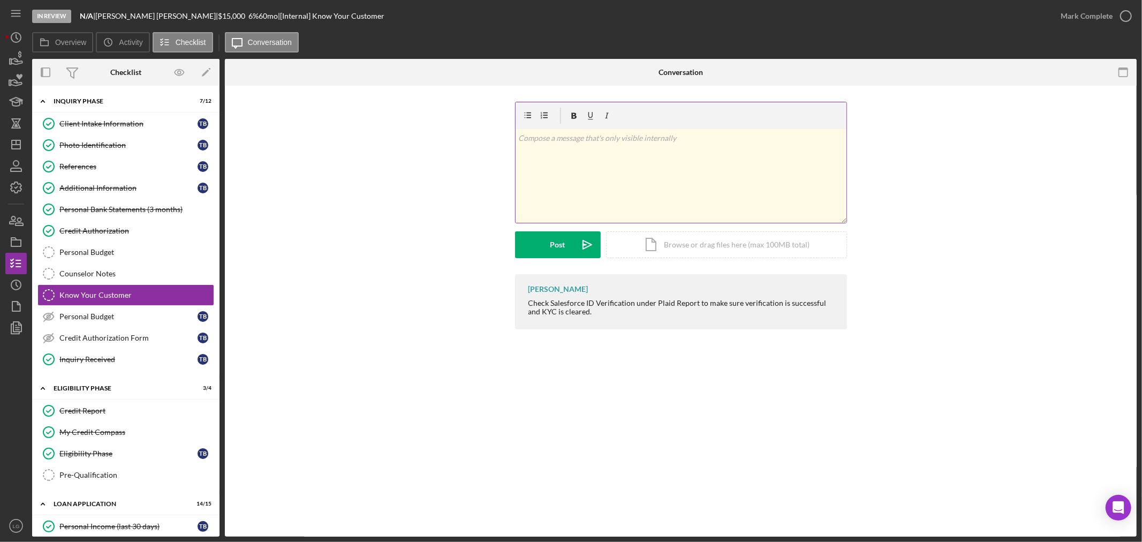
click at [617, 210] on div "v Color teal Color pink Remove color Add row above Add row below Add column bef…" at bounding box center [681, 176] width 331 height 94
click at [561, 244] on div "Post" at bounding box center [558, 244] width 15 height 27
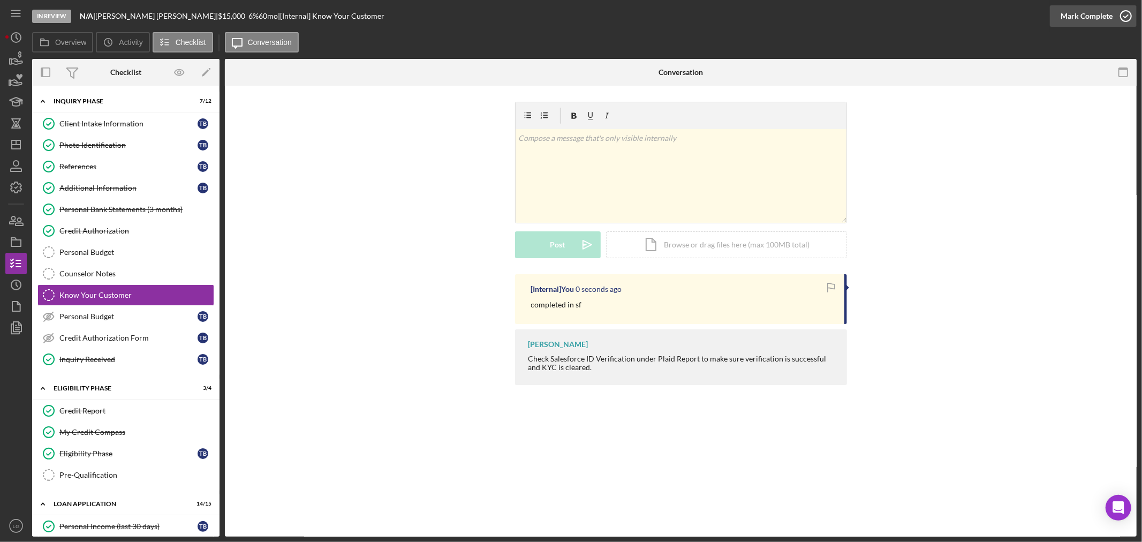
click at [1090, 17] on div "Mark Complete" at bounding box center [1087, 15] width 52 height 21
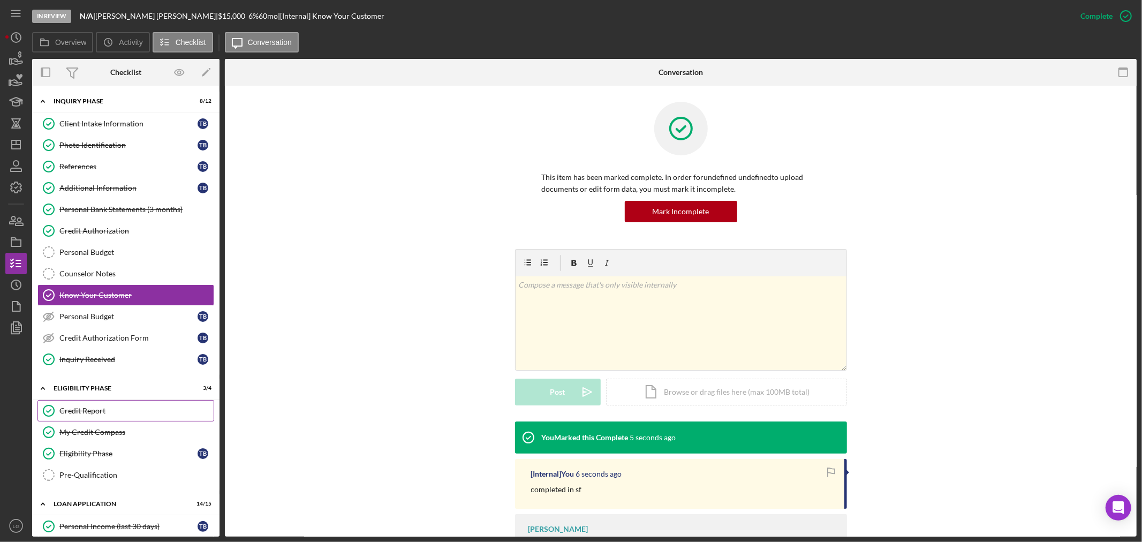
click at [101, 415] on div "Credit Report" at bounding box center [136, 411] width 154 height 9
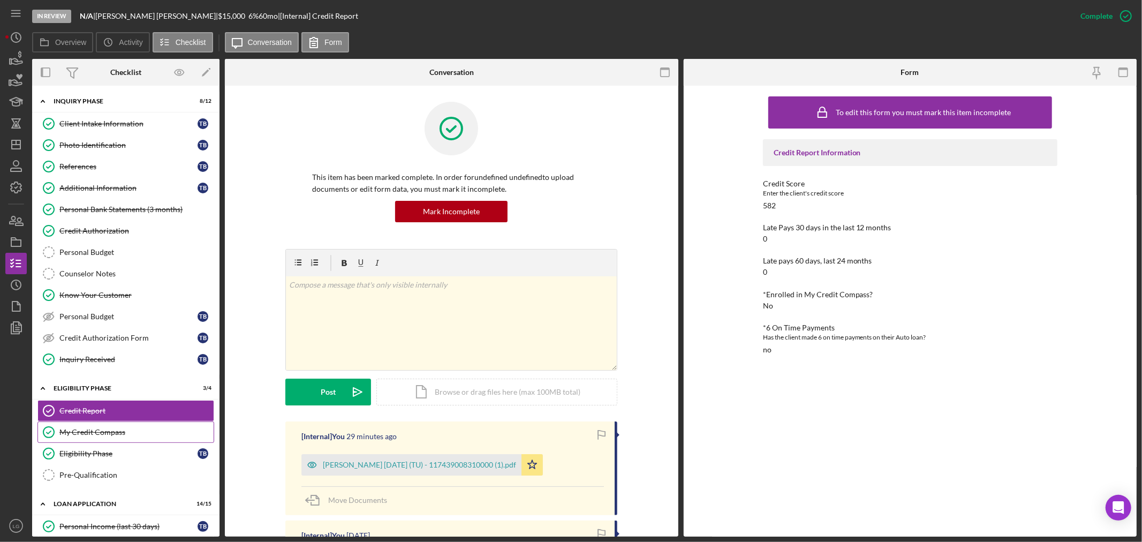
click at [103, 435] on div "My Credit Compass" at bounding box center [136, 432] width 154 height 9
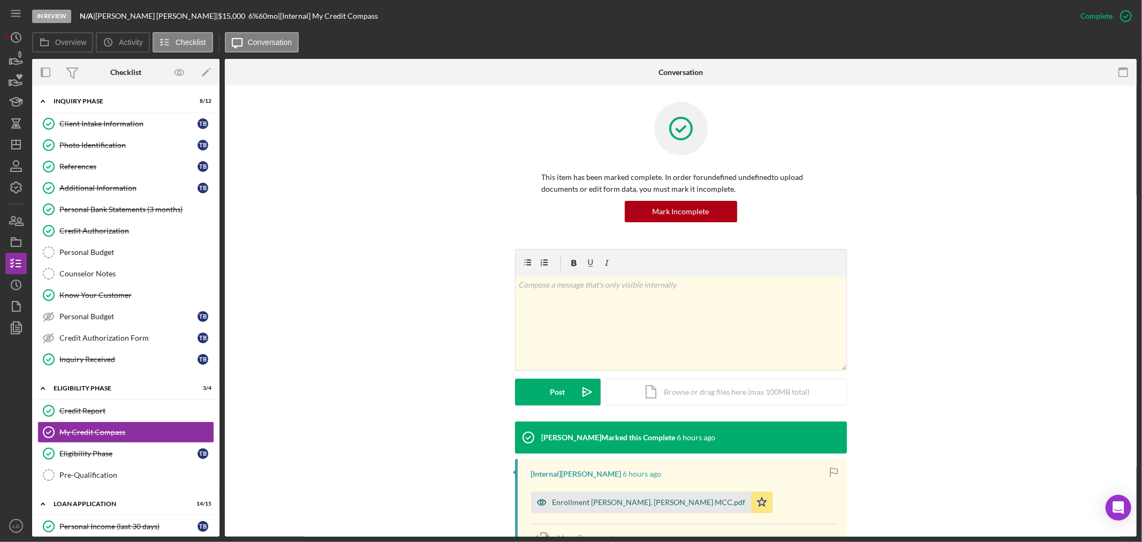
click at [627, 509] on div "Enrollment [PERSON_NAME]. [PERSON_NAME] MCC.pdf" at bounding box center [641, 502] width 220 height 21
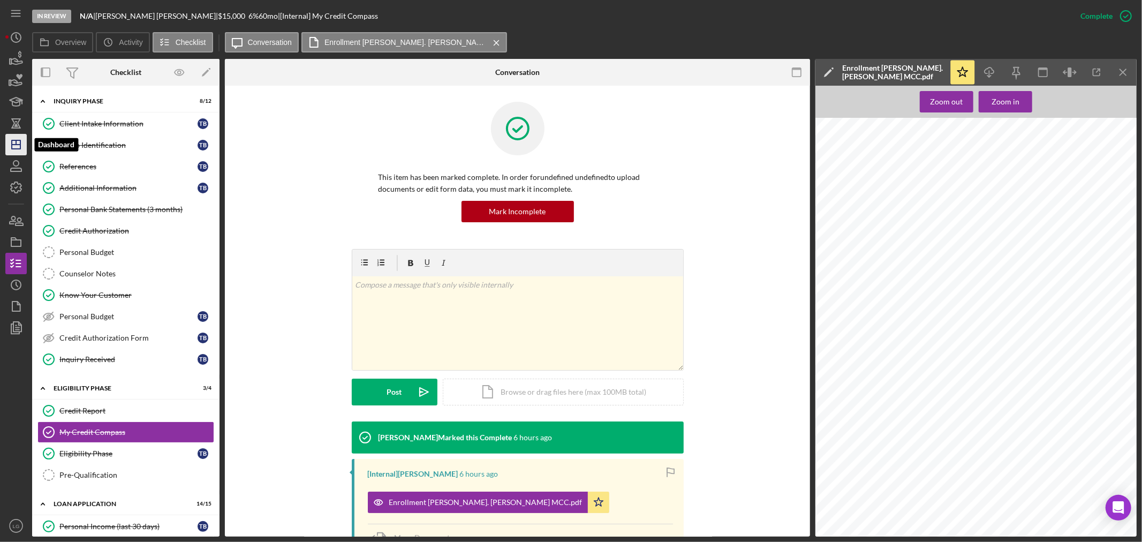
click at [21, 144] on icon "Icon/Dashboard" at bounding box center [16, 144] width 27 height 27
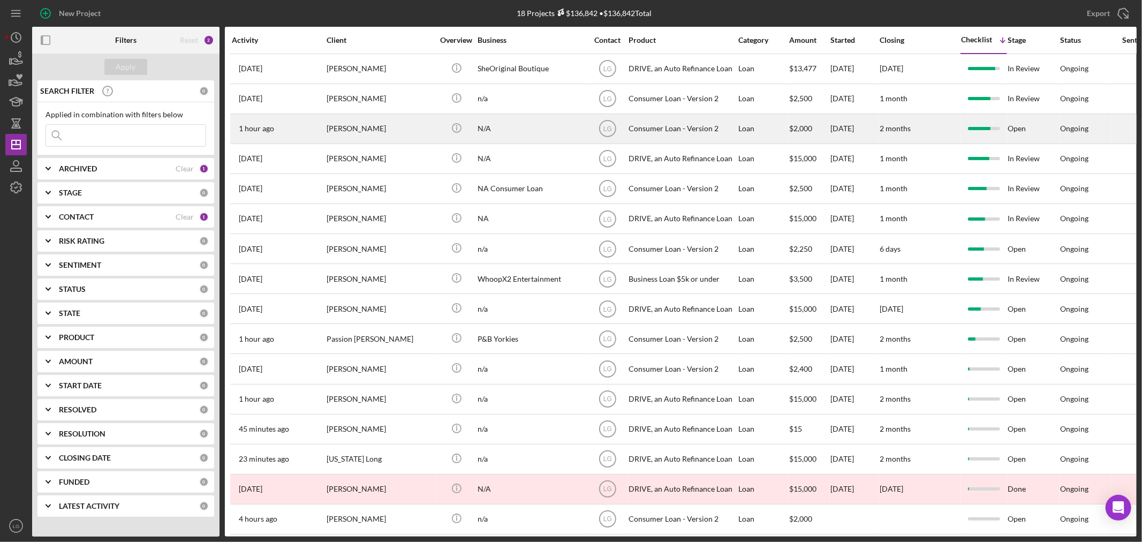
click at [291, 140] on div "1 hour ago Tammy Braden" at bounding box center [279, 129] width 94 height 28
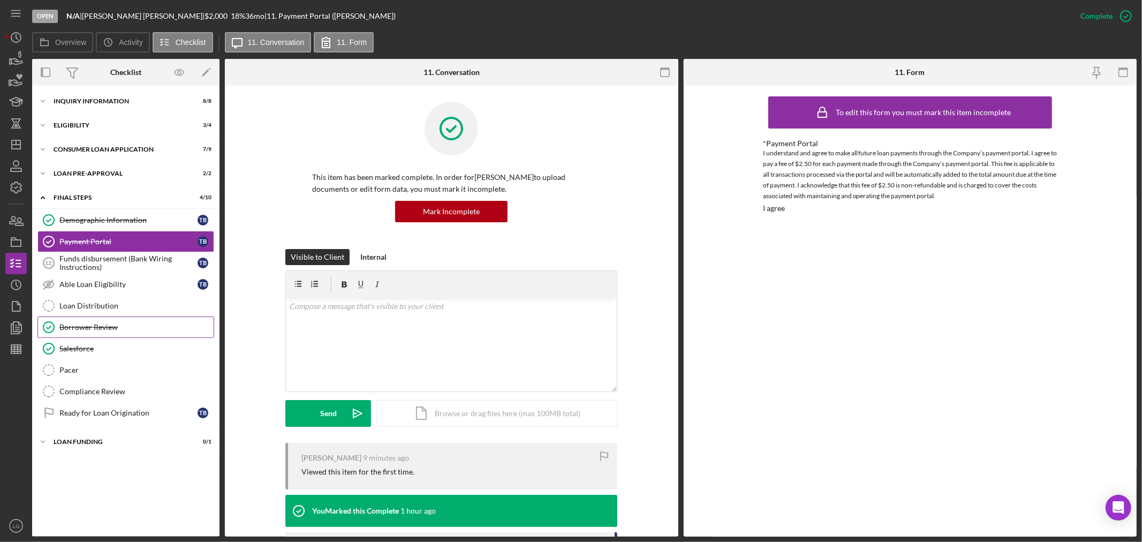
click at [113, 322] on link "Borrower Review Borrower Review" at bounding box center [125, 327] width 177 height 21
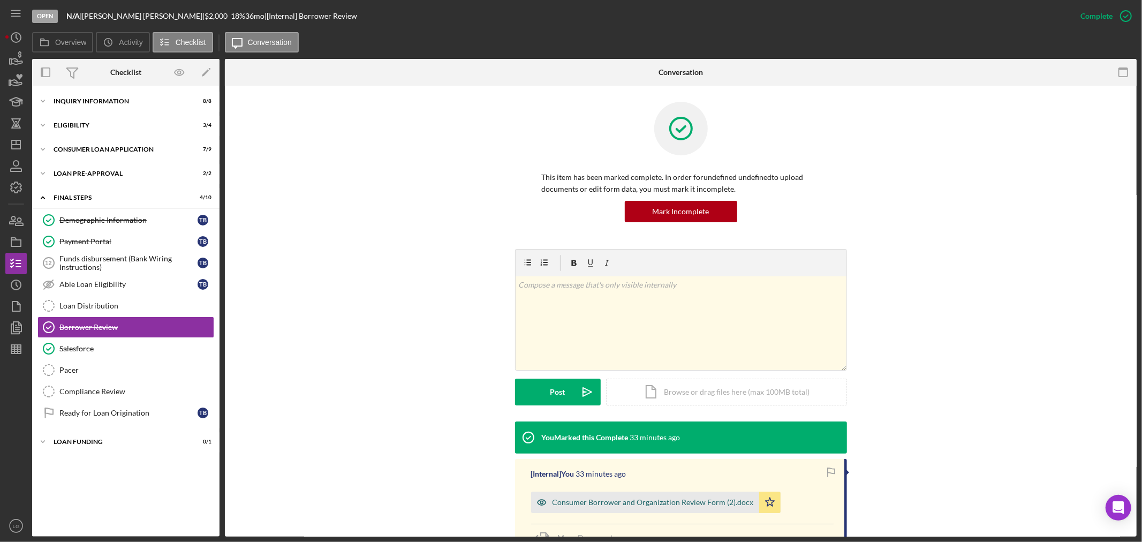
click at [602, 502] on div "Consumer Borrower and Organization Review Form (2).docx" at bounding box center [653, 502] width 201 height 9
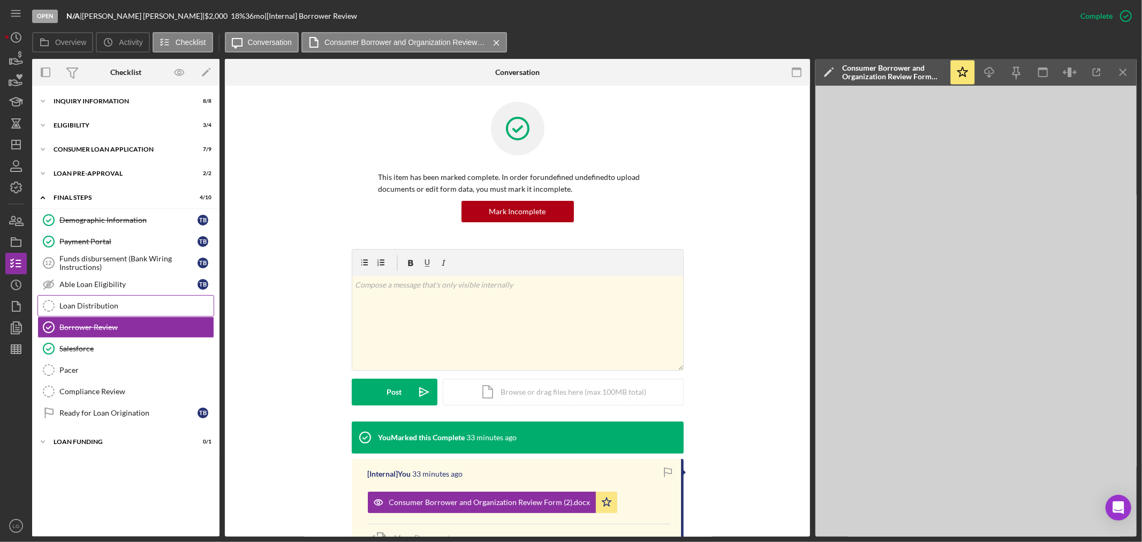
click at [127, 313] on link "Loan Distribution Loan Distribution" at bounding box center [125, 305] width 177 height 21
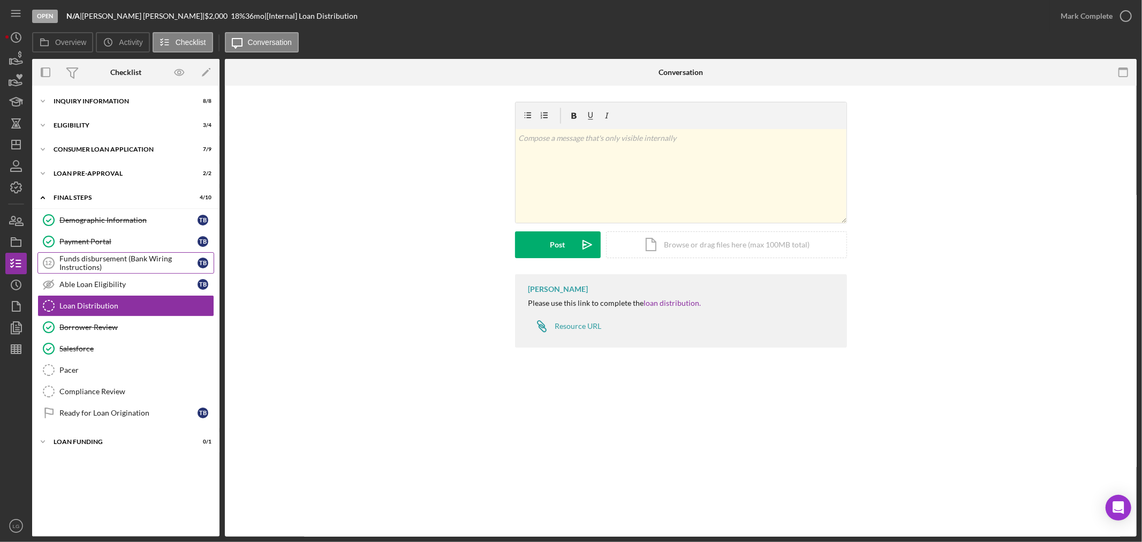
click at [138, 255] on div "Funds disbursement (Bank Wiring Instructions)" at bounding box center [128, 262] width 138 height 17
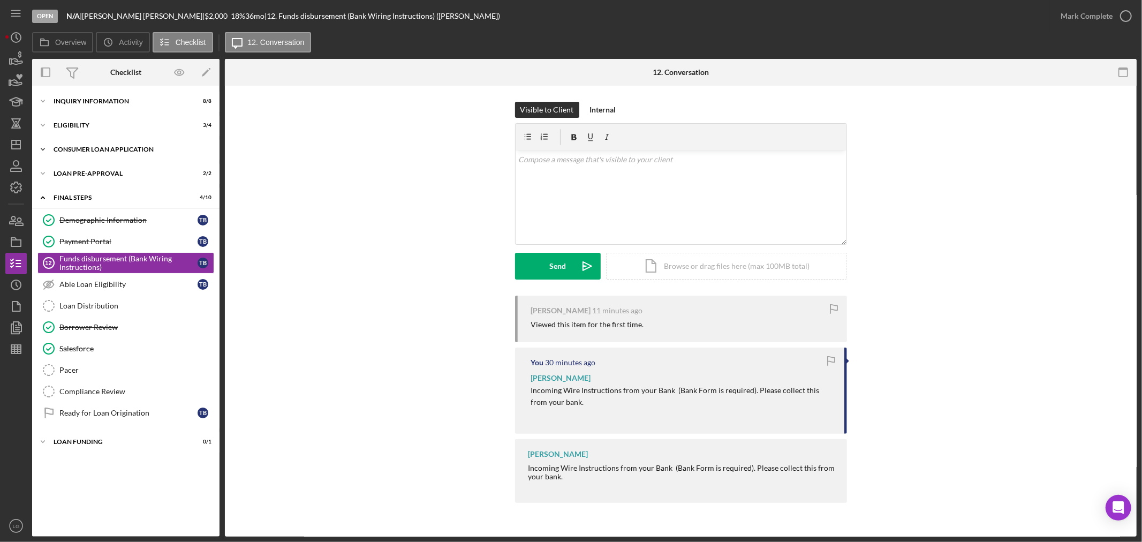
click at [119, 152] on div "Consumer Loan Application" at bounding box center [130, 149] width 153 height 6
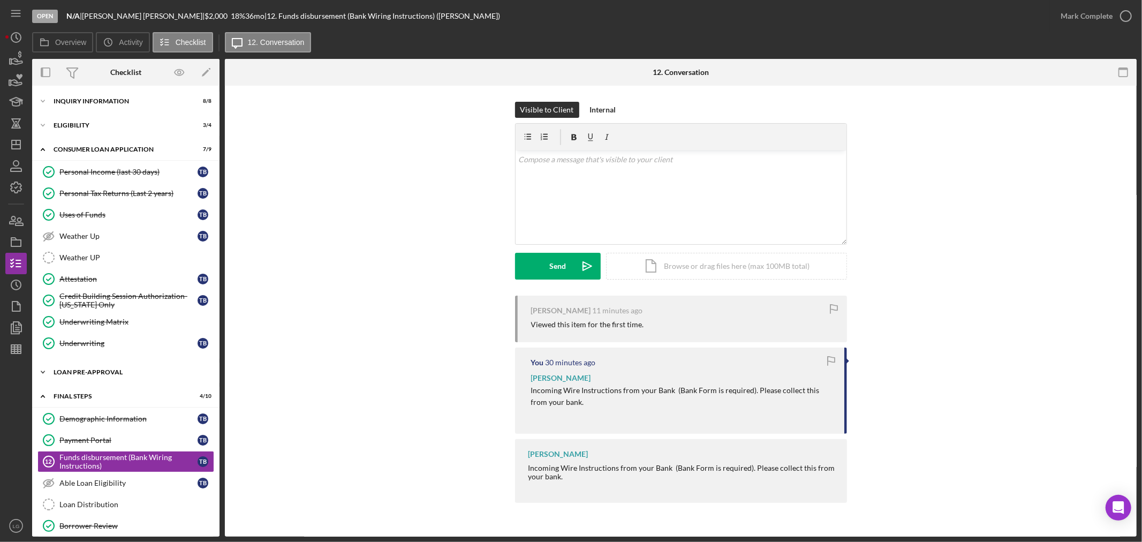
click at [145, 378] on div "Icon/Expander Loan Pre-Approval 2 / 2" at bounding box center [125, 372] width 187 height 21
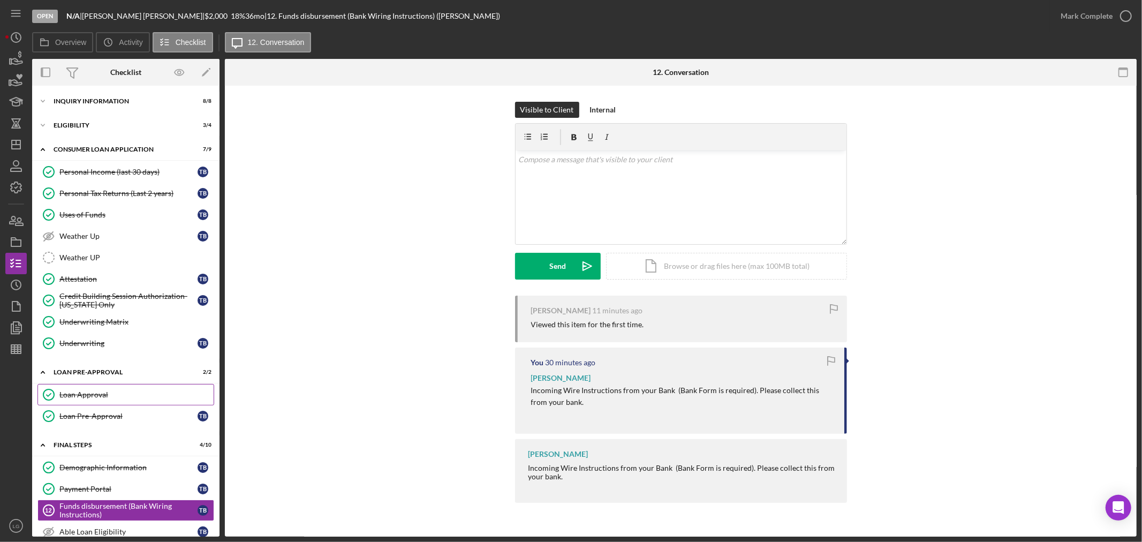
click at [136, 394] on div "Loan Approval" at bounding box center [136, 394] width 154 height 9
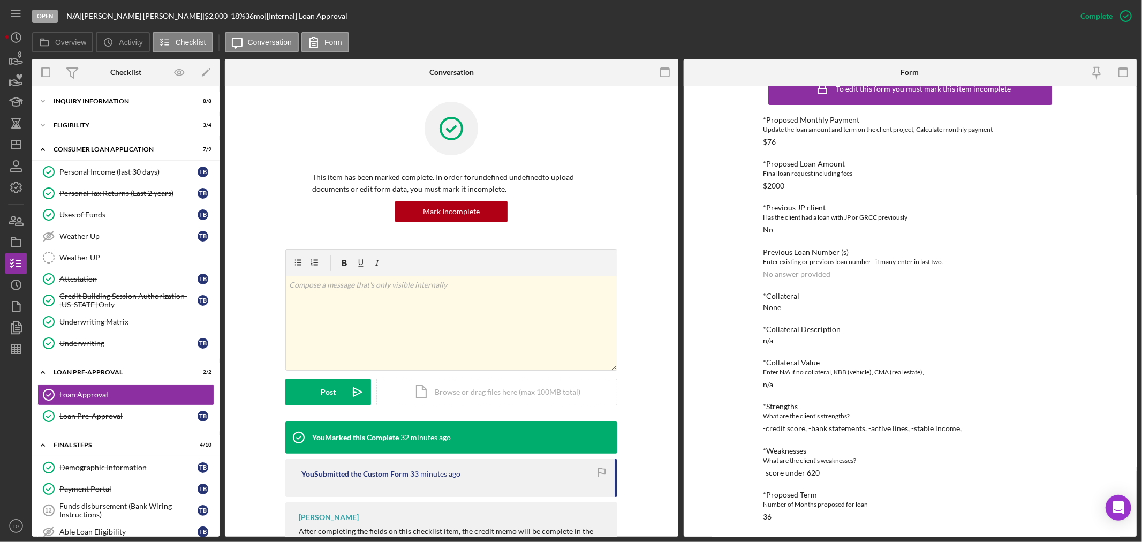
scroll to position [138, 0]
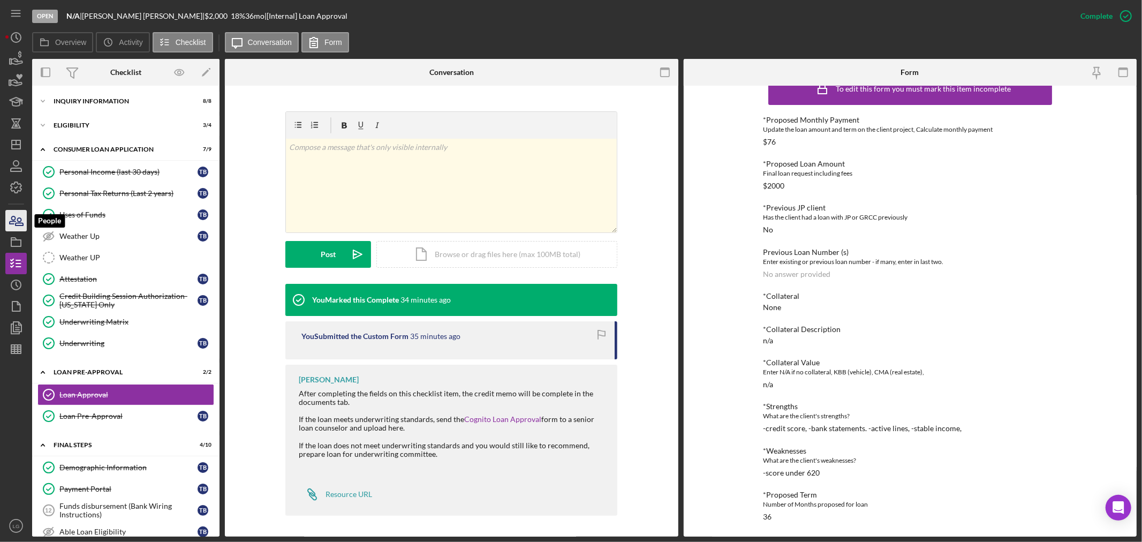
click at [25, 220] on icon "button" at bounding box center [16, 220] width 27 height 27
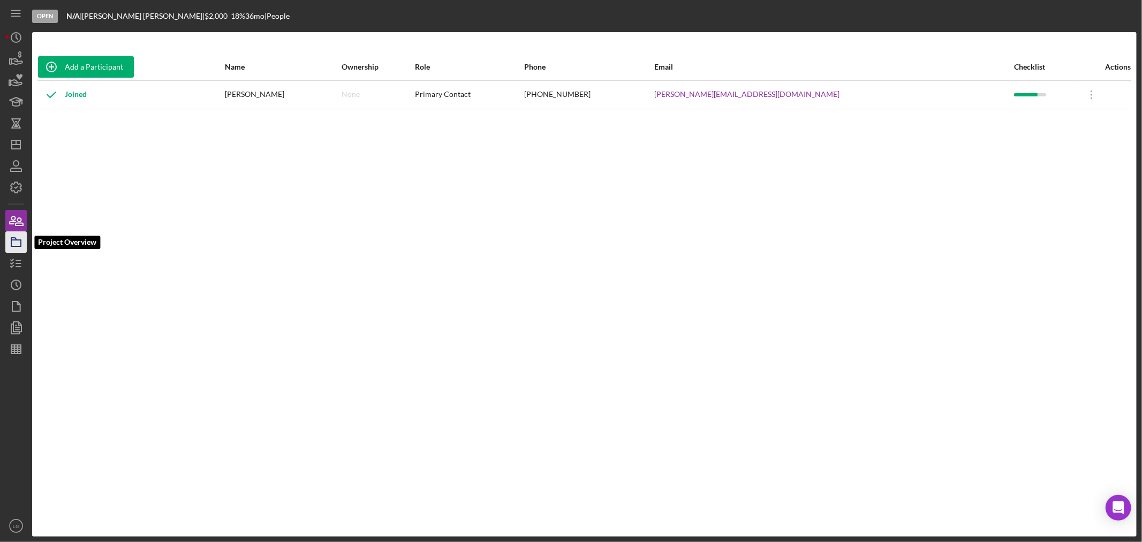
click at [16, 240] on polygon "button" at bounding box center [13, 239] width 5 height 2
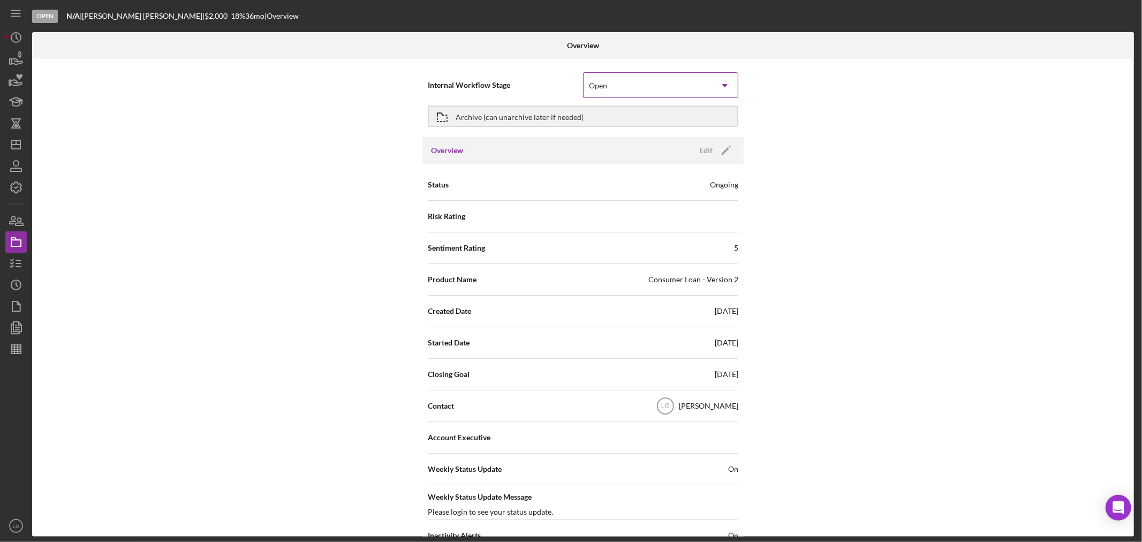
click at [695, 87] on div "Open" at bounding box center [648, 85] width 129 height 25
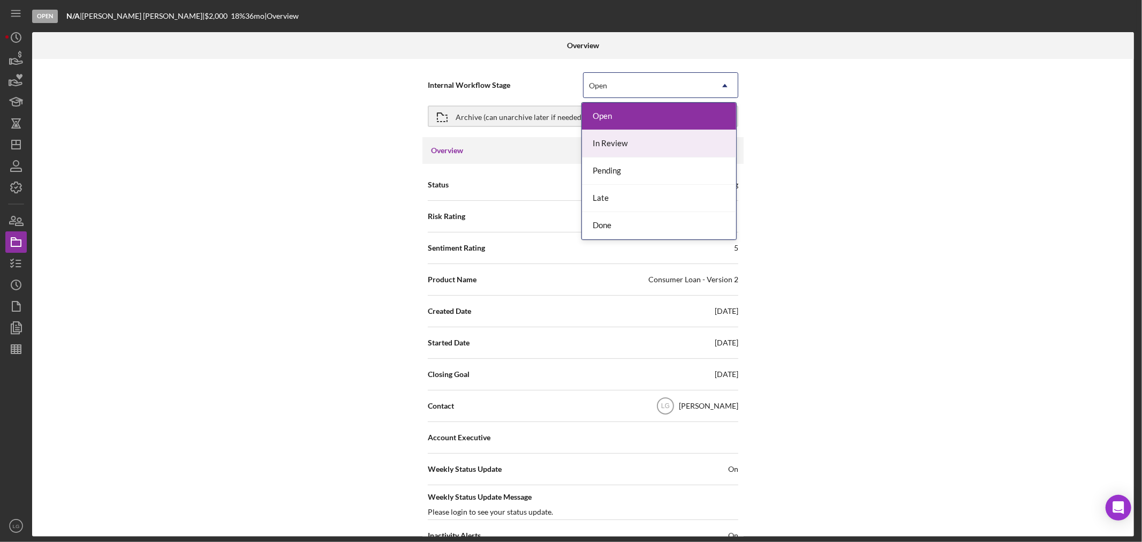
click at [597, 141] on div "In Review" at bounding box center [659, 143] width 154 height 27
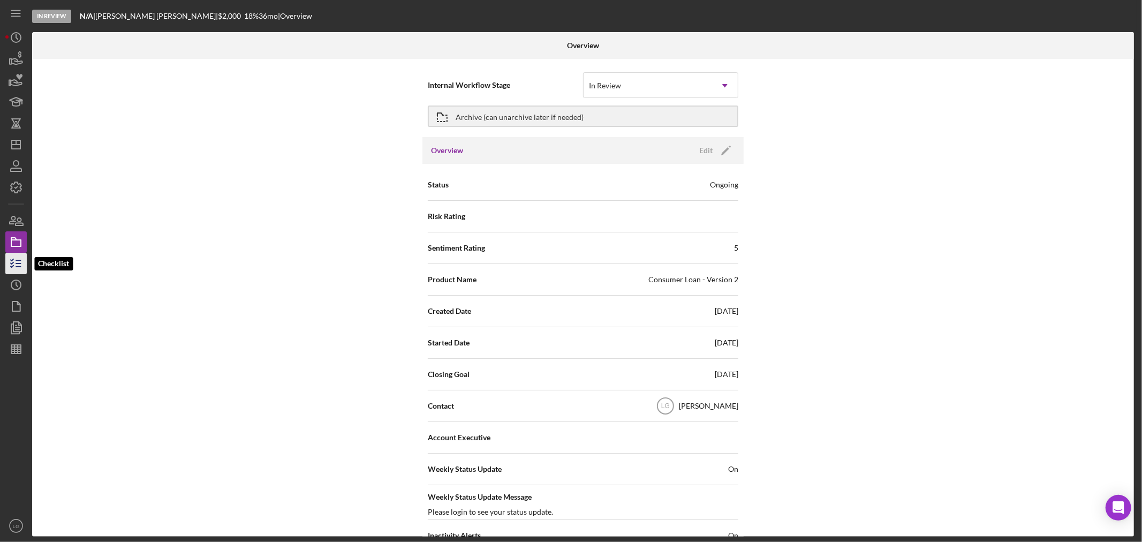
click at [9, 270] on icon "button" at bounding box center [16, 263] width 27 height 27
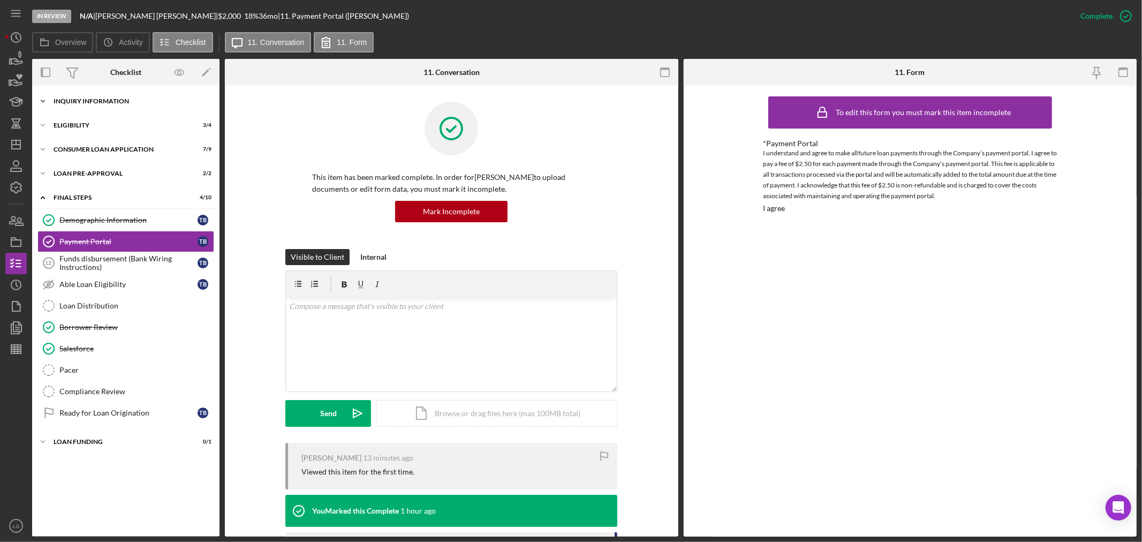
click at [113, 108] on div "Icon/Expander Inquiry Information 8 / 8" at bounding box center [125, 101] width 187 height 21
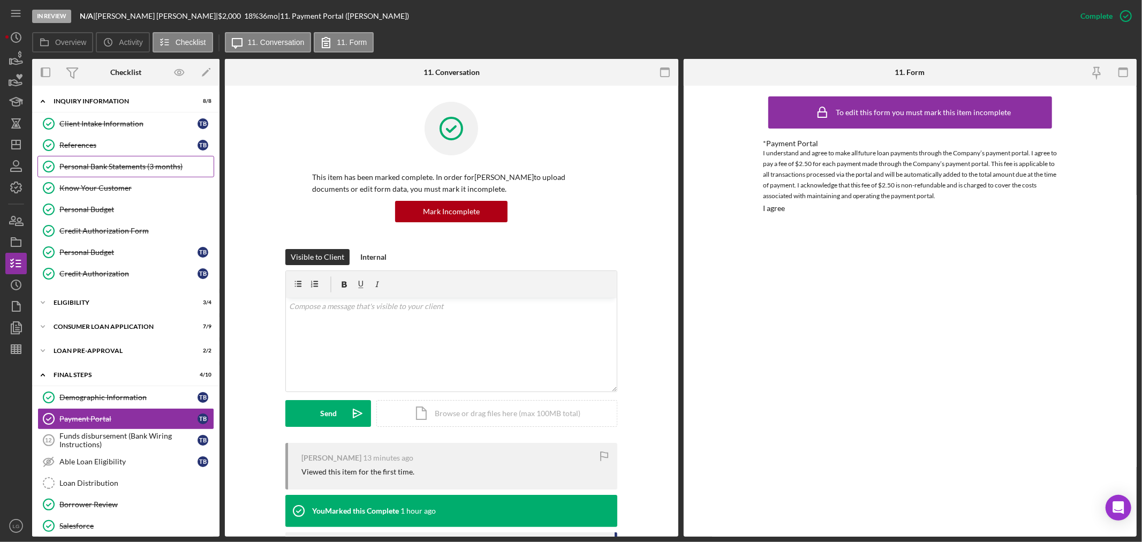
click at [119, 168] on div "Personal Bank Statements (3 months)" at bounding box center [136, 166] width 154 height 9
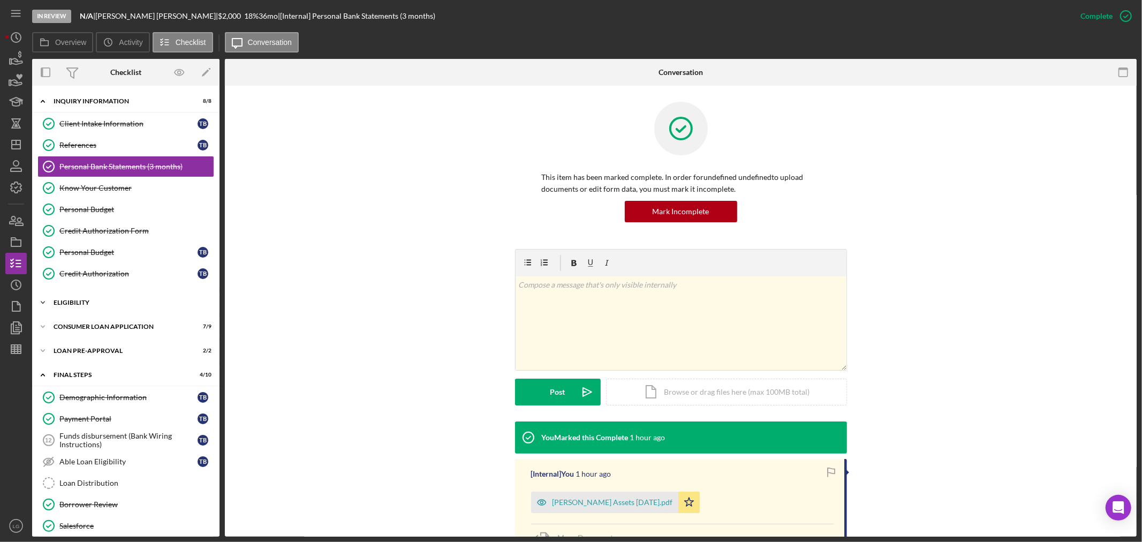
click at [142, 296] on div "Icon/Expander Eligibility 3 / 4" at bounding box center [125, 302] width 187 height 21
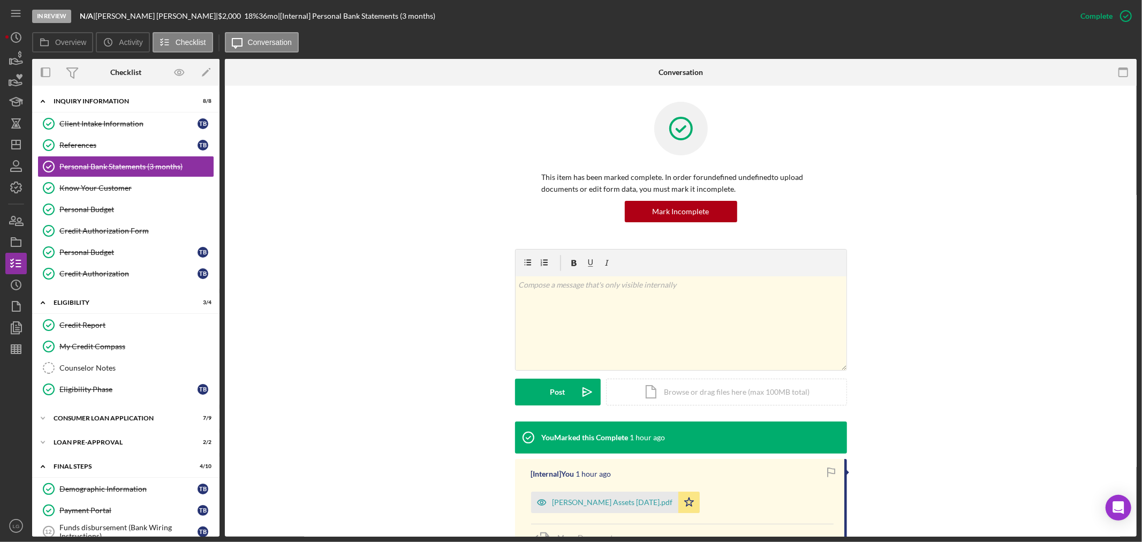
click at [140, 409] on div "Icon/Expander Inquiry Information 8 / 8 Client Intake Information Client Intake…" at bounding box center [125, 406] width 187 height 631
click at [133, 420] on div "Consumer Loan Application" at bounding box center [130, 418] width 153 height 6
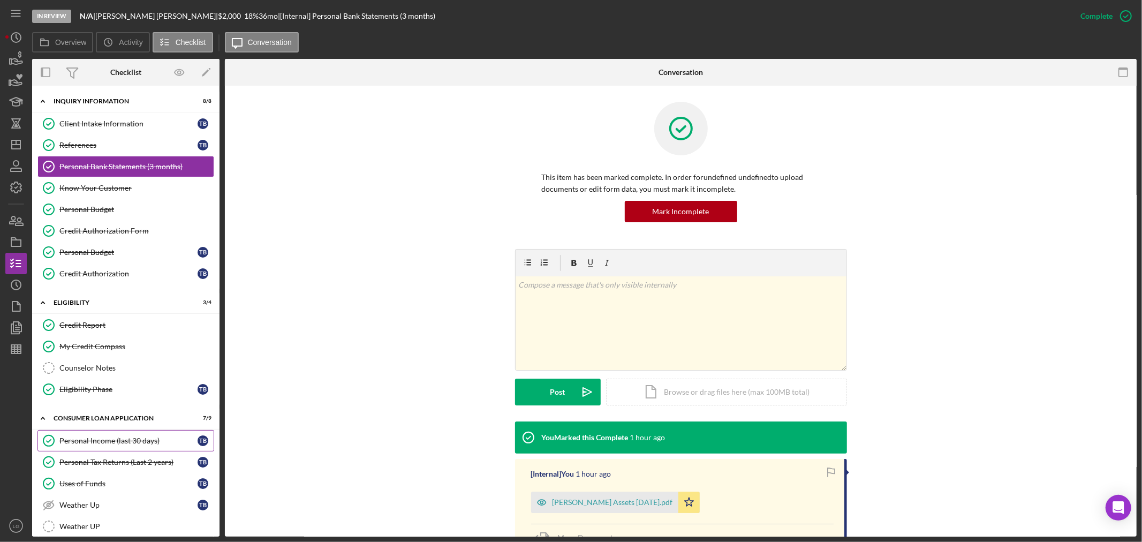
click at [140, 451] on link "Personal Income (last 30 days) Personal Income (last 30 days) T B" at bounding box center [125, 440] width 177 height 21
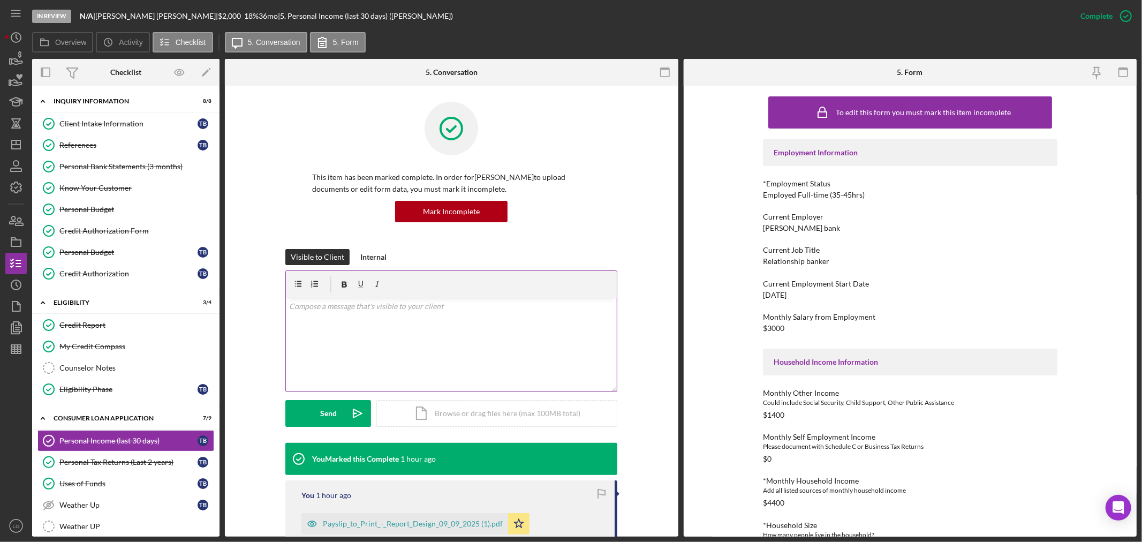
scroll to position [178, 0]
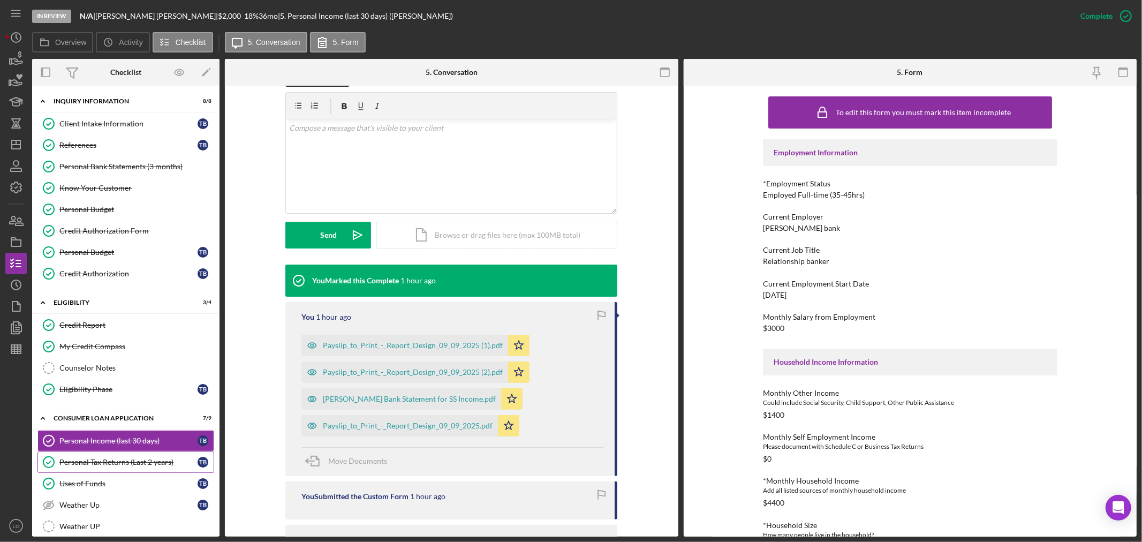
click at [106, 464] on div "Personal Tax Returns (Last 2 years)" at bounding box center [128, 462] width 138 height 9
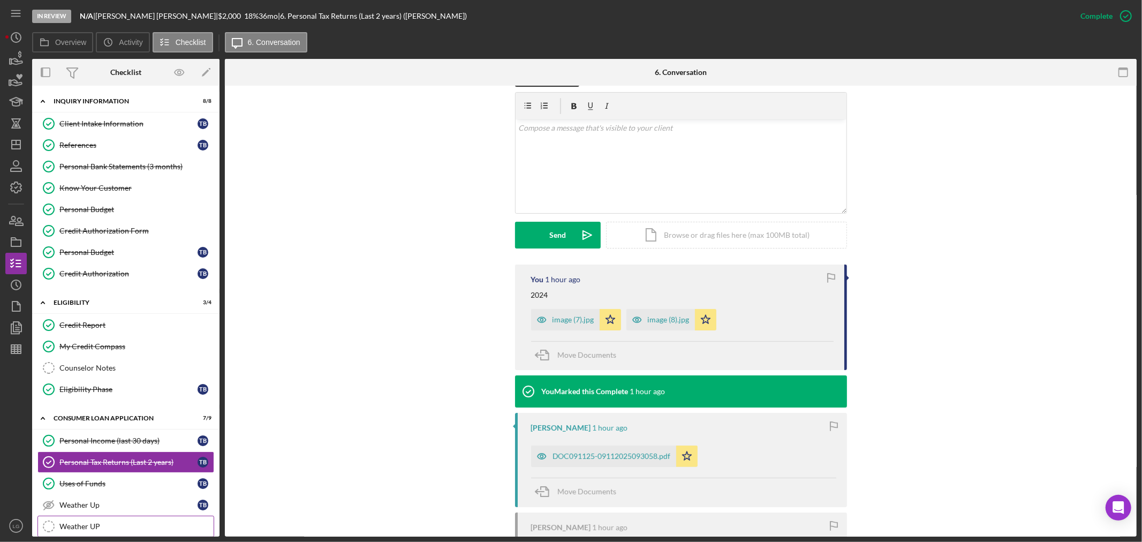
scroll to position [119, 0]
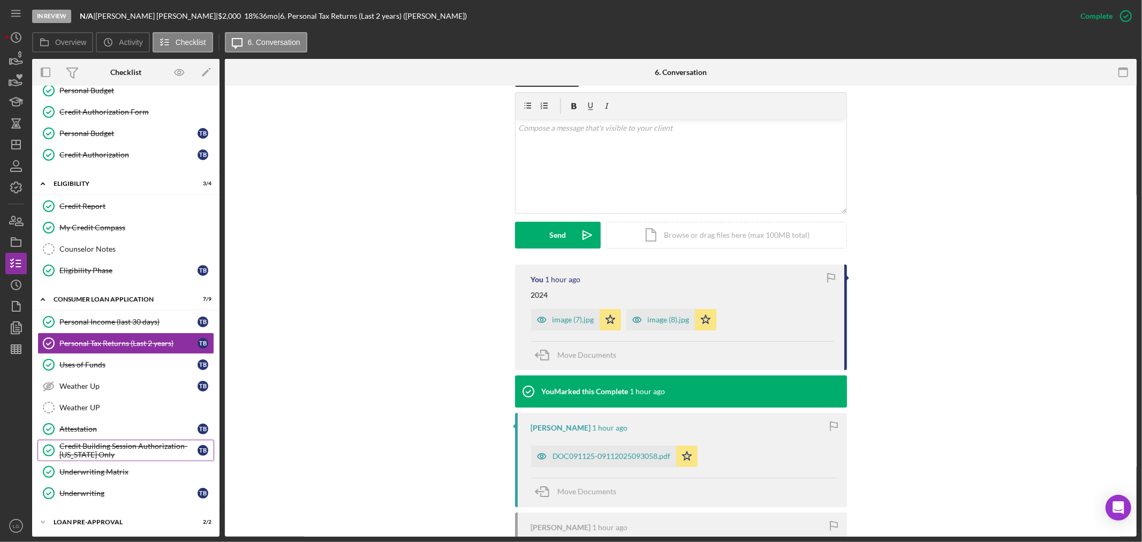
click at [120, 442] on link "Credit Building Session Authorization- [US_STATE] Only Credit Building Session …" at bounding box center [125, 450] width 177 height 21
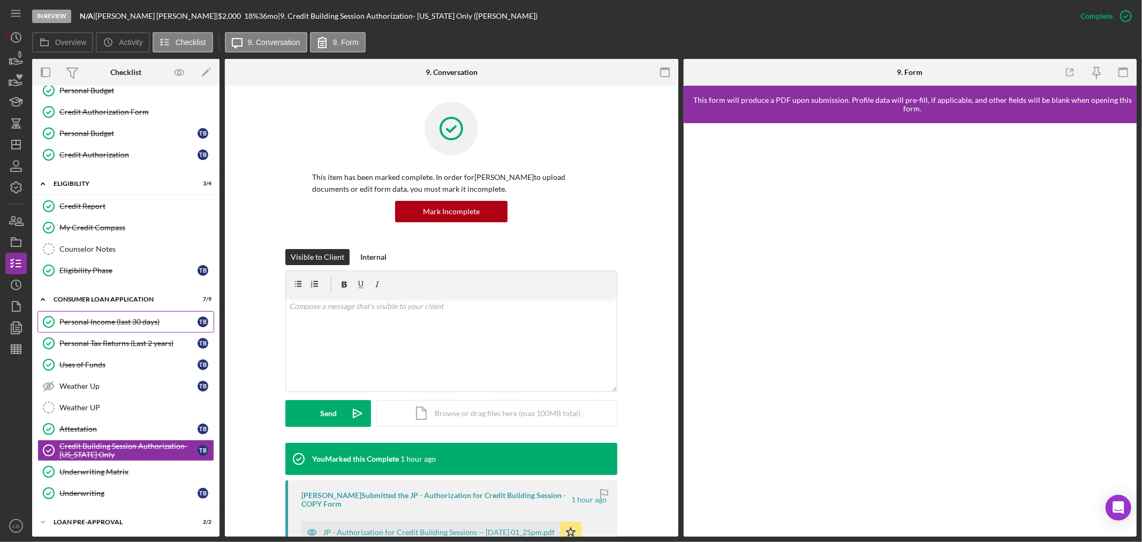
click at [81, 318] on link "Personal Income (last 30 days) Personal Income (last 30 days) T B" at bounding box center [125, 321] width 177 height 21
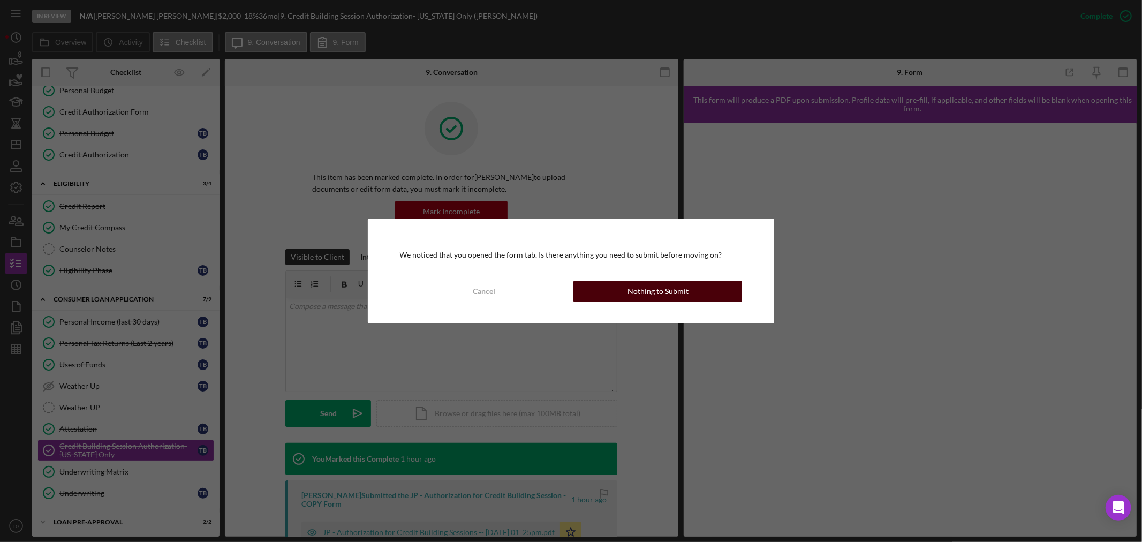
click at [731, 293] on button "Nothing to Submit" at bounding box center [658, 291] width 169 height 21
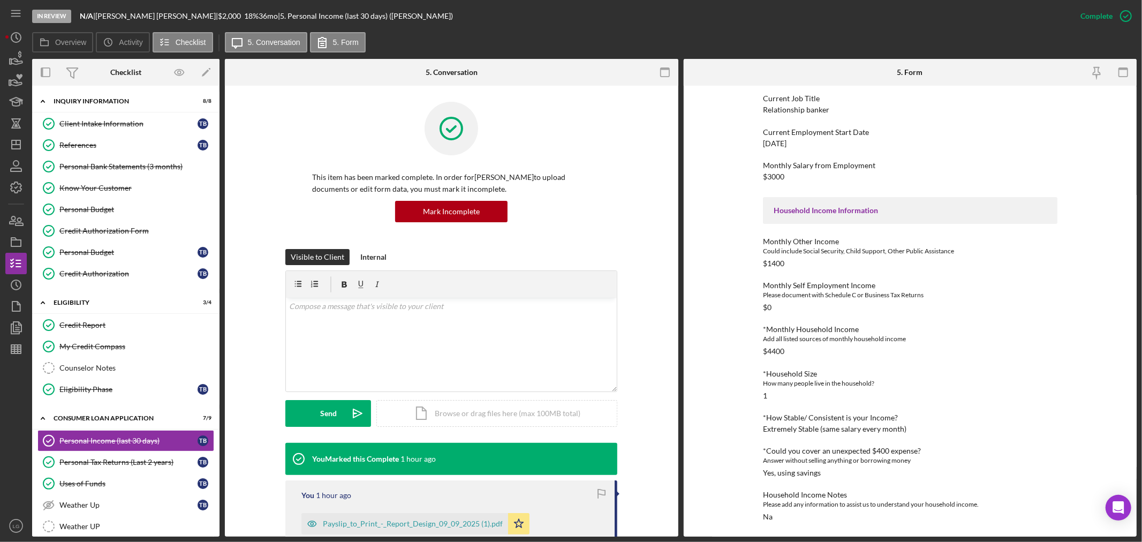
scroll to position [297, 0]
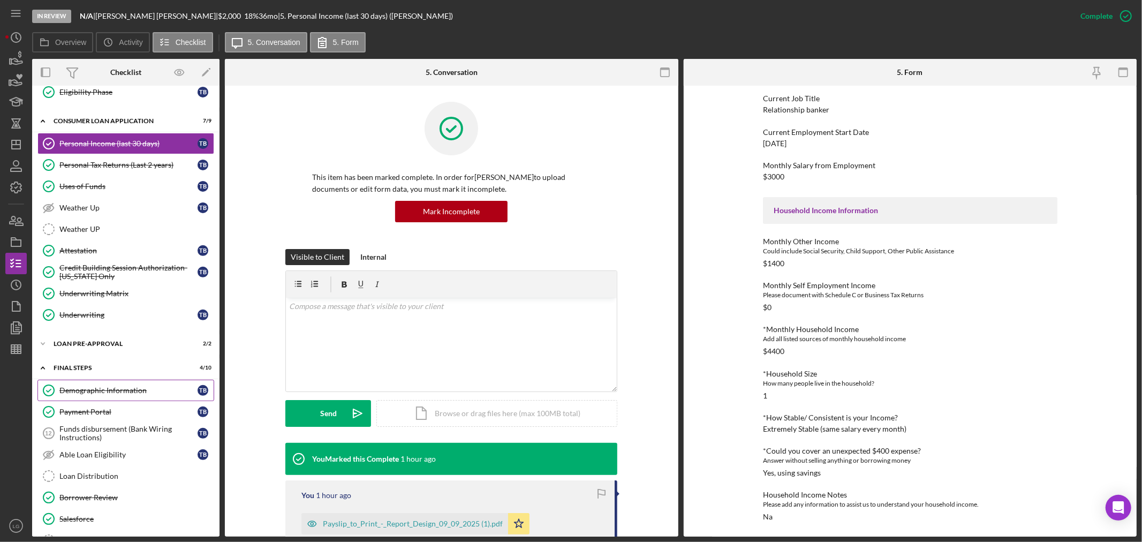
click at [106, 389] on div "Demographic Information" at bounding box center [128, 390] width 138 height 9
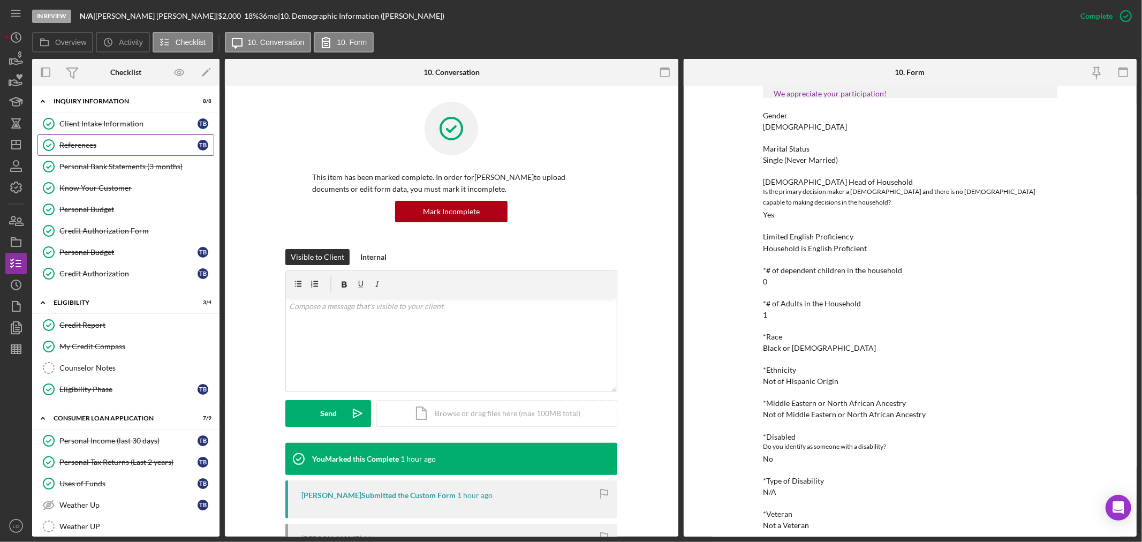
click at [91, 143] on div "References" at bounding box center [128, 145] width 138 height 9
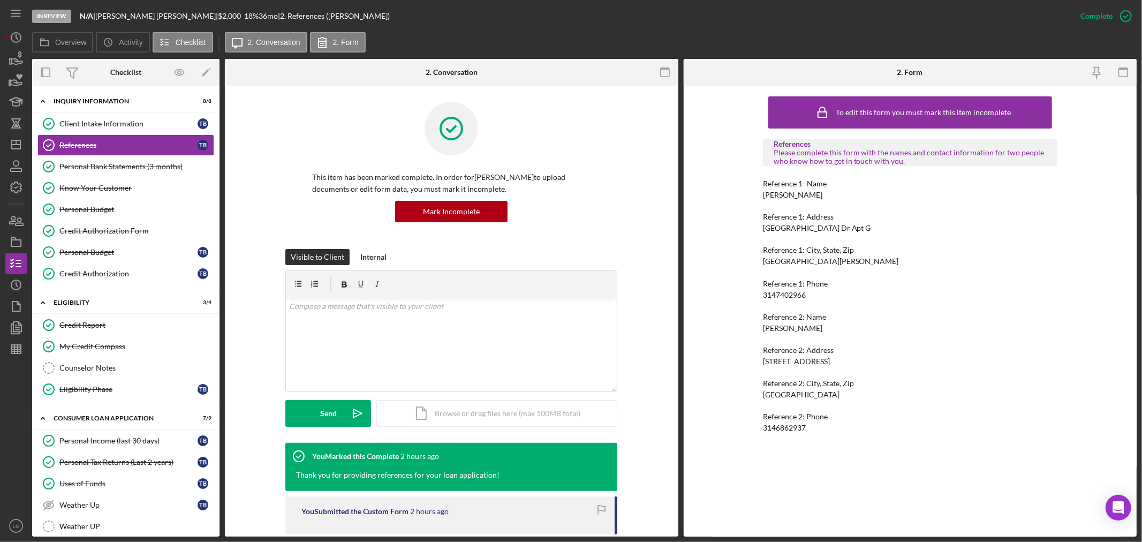
click at [786, 191] on div "Christy Weiss" at bounding box center [792, 195] width 59 height 9
copy div "Christy Weiss"
click at [788, 295] on div "3147402966" at bounding box center [784, 295] width 43 height 9
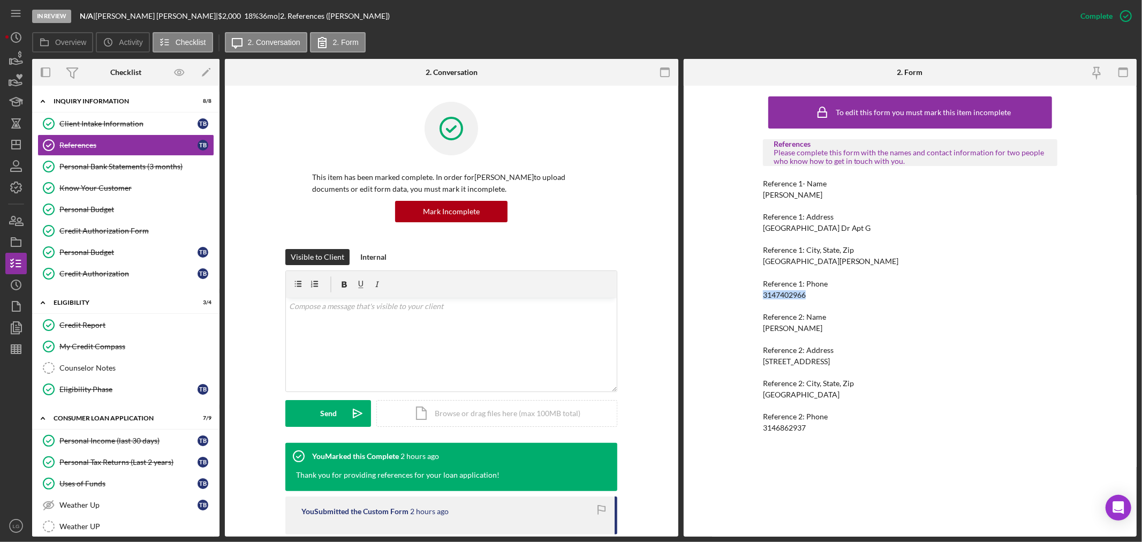
click at [788, 295] on div "3147402966" at bounding box center [784, 295] width 43 height 9
copy div "3147402966"
click at [767, 331] on div "Taylor Weiss" at bounding box center [792, 328] width 59 height 9
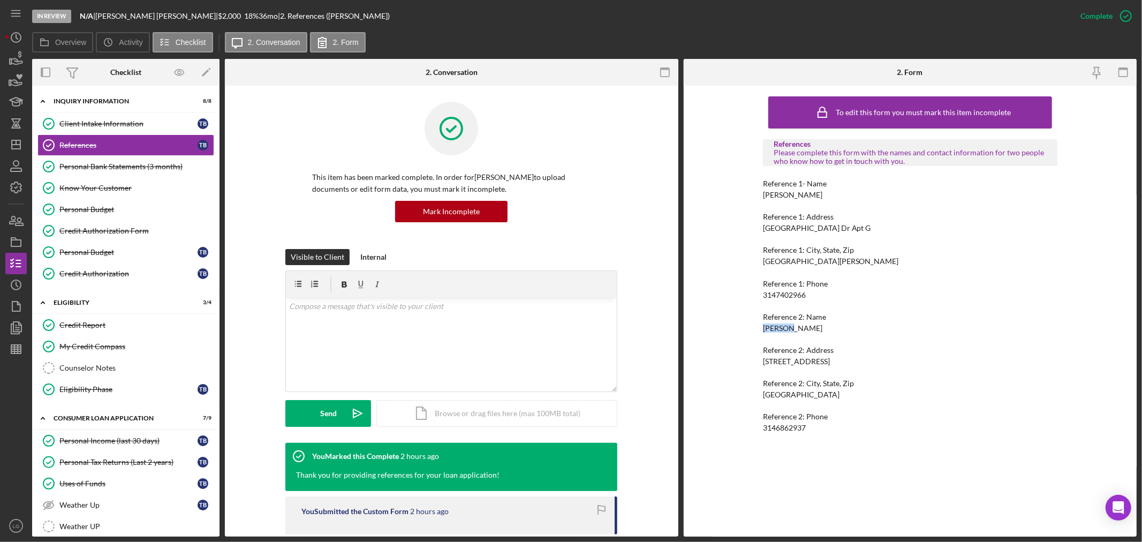
click at [767, 331] on div "Taylor Weiss" at bounding box center [792, 328] width 59 height 9
copy div "Taylor Weiss"
click at [785, 426] on div "3146862937" at bounding box center [784, 428] width 43 height 9
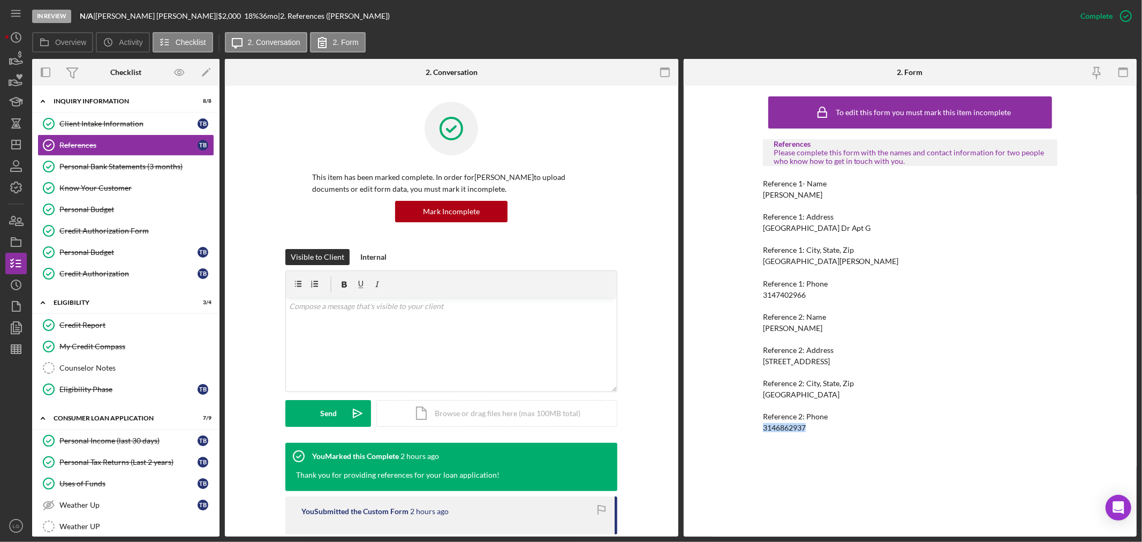
copy div "3146862937 Icon/Menu Icon/Dashboard Dashboard Navigation Divider Mobile Checkli…"
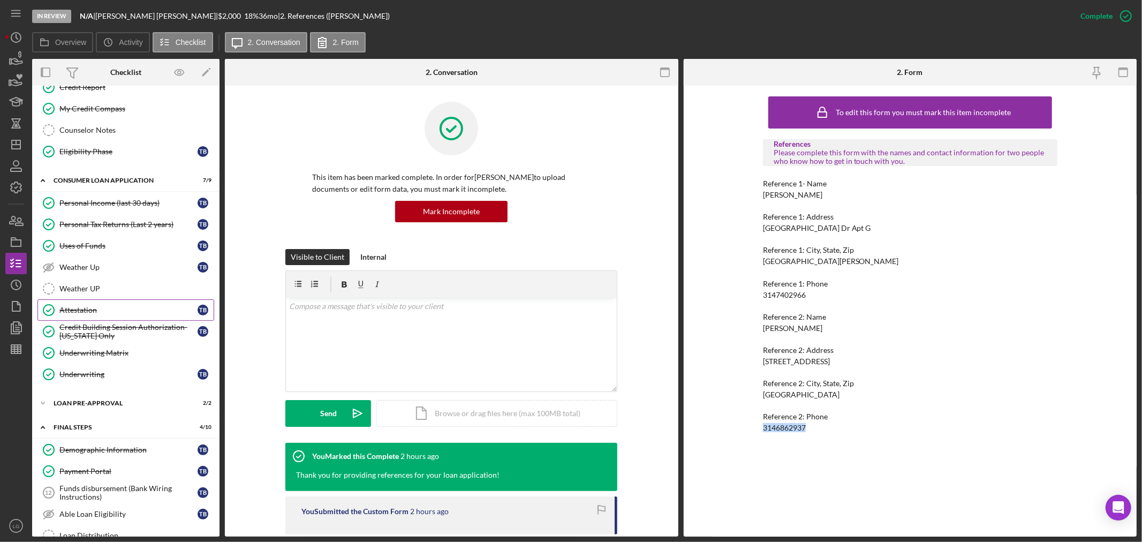
click at [99, 312] on div "Attestation" at bounding box center [128, 310] width 138 height 9
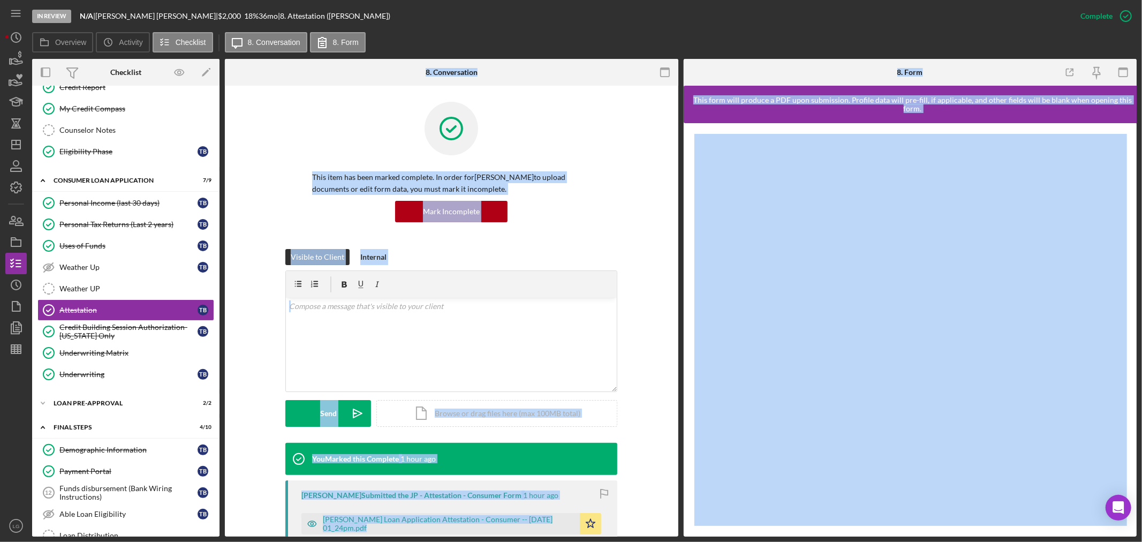
click at [464, 438] on div "Visible to Client Internal v Color teal Color pink Remove color Add row above A…" at bounding box center [451, 346] width 332 height 194
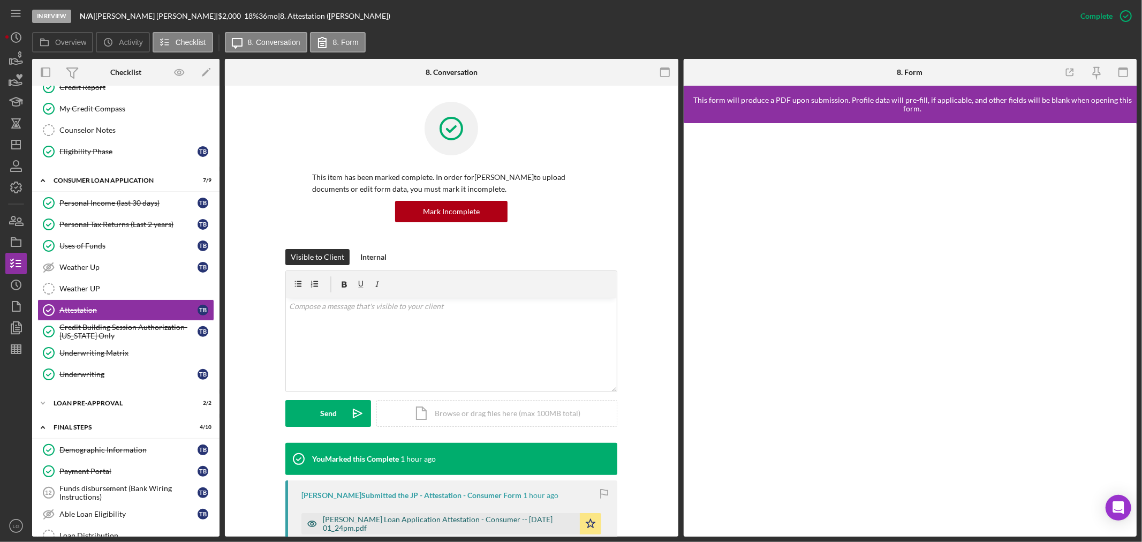
click at [449, 527] on div "[PERSON_NAME] Loan Application Attestation - Consumer -- [DATE] 01_24pm.pdf" at bounding box center [449, 523] width 252 height 17
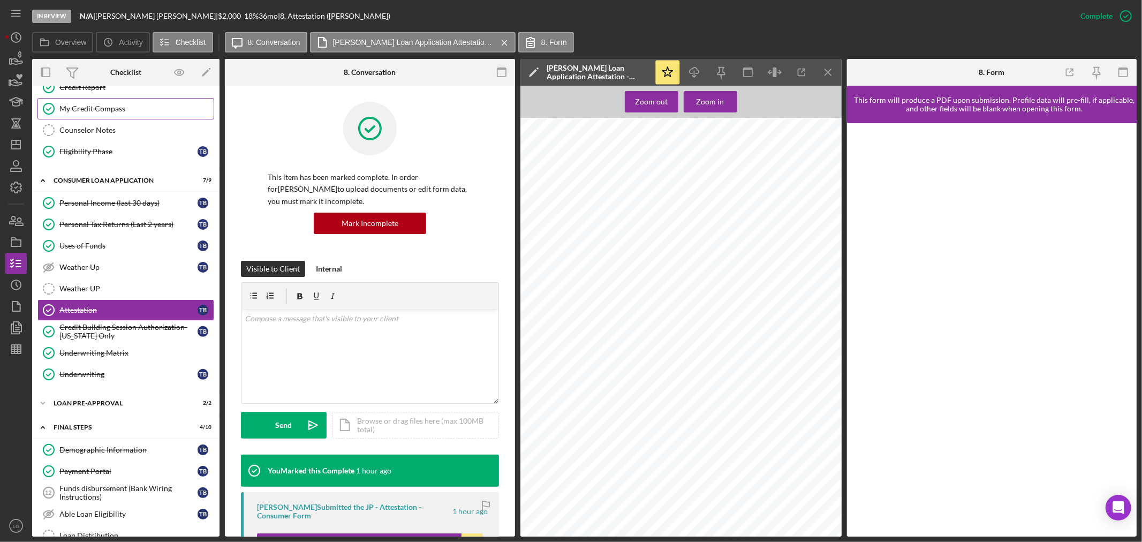
click at [131, 107] on div "My Credit Compass" at bounding box center [136, 108] width 154 height 9
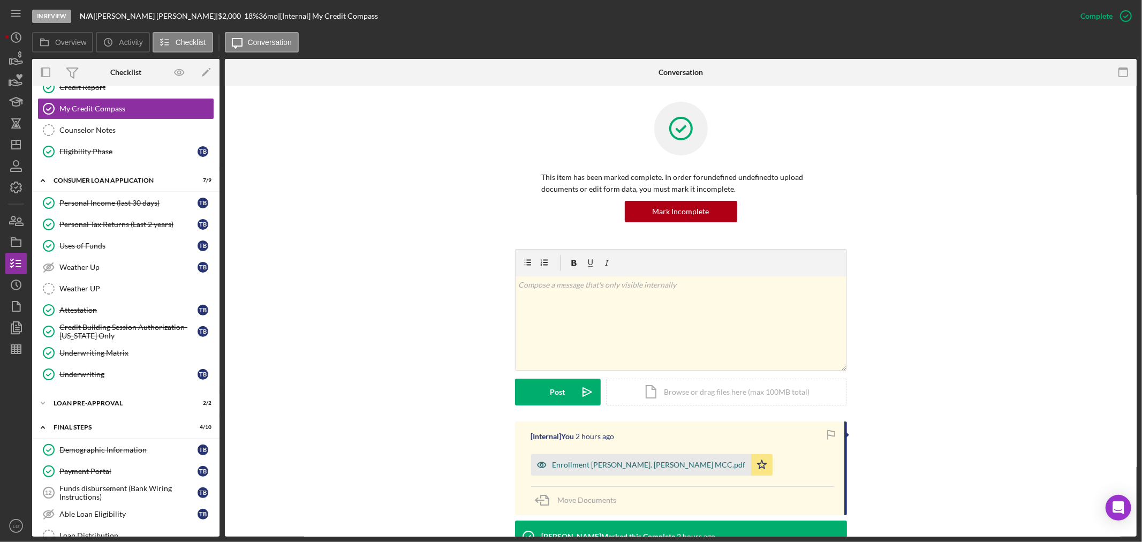
click at [600, 470] on div "Enrollment [PERSON_NAME]. [PERSON_NAME] MCC.pdf" at bounding box center [641, 464] width 220 height 21
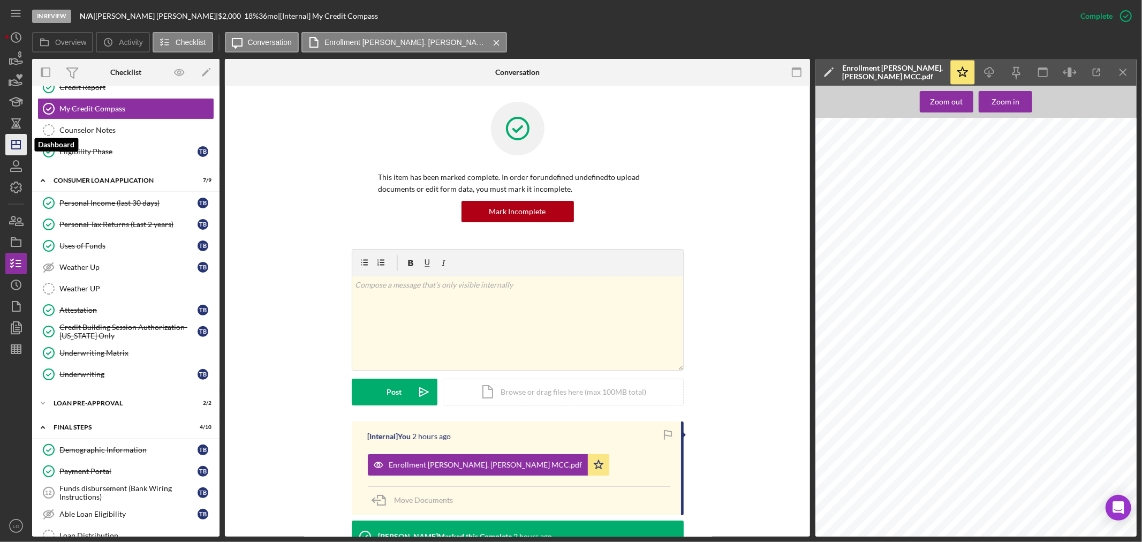
click at [25, 142] on icon "Icon/Dashboard" at bounding box center [16, 144] width 27 height 27
